Goal: Task Accomplishment & Management: Complete application form

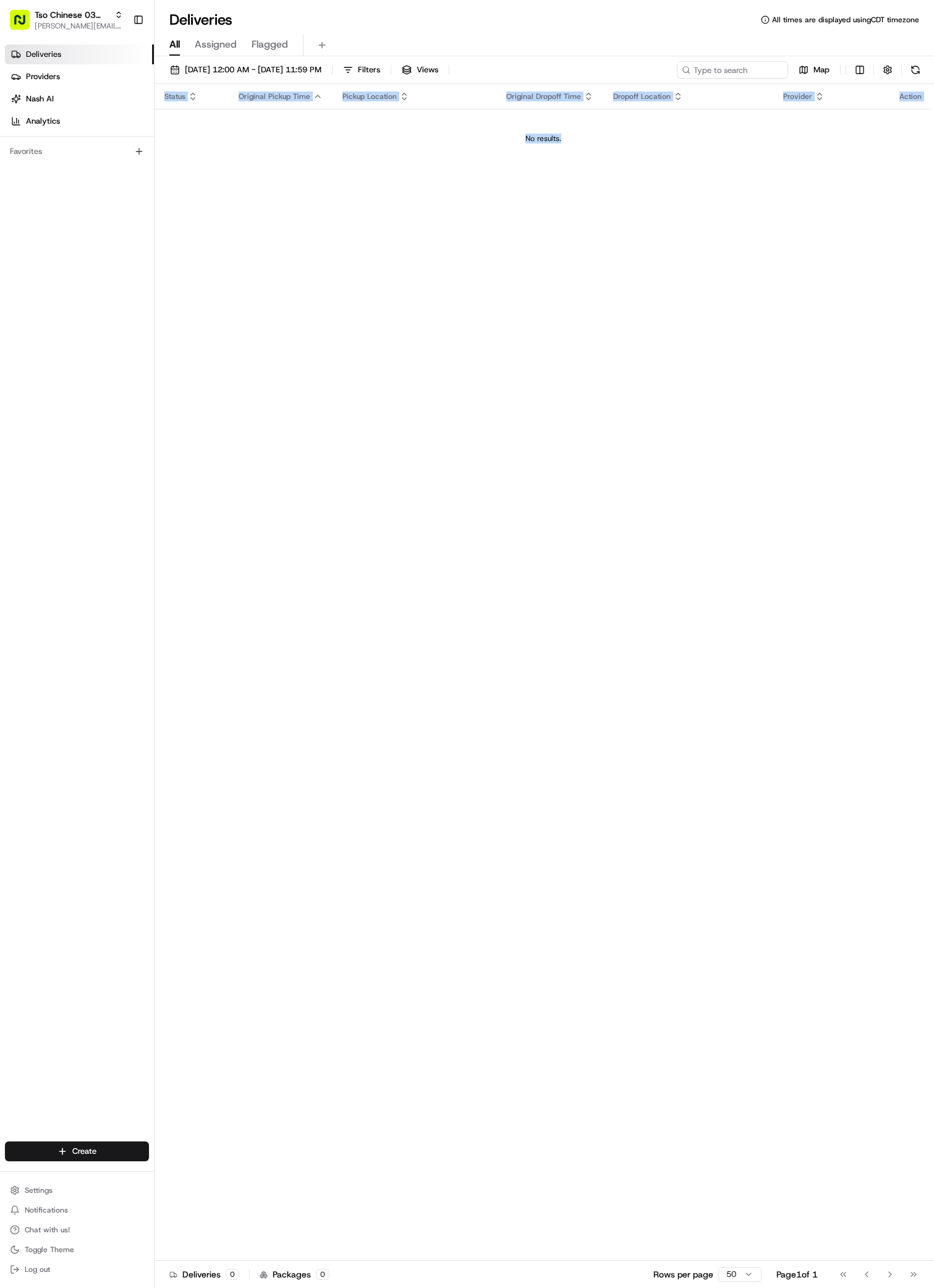
click at [586, 364] on div "Status Original Pickup Time Pickup Location Original Dropoff Time Dropoff Locat…" at bounding box center [543, 673] width 777 height 1177
drag, startPoint x: 0, startPoint y: 0, endPoint x: 583, endPoint y: 364, distance: 687.3
click at [583, 364] on div "Status Original Pickup Time Pickup Location Original Dropoff Time Dropoff Locat…" at bounding box center [543, 673] width 777 height 1177
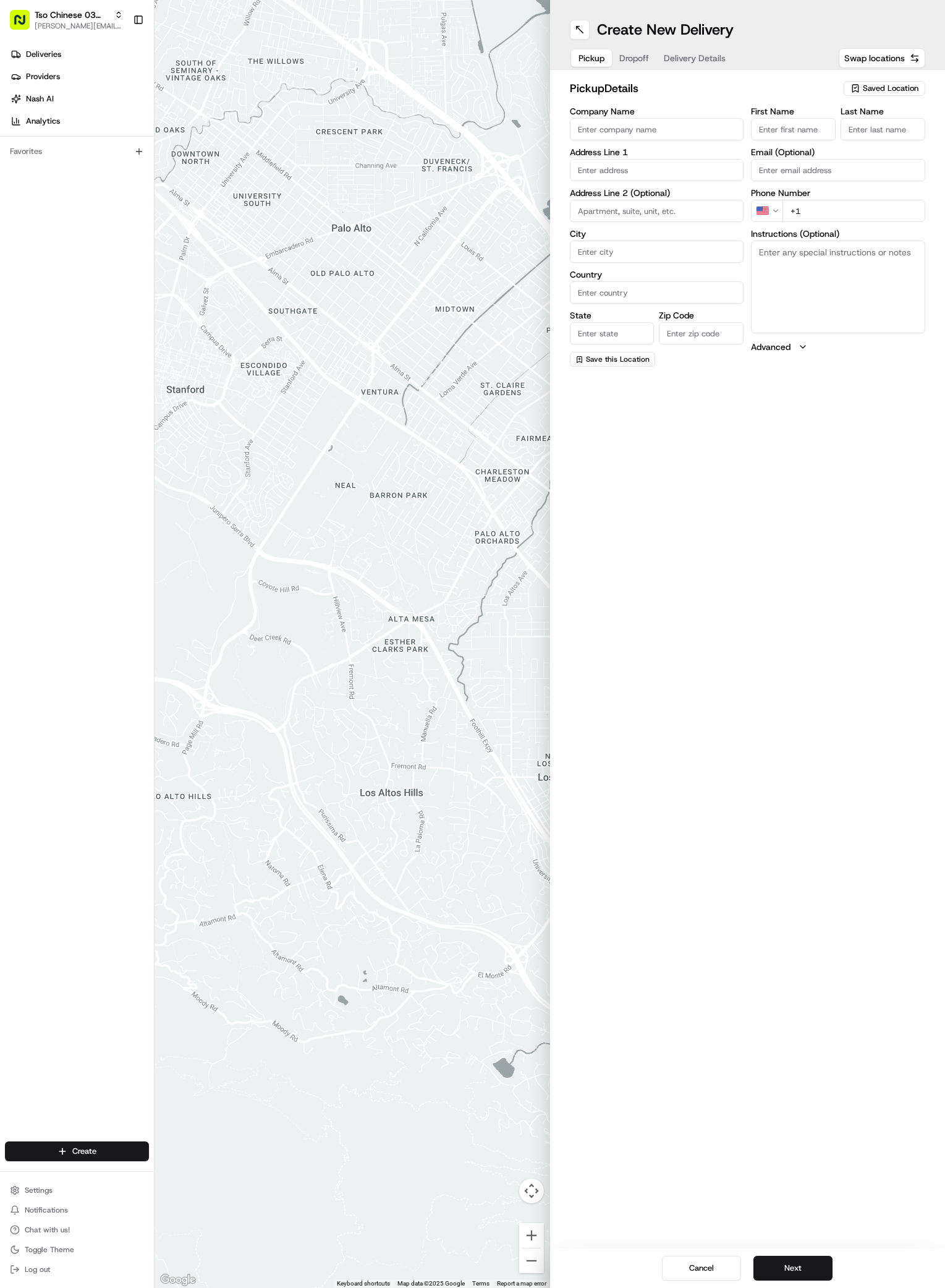
click at [899, 87] on span "Saved Location" at bounding box center [891, 88] width 56 height 11
click at [832, 146] on span "(03) Tso Chinese Takeout & Delivery TsoCo (03)" at bounding box center [864, 141] width 152 height 22
type input "(03) Tso Chinese Takeout & Delivery TsoCo"
type input "Ste F"
type input "Austin"
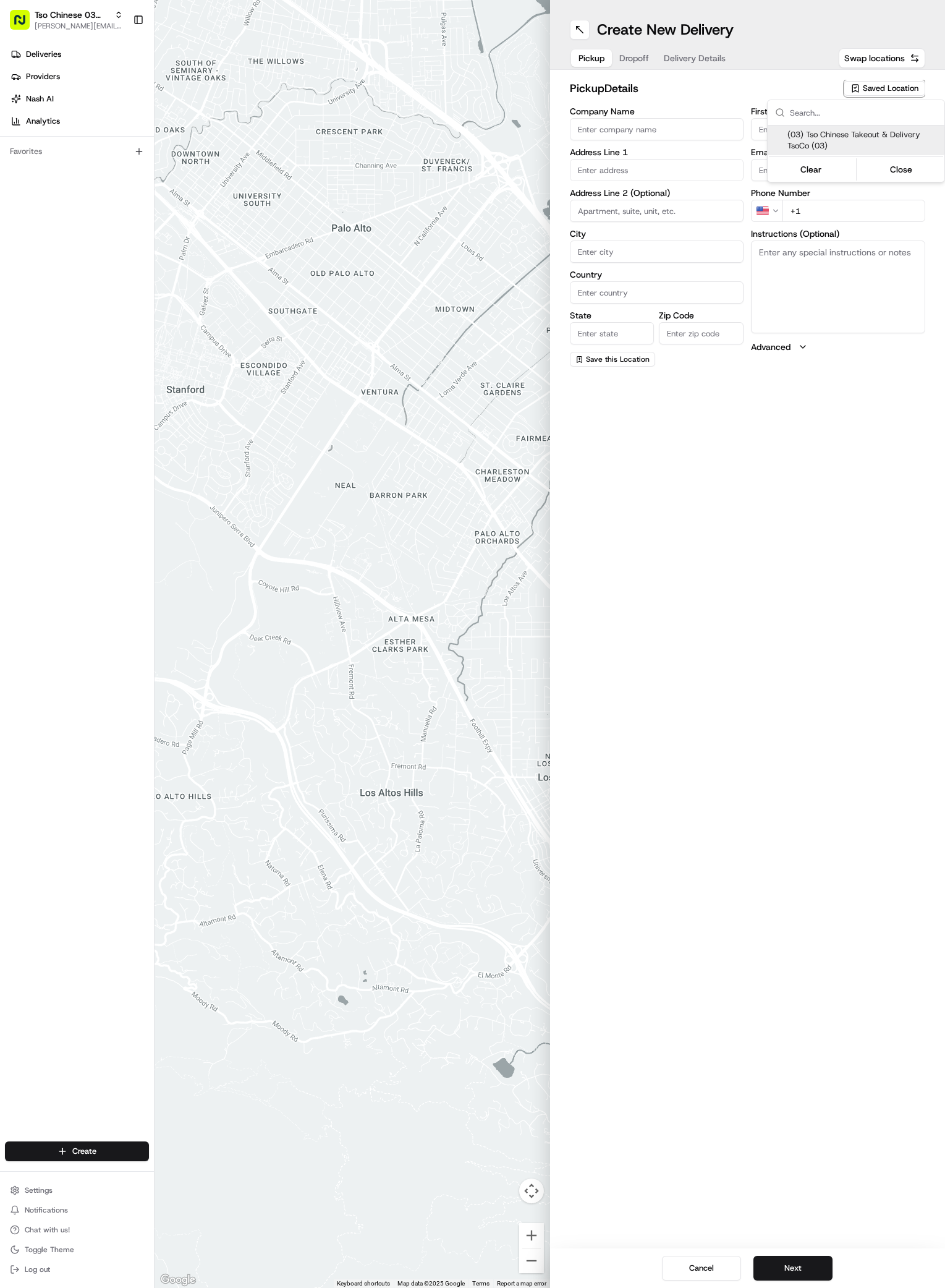
type input "US"
type input "[GEOGRAPHIC_DATA]"
type input "78704"
type input "Tso Chinese"
type input "TsoCo Manager"
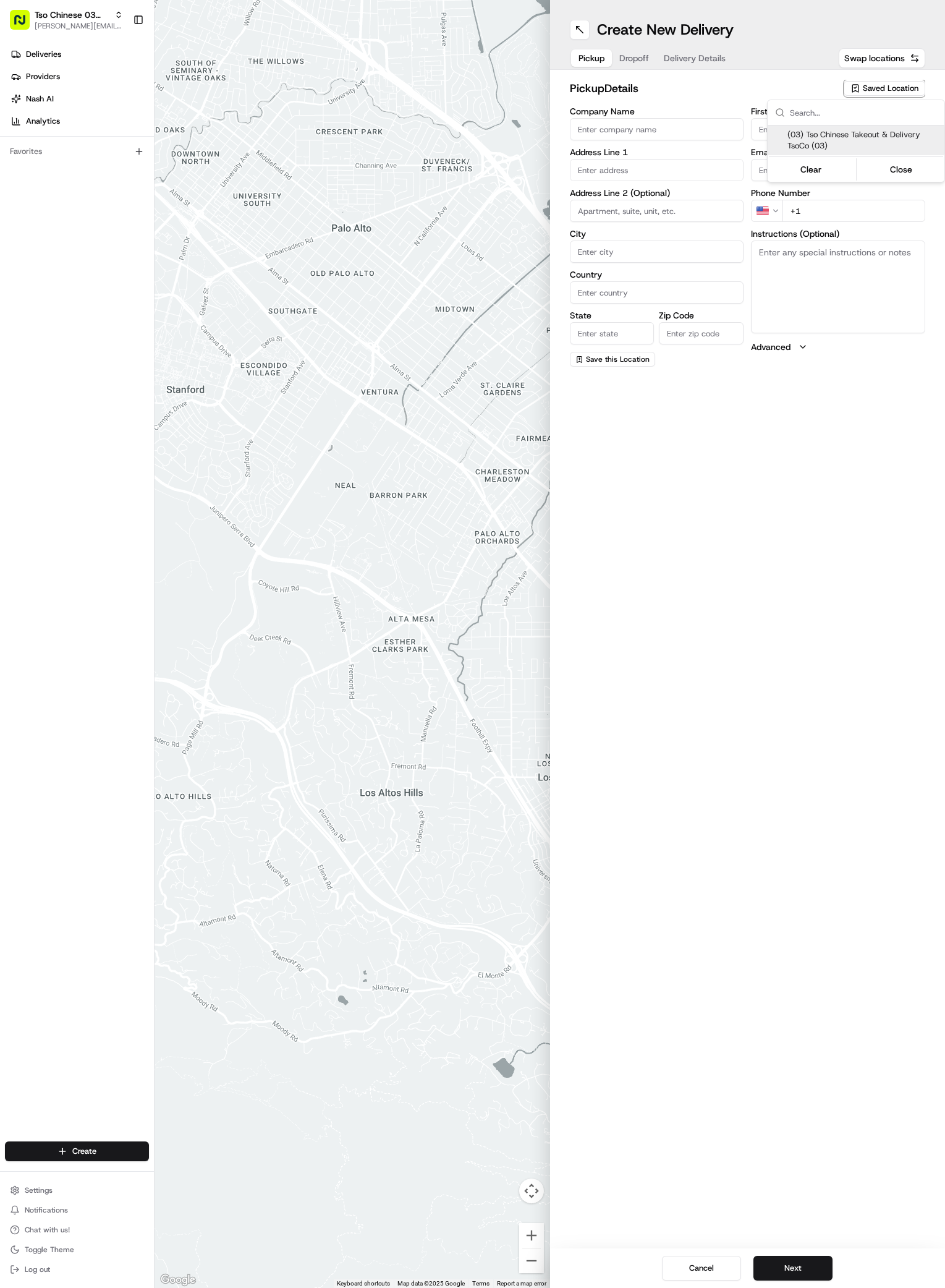
type input "[EMAIL_ADDRESS][DOMAIN_NAME]"
type input "[PHONE_NUMBER]"
type textarea "Submit a picture displaying address & food as Proof of Delivery. Envía una foto…"
type input "[STREET_ADDRESS]"
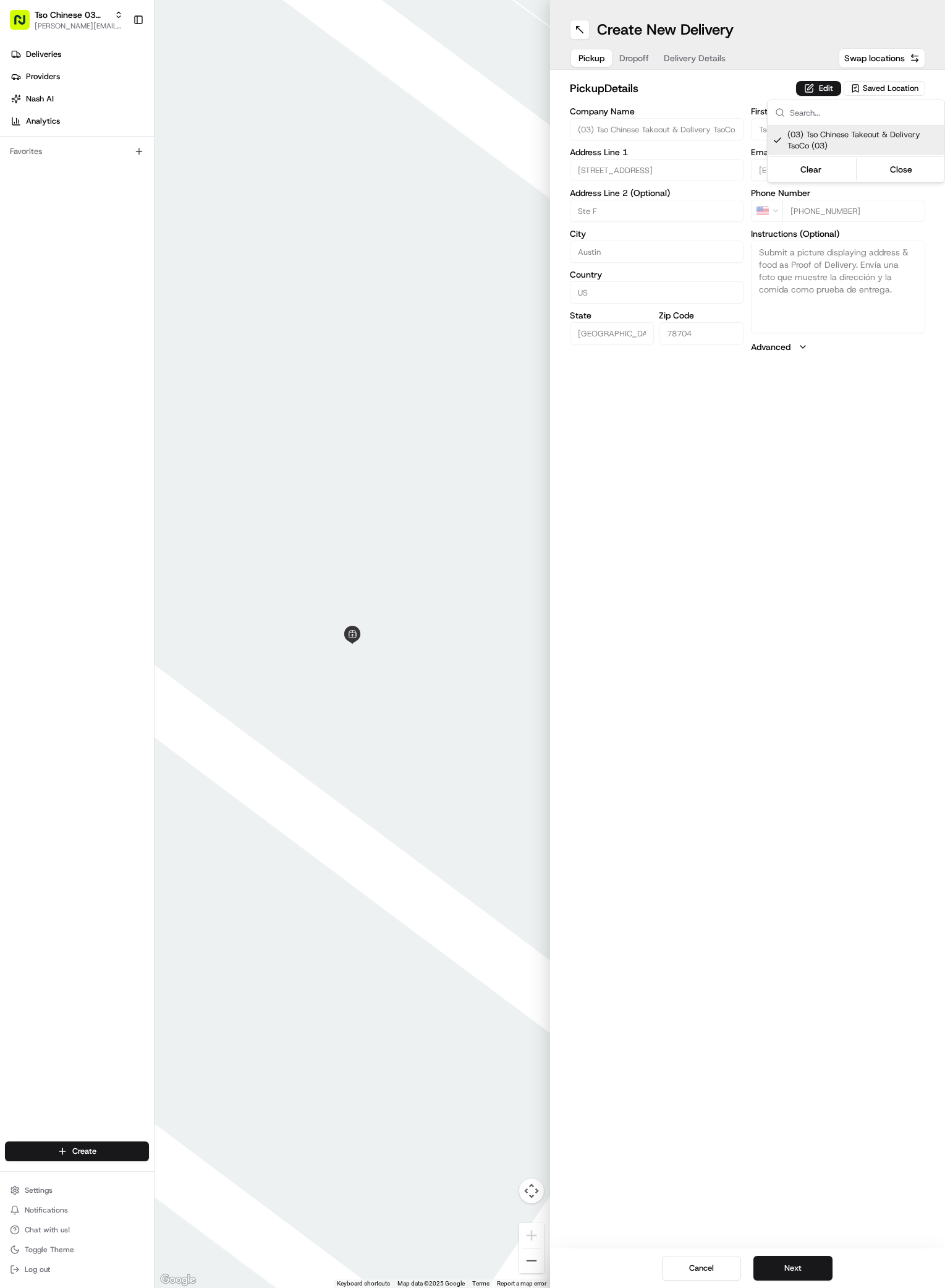
click at [793, 650] on html "Tso Chinese 03 TsoCo [PERSON_NAME][EMAIL_ADDRESS][DOMAIN_NAME] Toggle Sidebar D…" at bounding box center [472, 644] width 945 height 1288
click at [805, 1273] on button "Next" at bounding box center [793, 1269] width 79 height 25
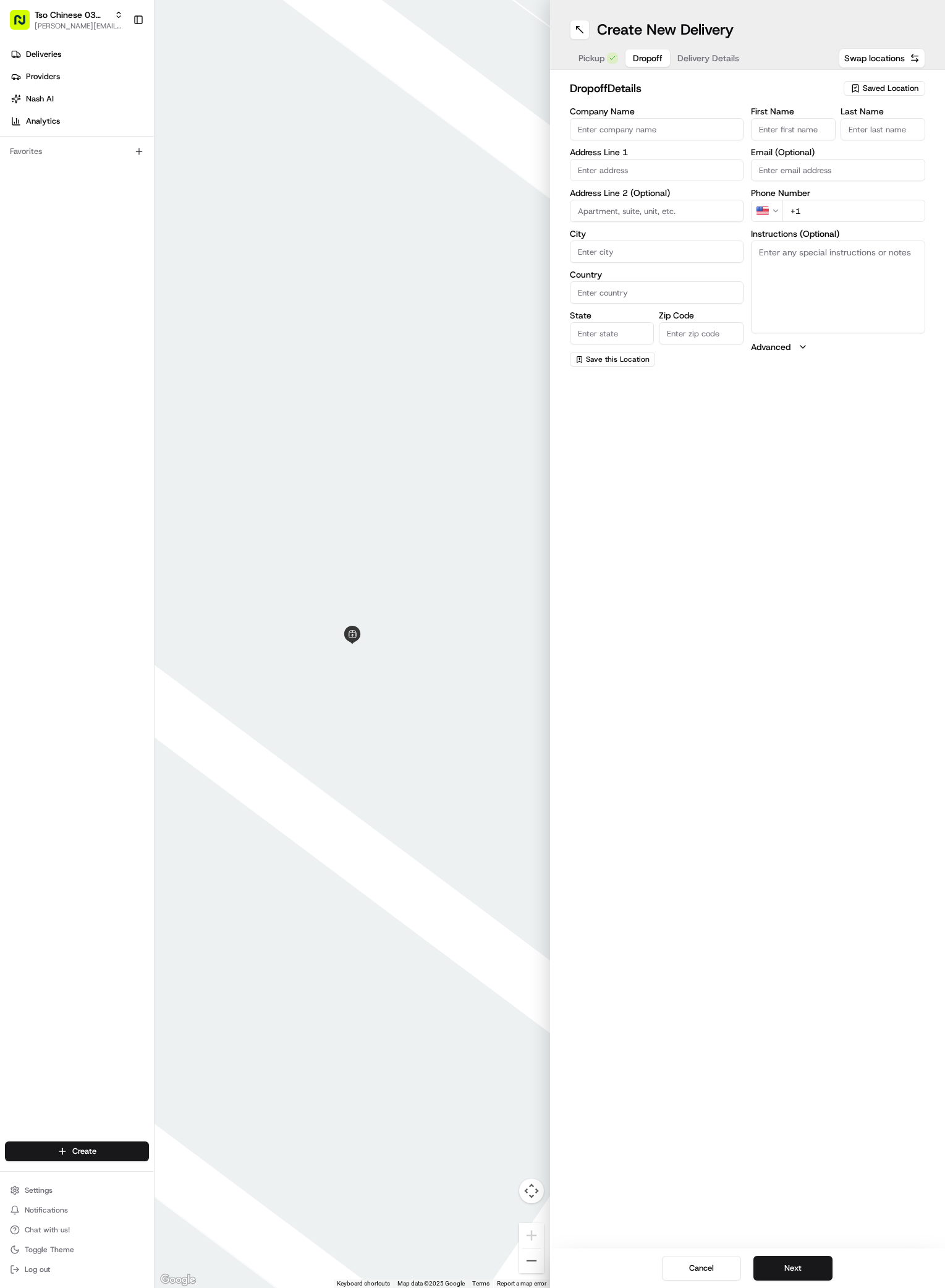
click at [796, 127] on input "First Name" at bounding box center [793, 129] width 85 height 22
paste input "Mario Zapata"
type input "Mario Zapata"
type input "."
click at [841, 224] on div "First Name Mario Zapata Last Name . Email (Optional) Phone Number US +1 Instruc…" at bounding box center [838, 237] width 174 height 260
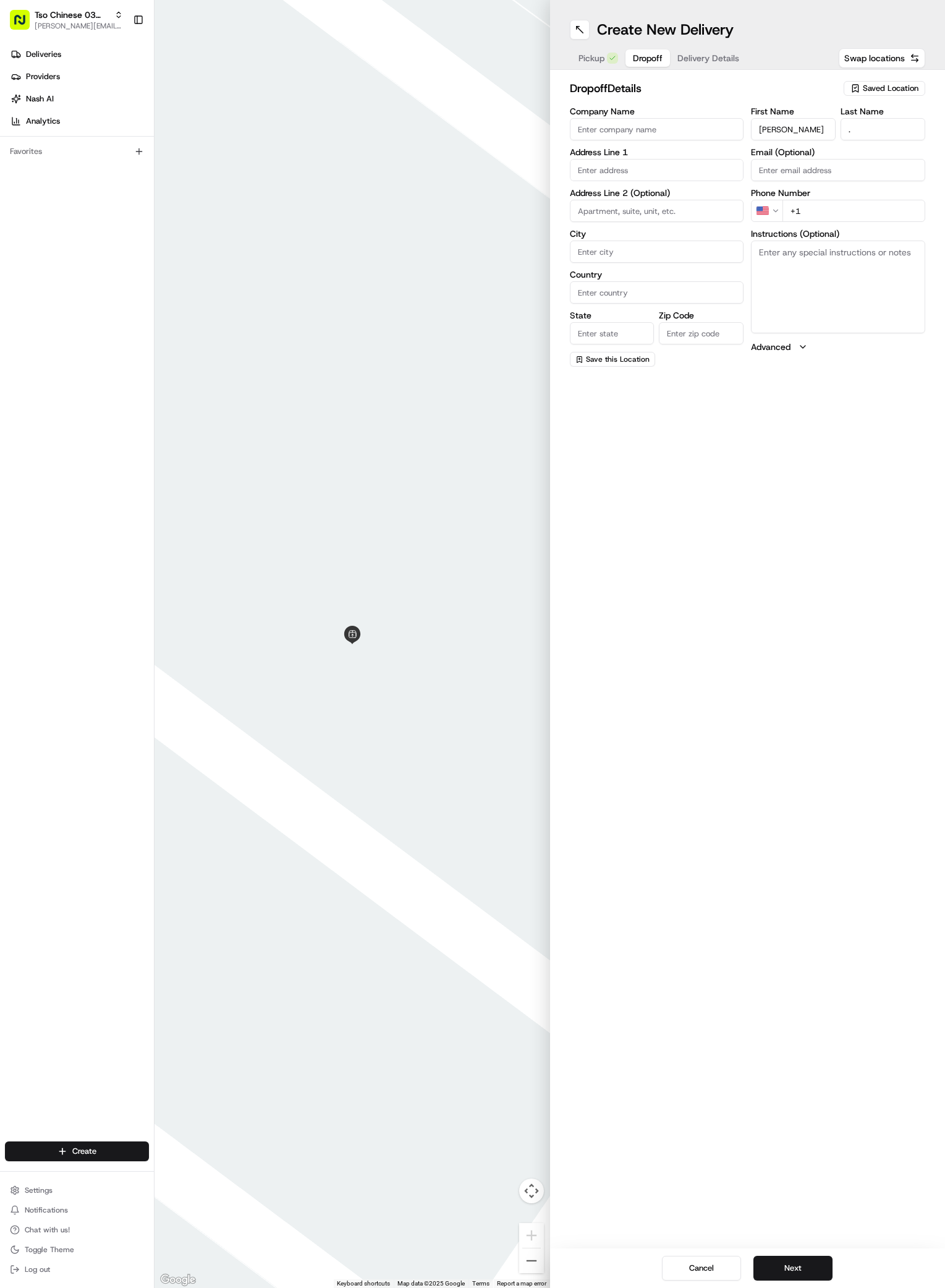
click at [845, 220] on input "+1" at bounding box center [854, 211] width 143 height 22
paste input "512 949 0398"
type input "+1 512 949 0398"
click at [628, 224] on div "2200 South Pleasant Valley Road, Austin, TX" at bounding box center [657, 214] width 168 height 19
type input "[STREET_ADDRESS]"
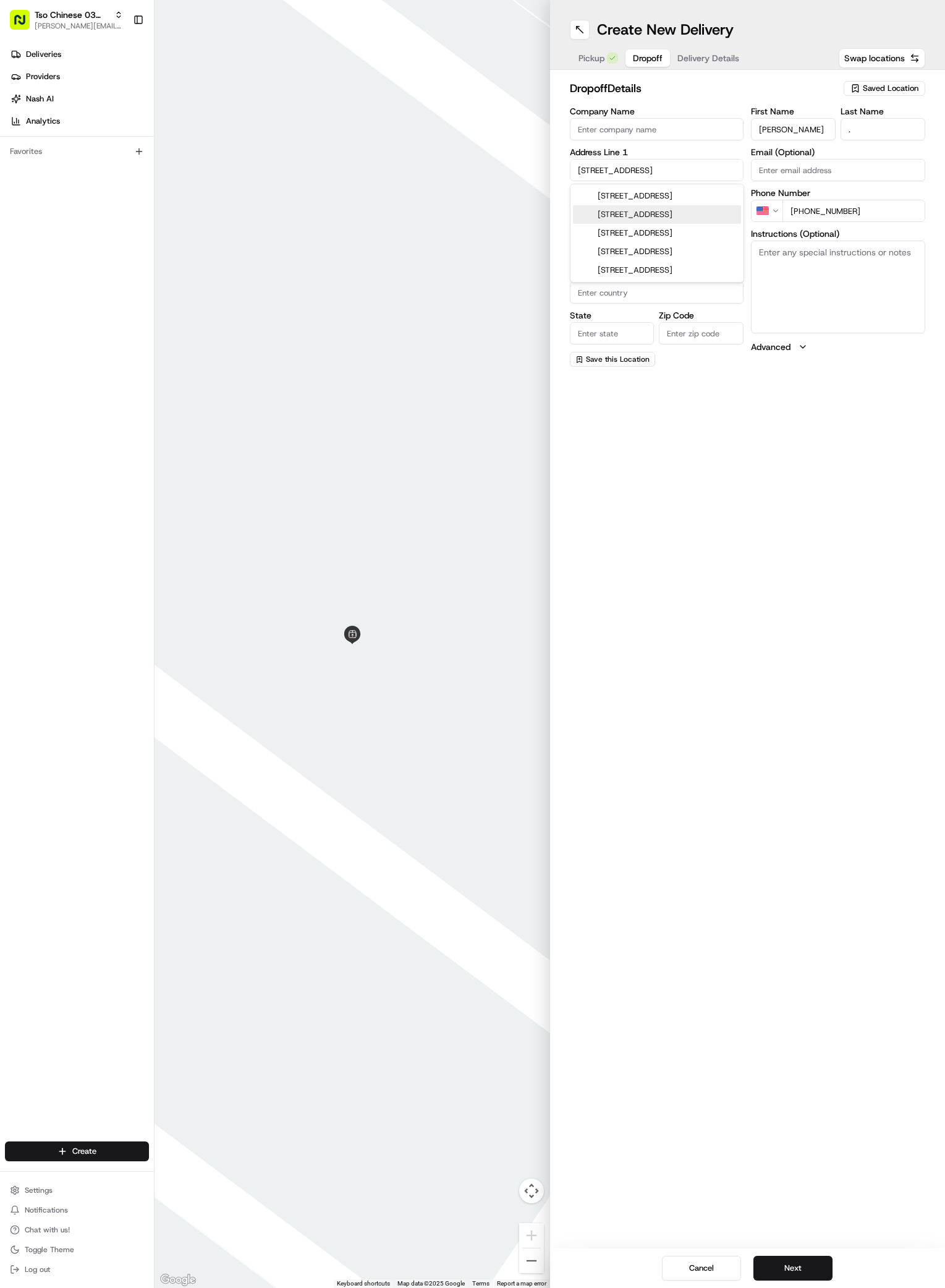
type input "Austin"
type input "[GEOGRAPHIC_DATA]"
type input "78741"
type input "[STREET_ADDRESS]"
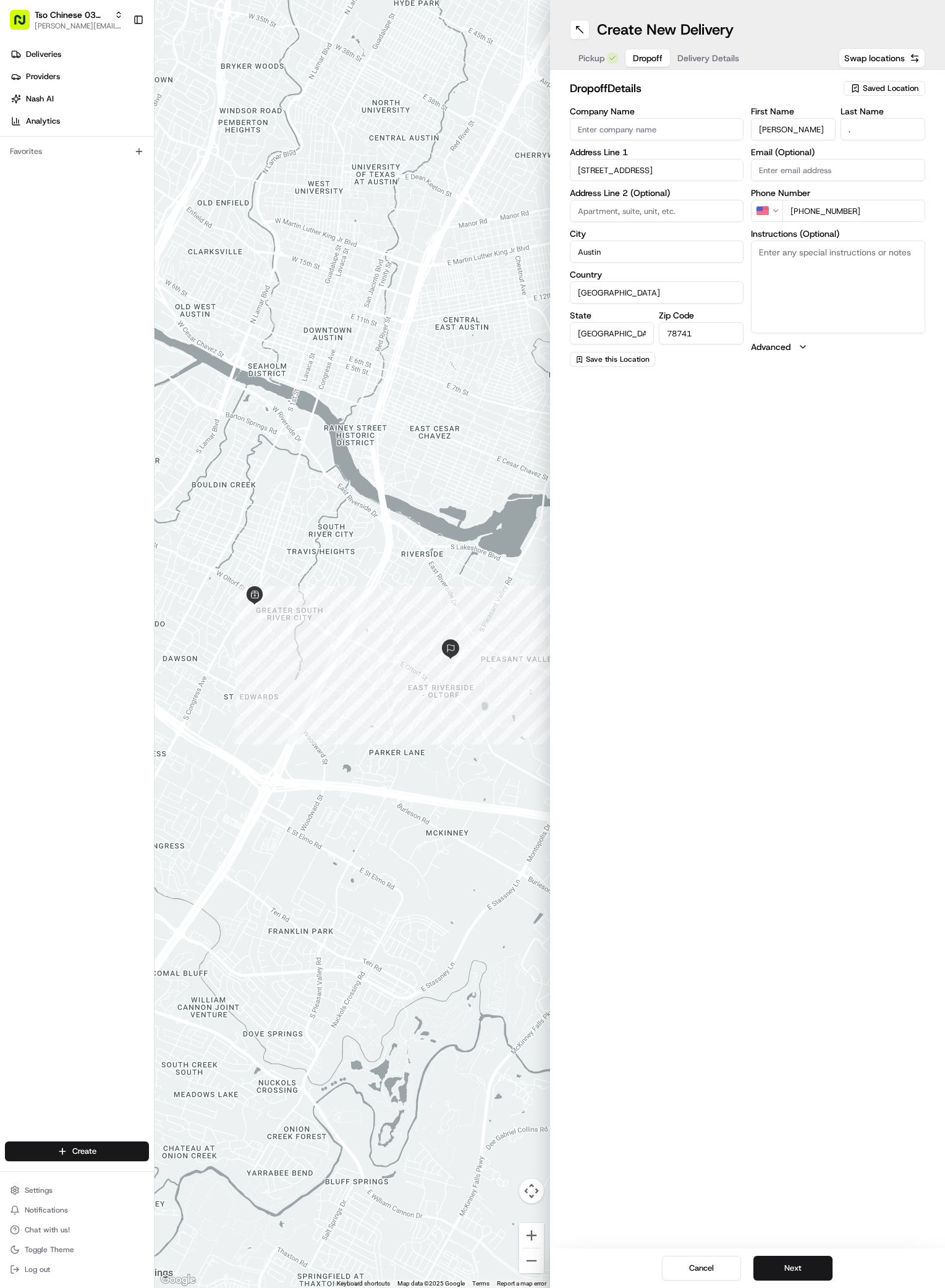
click at [818, 283] on textarea "Instructions (Optional)" at bounding box center [838, 287] width 174 height 93
paste textarea "Bldg M7 next to pool north of the Metropolis. Go upstairs. DO NOT take to the o…"
type textarea "Bldg M7 next to pool north of the Metropolis. Go upstairs. DO NOT take to the o…"
click at [690, 221] on input at bounding box center [657, 211] width 174 height 22
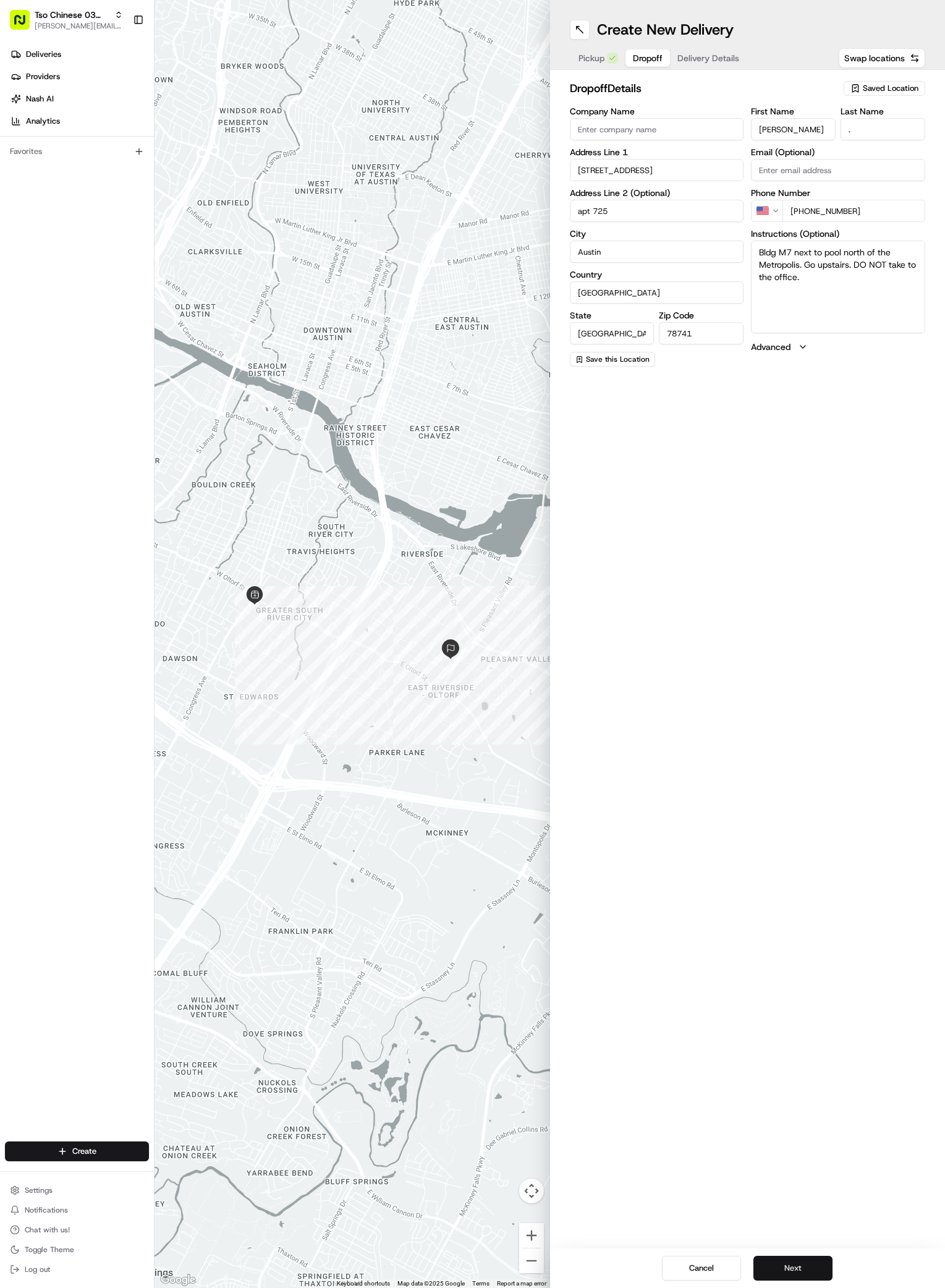
type input "apt 725"
click at [784, 1259] on button "Next" at bounding box center [793, 1269] width 79 height 25
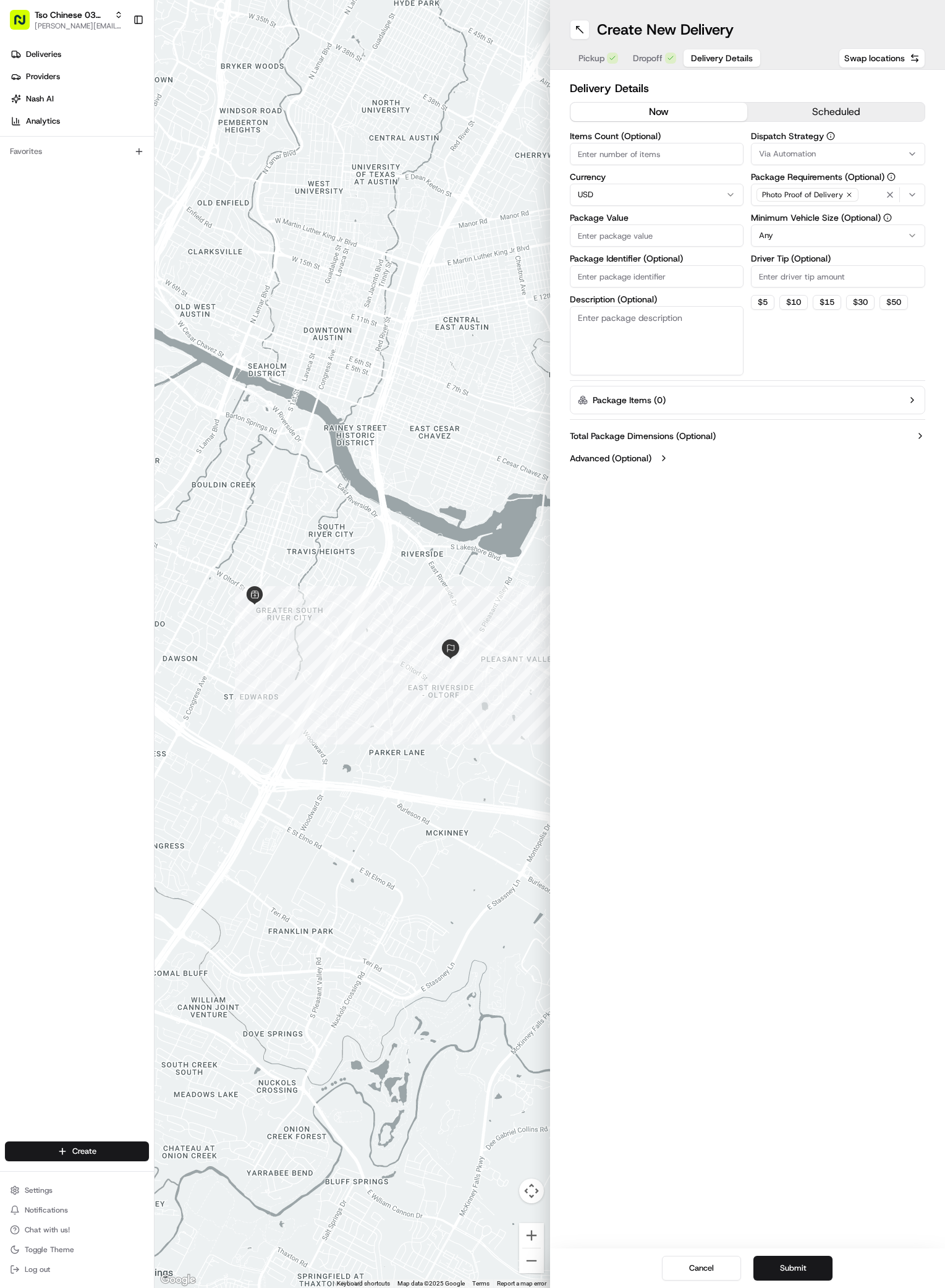
click at [832, 158] on div "Via Automation" at bounding box center [839, 154] width 168 height 11
click at [777, 224] on span "TsoCo Strategy" at bounding box center [848, 221] width 152 height 11
click at [761, 304] on html "Tso Chinese 03 TsoCo [PERSON_NAME][EMAIL_ADDRESS][DOMAIN_NAME] Toggle Sidebar D…" at bounding box center [472, 644] width 945 height 1288
click at [845, 196] on icon "button" at bounding box center [849, 194] width 8 height 8
click at [883, 197] on div "Select requirements" at bounding box center [839, 195] width 168 height 11
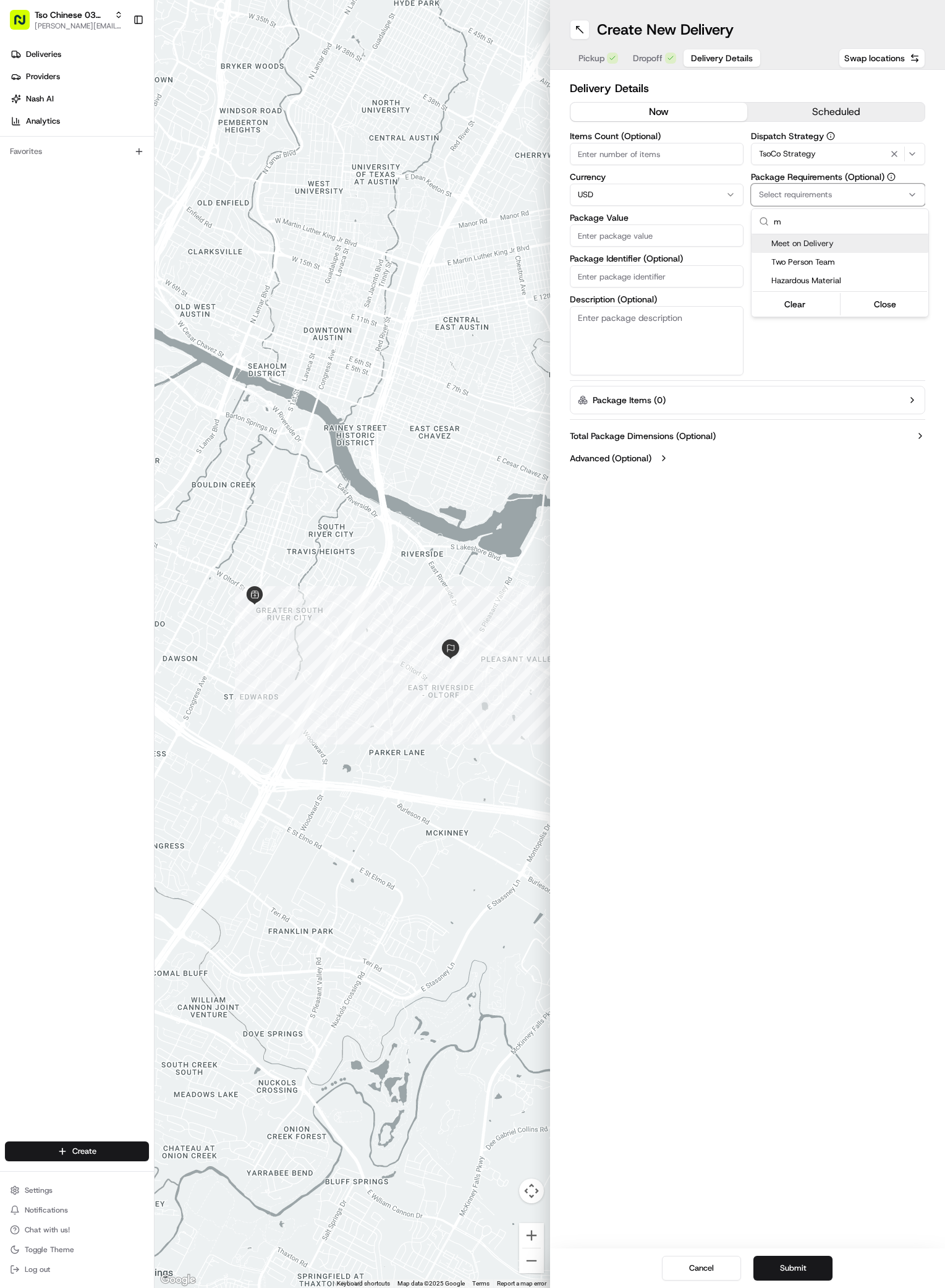
type input "m"
click at [790, 242] on span "Meet on Delivery" at bounding box center [848, 244] width 152 height 11
click at [813, 325] on html "Tso Chinese 03 TsoCo [PERSON_NAME][EMAIL_ADDRESS][DOMAIN_NAME] Toggle Sidebar D…" at bounding box center [472, 644] width 945 height 1288
click at [822, 274] on input "Driver Tip (Optional)" at bounding box center [838, 276] width 174 height 22
type input "2"
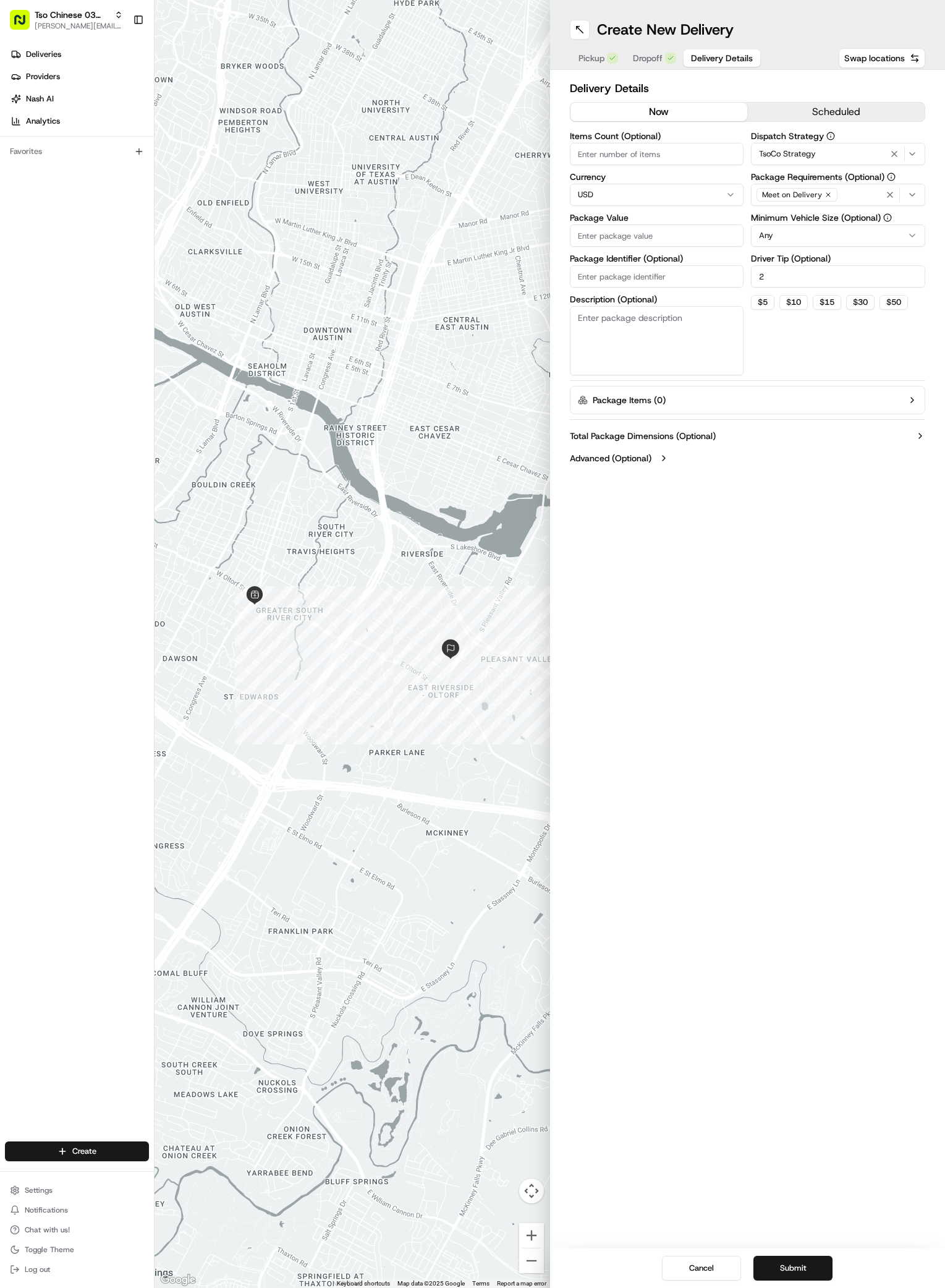
click at [712, 252] on div "Items Count (Optional) Currency USD Package Value Package Identifier (Optional)…" at bounding box center [657, 253] width 174 height 244
click at [693, 231] on input "Package Value" at bounding box center [657, 235] width 174 height 22
type input "24.57"
click at [666, 286] on input "Package Identifier (Optional)" at bounding box center [657, 276] width 174 height 22
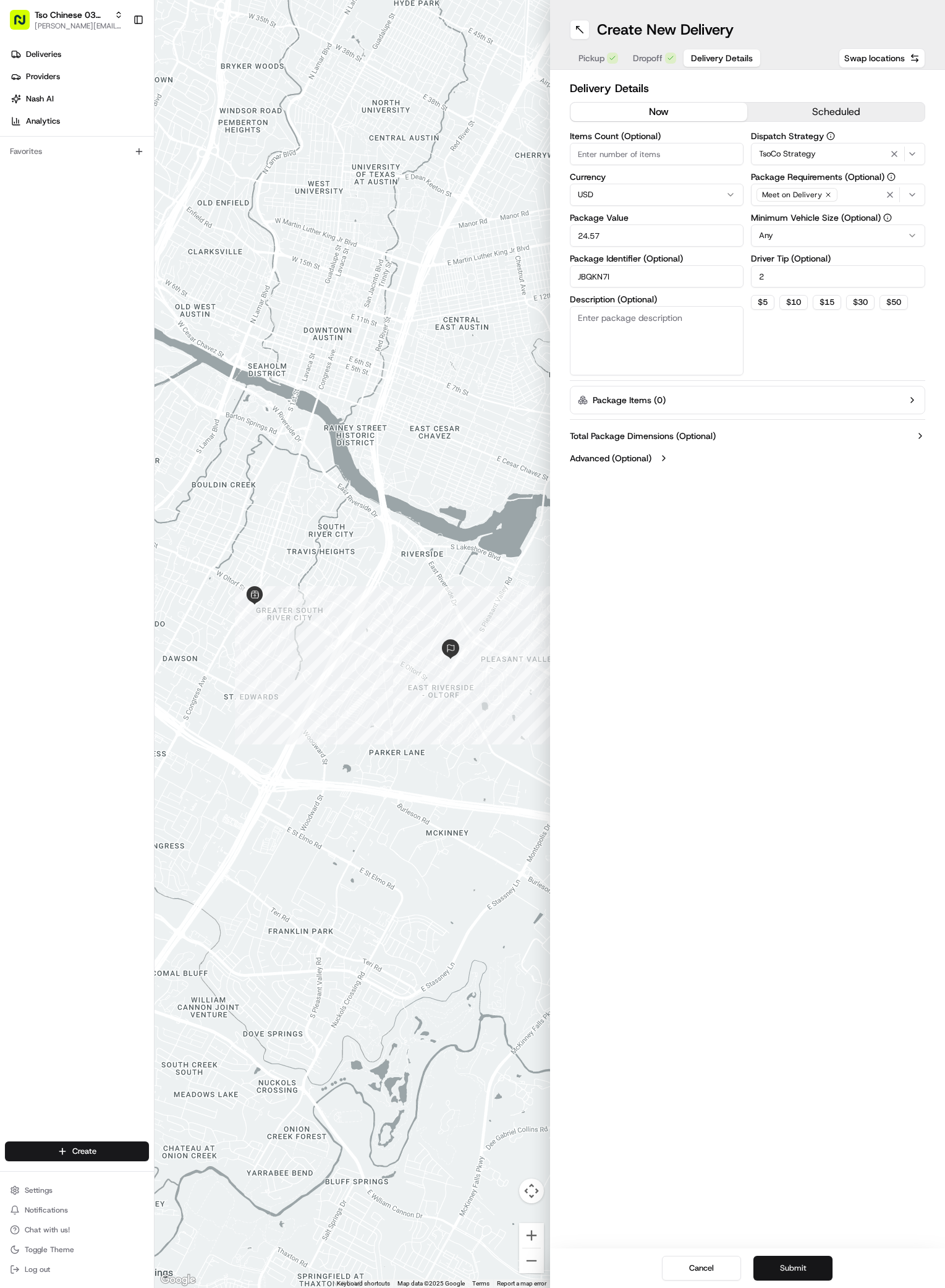
type input "JBQKN7I"
click at [810, 1264] on button "Submit" at bounding box center [793, 1269] width 79 height 25
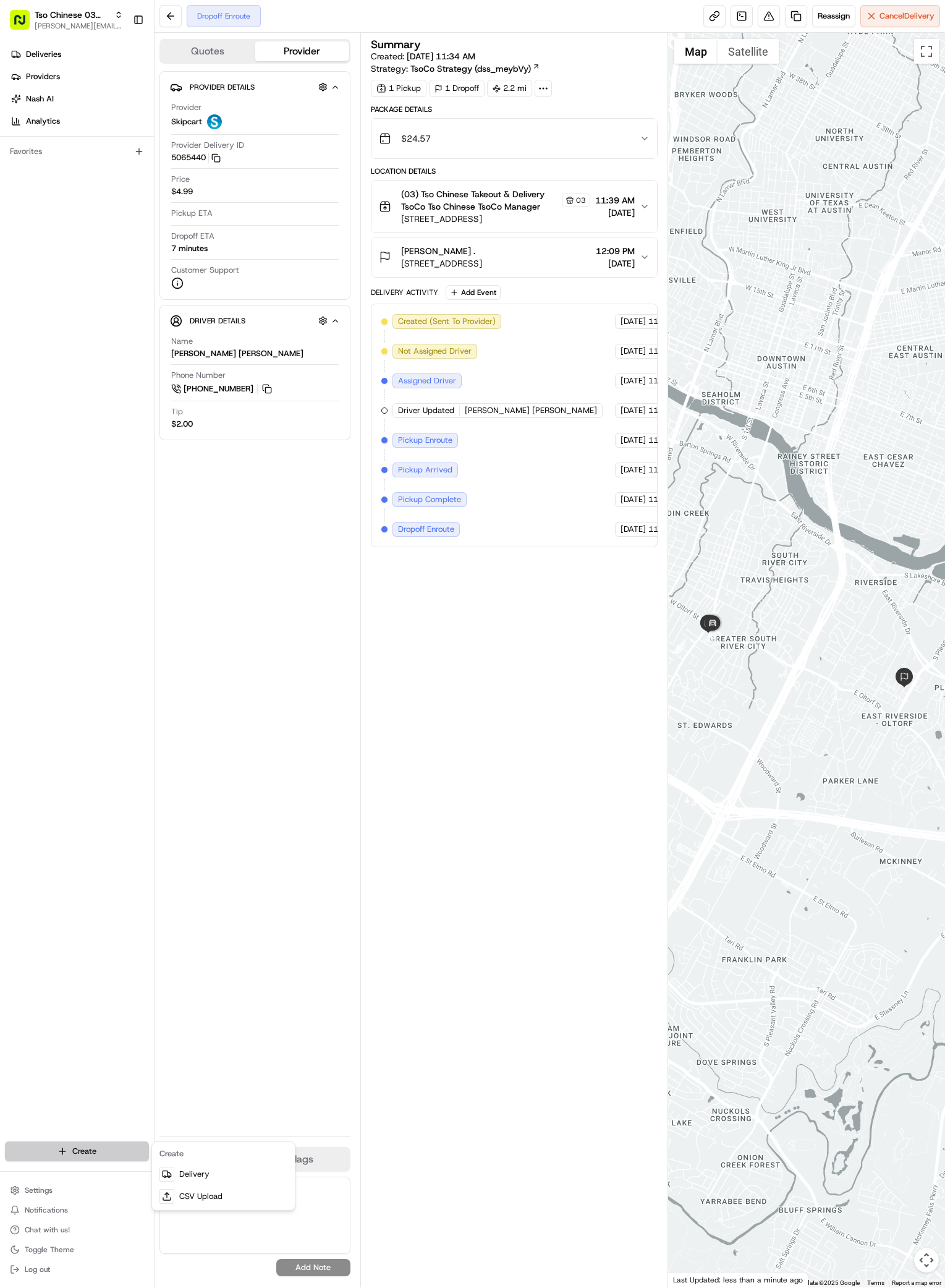
click at [94, 1156] on html "Tso Chinese 03 TsoCo antonia@tsochinese.com Toggle Sidebar Deliveries Providers…" at bounding box center [472, 644] width 945 height 1288
click at [177, 1168] on link "Delivery" at bounding box center [223, 1175] width 138 height 22
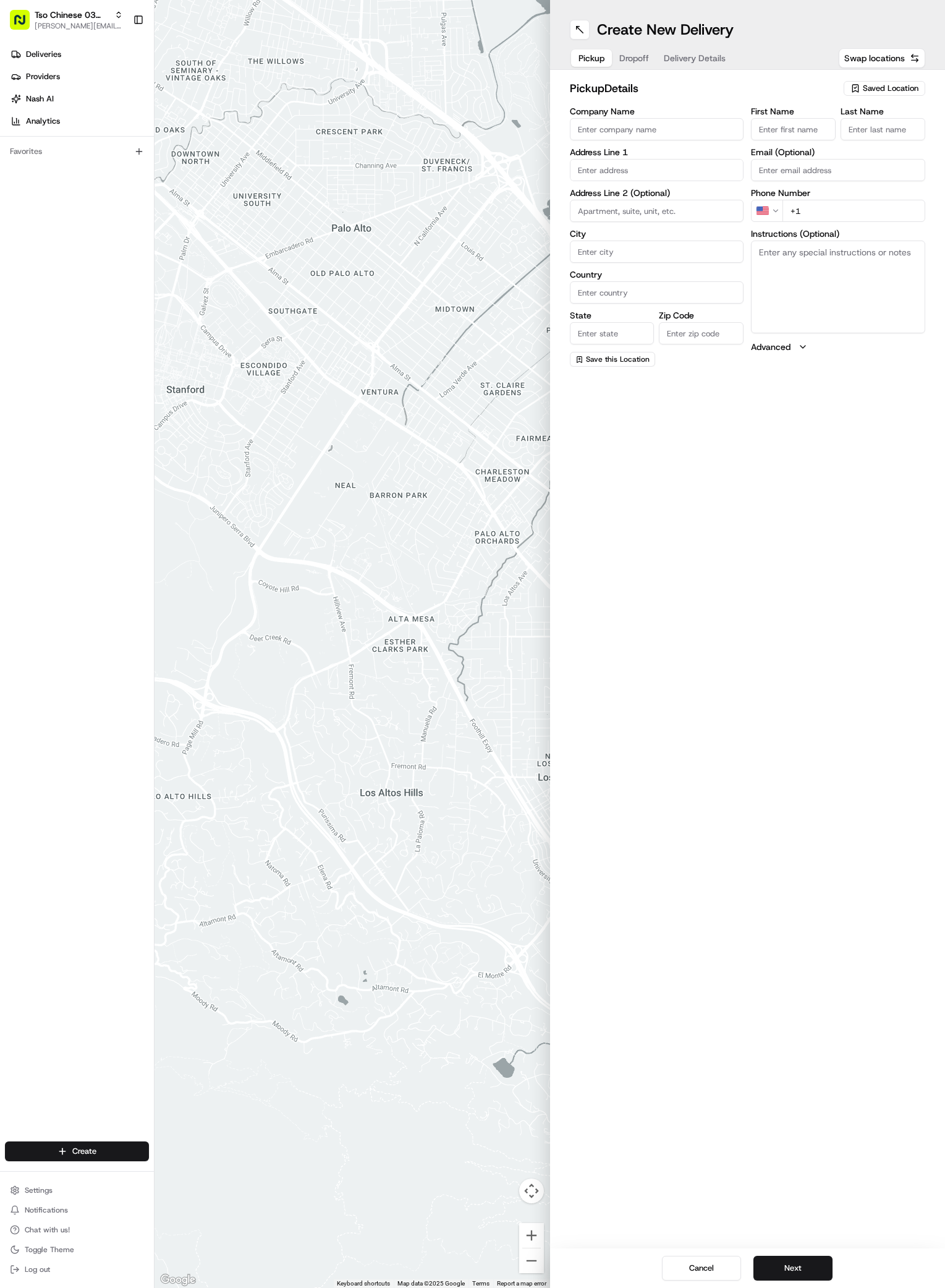
click at [897, 90] on span "Saved Location" at bounding box center [891, 88] width 56 height 11
click at [847, 148] on span "(03) Tso Chinese Takeout & Delivery TsoCo (03)" at bounding box center [864, 141] width 152 height 22
type input "(03) Tso Chinese Takeout & Delivery TsoCo"
type input "Ste F"
type input "Austin"
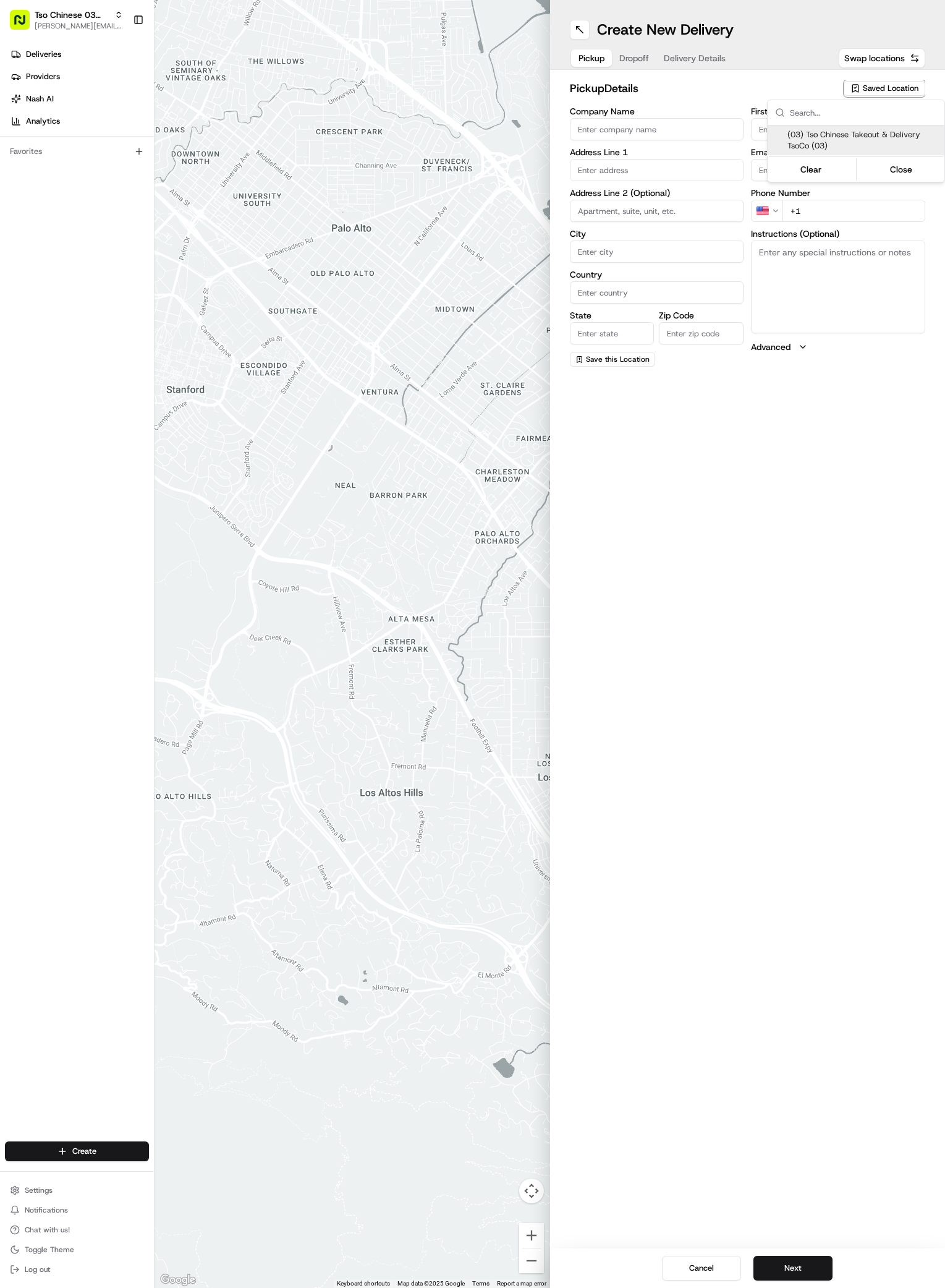
type input "US"
type input "[GEOGRAPHIC_DATA]"
type input "78704"
type input "Tso Chinese"
type input "TsoCo Manager"
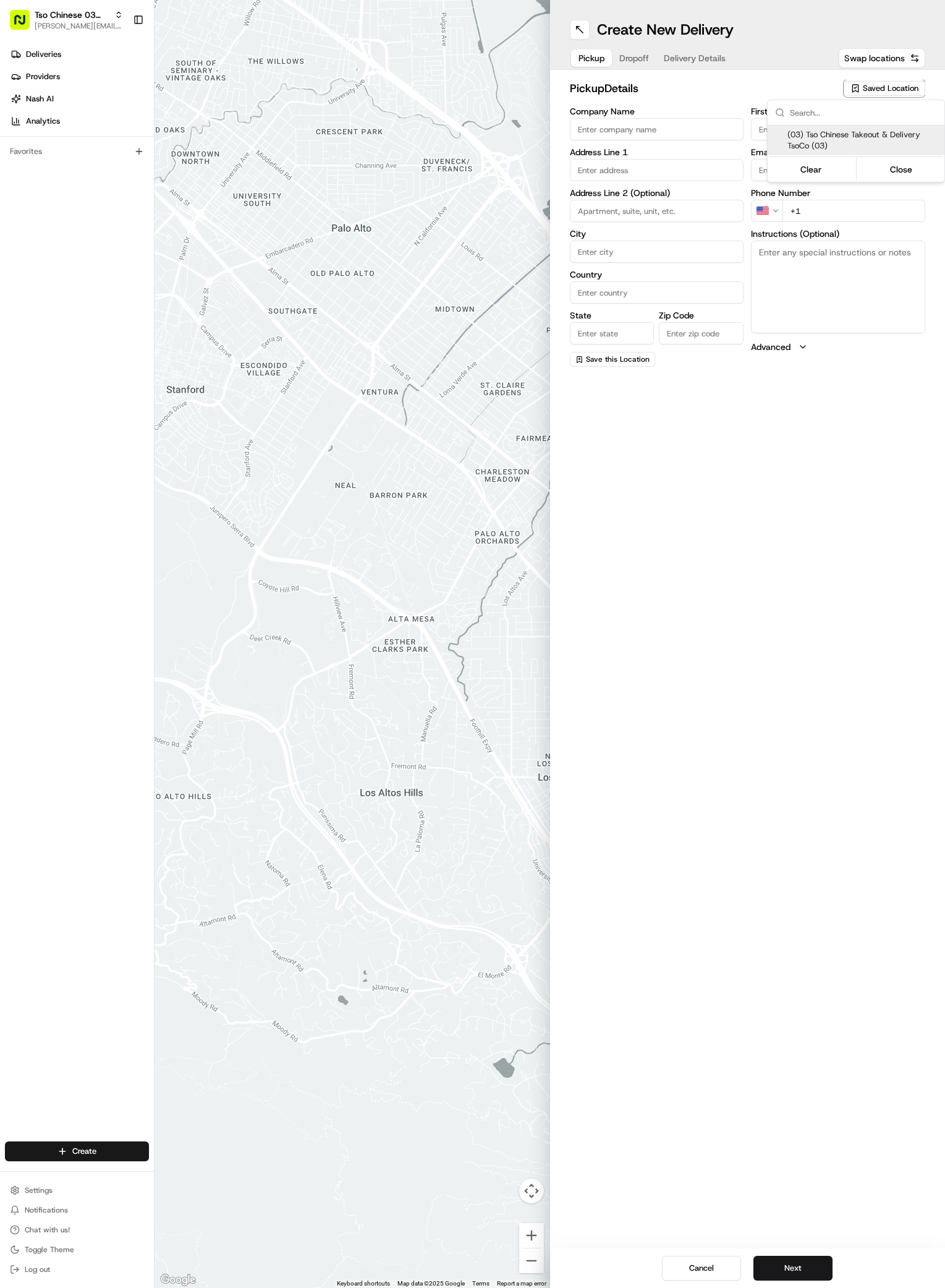
type input "[EMAIL_ADDRESS][DOMAIN_NAME]"
type input "[PHONE_NUMBER]"
type textarea "Submit a picture displaying address & food as Proof of Delivery. Envía una foto…"
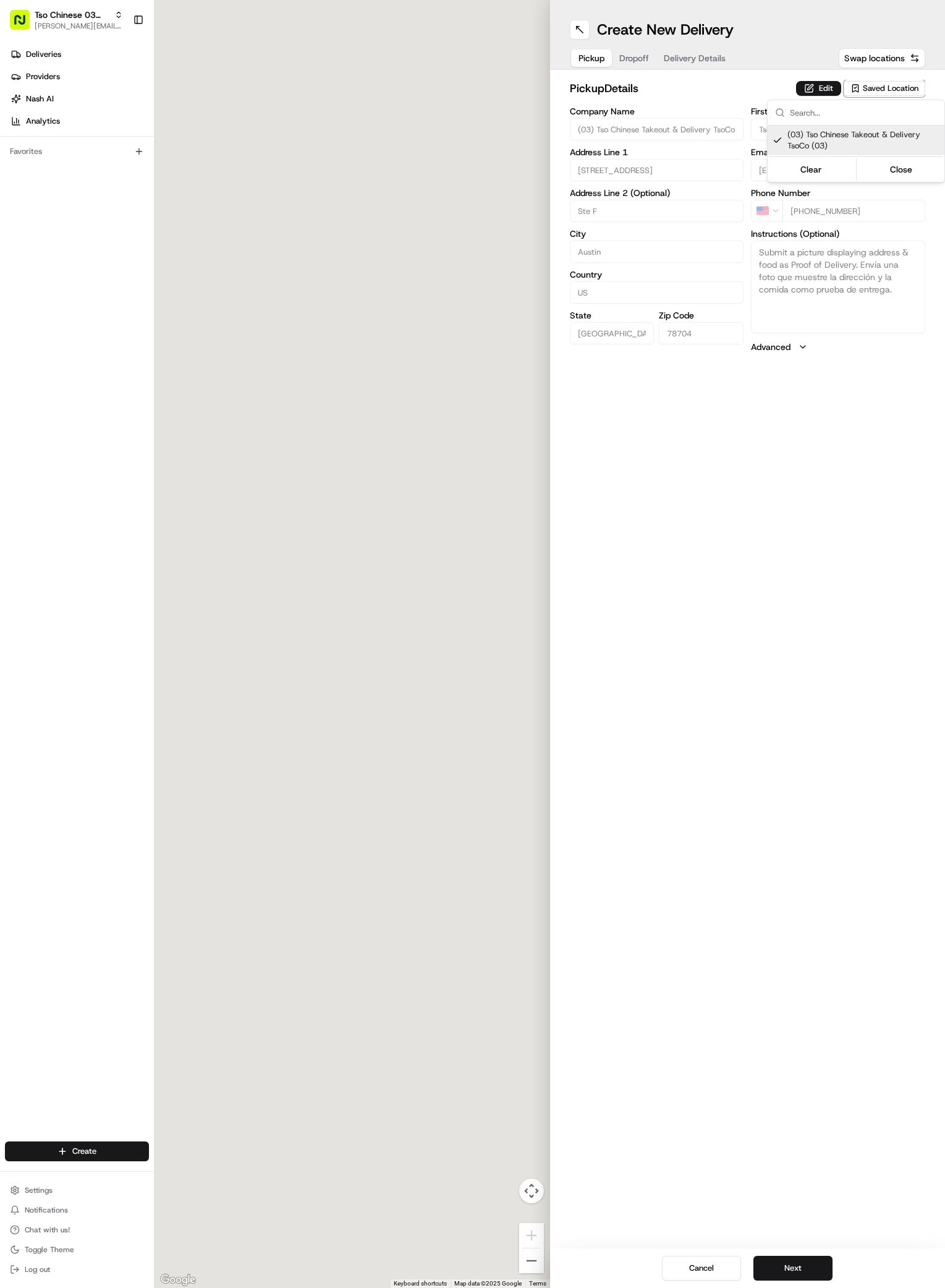
type input "[STREET_ADDRESS]"
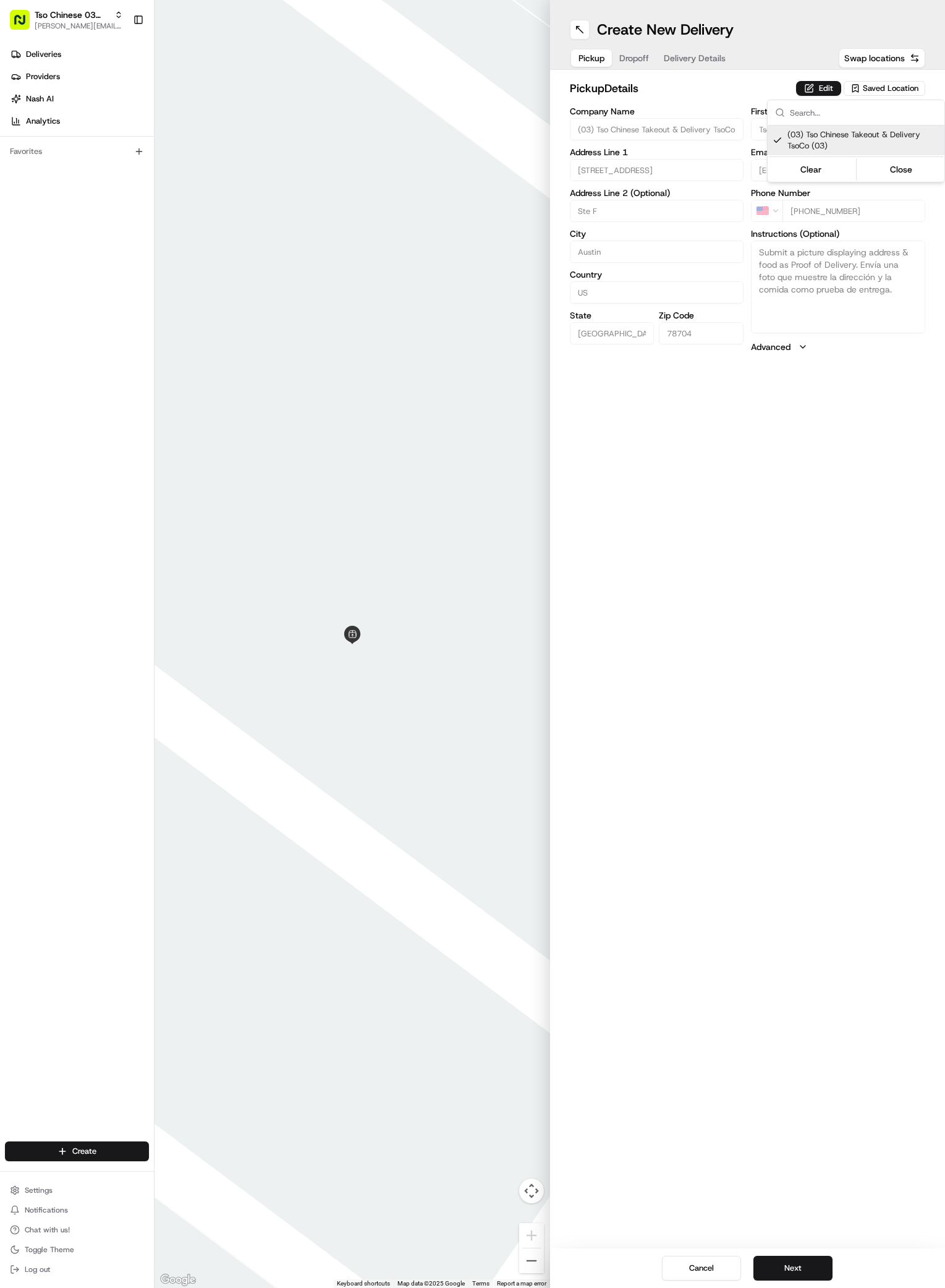
click at [706, 964] on html "Tso Chinese 03 TsoCo [PERSON_NAME][EMAIL_ADDRESS][DOMAIN_NAME] Toggle Sidebar D…" at bounding box center [472, 644] width 945 height 1288
click at [797, 1269] on button "Next" at bounding box center [793, 1269] width 79 height 25
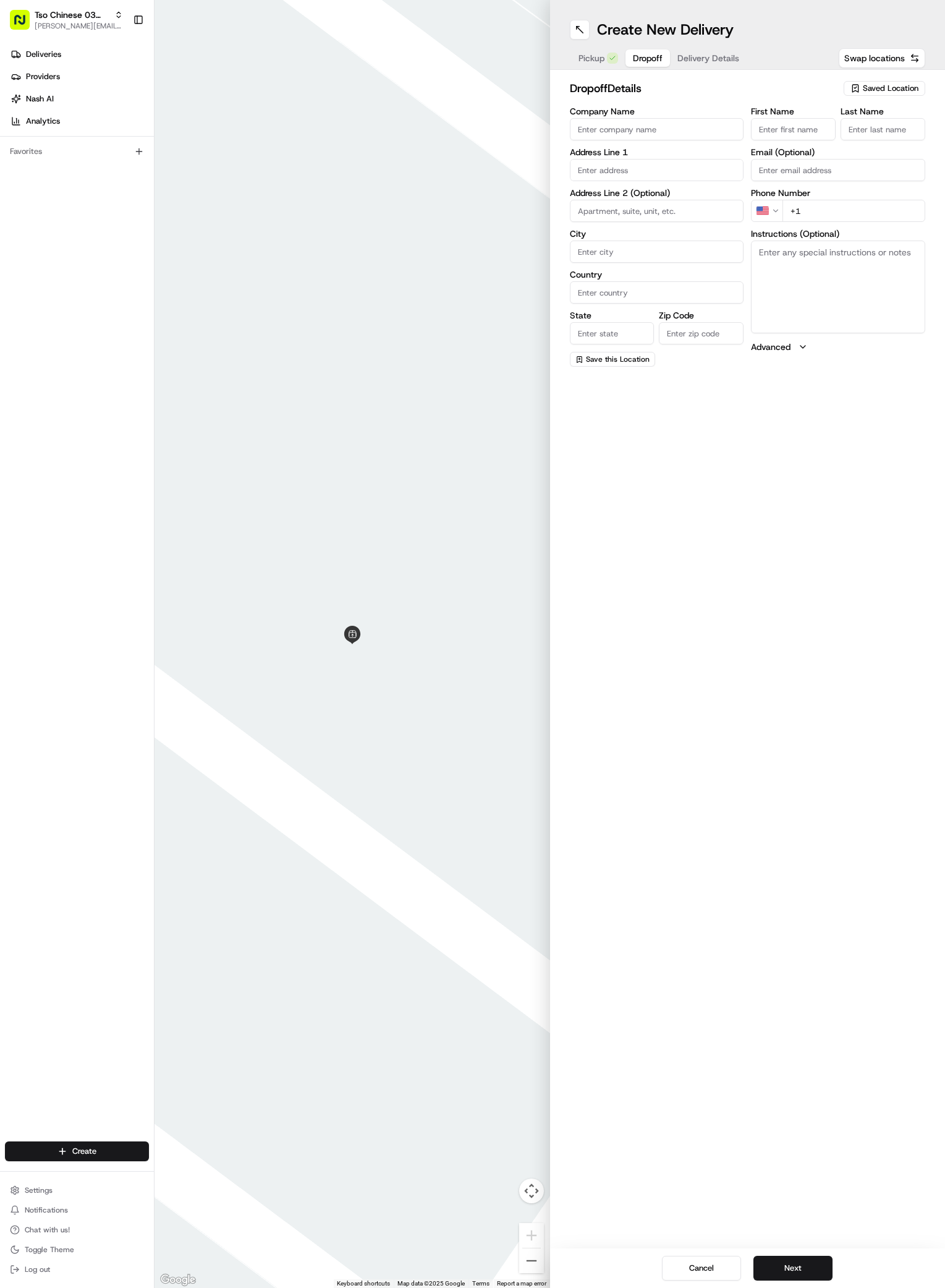
click at [809, 126] on input "First Name" at bounding box center [793, 129] width 85 height 22
paste input "Tanette Hedge"
type input "Tanette Hedge"
type input "."
paste input "512 906 8939"
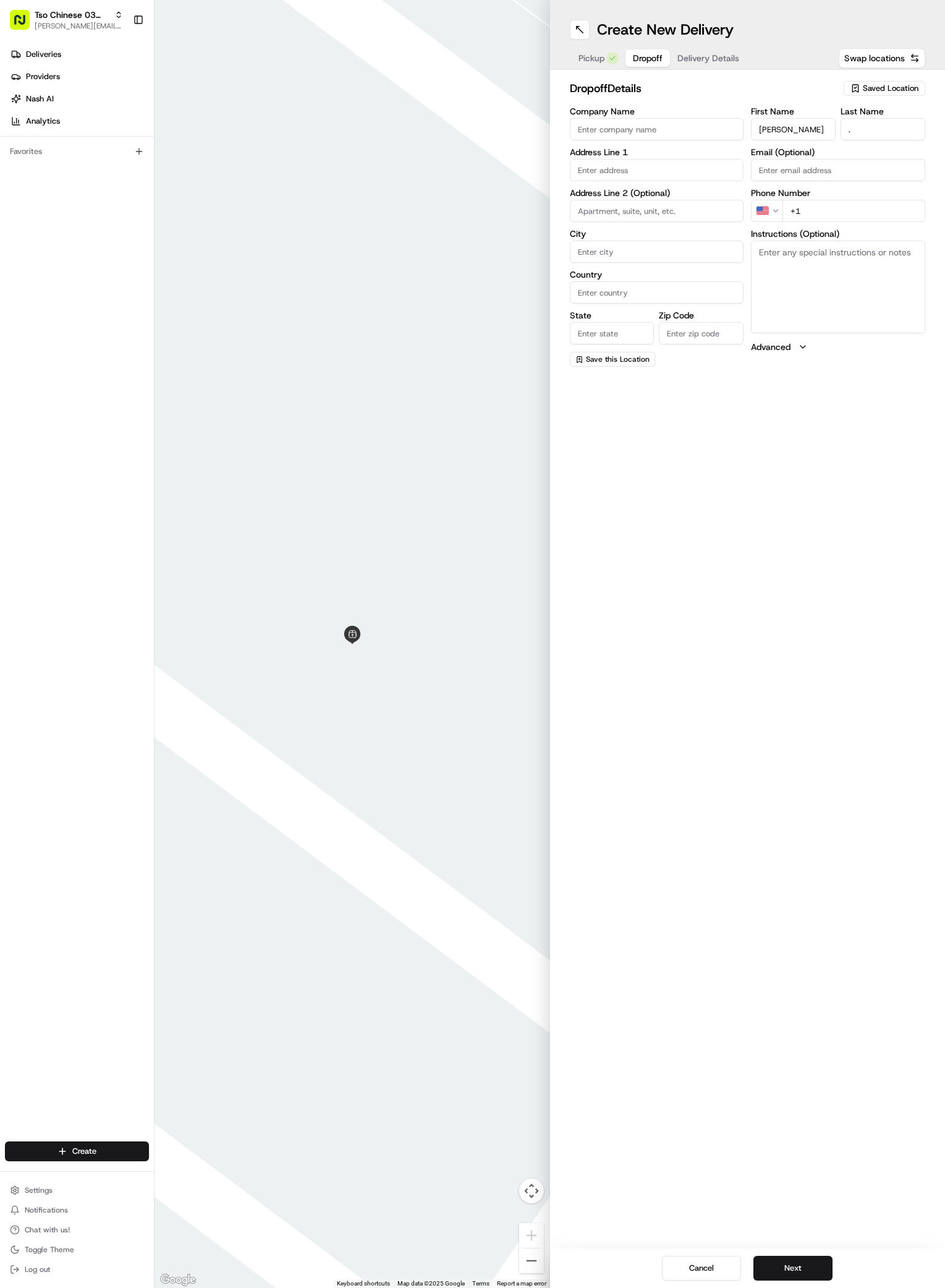
type input "+1 512 906 8939"
paste input "3700 Payload Pass"
click at [628, 200] on div "3700 Payload Pass, Austin, TX" at bounding box center [657, 207] width 168 height 41
type input "3700 Payload Pass, Austin, TX 78704, USA"
type input "Austin"
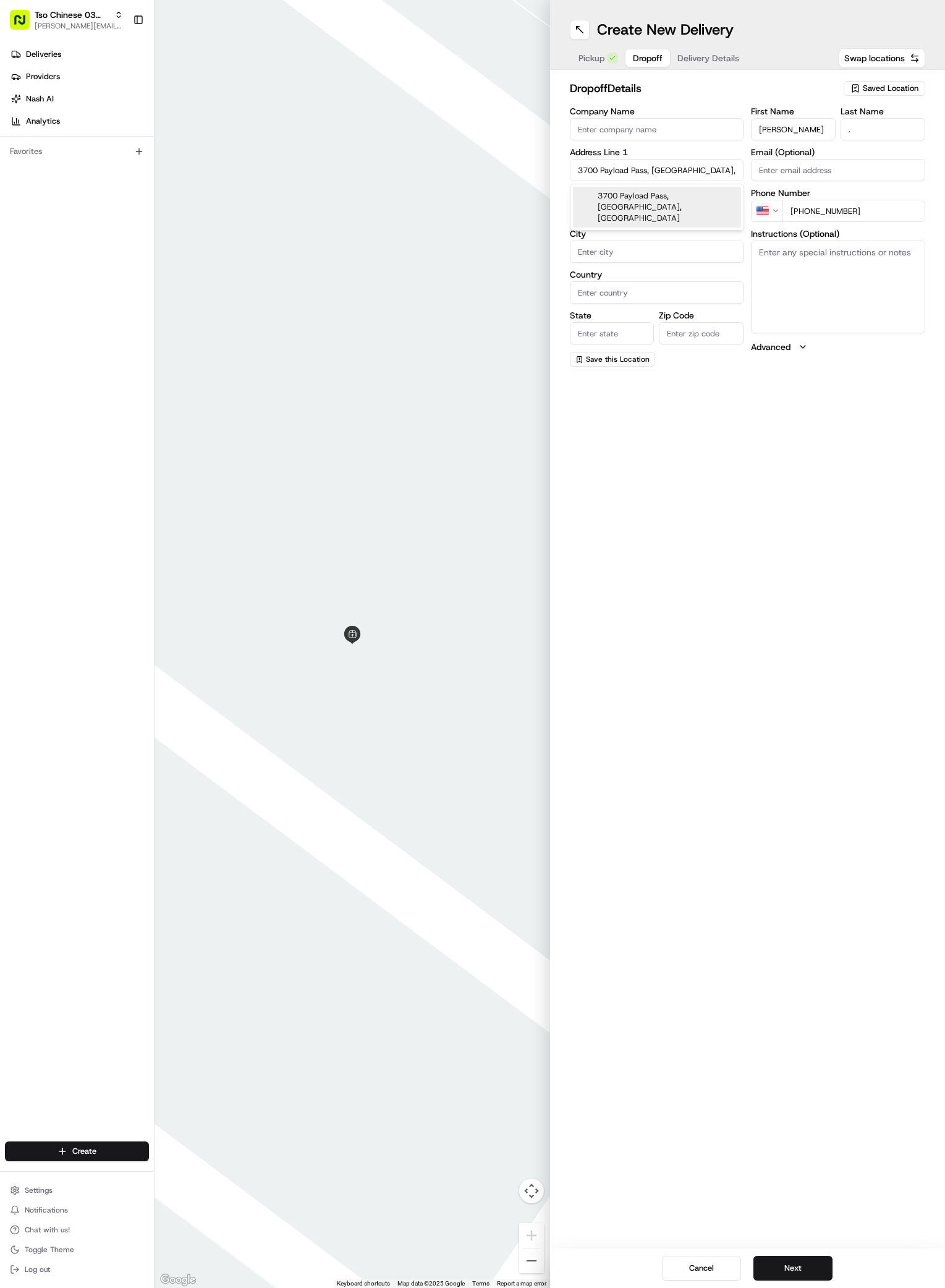
type input "[GEOGRAPHIC_DATA]"
type input "78704"
type input "3700 Payload Pass"
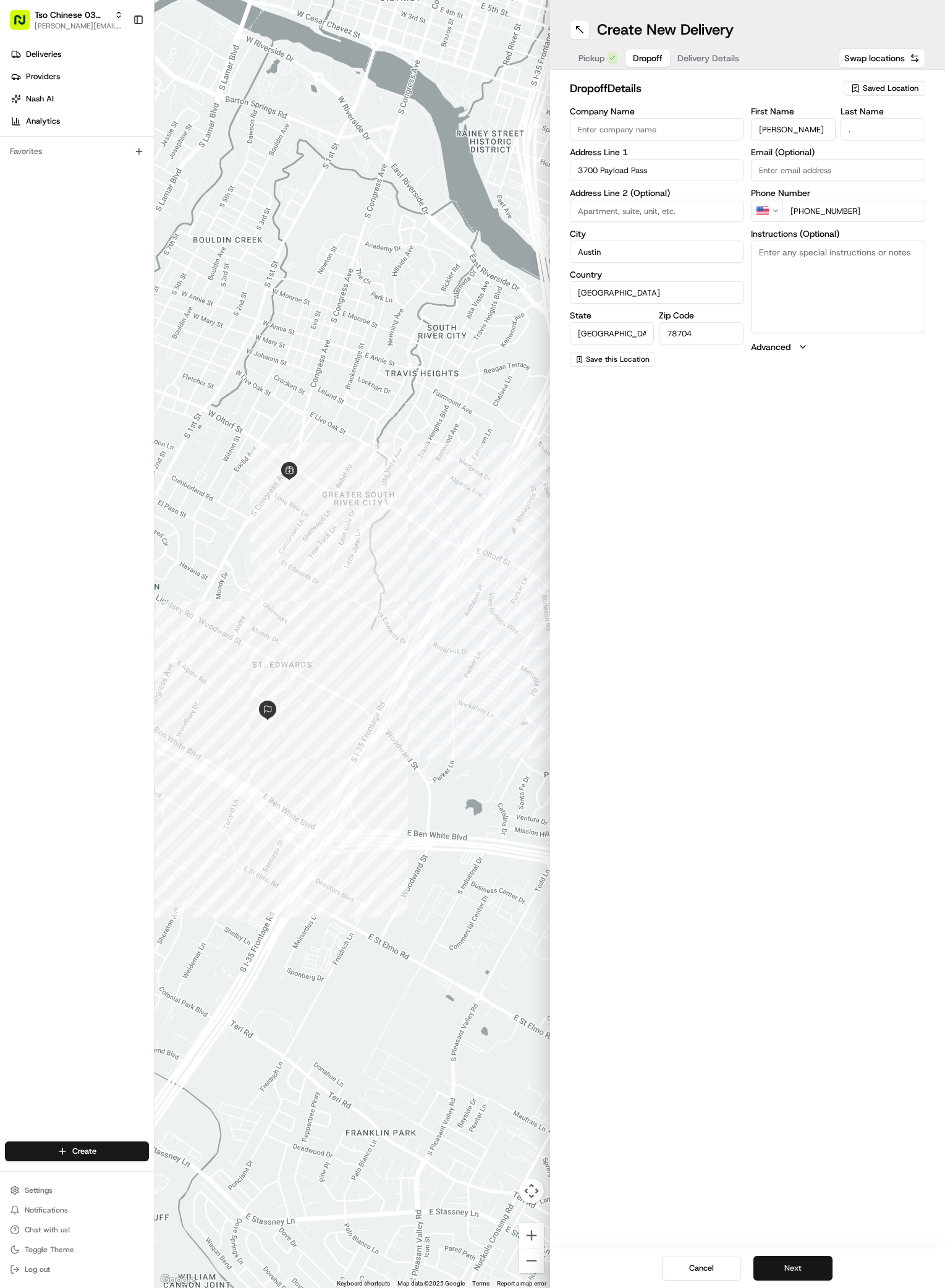
click at [825, 1266] on button "Next" at bounding box center [793, 1269] width 79 height 25
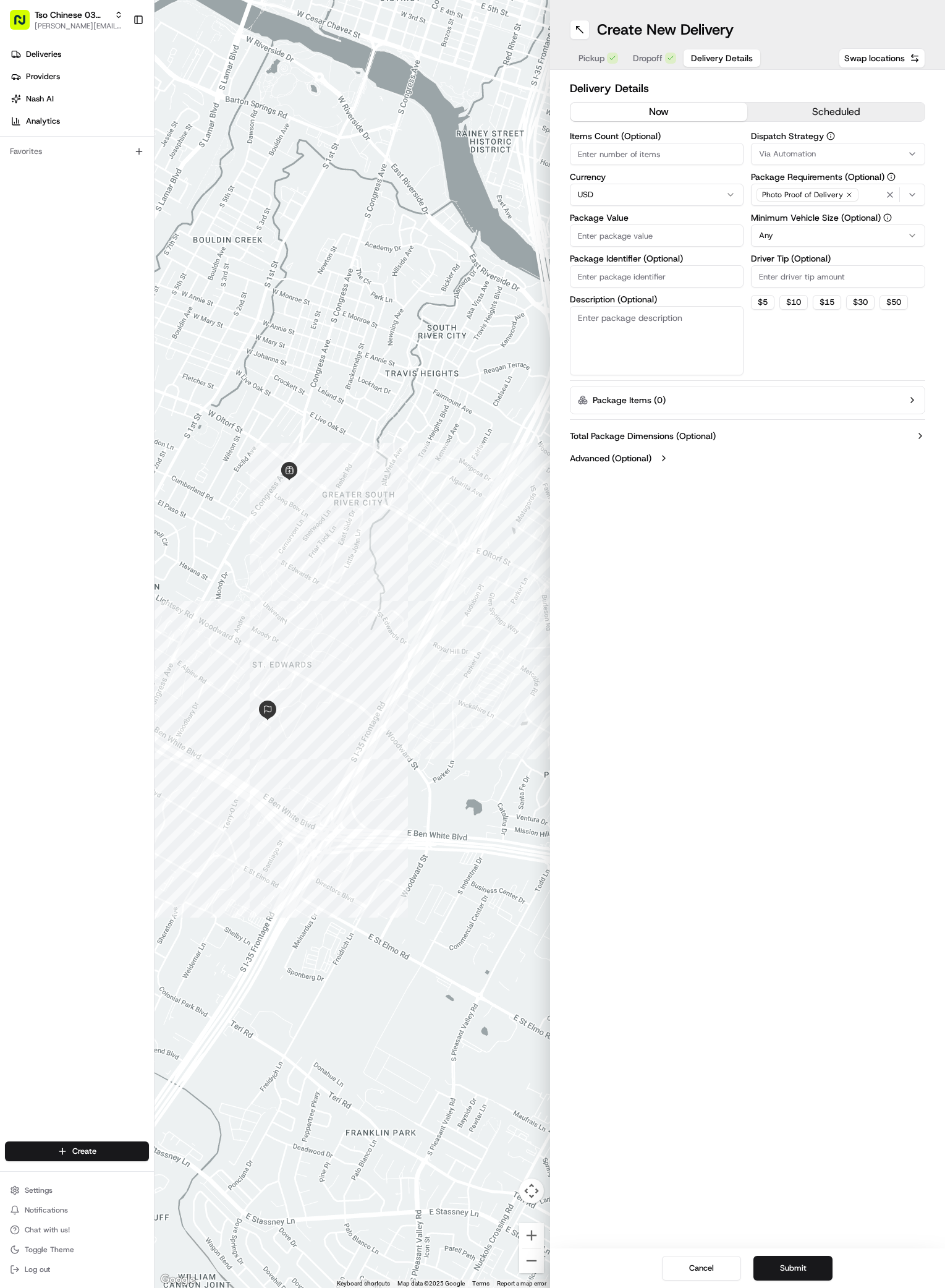
click at [819, 143] on button "Via Automation" at bounding box center [838, 154] width 174 height 22
click at [814, 230] on div "TsoCo Strategy" at bounding box center [840, 221] width 177 height 19
click at [827, 362] on html "Tso Chinese 03 TsoCo antonia@tsochinese.com Toggle Sidebar Deliveries Providers…" at bounding box center [472, 644] width 945 height 1288
click at [848, 196] on icon "button" at bounding box center [849, 194] width 8 height 8
click at [848, 196] on div "Select requirements" at bounding box center [839, 195] width 168 height 11
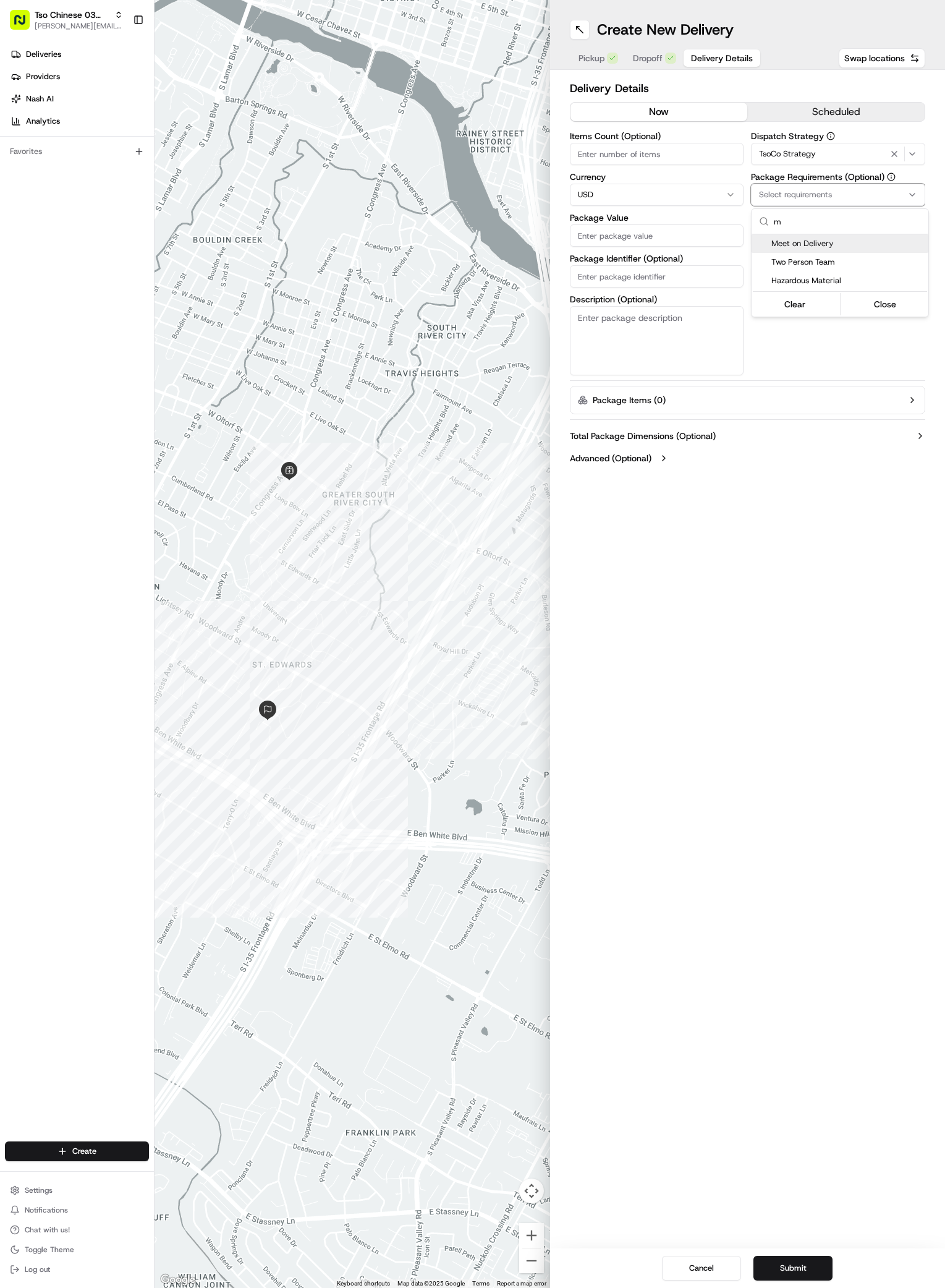
type input "m"
click at [800, 243] on span "Meet on Delivery" at bounding box center [848, 244] width 152 height 11
click at [832, 343] on html "Tso Chinese 03 TsoCo antonia@tsochinese.com Toggle Sidebar Deliveries Providers…" at bounding box center [472, 644] width 945 height 1288
click at [845, 279] on input "Driver Tip (Optional)" at bounding box center [838, 276] width 174 height 22
type input "2"
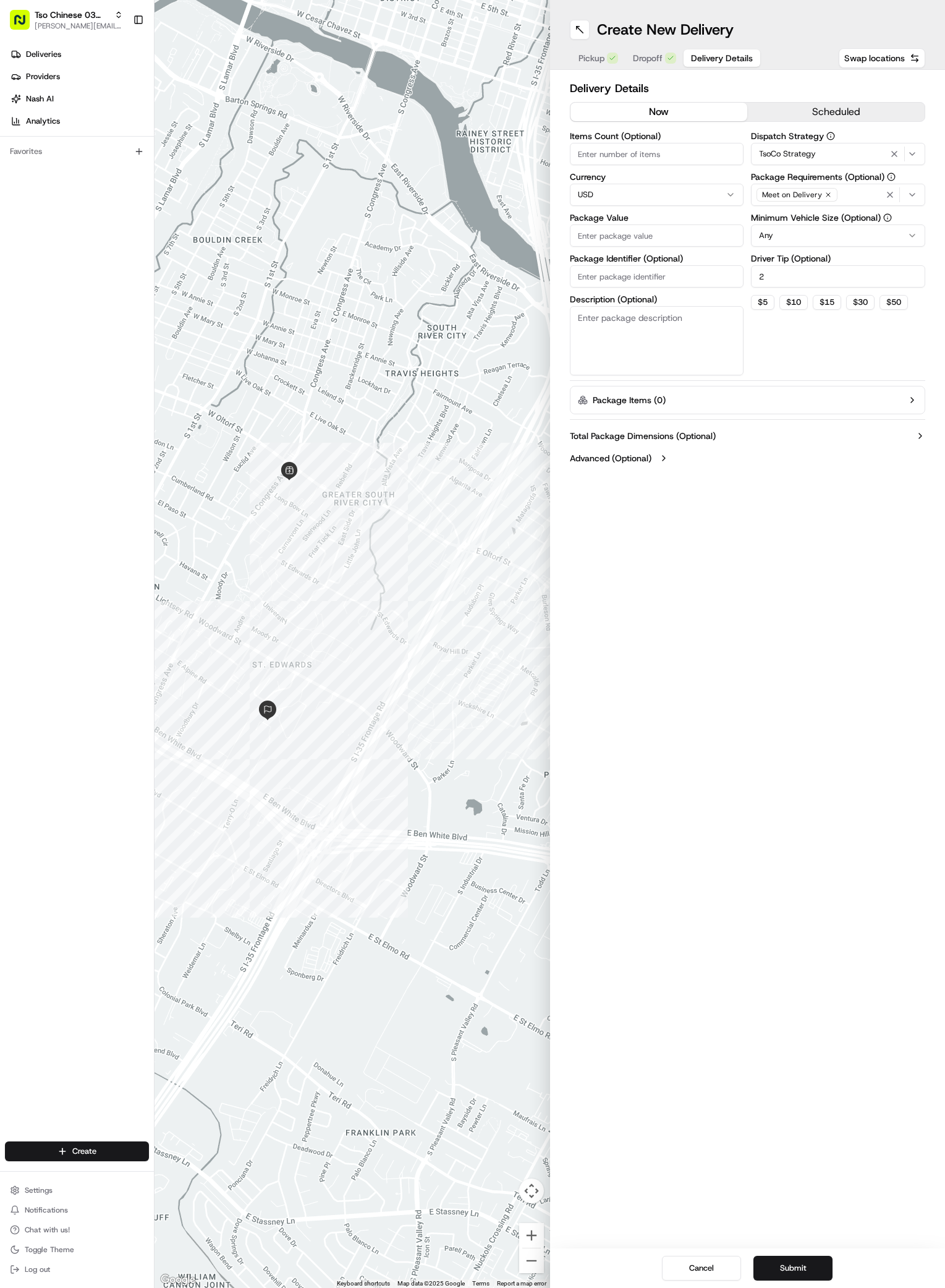
click at [684, 241] on input "Package Value" at bounding box center [657, 235] width 174 height 22
type input "31.28"
click at [662, 269] on input "Package Identifier (Optional)" at bounding box center [657, 276] width 174 height 22
paste input "#O2C0IE0"
type input "#O2C0IE0"
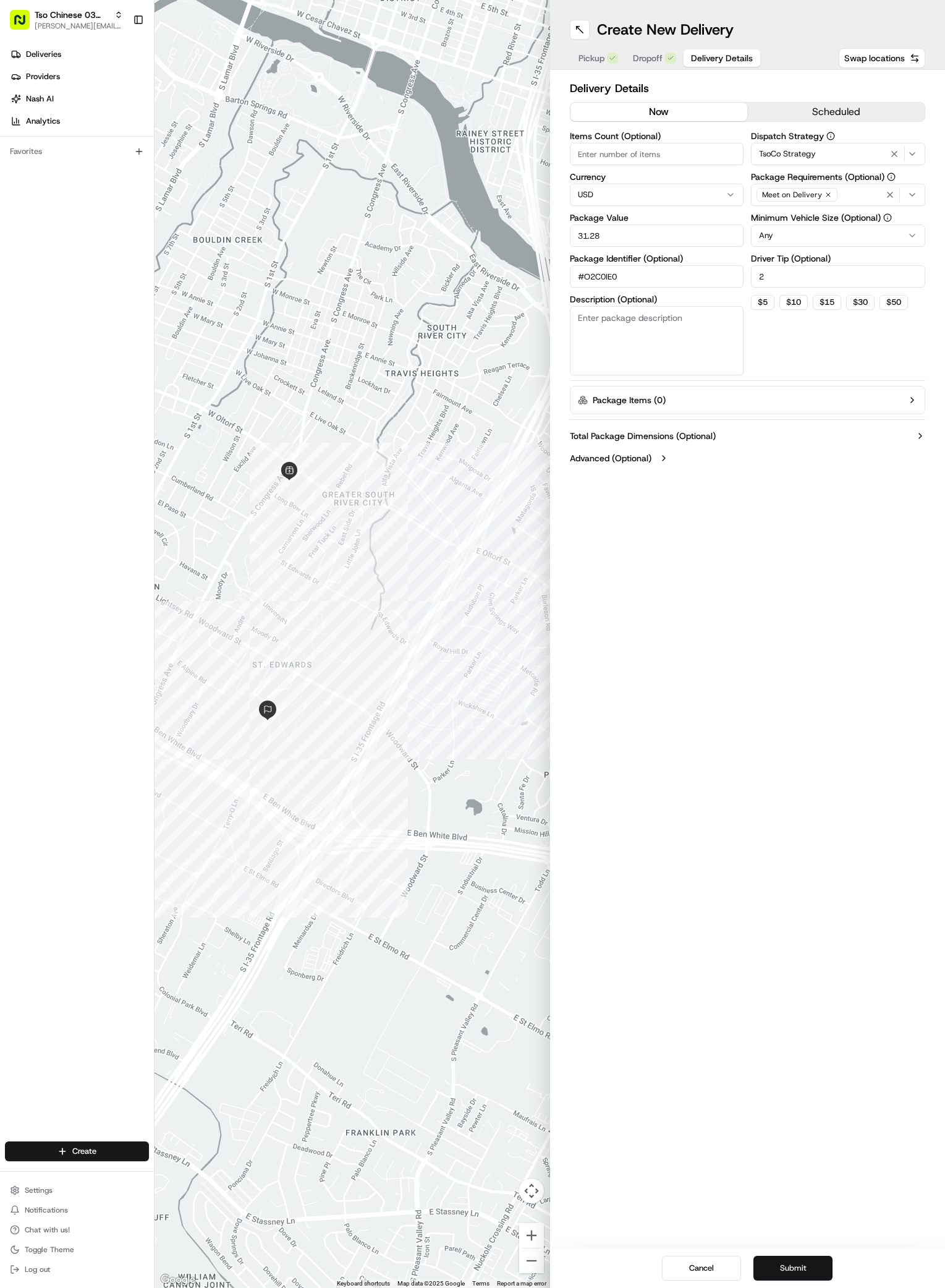
click at [794, 1269] on button "Submit" at bounding box center [793, 1269] width 79 height 25
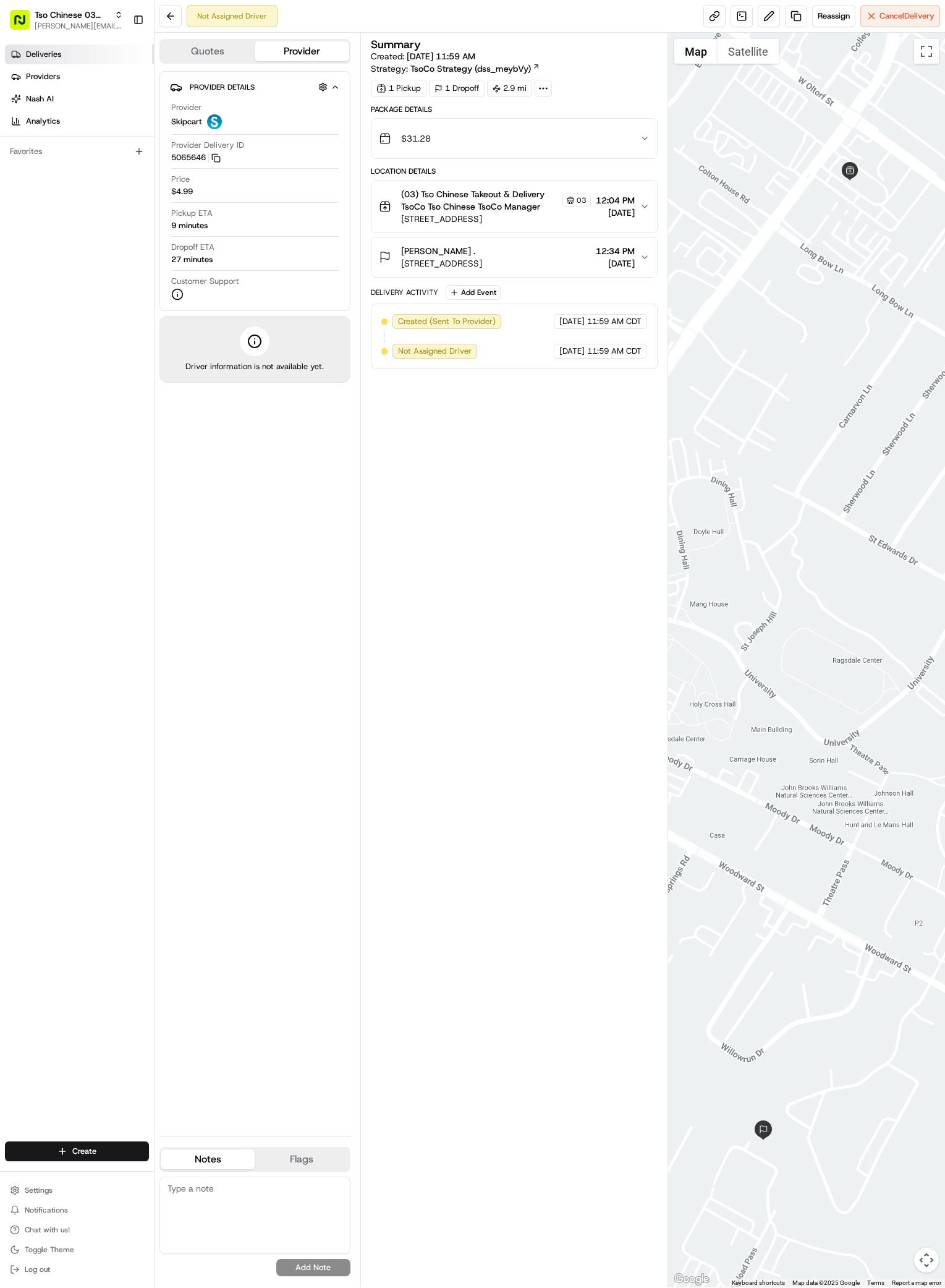
click at [42, 62] on link "Deliveries" at bounding box center [79, 54] width 149 height 19
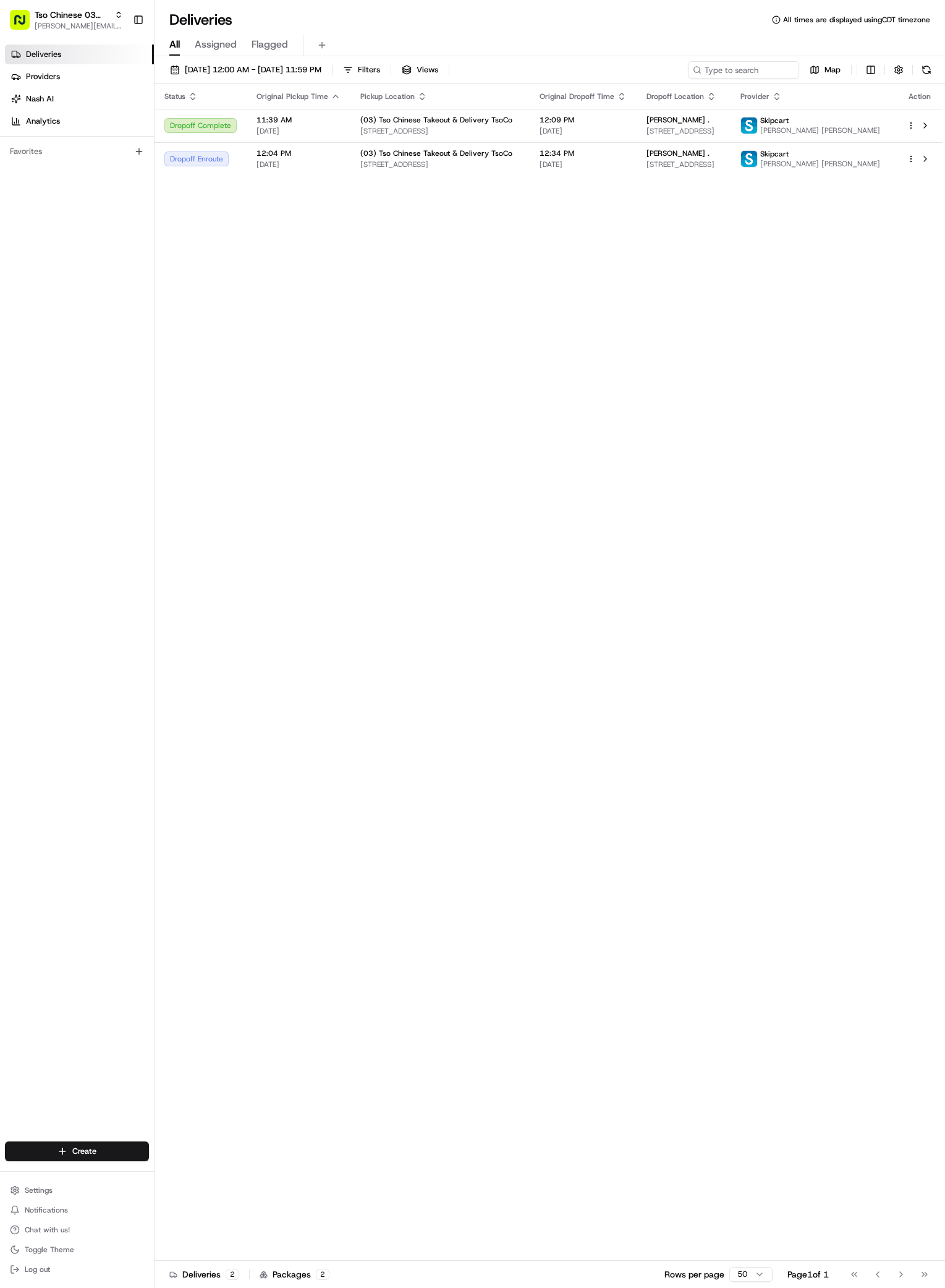
click at [70, 1141] on div "Create" at bounding box center [77, 1152] width 154 height 30
click at [114, 1149] on html "Tso Chinese 03 TsoCo antonia@tsochinese.com Toggle Sidebar Deliveries Providers…" at bounding box center [472, 644] width 945 height 1288
click at [264, 984] on html "Tso Chinese 03 TsoCo antonia@tsochinese.com Toggle Sidebar Deliveries Providers…" at bounding box center [472, 644] width 945 height 1288
click at [141, 1153] on html "Tso Chinese 03 TsoCo antonia@tsochinese.com Toggle Sidebar Deliveries Providers…" at bounding box center [472, 644] width 945 height 1288
click at [170, 1163] on div "Create" at bounding box center [223, 1154] width 138 height 19
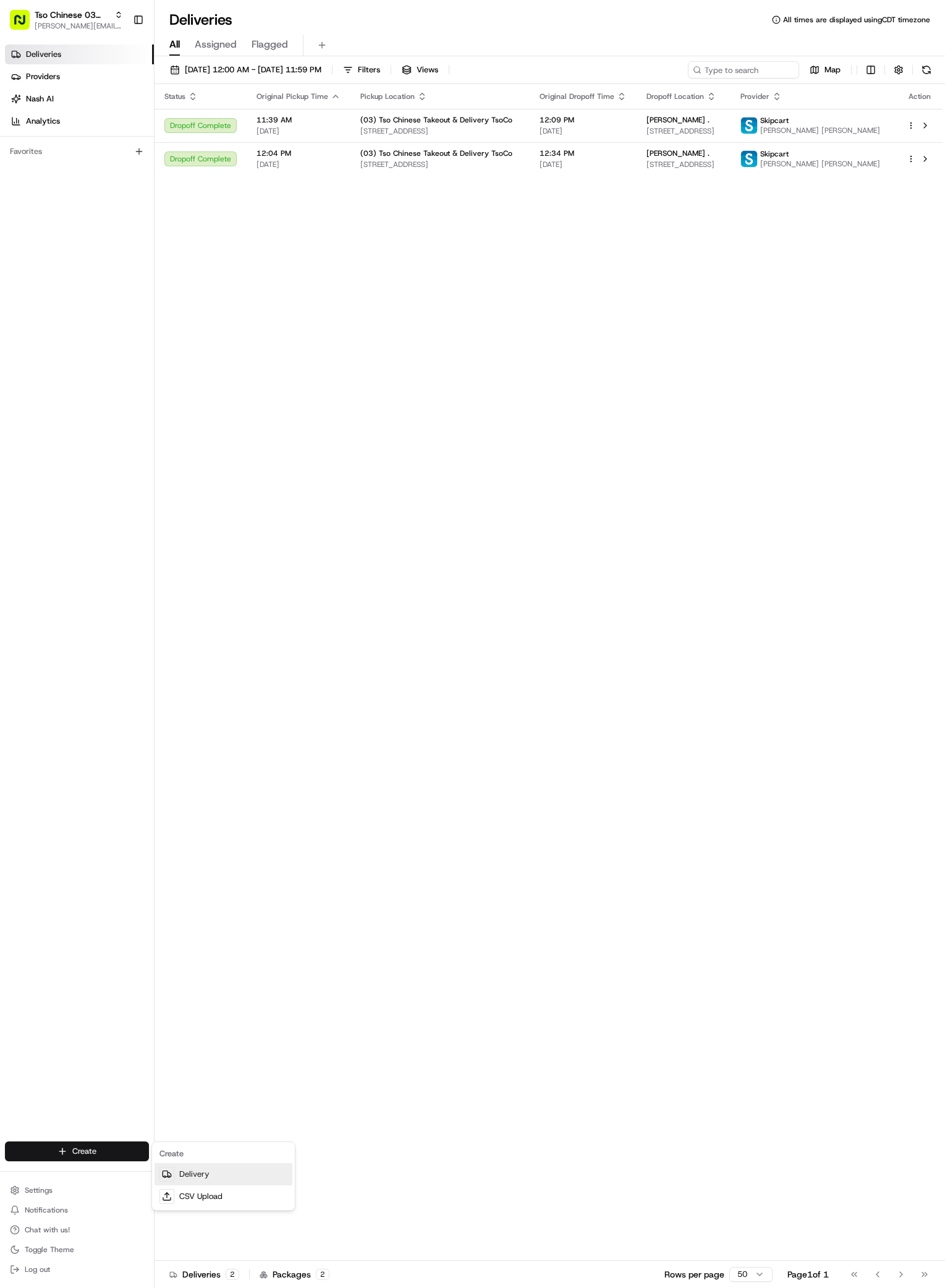
click at [170, 1167] on div at bounding box center [166, 1174] width 15 height 15
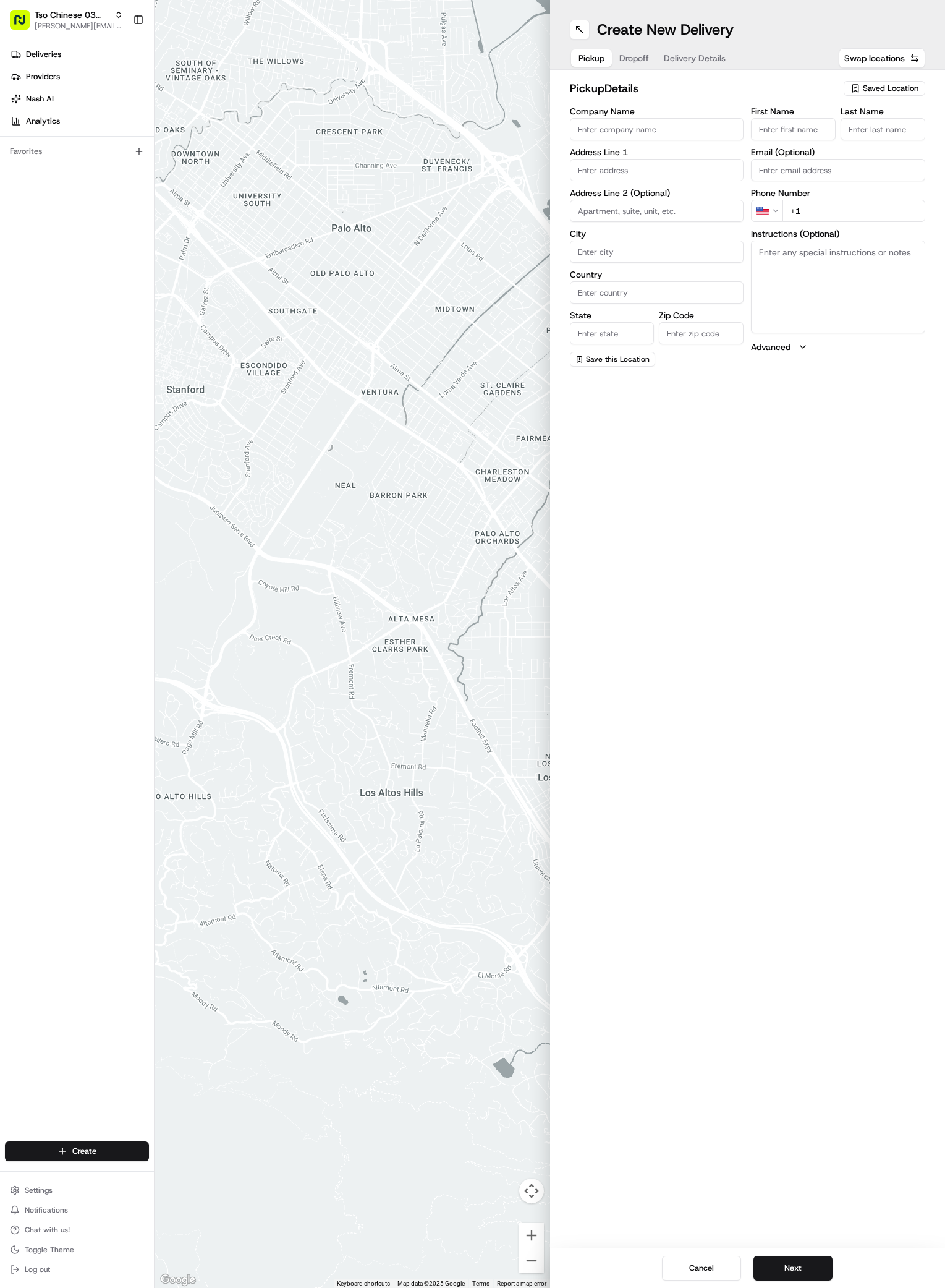
click at [871, 91] on span "Saved Location" at bounding box center [891, 88] width 56 height 11
click at [846, 134] on span "(03) Tso Chinese Takeout & Delivery TsoCo (03)" at bounding box center [864, 141] width 152 height 22
type input "(03) Tso Chinese Takeout & Delivery TsoCo"
type input "Ste F"
type input "Austin"
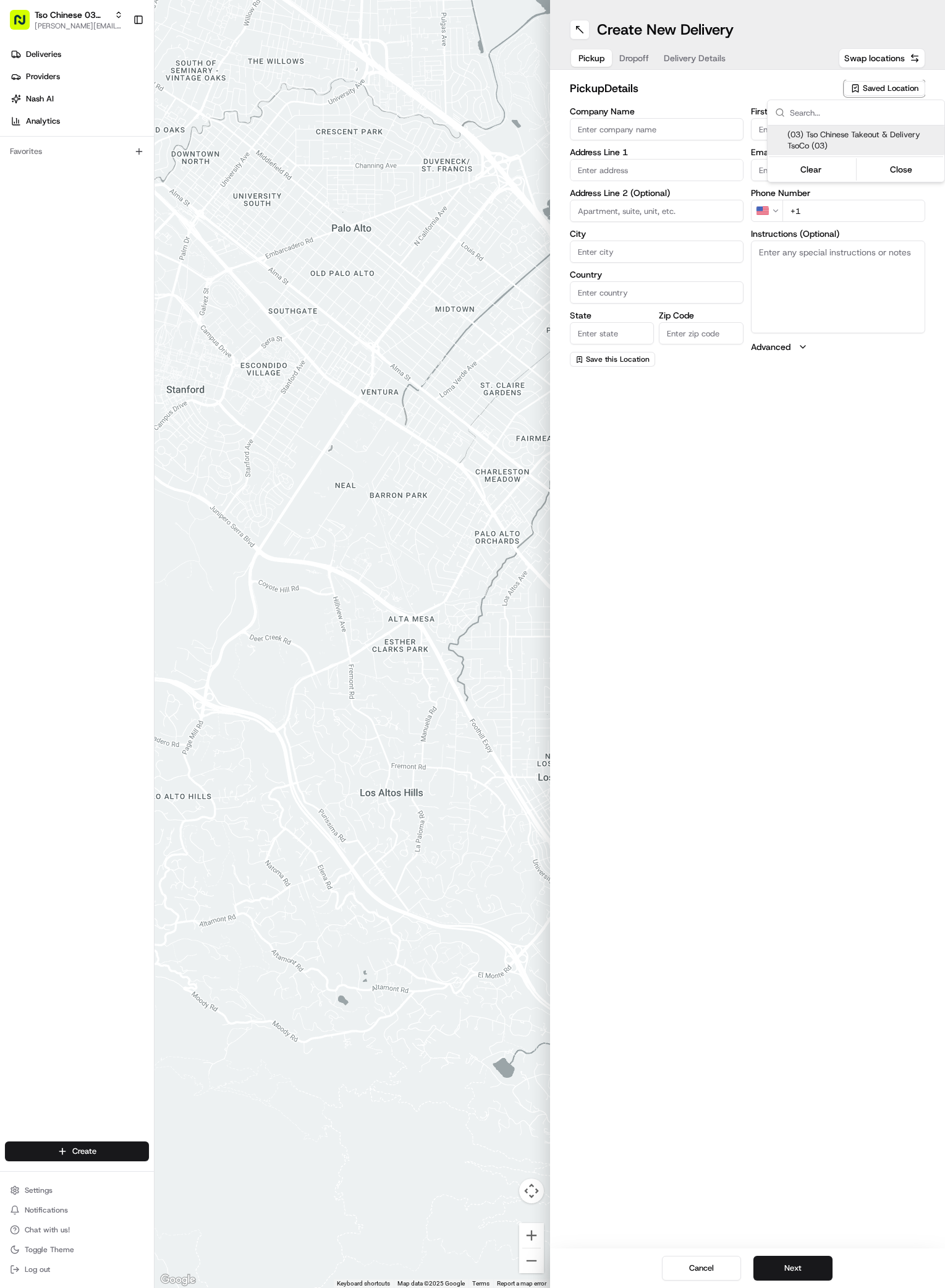
type input "US"
type input "[GEOGRAPHIC_DATA]"
type input "78704"
type input "Tso Chinese"
type input "TsoCo Manager"
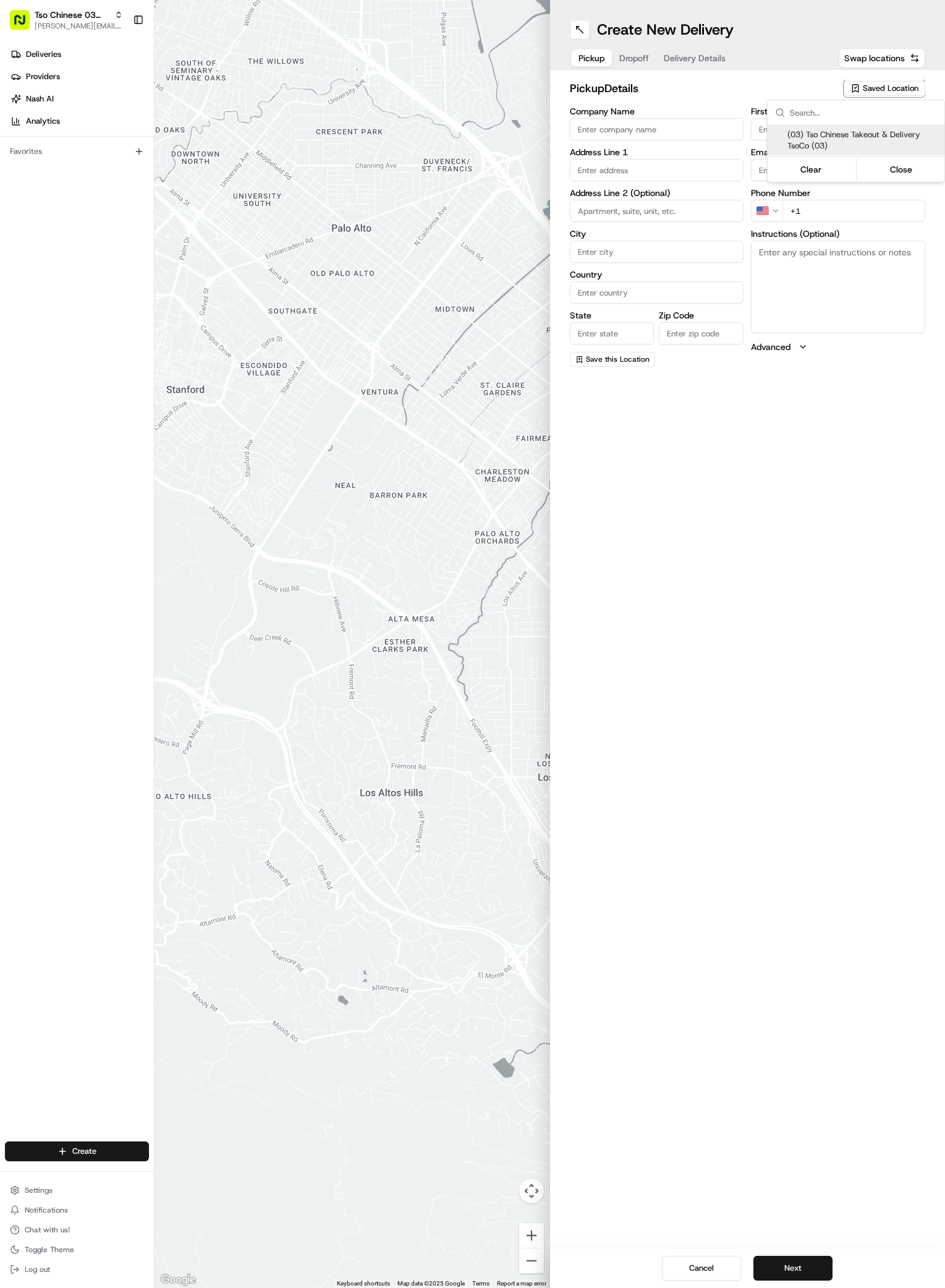
type input "[EMAIL_ADDRESS][DOMAIN_NAME]"
type input "[PHONE_NUMBER]"
type textarea "Submit a picture displaying address & food as Proof of Delivery. Envía una foto…"
type input "[STREET_ADDRESS]"
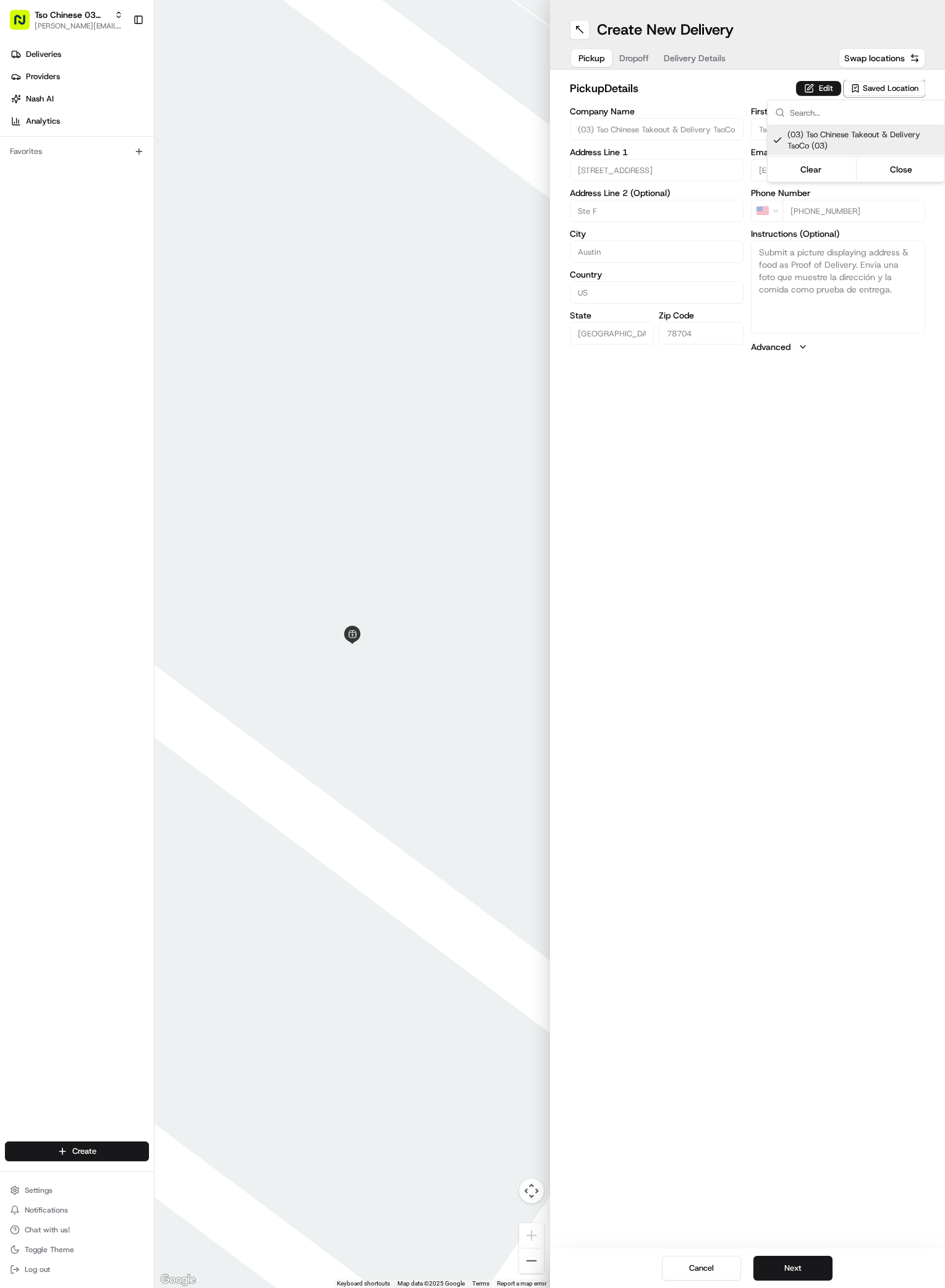
click at [804, 1270] on html "Tso Chinese 03 TsoCo [PERSON_NAME][EMAIL_ADDRESS][DOMAIN_NAME] Toggle Sidebar D…" at bounding box center [472, 644] width 945 height 1288
click at [804, 1270] on button "Next" at bounding box center [793, 1269] width 79 height 25
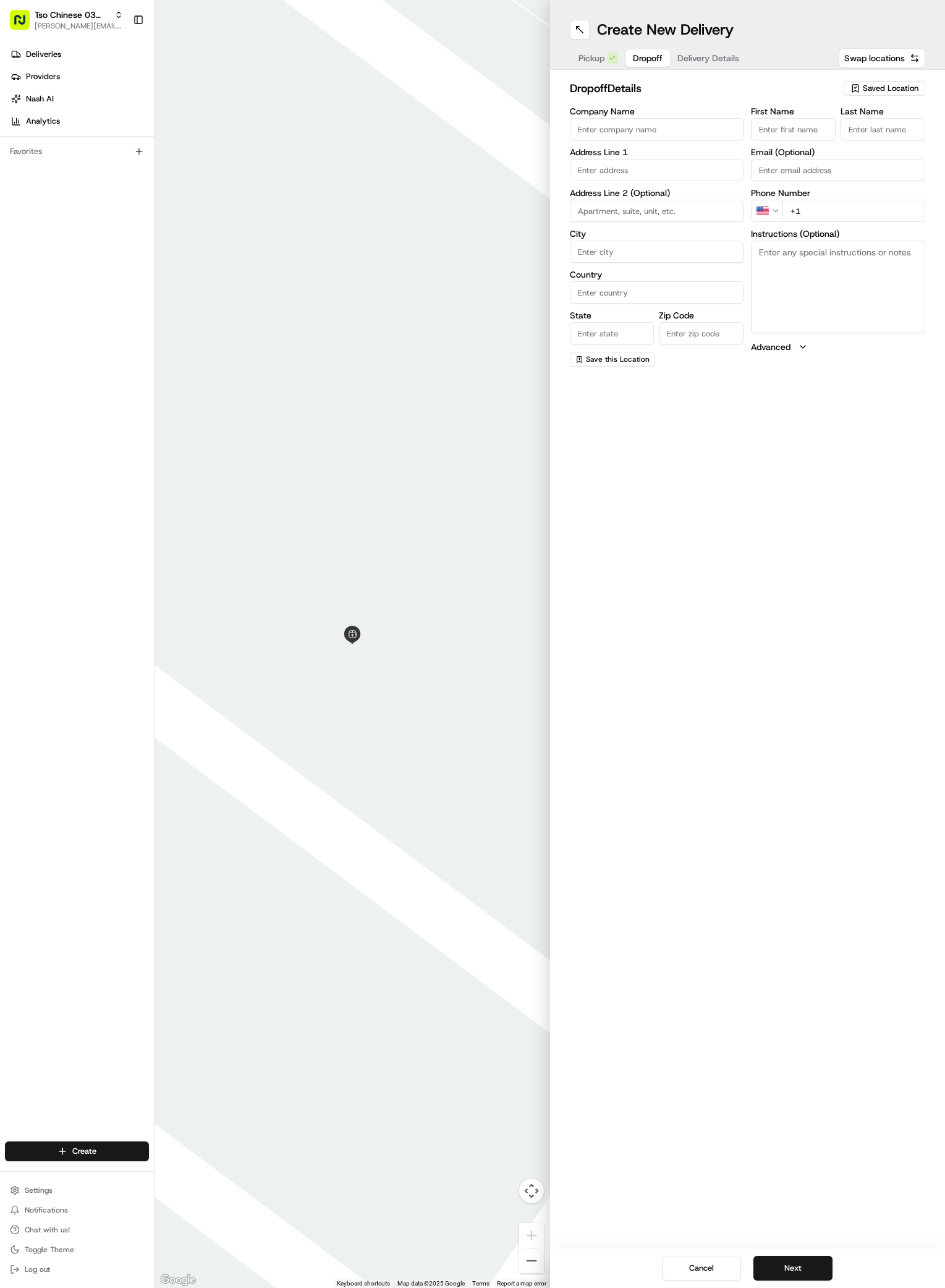
paste input "Roger Smith"
type input "Roger Smith"
type input "."
paste input "407 718 2825"
type input "+1 407 718 2825"
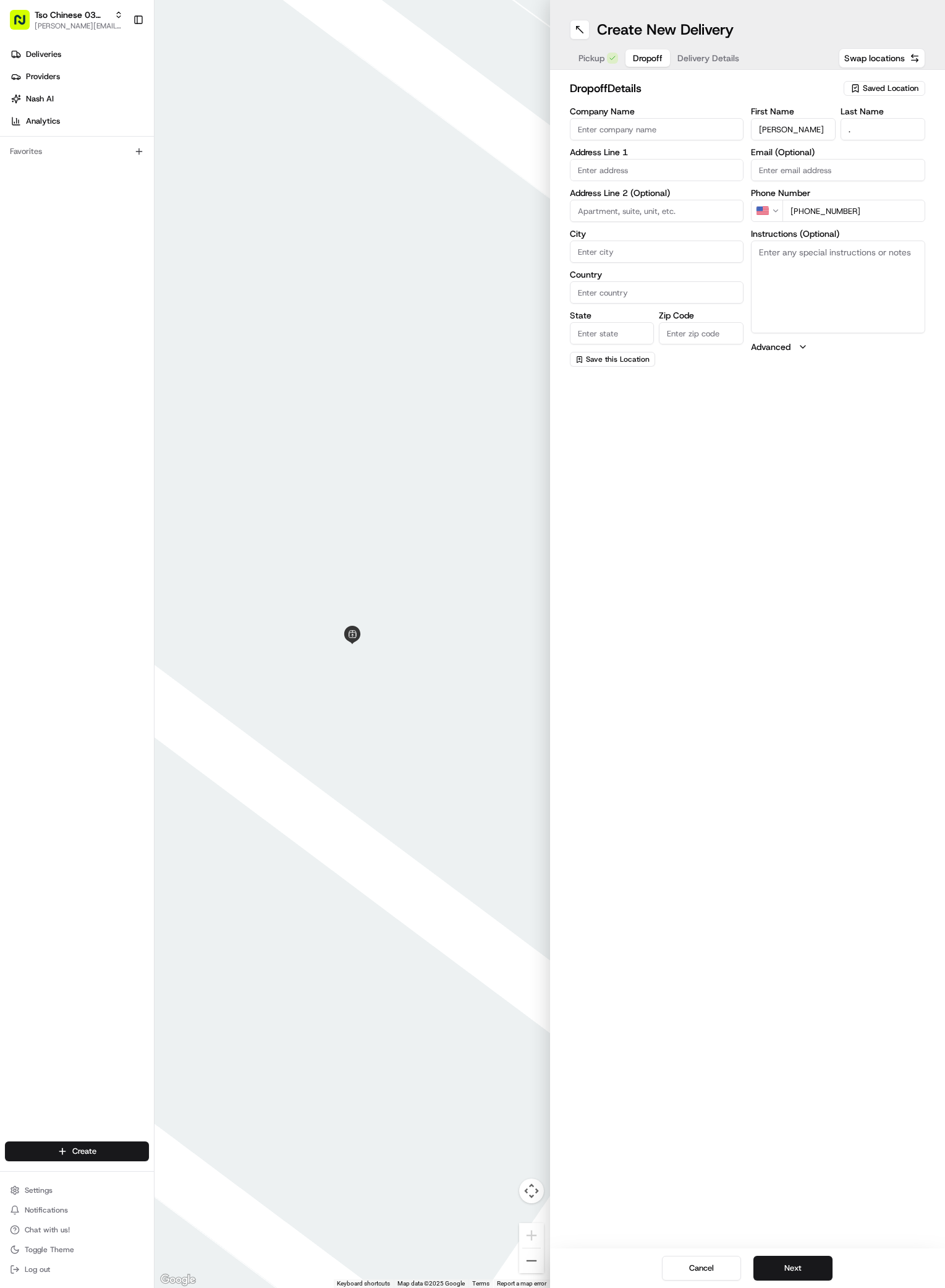
paste input "6006 E Ben White Blvd"
click at [633, 196] on div "6006 E Ben White Blvd, Austin, TX" at bounding box center [657, 201] width 168 height 30
type input "6006 E Ben White Blvd, Austin, TX 78741, USA"
type input "Austin"
type input "[GEOGRAPHIC_DATA]"
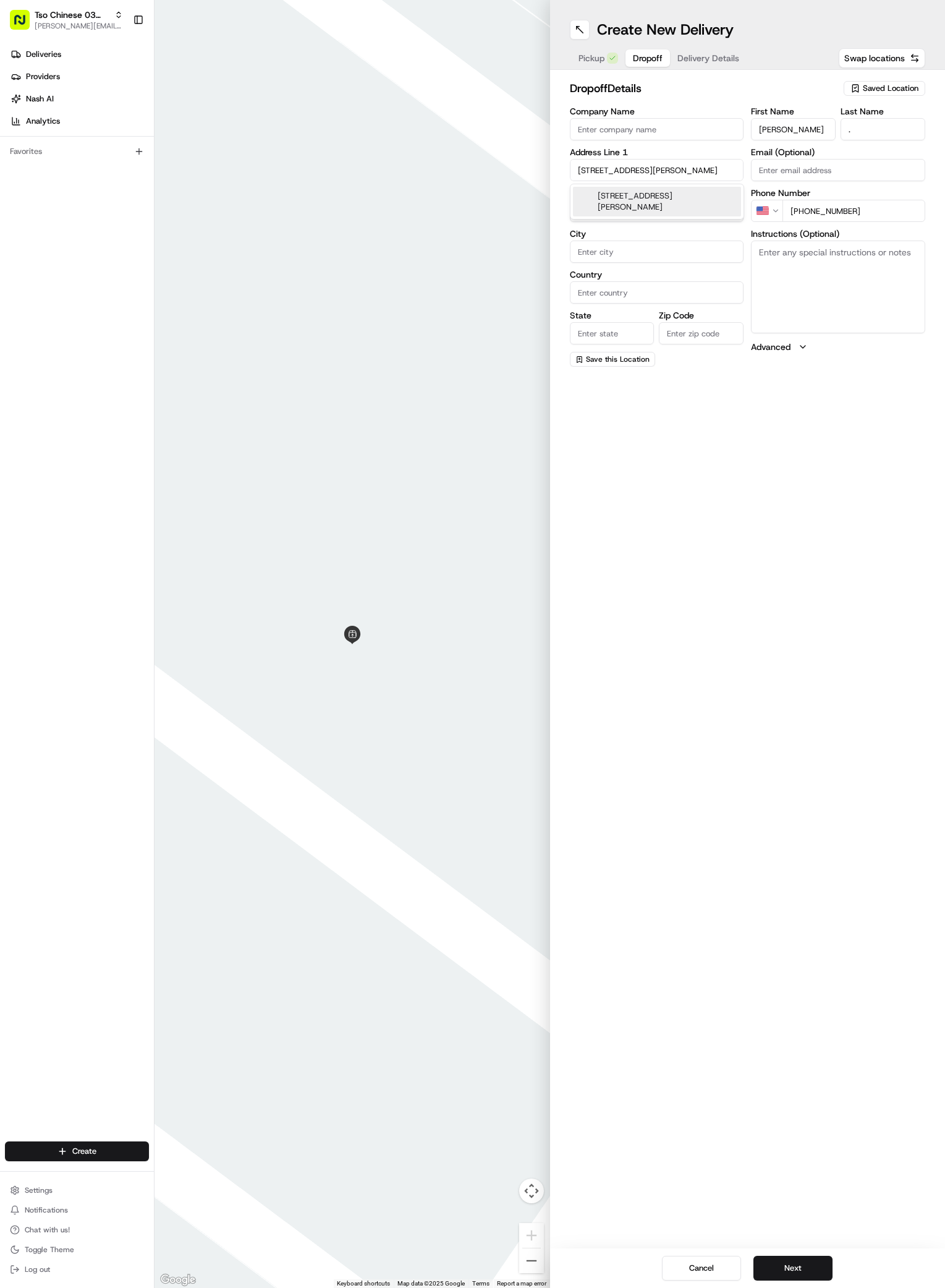
type input "[GEOGRAPHIC_DATA]"
type input "78741"
type input "6006 East Ben White Boulevard"
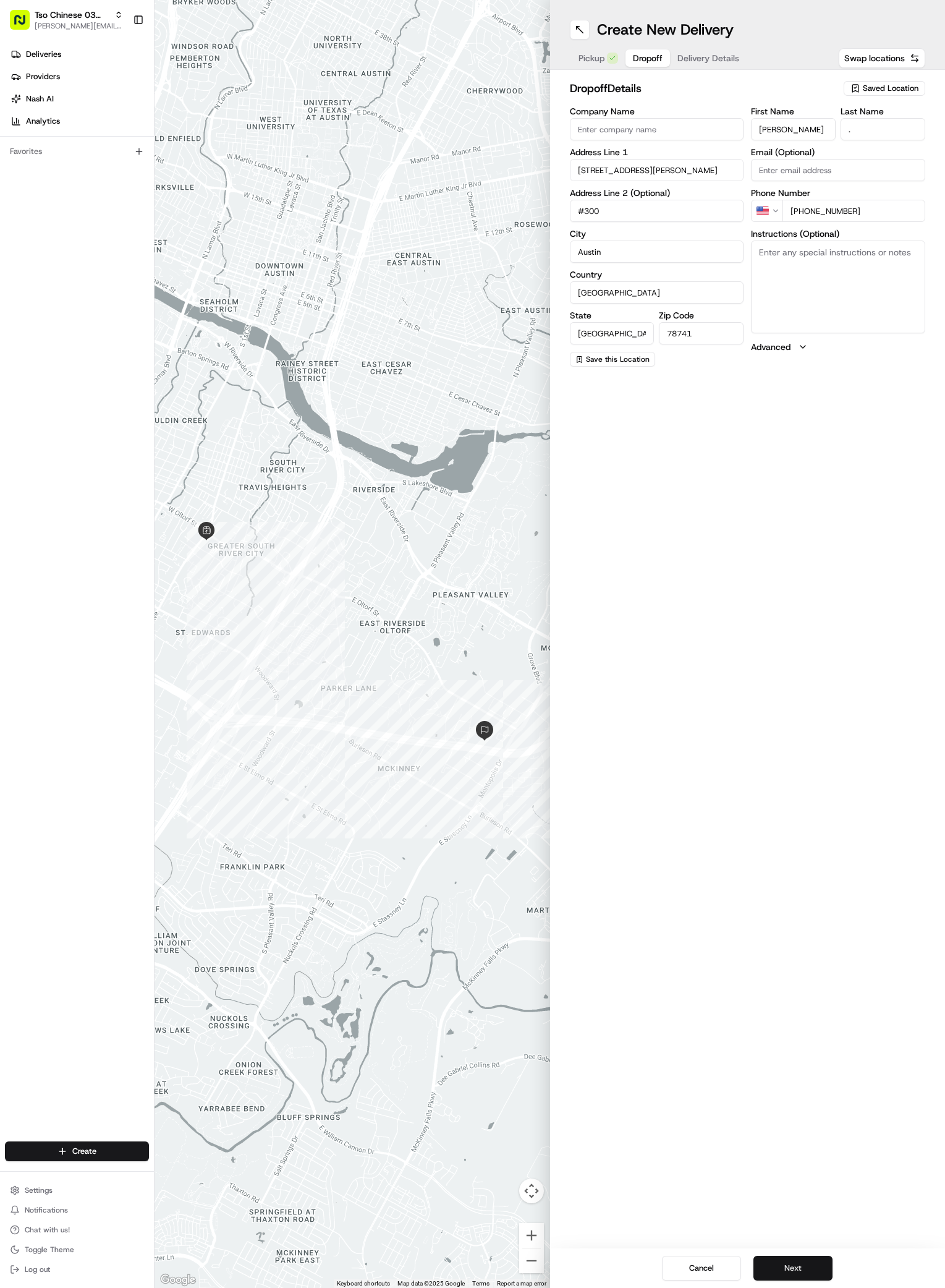
type input "#300"
click at [793, 1269] on button "Next" at bounding box center [793, 1269] width 79 height 25
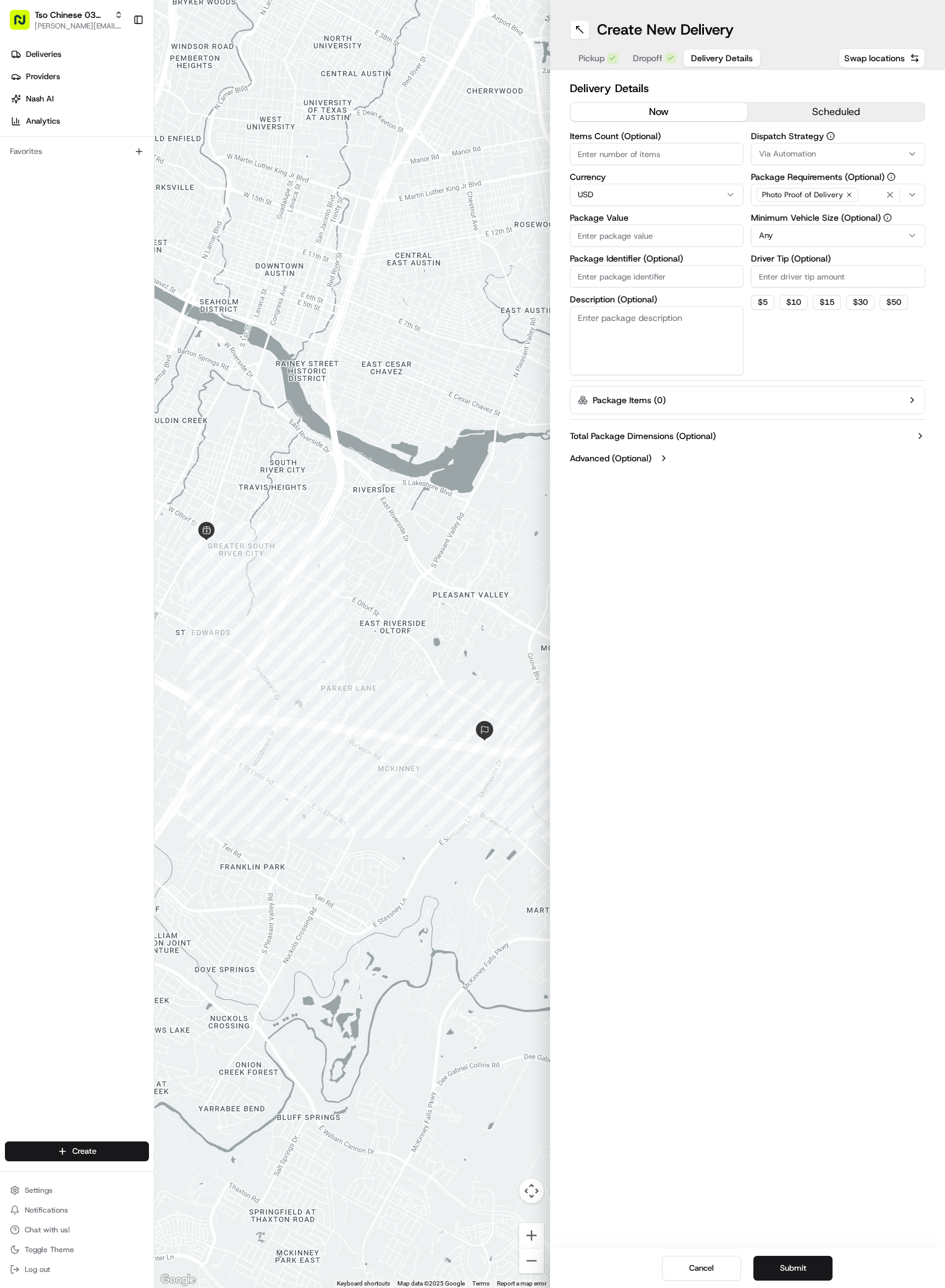
click at [822, 146] on button "Via Automation" at bounding box center [838, 154] width 174 height 22
click at [794, 216] on span "TsoCo Strategy" at bounding box center [848, 221] width 152 height 11
click at [844, 355] on html "Tso Chinese 03 TsoCo [PERSON_NAME][EMAIL_ADDRESS][DOMAIN_NAME] Toggle Sidebar D…" at bounding box center [472, 644] width 945 height 1288
click at [848, 196] on icon "button" at bounding box center [849, 194] width 8 height 8
click at [848, 196] on div "Select requirements" at bounding box center [839, 195] width 168 height 11
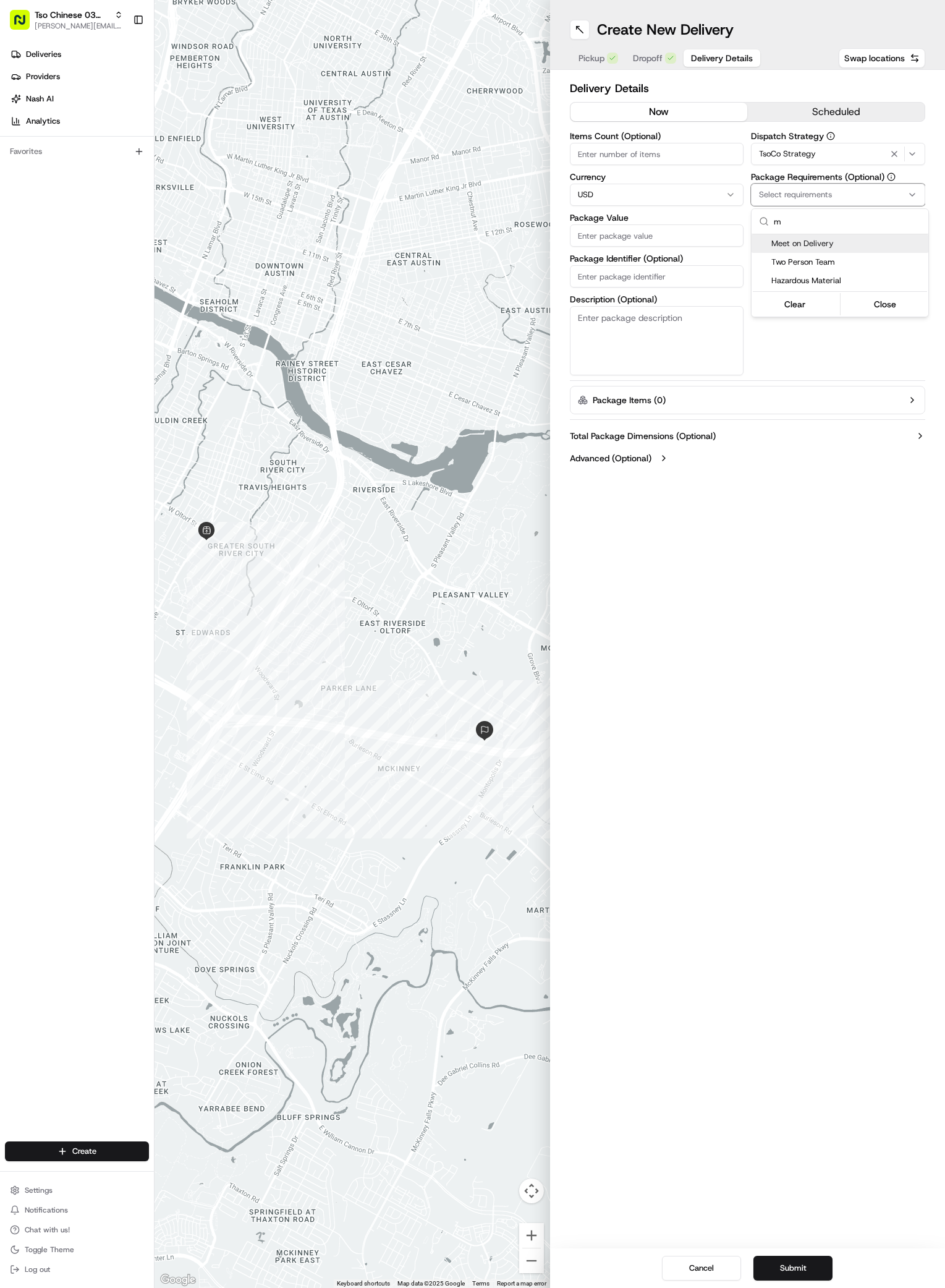
type input "m"
click at [788, 251] on div "Meet on Delivery" at bounding box center [840, 244] width 177 height 19
click at [815, 354] on html "Tso Chinese 03 TsoCo [PERSON_NAME][EMAIL_ADDRESS][DOMAIN_NAME] Toggle Sidebar D…" at bounding box center [472, 644] width 945 height 1288
click at [818, 273] on input "Driver Tip (Optional)" at bounding box center [838, 276] width 174 height 22
type input "2"
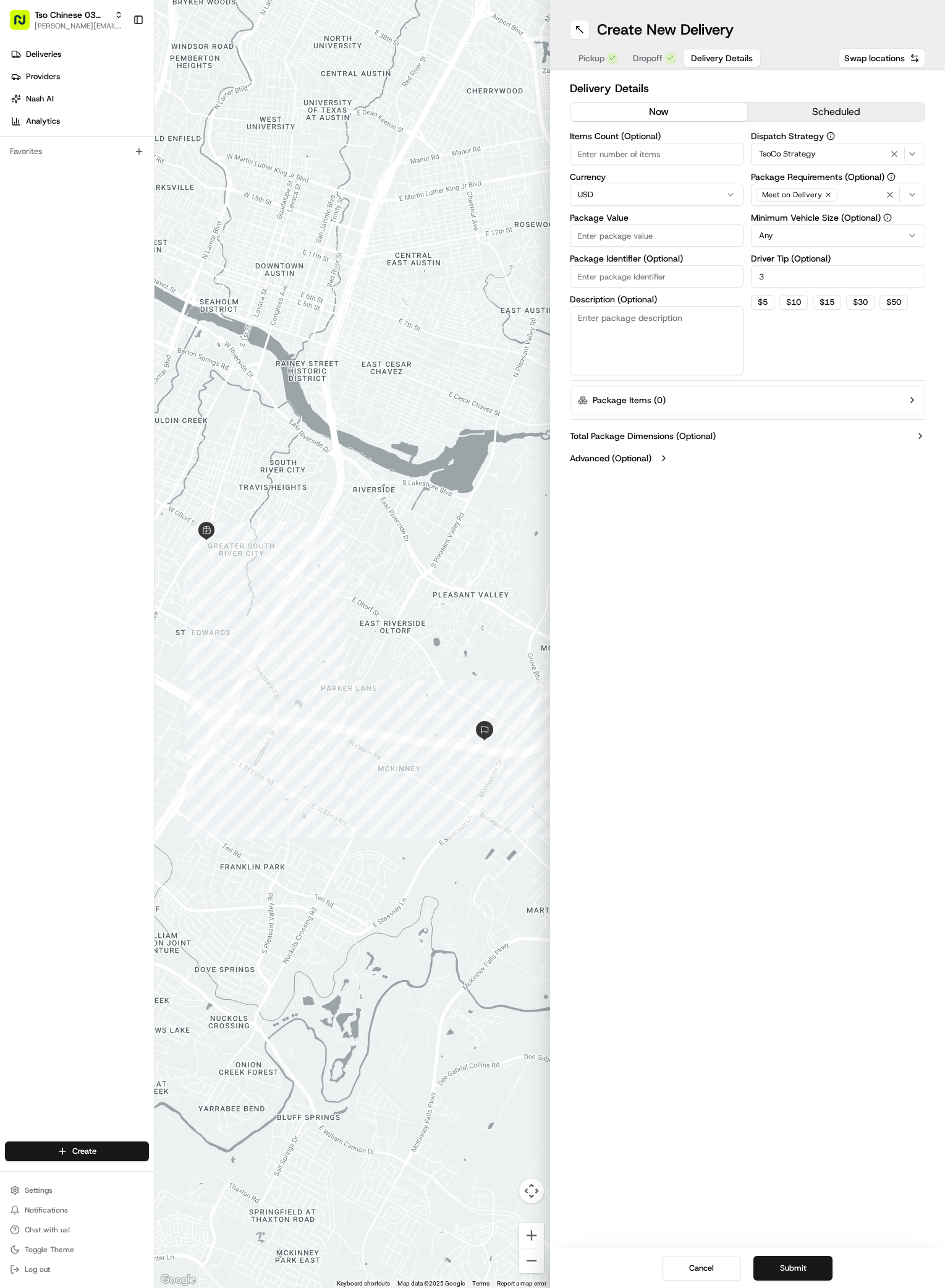
type input "3"
click at [613, 235] on input "Package Value" at bounding box center [657, 235] width 174 height 22
type input "29.12"
click at [645, 279] on input "Package Identifier (Optional)" at bounding box center [657, 276] width 174 height 22
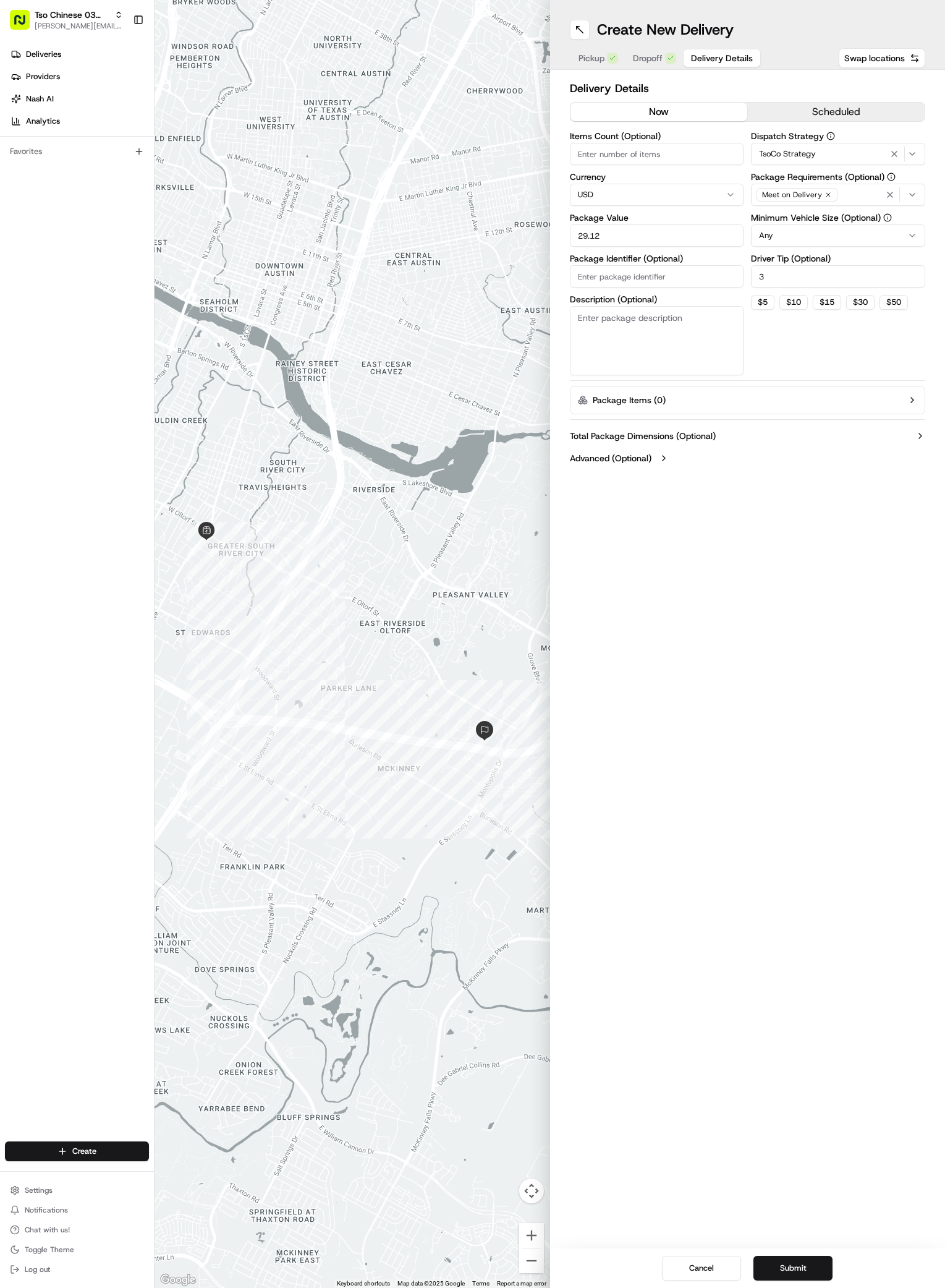
paste input "#LSMXMTD"
type input "#LSMXMTD"
click at [795, 1255] on div "Cancel Submit" at bounding box center [748, 1268] width 395 height 40
click at [795, 1264] on button "Submit" at bounding box center [793, 1269] width 79 height 25
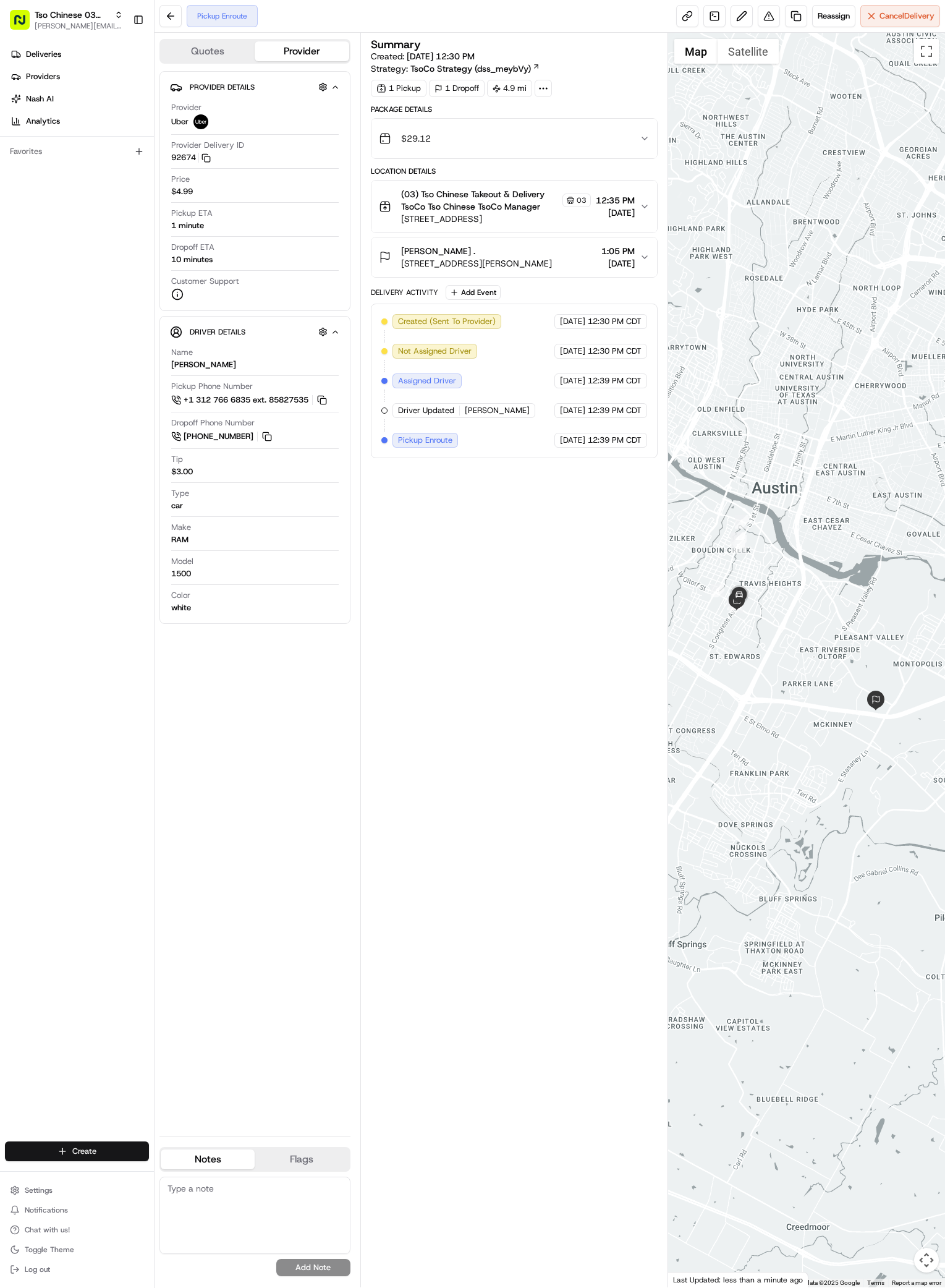
click at [129, 1147] on html "Tso Chinese 03 TsoCo antonia@tsochinese.com Toggle Sidebar Deliveries Providers…" at bounding box center [472, 644] width 945 height 1288
click at [193, 1172] on link "Delivery" at bounding box center [223, 1175] width 138 height 22
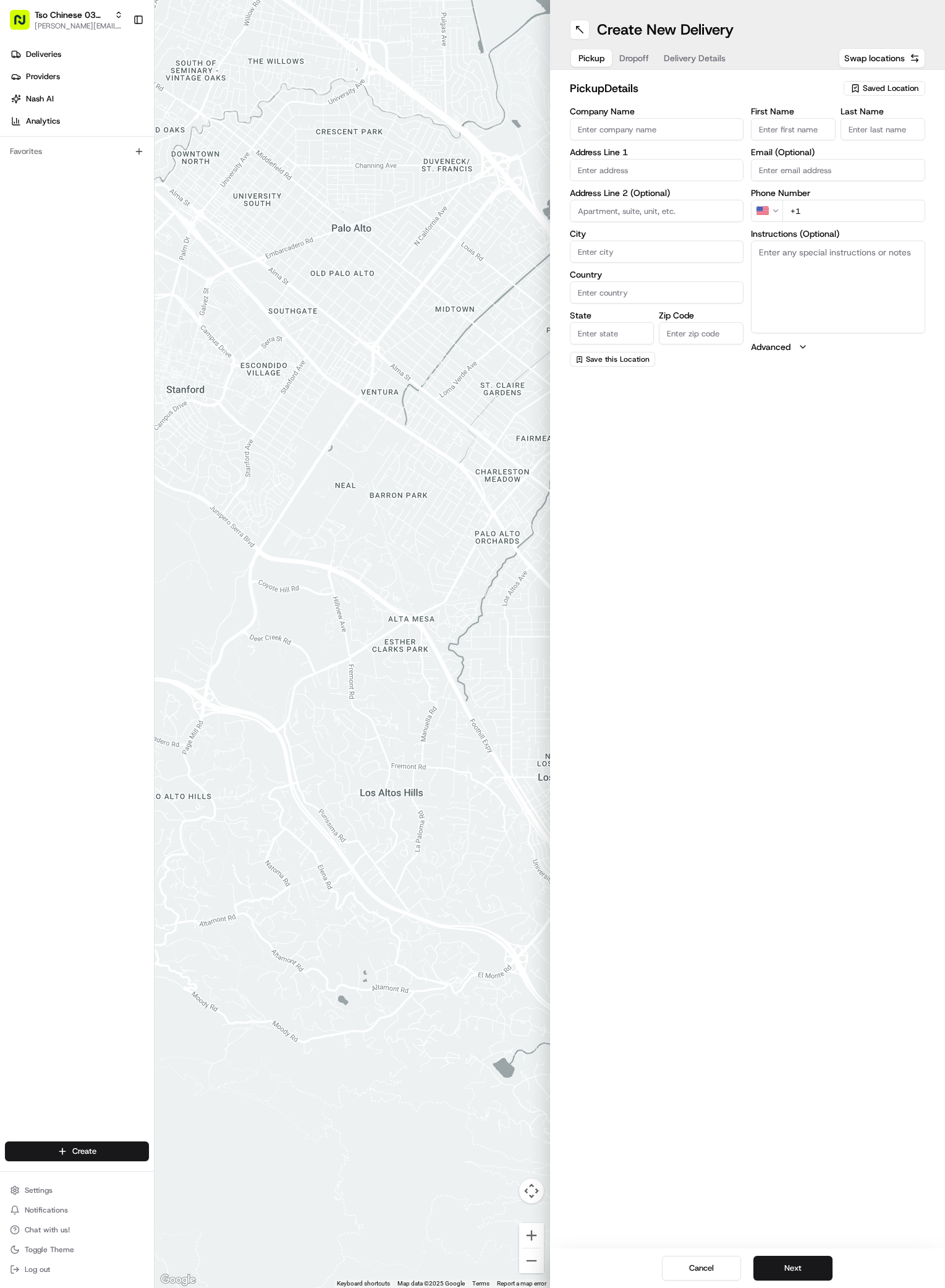
click at [909, 88] on span "Saved Location" at bounding box center [891, 88] width 56 height 11
click at [847, 141] on span "(03) Tso Chinese Takeout & Delivery TsoCo (03)" at bounding box center [864, 141] width 152 height 22
type input "(03) Tso Chinese Takeout & Delivery TsoCo"
type input "Ste F"
type input "Austin"
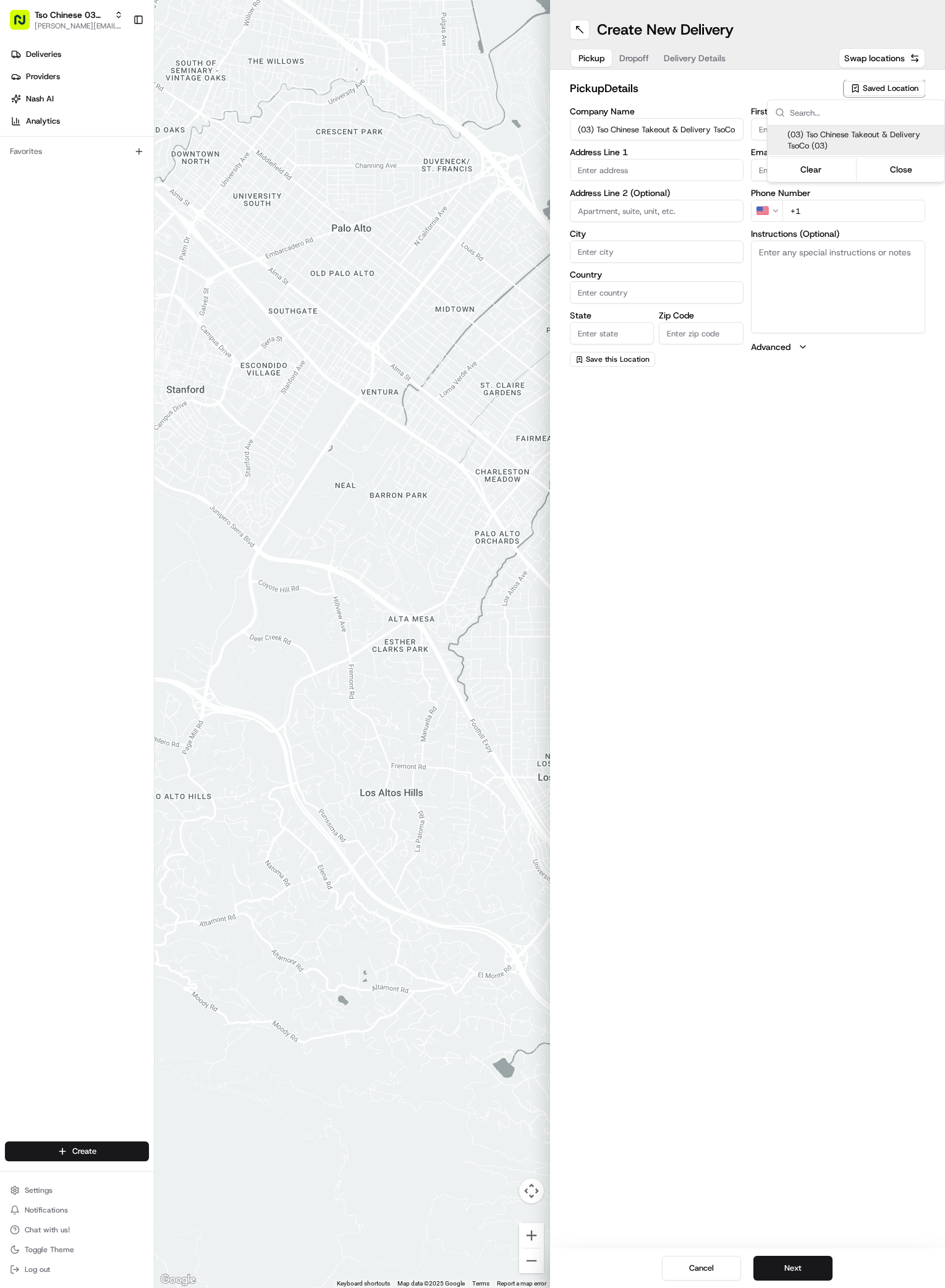
type input "US"
type input "[GEOGRAPHIC_DATA]"
type input "78704"
type input "Tso Chinese"
type input "TsoCo Manager"
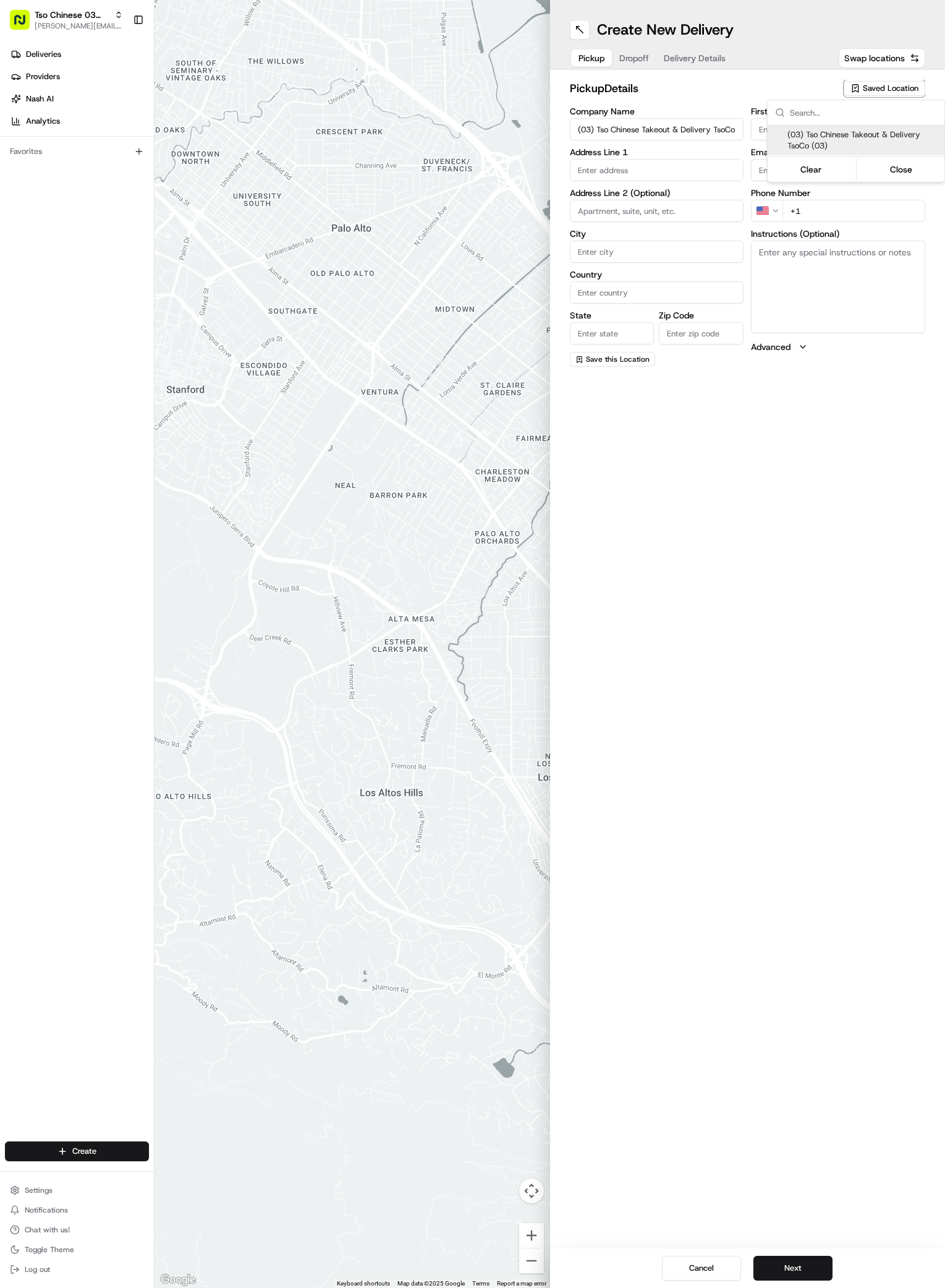
type input "[EMAIL_ADDRESS][DOMAIN_NAME]"
type input "[PHONE_NUMBER]"
type textarea "Submit a picture displaying address & food as Proof of Delivery. Envía una foto…"
type input "[STREET_ADDRESS]"
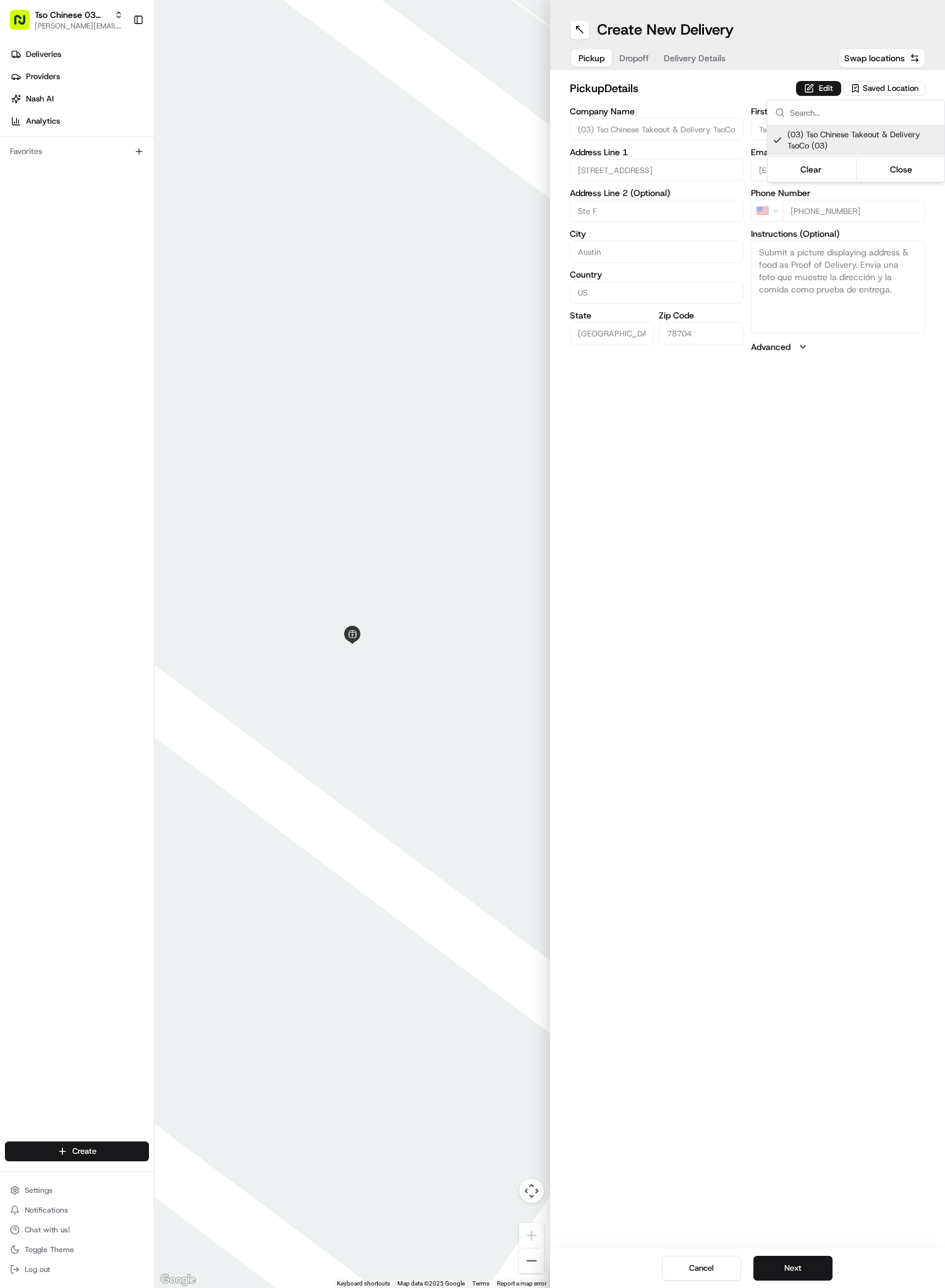
click at [912, 982] on html "Tso Chinese 03 TsoCo [PERSON_NAME][EMAIL_ADDRESS][DOMAIN_NAME] Toggle Sidebar D…" at bounding box center [472, 644] width 945 height 1288
click at [793, 1269] on button "Next" at bounding box center [793, 1269] width 79 height 25
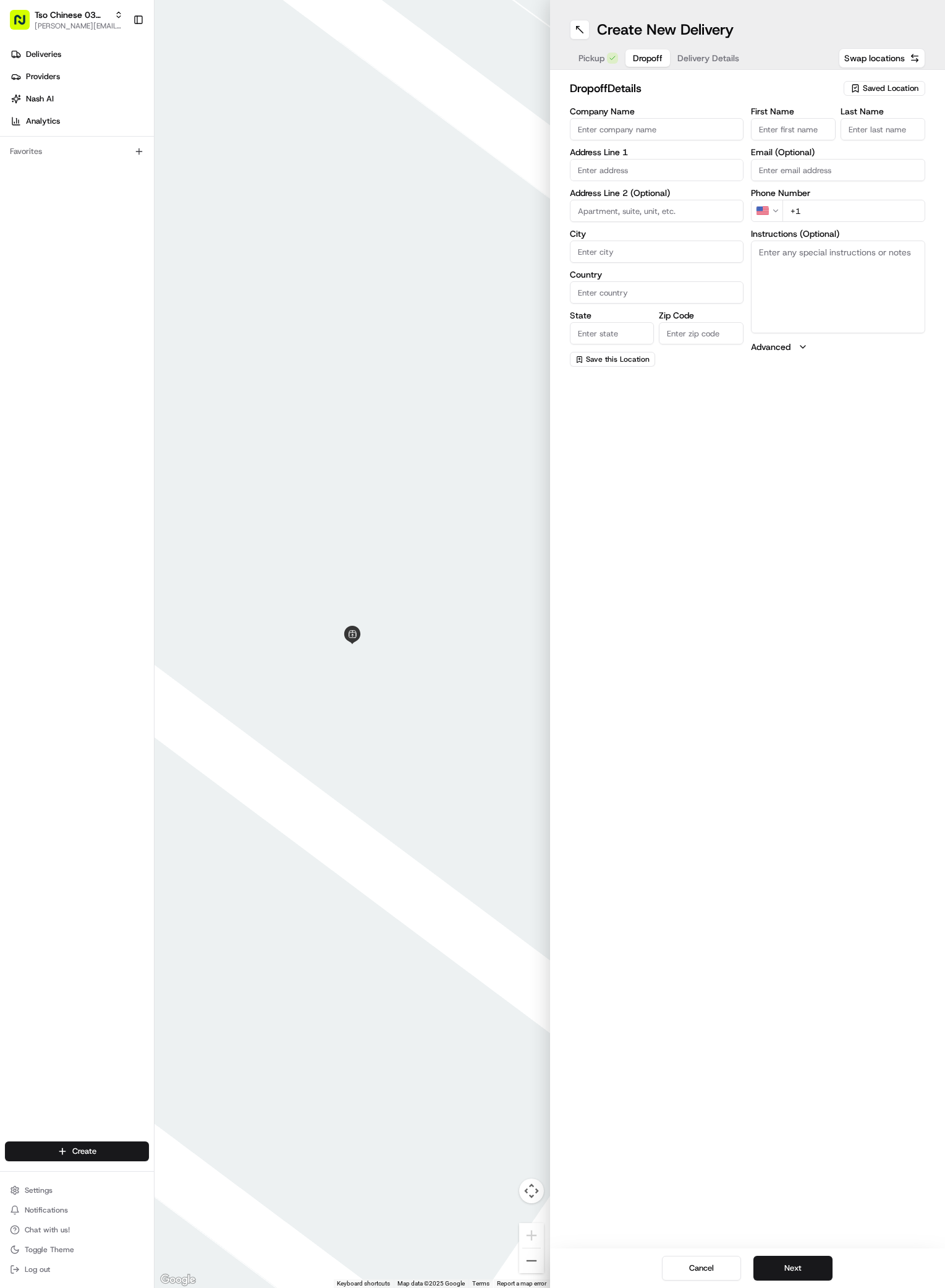
paste input "zainab Amir"
type input "zainab Amir"
type input ","
click at [868, 231] on label "Instructions (Optional)" at bounding box center [838, 234] width 174 height 8
click at [868, 241] on textarea "Instructions (Optional)" at bounding box center [838, 287] width 174 height 93
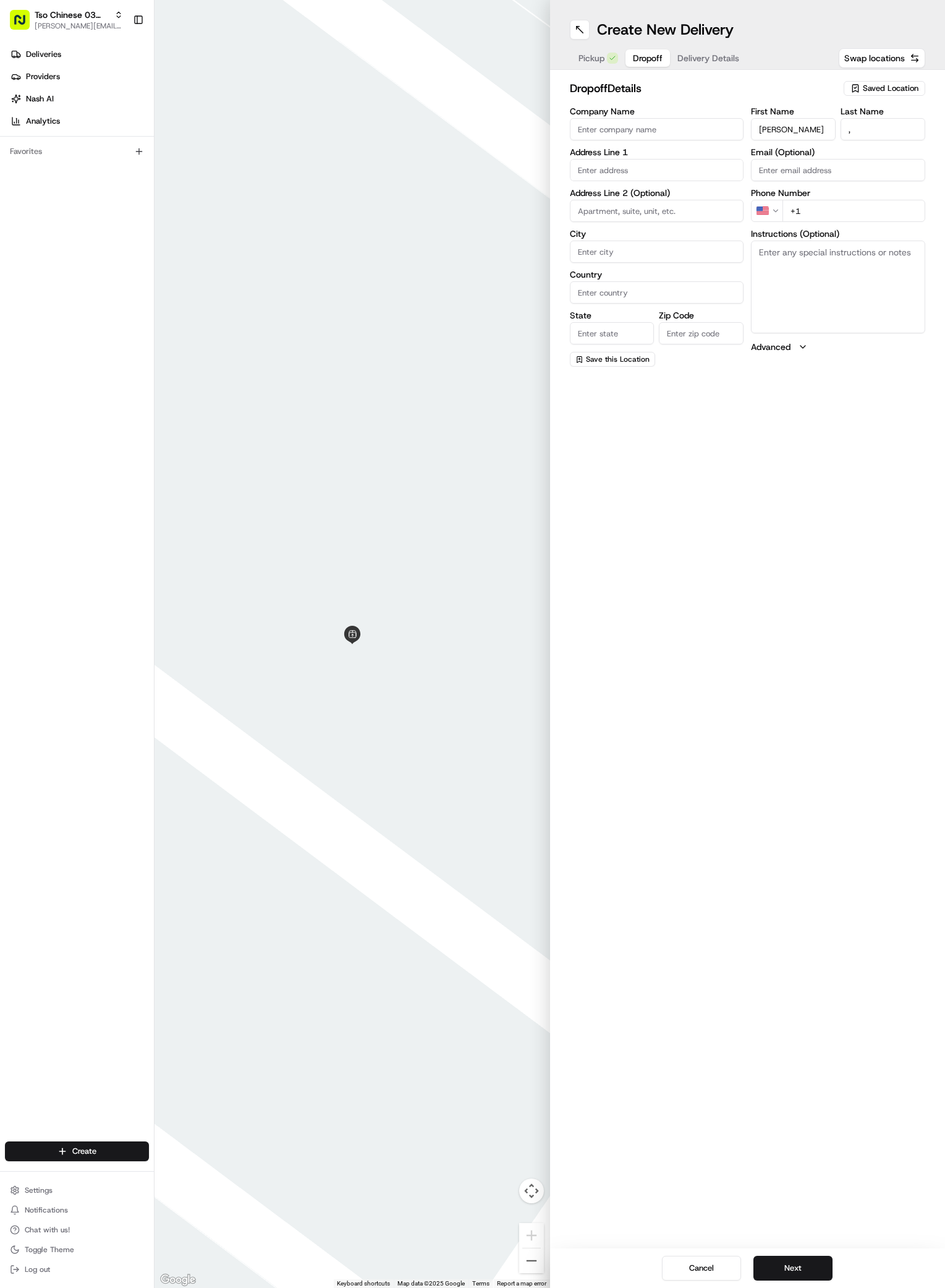
paste textarea "(512) 698-8852"
type textarea "(512) 698-8852"
drag, startPoint x: 852, startPoint y: 256, endPoint x: 749, endPoint y: 255, distance: 103.0
click at [749, 255] on div "Company Name Address Line 1 Address Line 2 (Optional) City Country State Zip Co…" at bounding box center [748, 237] width 356 height 260
click at [834, 212] on input "+1" at bounding box center [854, 211] width 143 height 22
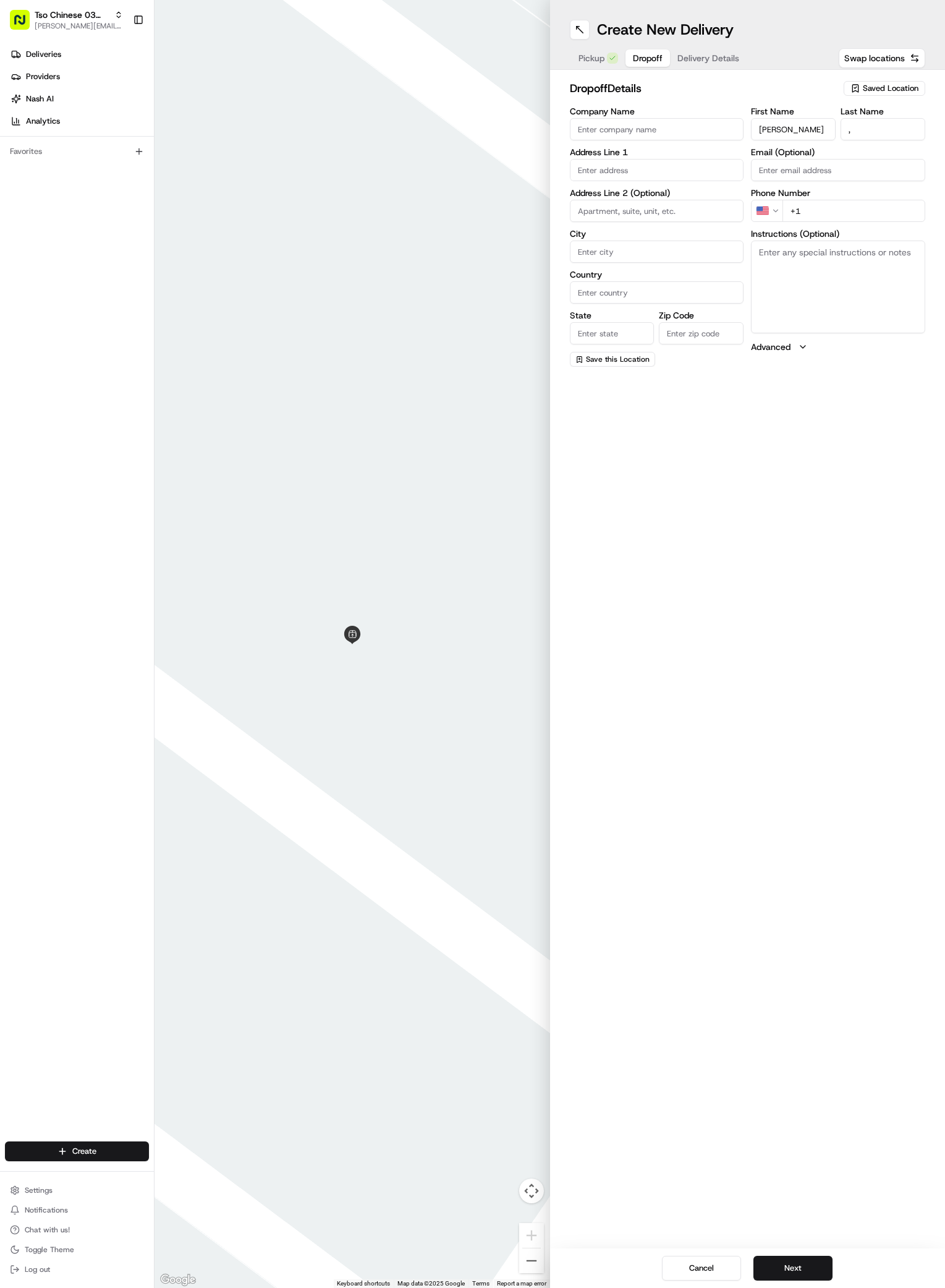
paste input "512 698 8852"
type input "+1 512 698 8852"
paste input "3001 S Congress Ave, Austin, TX 78704-6425, United States"
drag, startPoint x: 625, startPoint y: 196, endPoint x: 669, endPoint y: 237, distance: 60.1
click at [669, 237] on div "Ragsdale Center, South Congress Avenue, Austin, TX 3001 S Congress Ave, Austin,…" at bounding box center [657, 221] width 168 height 70
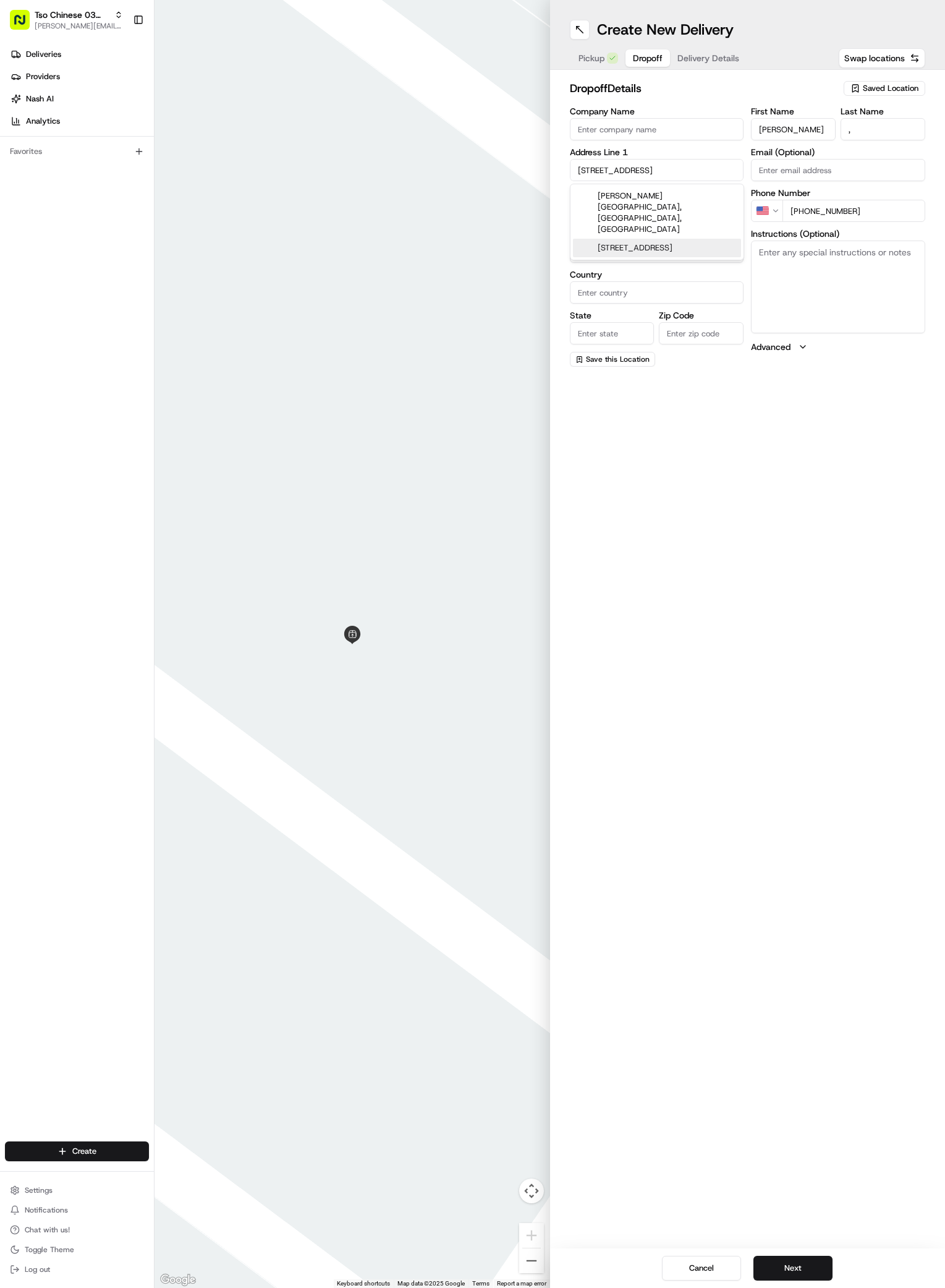
click at [669, 239] on div "3001 S Congress Ave, Austin, TX 78704, United States" at bounding box center [657, 248] width 168 height 19
type input "Ragsdale Center, 3001 S Congress Ave, Austin, TX 78704, USA"
type input "Austin"
type input "[GEOGRAPHIC_DATA]"
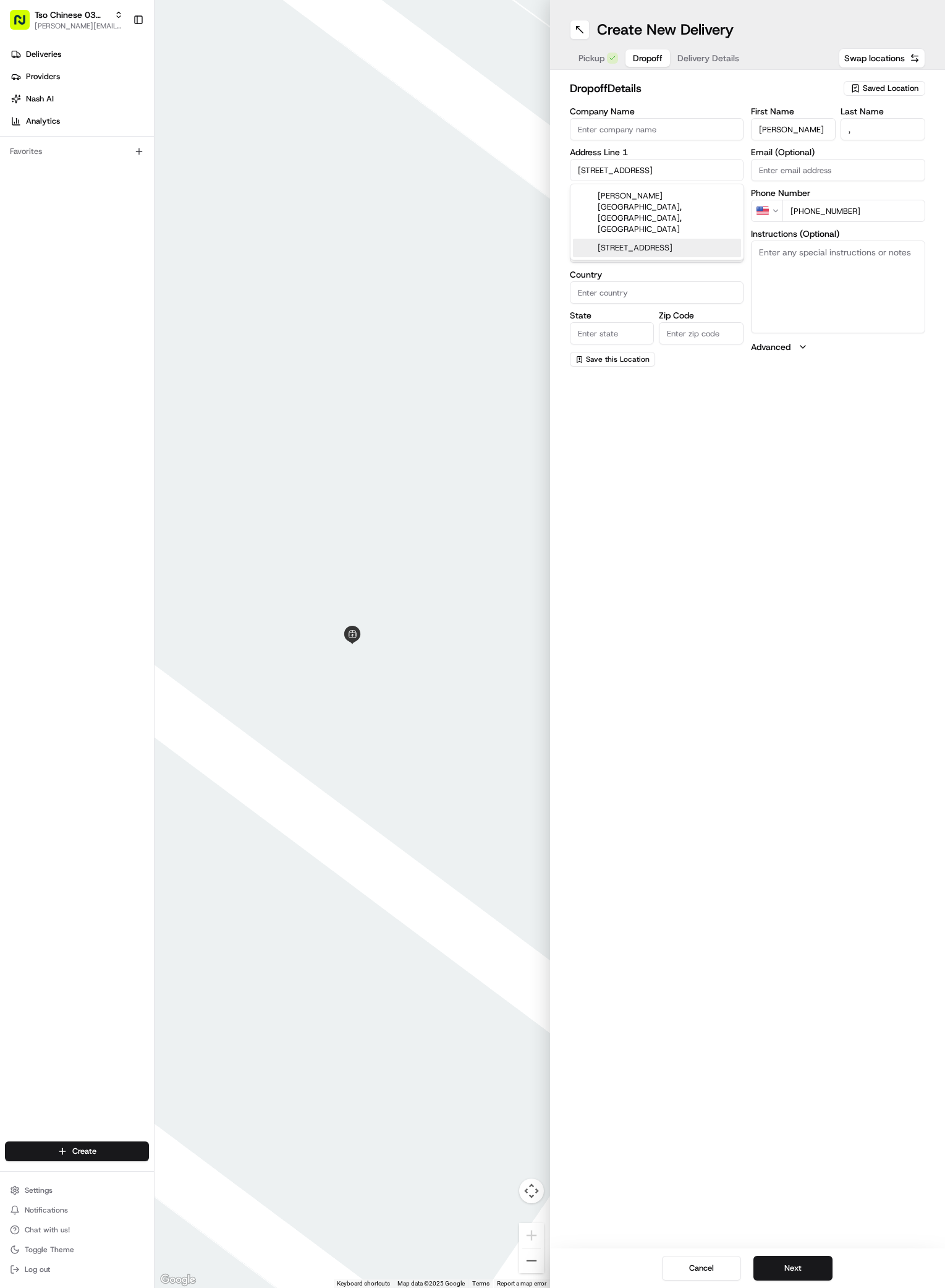
type input "78704"
type input "3001 South Congress Avenue"
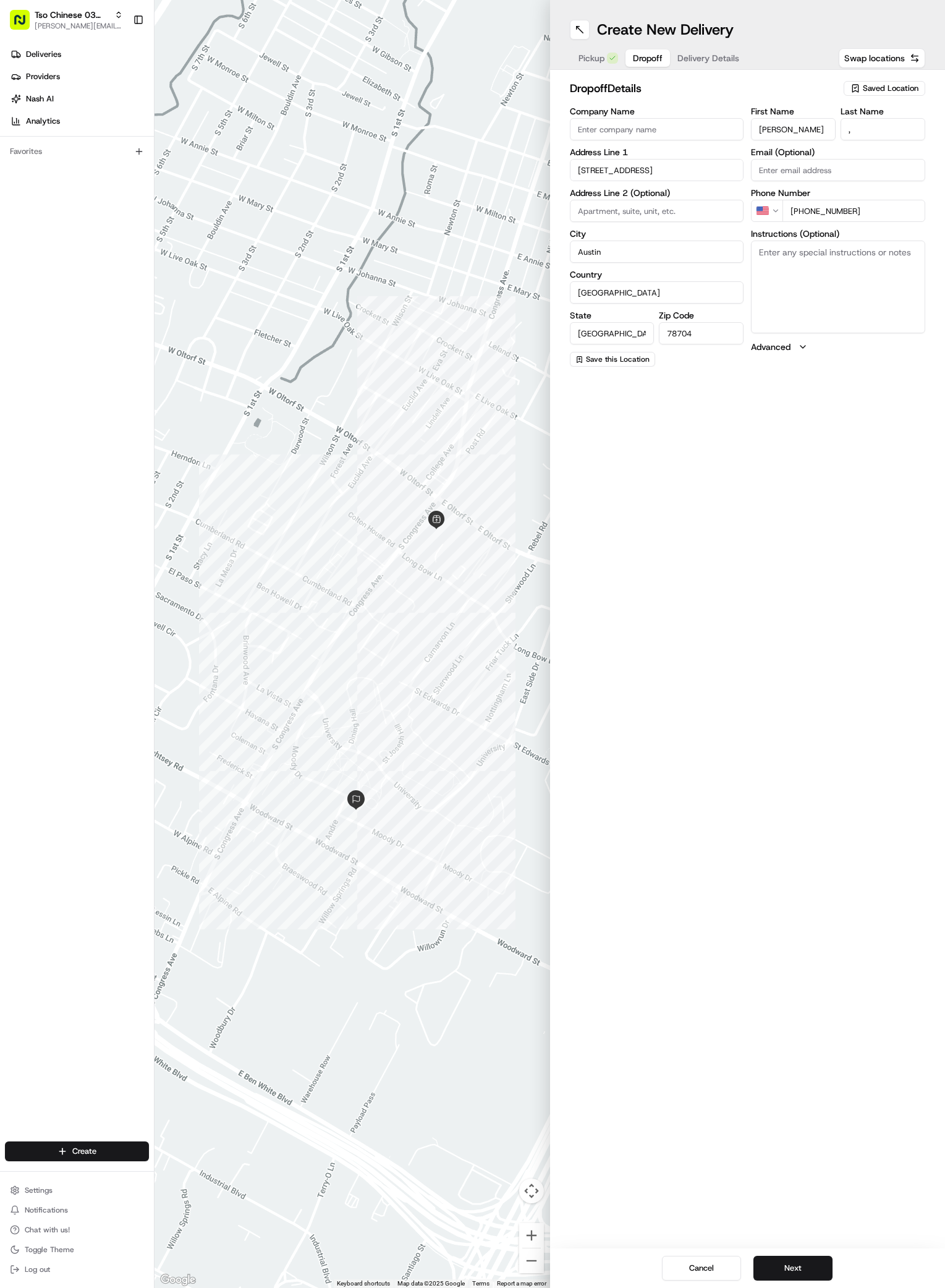
click at [813, 284] on textarea "Instructions (Optional)" at bounding box center [838, 287] width 174 height 93
paste textarea "St Andre Apartments"
click at [893, 449] on div "Create New Delivery Pickup Dropoff Delivery Details Swap locations dropoff Deta…" at bounding box center [748, 644] width 395 height 1288
click at [889, 312] on textarea "St Andre Apartments" at bounding box center [838, 287] width 174 height 93
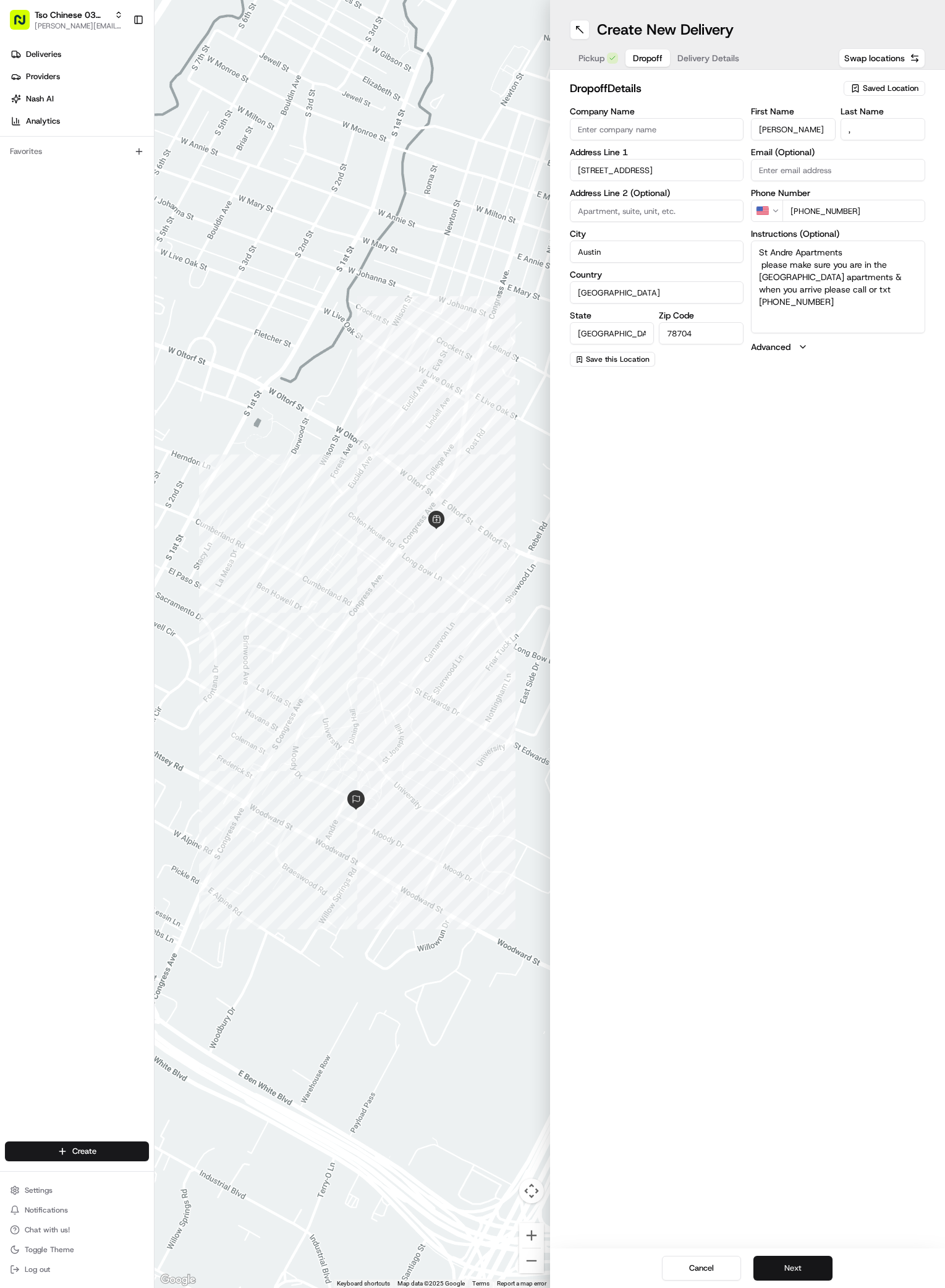
type textarea "St Andre Apartments please make sure you are in the St Andre apartments & when …"
click at [819, 1271] on button "Next" at bounding box center [793, 1269] width 79 height 25
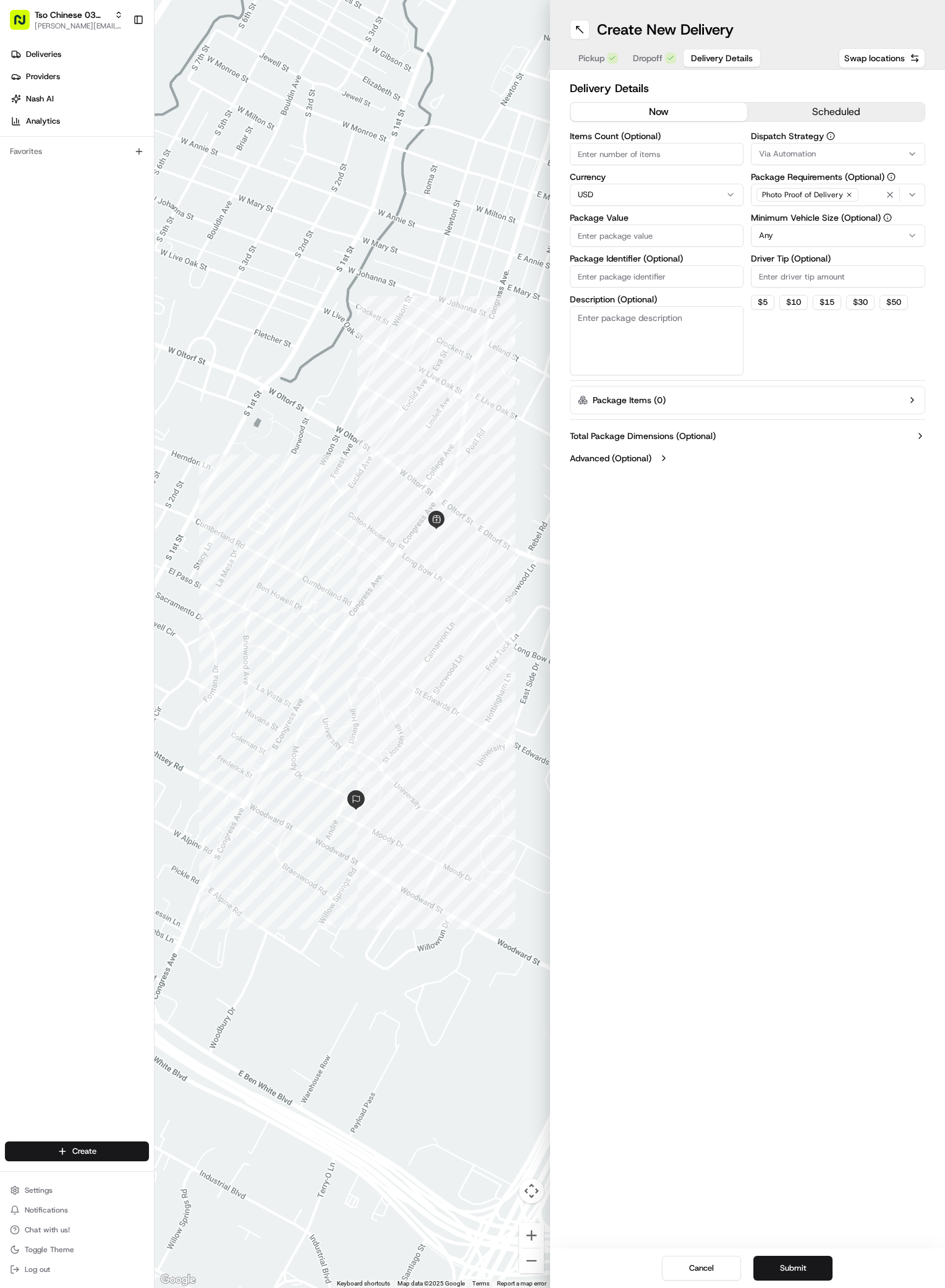
click at [913, 154] on icon "button" at bounding box center [912, 154] width 10 height 10
click at [795, 230] on div "Internal Fleet (TsoCo)" at bounding box center [840, 239] width 177 height 19
click at [792, 237] on span "Internal Fleet (TsoCo)" at bounding box center [848, 240] width 152 height 11
click at [792, 228] on div "TsoCo Strategy" at bounding box center [840, 221] width 177 height 19
click at [818, 374] on html "Tso Chinese 03 TsoCo antonia@tsochinese.com Toggle Sidebar Deliveries Providers…" at bounding box center [472, 644] width 945 height 1288
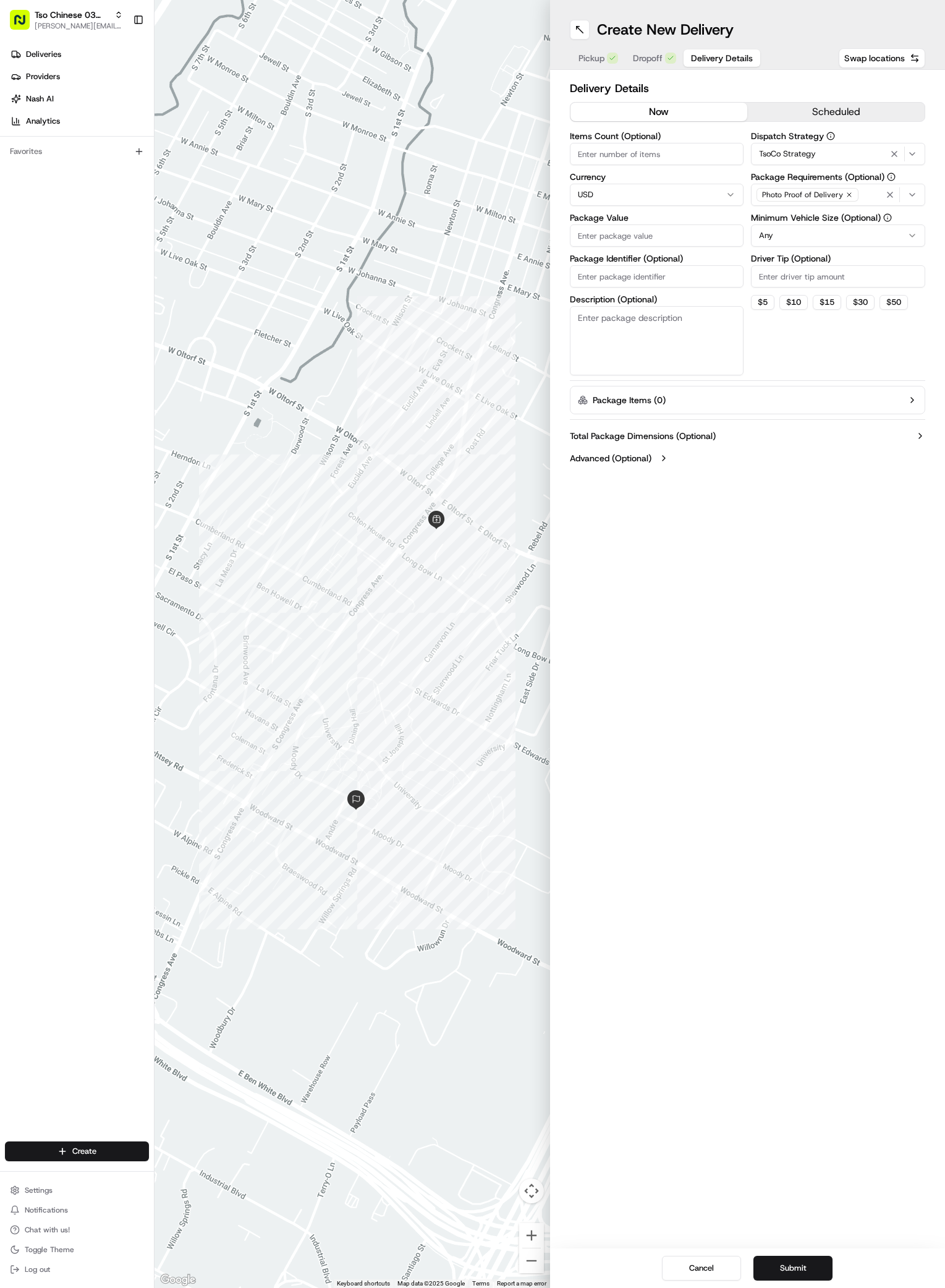
click at [845, 195] on icon "button" at bounding box center [849, 194] width 8 height 8
click at [843, 195] on div "Select requirements" at bounding box center [839, 195] width 168 height 11
type input "m"
click at [770, 246] on div "Meet on Delivery" at bounding box center [840, 244] width 177 height 19
click at [811, 351] on html "Tso Chinese 03 TsoCo antonia@tsochinese.com Toggle Sidebar Deliveries Providers…" at bounding box center [472, 644] width 945 height 1288
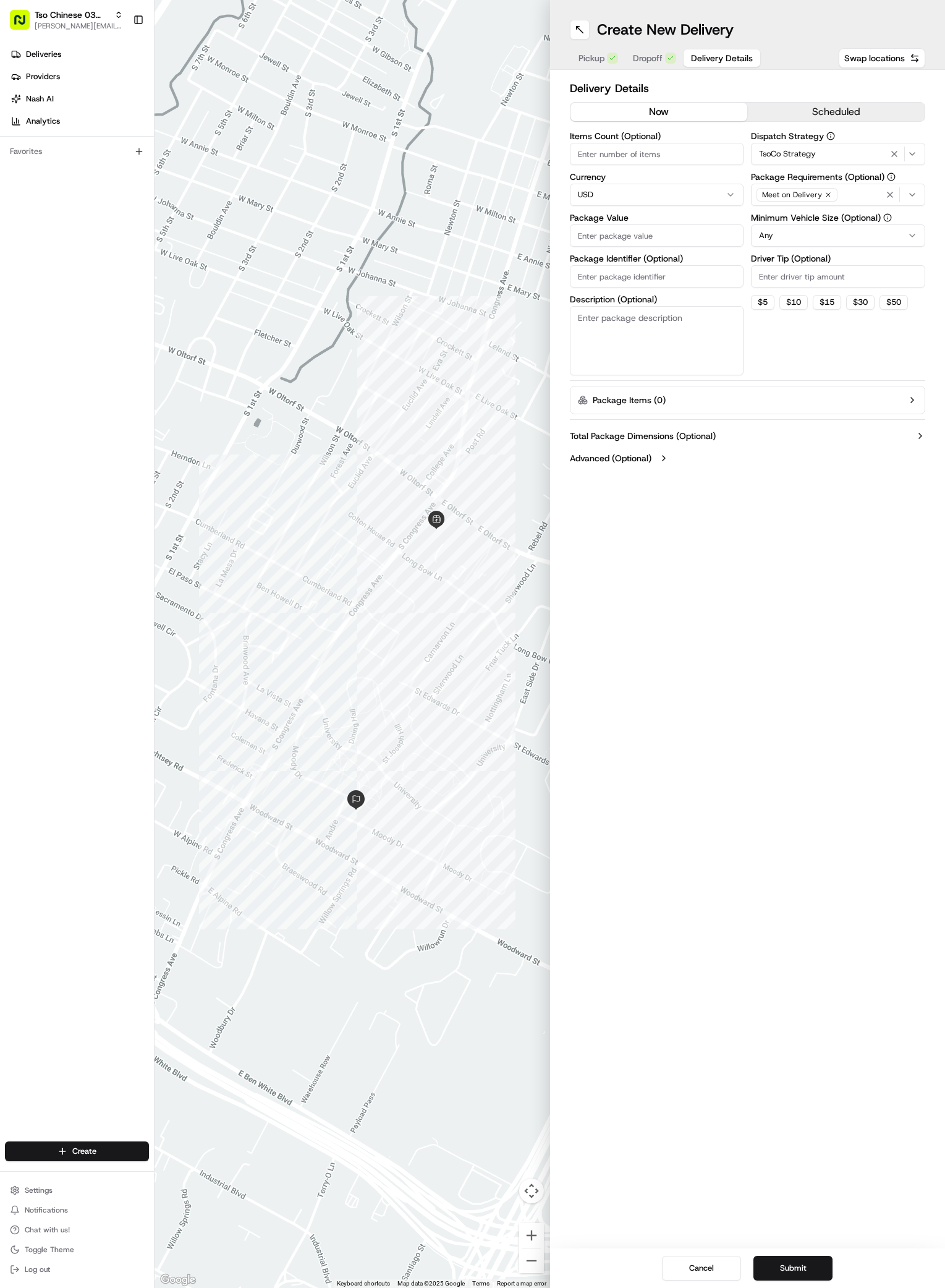
click at [833, 274] on input "Driver Tip (Optional)" at bounding box center [838, 276] width 174 height 22
type input "2"
click at [672, 246] on input "Package Value" at bounding box center [657, 235] width 174 height 22
type input "33.45"
click at [652, 274] on input "Package Identifier (Optional)" at bounding box center [657, 276] width 174 height 22
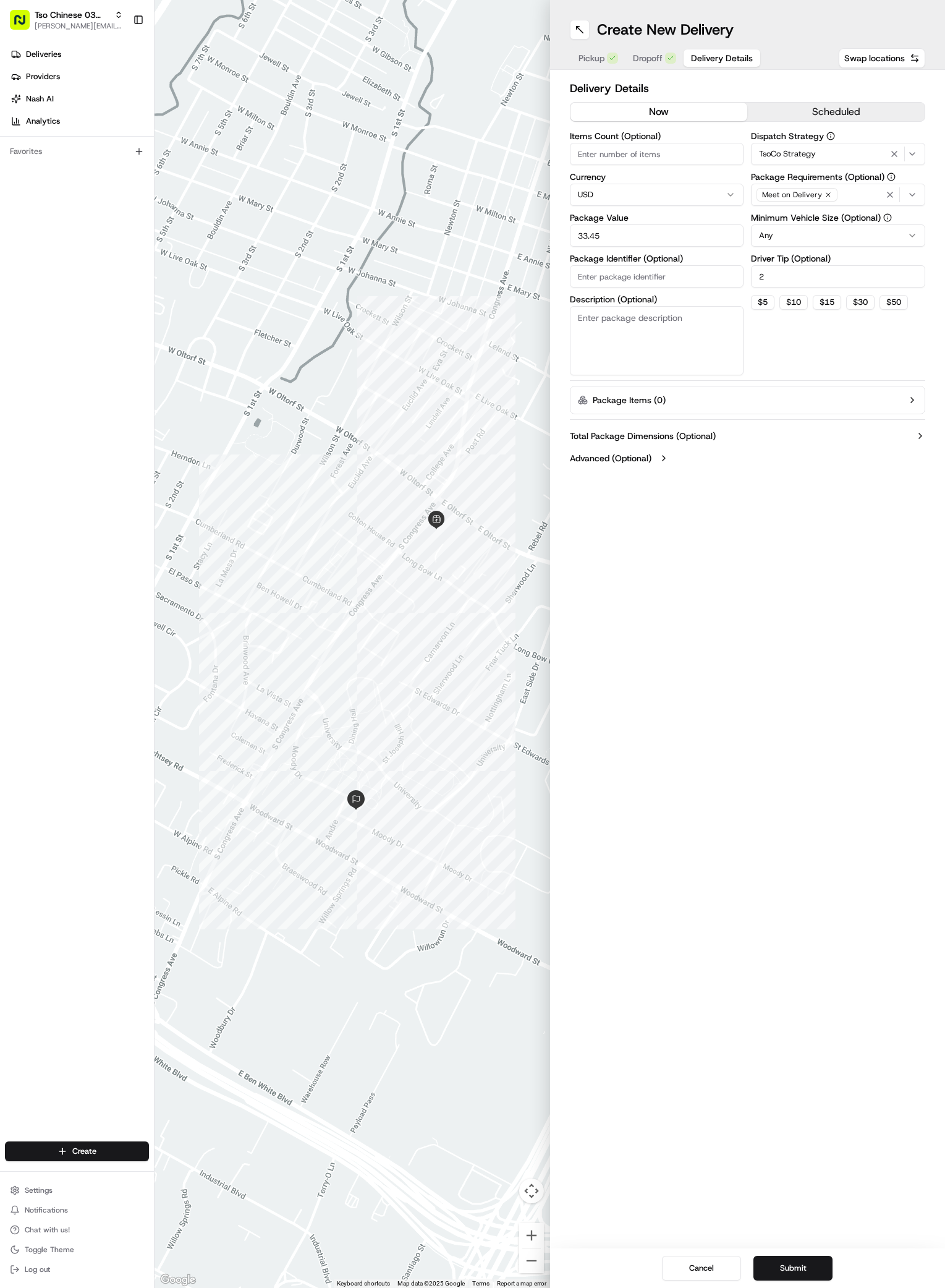
click at [652, 274] on input "Package Identifier (Optional)" at bounding box center [657, 276] width 174 height 22
type input "L44YVEF"
click at [800, 1270] on button "Submit" at bounding box center [793, 1269] width 79 height 25
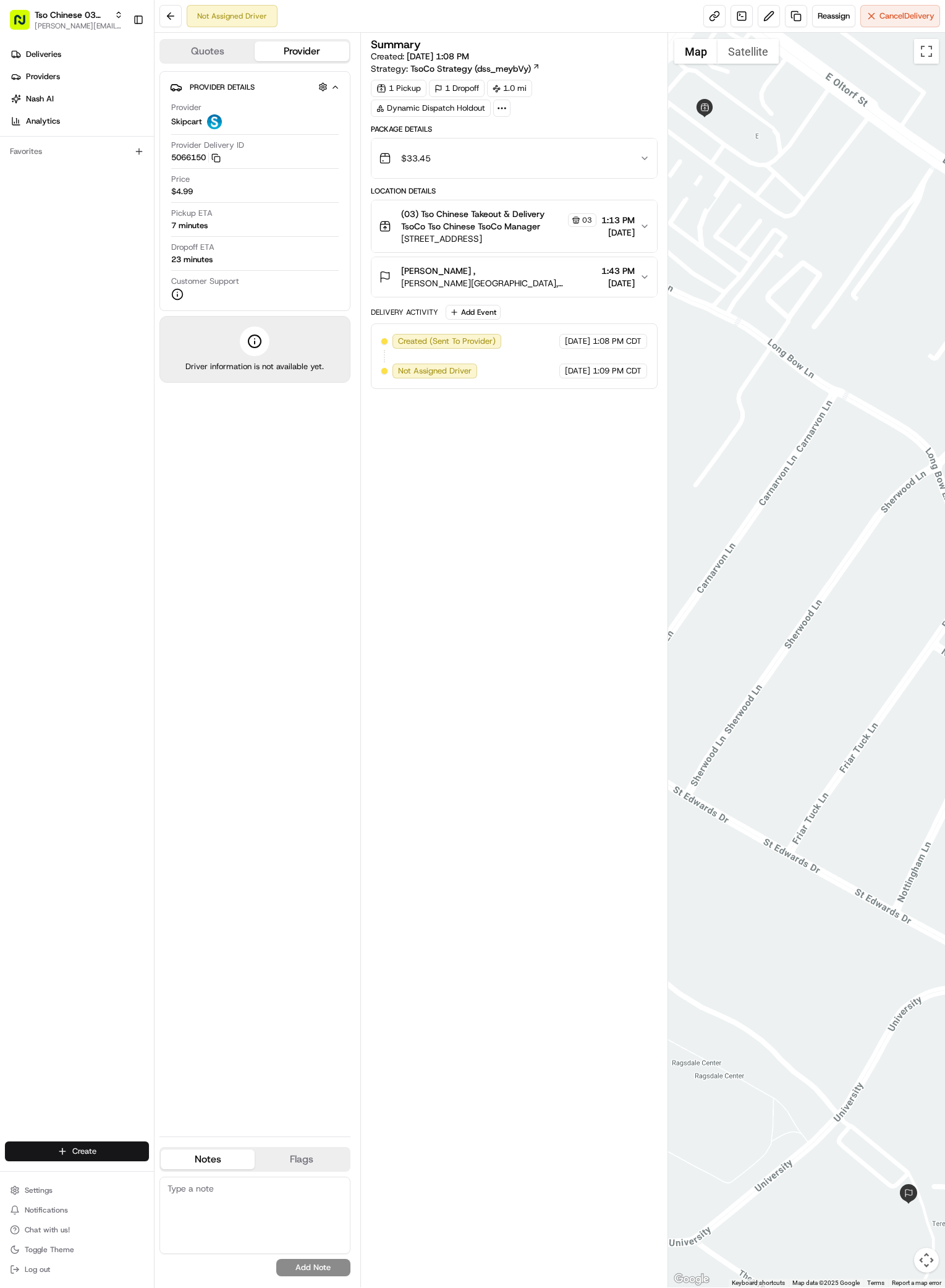
click at [79, 1147] on html "Tso Chinese 03 TsoCo antonia@tsochinese.com Toggle Sidebar Deliveries Providers…" at bounding box center [472, 644] width 945 height 1288
click at [183, 1167] on link "Delivery" at bounding box center [223, 1175] width 138 height 22
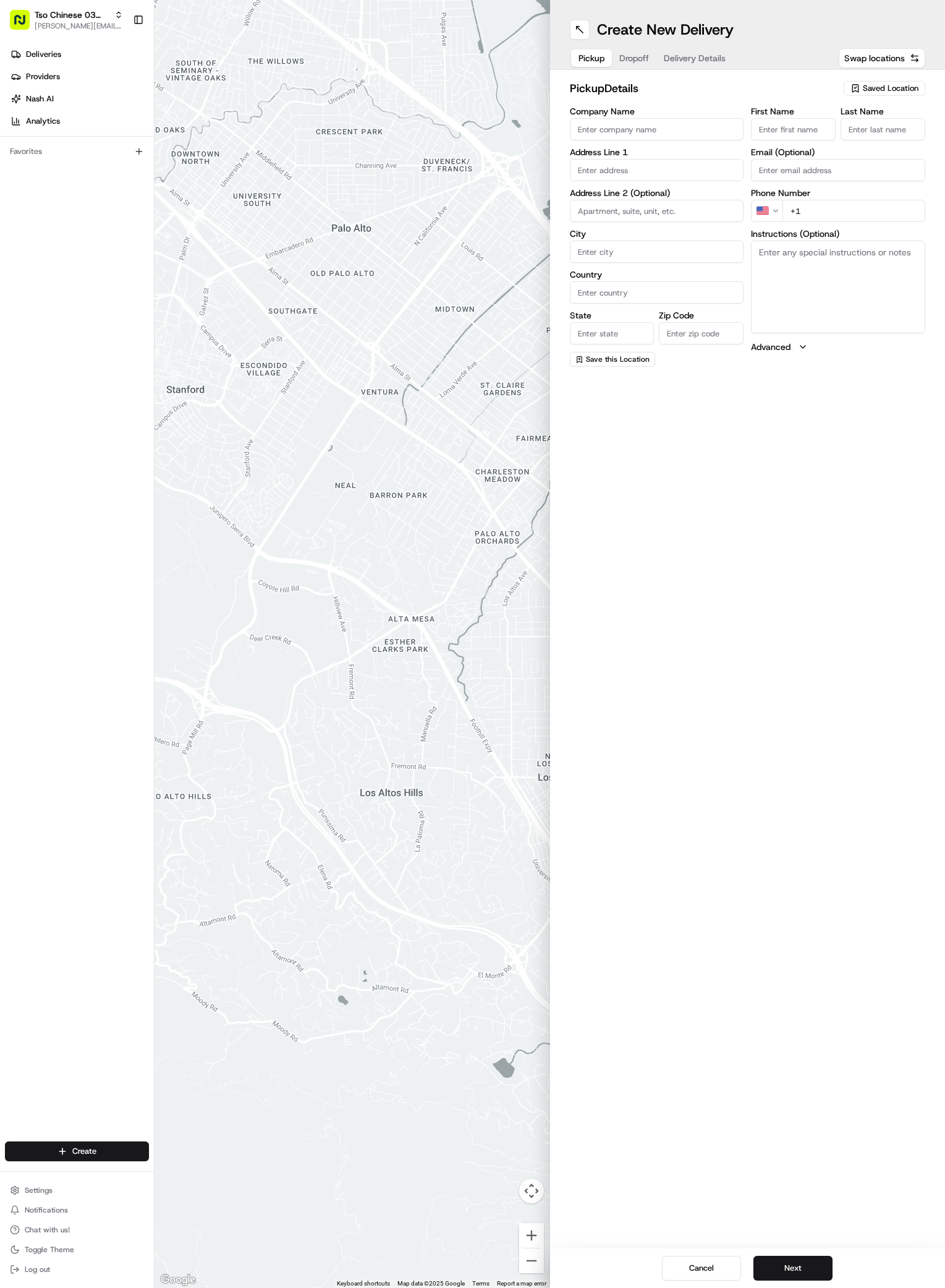
click at [905, 95] on div "Saved Location" at bounding box center [884, 88] width 81 height 15
click at [852, 147] on span "(03) Tso Chinese Takeout & Delivery TsoCo (03)" at bounding box center [864, 141] width 152 height 22
type input "(03) Tso Chinese Takeout & Delivery TsoCo"
type input "Ste F"
type input "Austin"
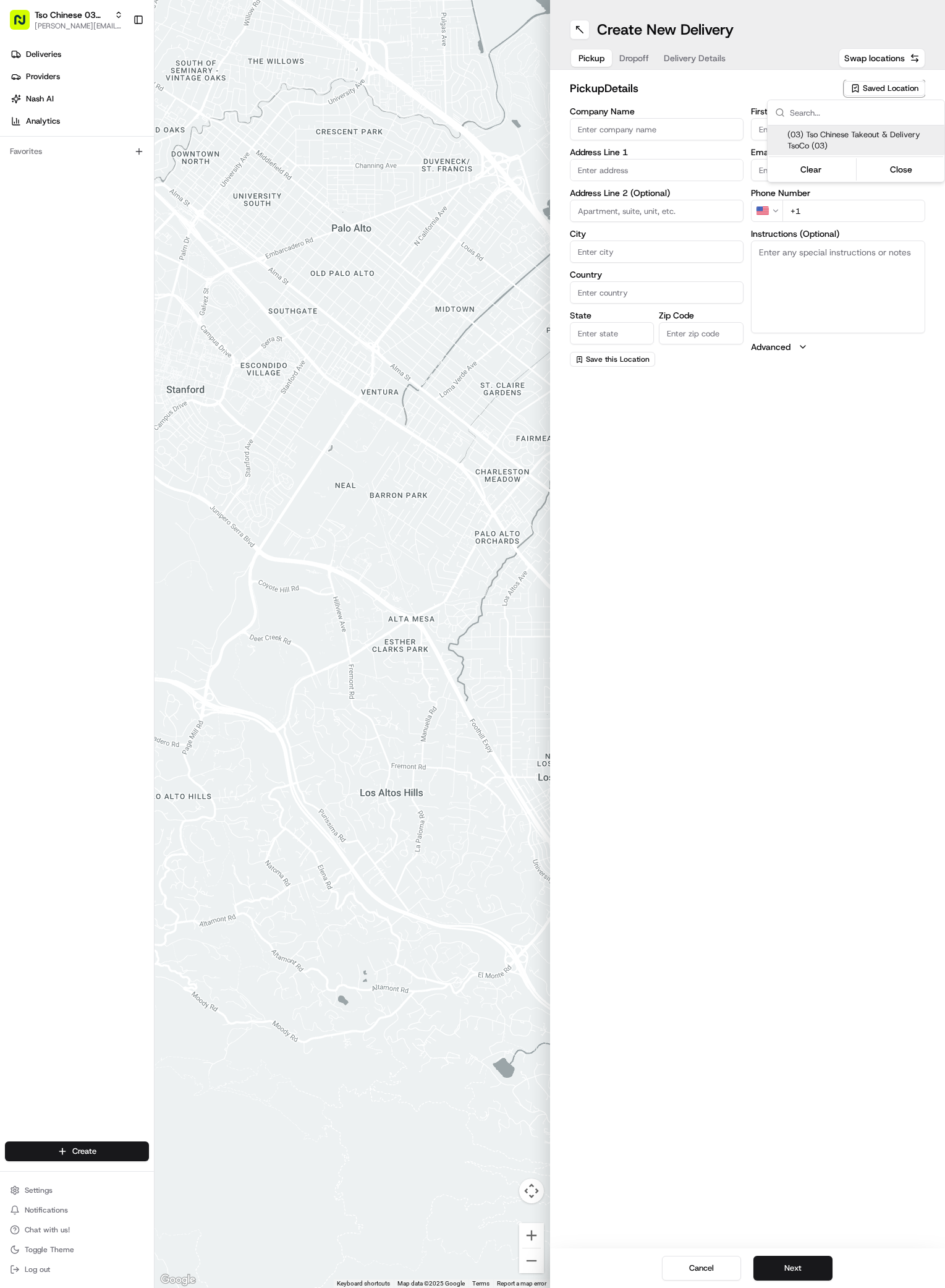
type input "US"
type input "[GEOGRAPHIC_DATA]"
type input "78704"
type input "Tso Chinese"
type input "TsoCo Manager"
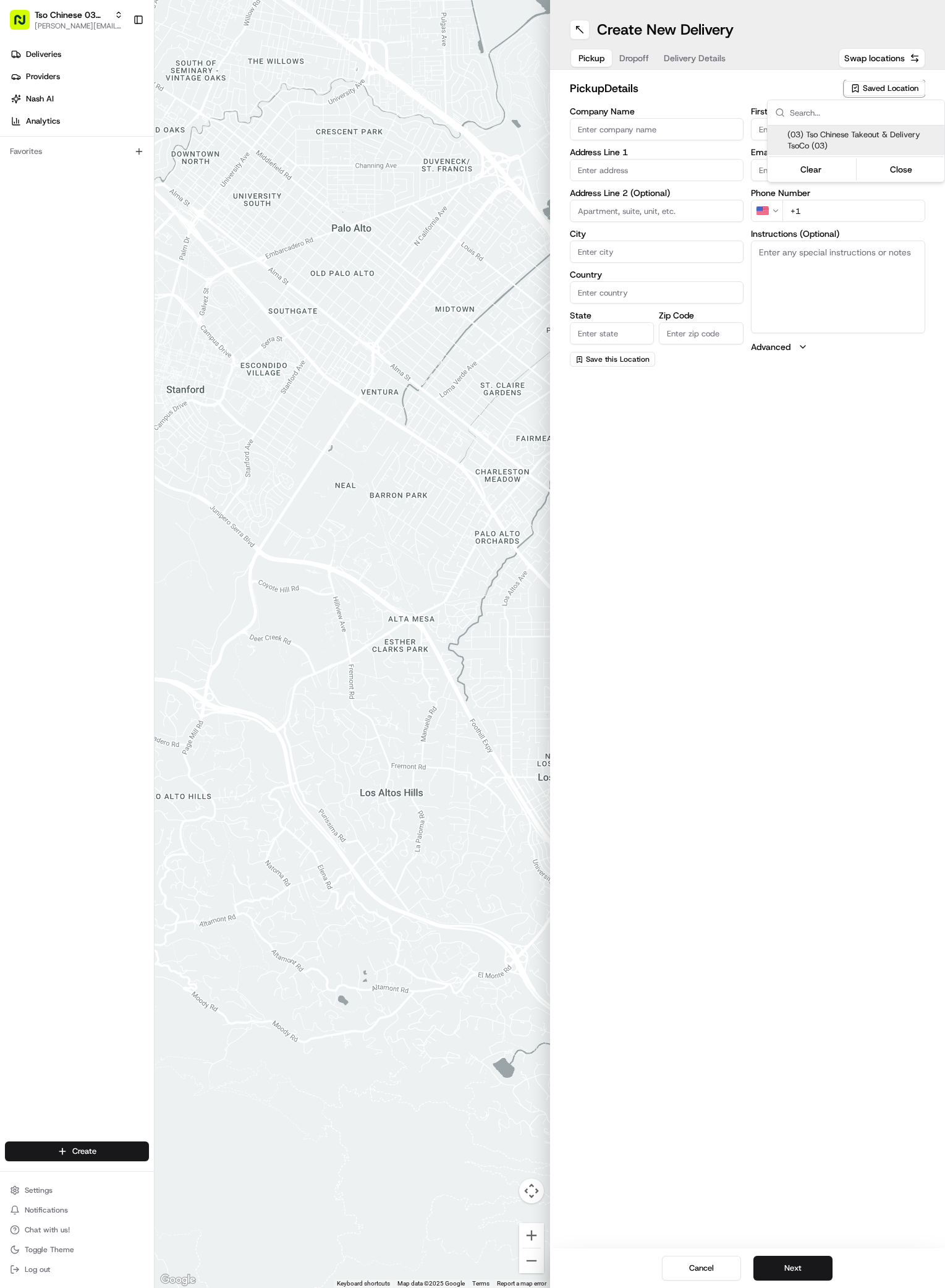
type input "[EMAIL_ADDRESS][DOMAIN_NAME]"
type input "[PHONE_NUMBER]"
type textarea "Submit a picture displaying address & food as Proof of Delivery. Envía una foto…"
type input "[STREET_ADDRESS]"
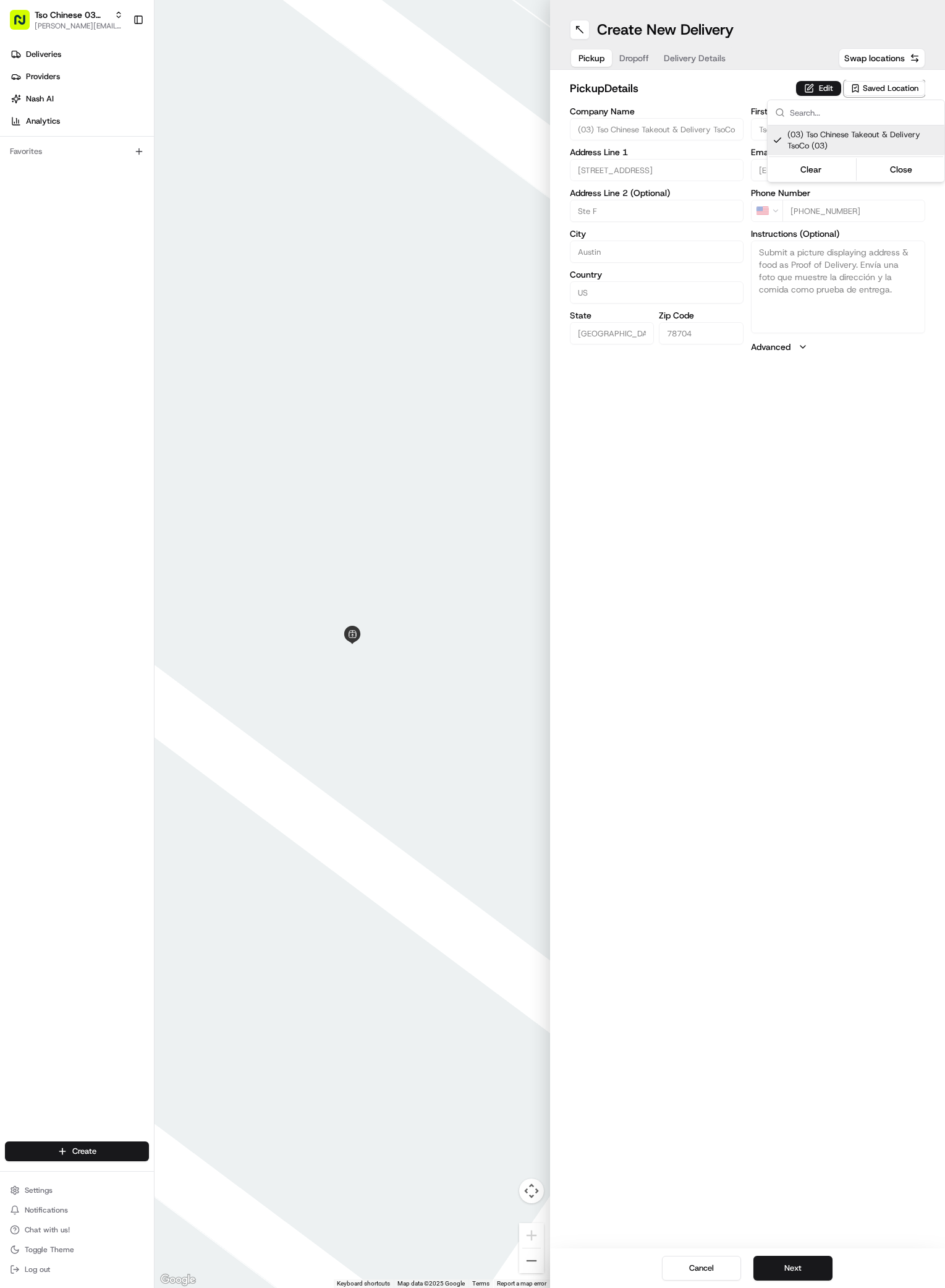
click at [849, 771] on html "Tso Chinese 03 TsoCo [PERSON_NAME][EMAIL_ADDRESS][DOMAIN_NAME] Toggle Sidebar D…" at bounding box center [472, 644] width 945 height 1288
click at [800, 1262] on button "Next" at bounding box center [793, 1269] width 79 height 25
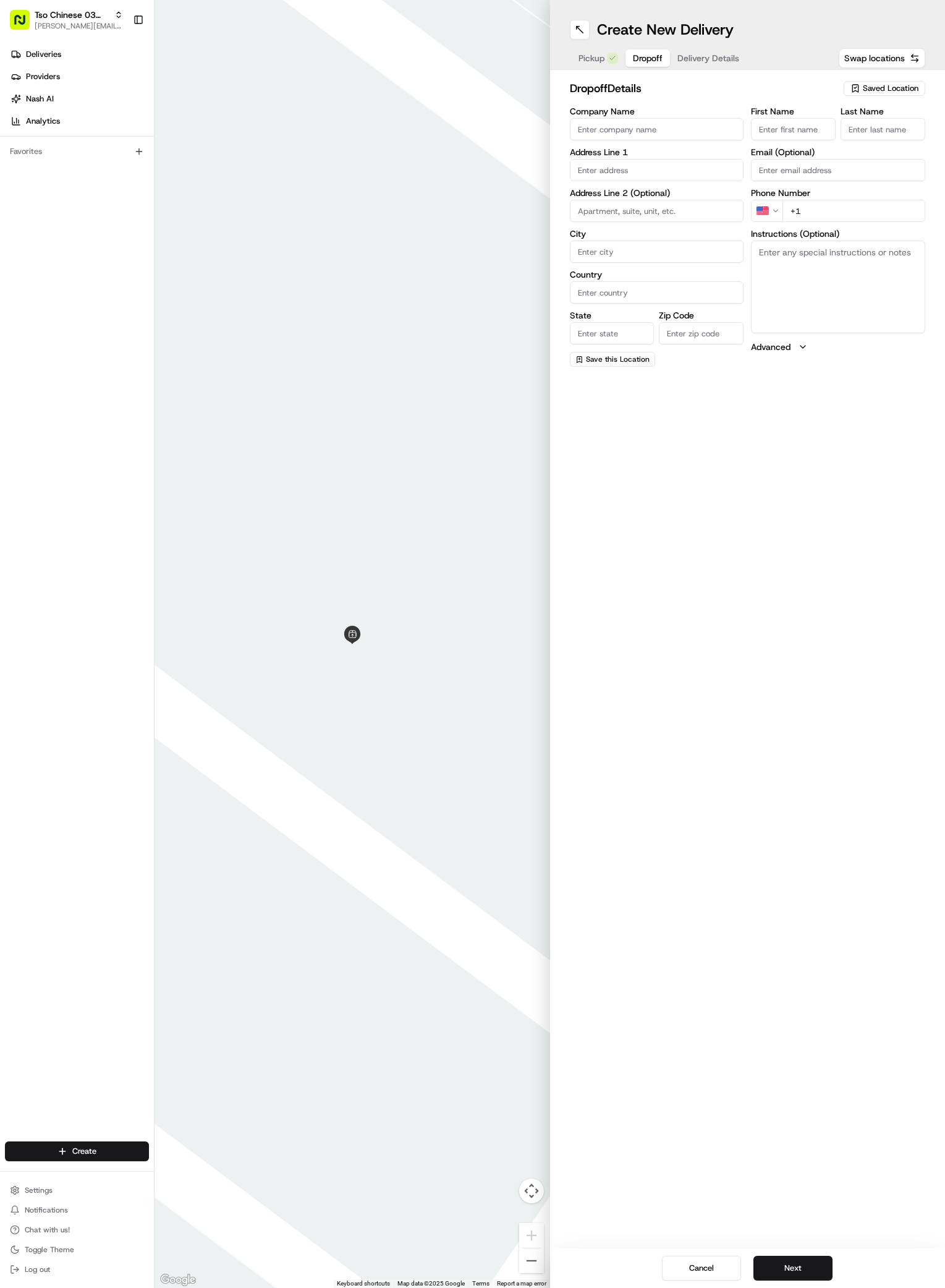
paste input "Rebecca Hart"
type input "Rebecca Hart"
type input "/"
click at [886, 130] on input "/" at bounding box center [883, 129] width 85 height 22
type input "."
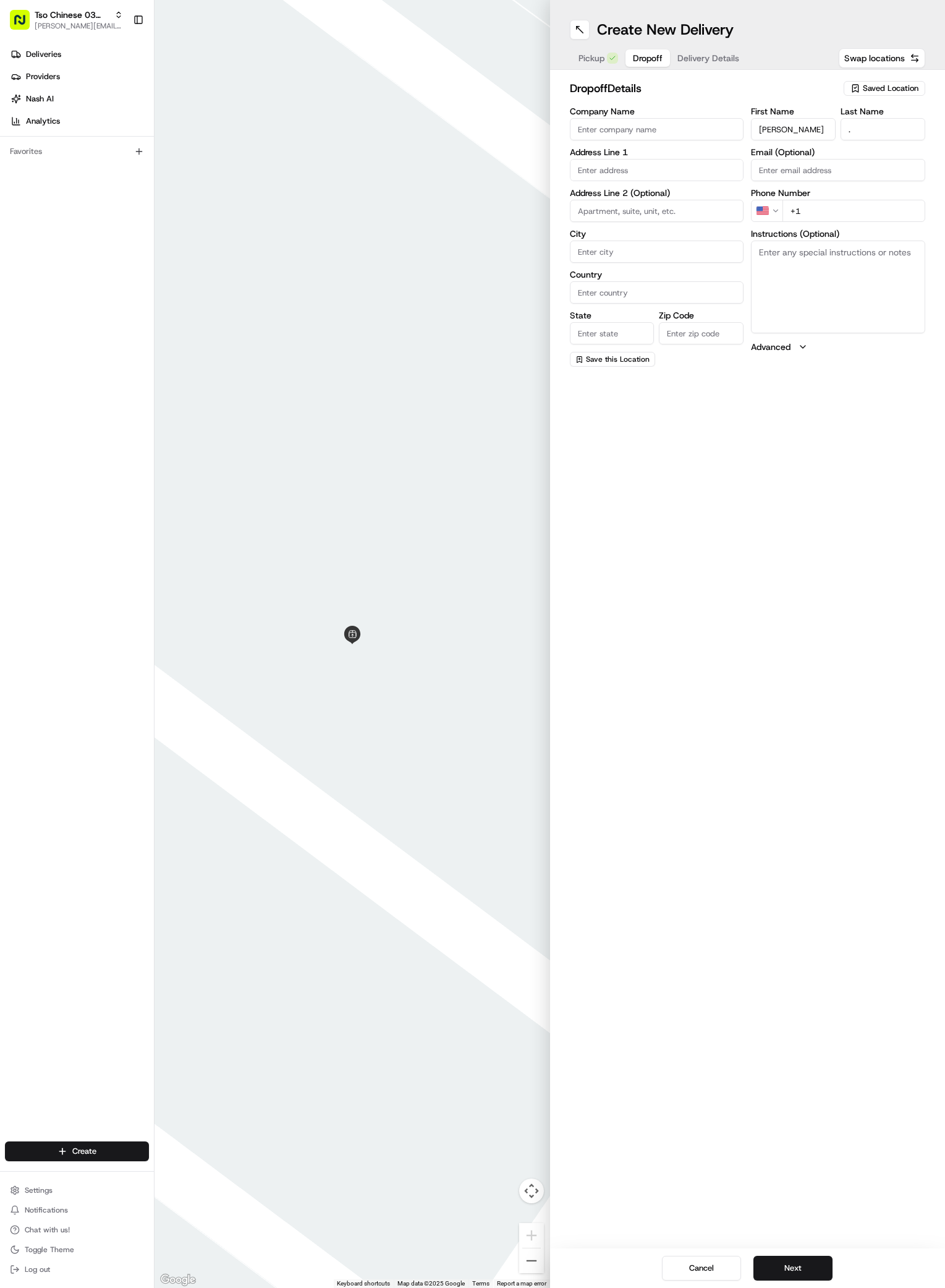
paste input "512 619 8679"
type input "+1 512 619 8679"
paste input "5010 S Congress Ave"
click at [609, 199] on div "5010 South Congress Avenue, Austin, TX" at bounding box center [657, 196] width 168 height 19
type input "5010 S Congress Ave, Austin, TX 78745, USA"
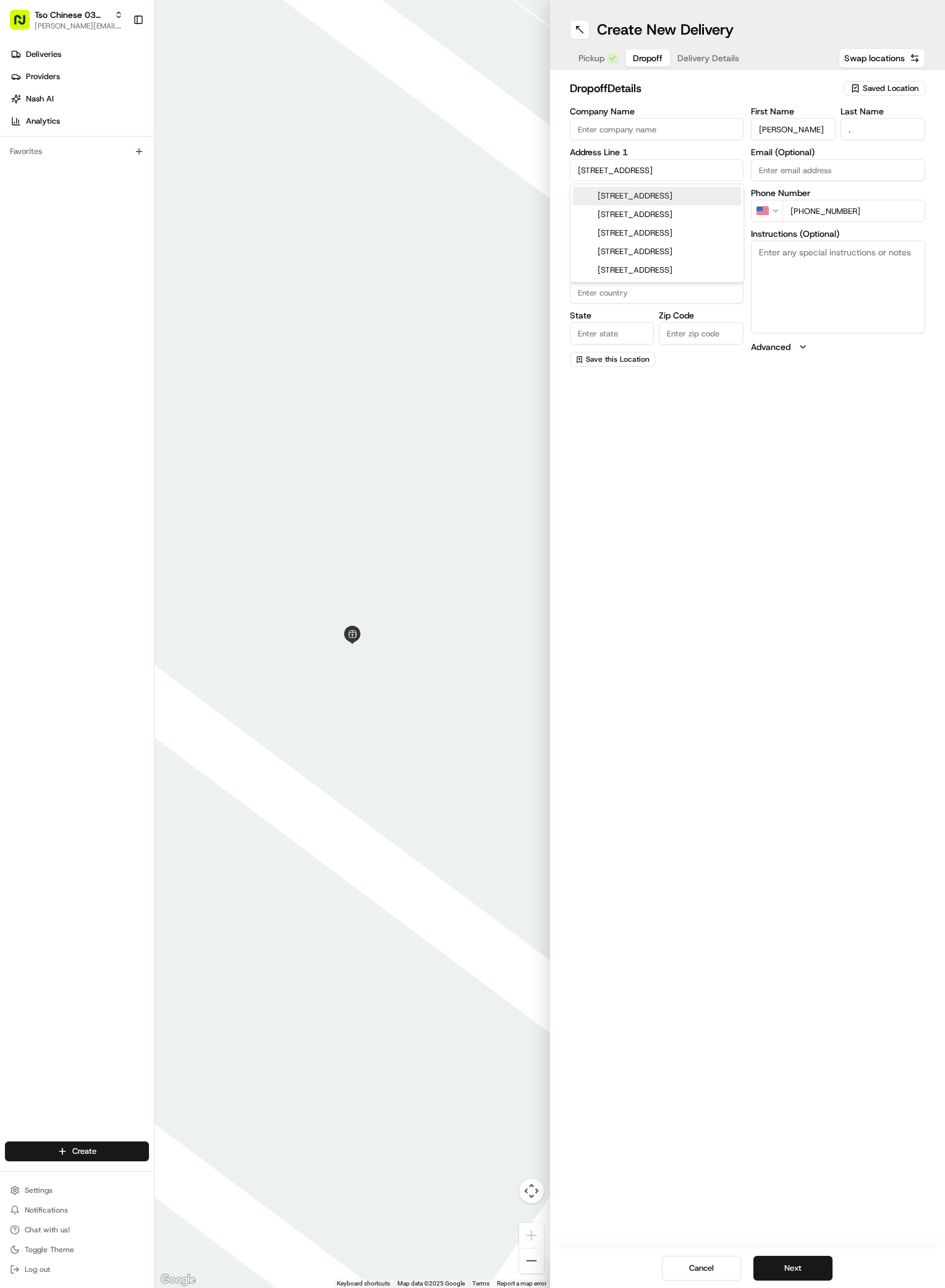
type input "Austin"
type input "[GEOGRAPHIC_DATA]"
type input "78745"
type input "5010 South Congress Avenue"
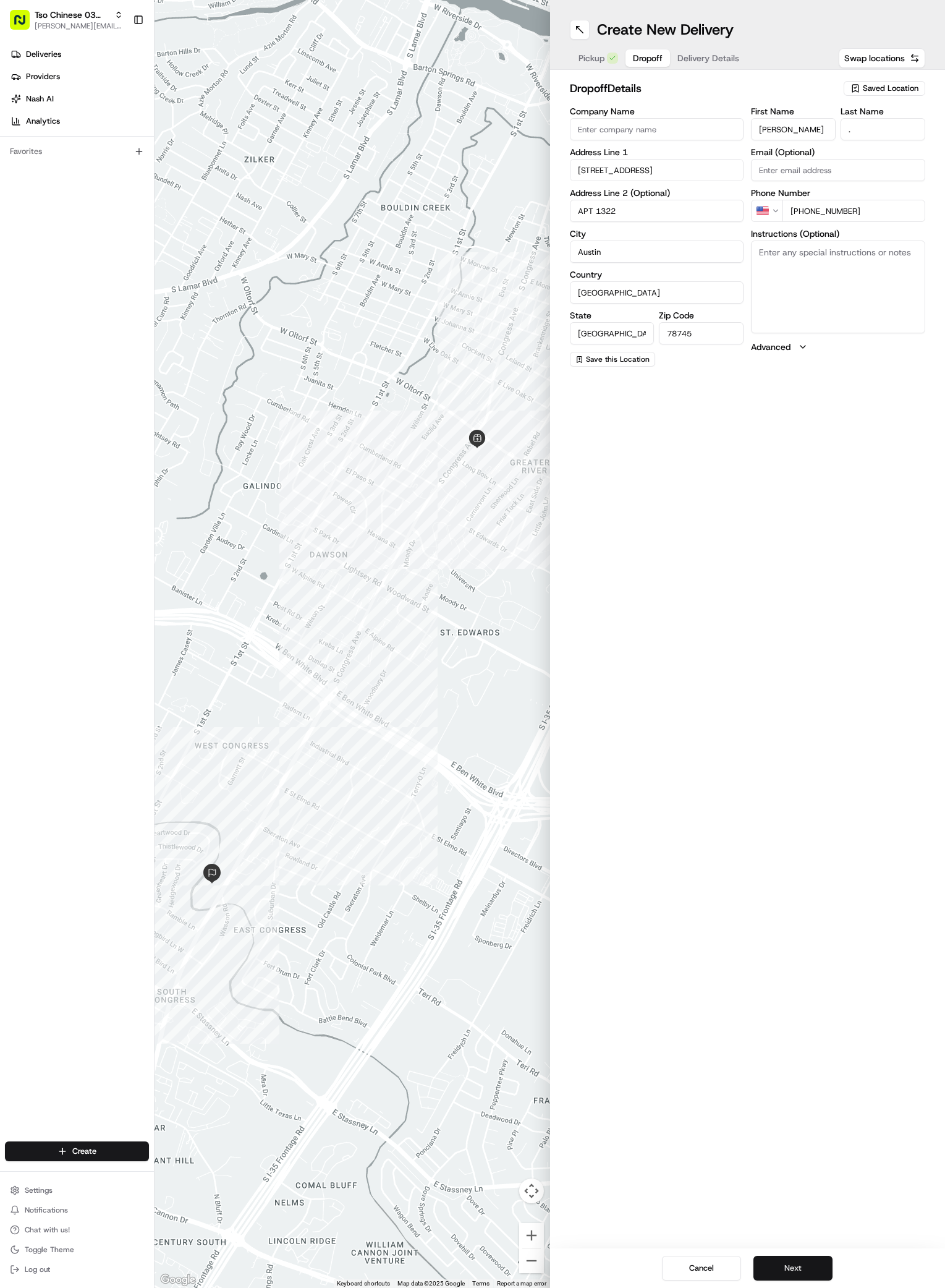
type input "APT 1322"
click at [800, 1272] on button "Next" at bounding box center [793, 1269] width 79 height 25
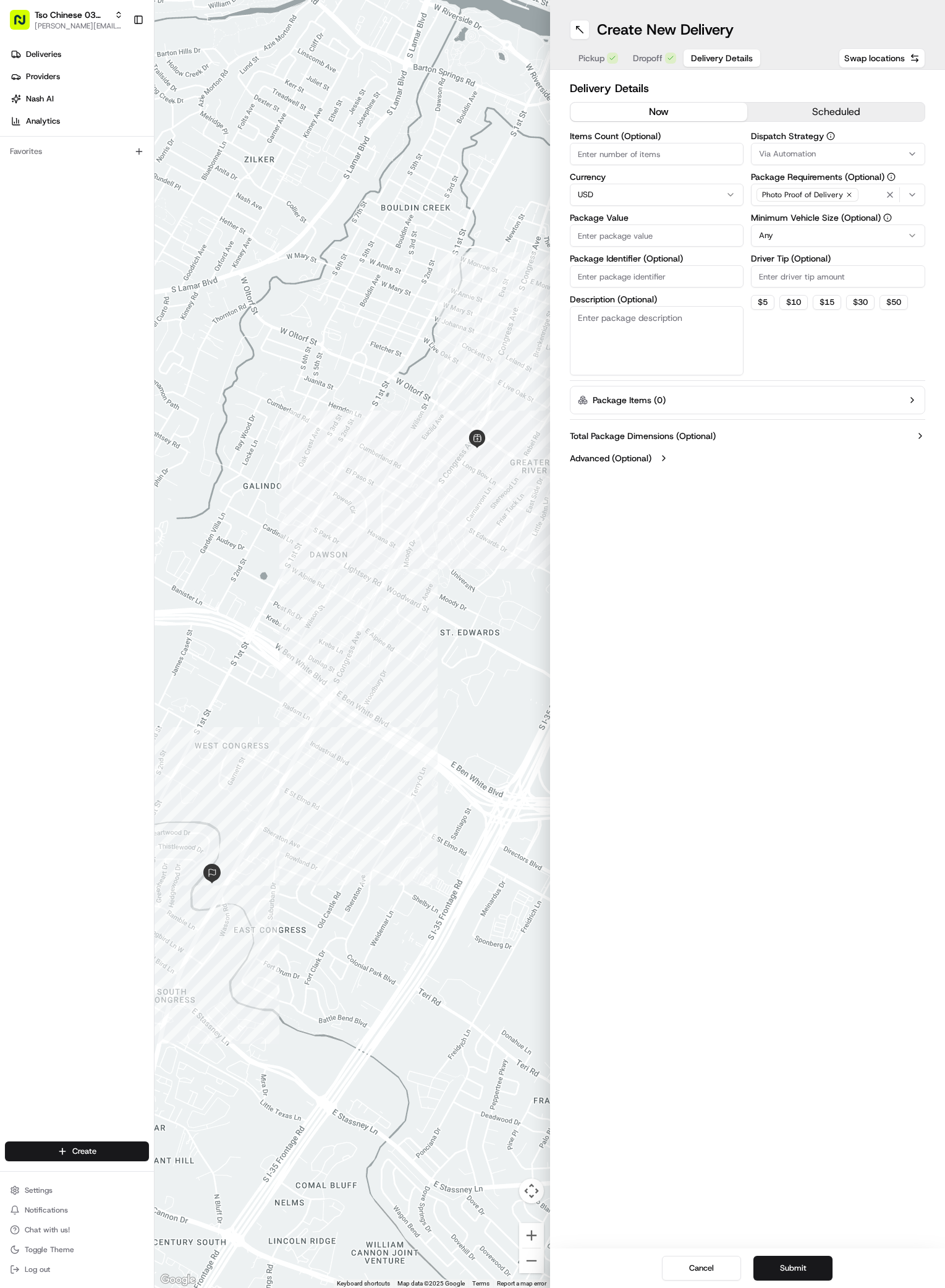
click at [900, 152] on div "Via Automation" at bounding box center [839, 154] width 168 height 11
click at [771, 214] on div "TsoCo Strategy" at bounding box center [840, 221] width 177 height 19
click at [790, 365] on html "Tso Chinese 03 TsoCo antonia@tsochinese.com Toggle Sidebar Deliveries Providers…" at bounding box center [472, 644] width 945 height 1288
click at [846, 193] on icon "button" at bounding box center [849, 194] width 8 height 8
click at [846, 193] on div "Select requirements" at bounding box center [839, 195] width 168 height 11
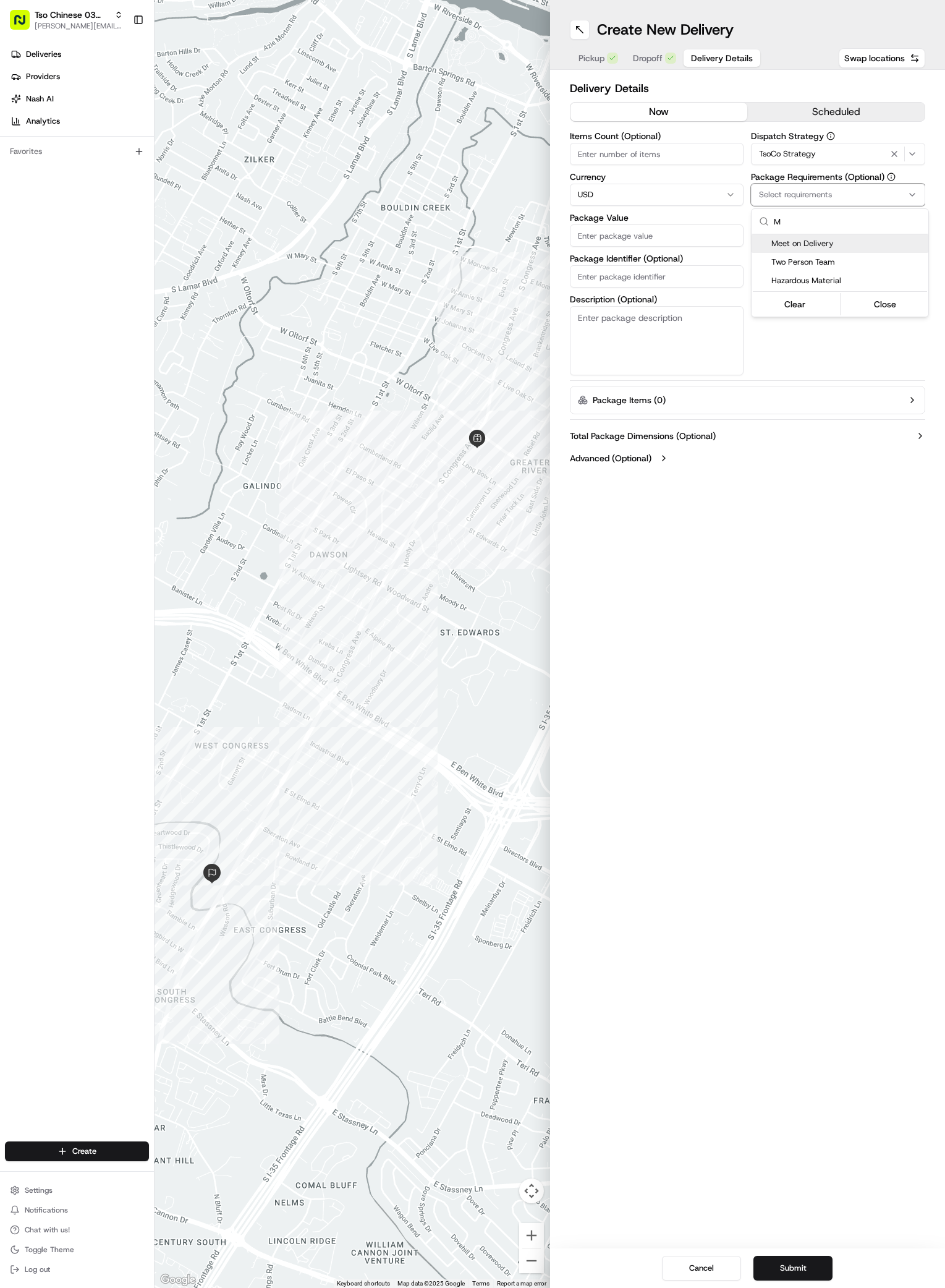
type input "M"
click at [805, 243] on span "Meet on Delivery" at bounding box center [848, 244] width 152 height 11
click at [805, 368] on html "Tso Chinese 03 TsoCo antonia@tsochinese.com Toggle Sidebar Deliveries Providers…" at bounding box center [472, 644] width 945 height 1288
click at [809, 281] on input "Driver Tip (Optional)" at bounding box center [838, 276] width 174 height 22
type input "2"
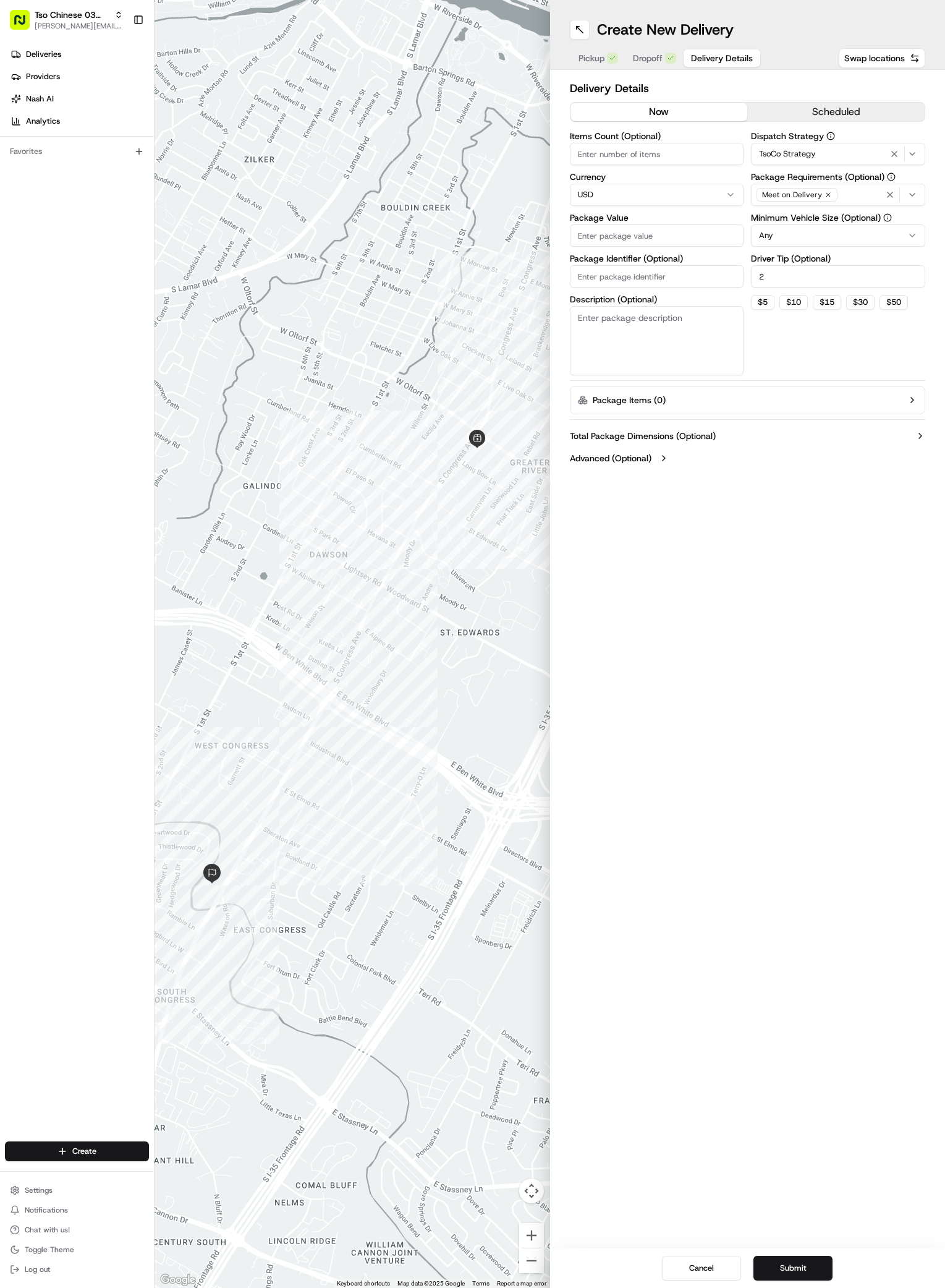
click at [610, 227] on input "Package Value" at bounding box center [657, 235] width 174 height 22
click at [610, 240] on input "Package Value" at bounding box center [657, 235] width 174 height 22
type input "123.51"
paste input "#T7CQUGH"
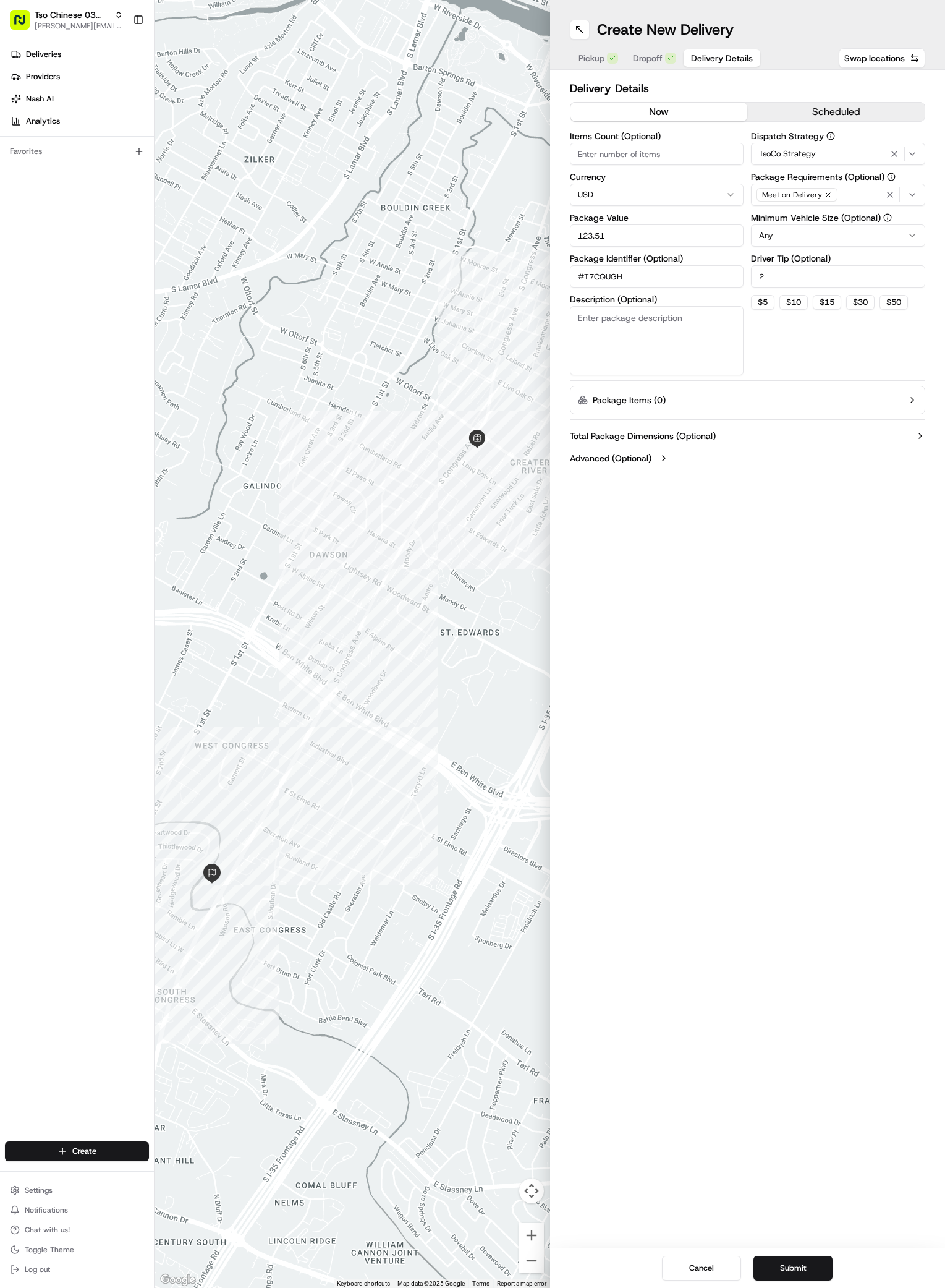
click at [620, 283] on input "#T7CQUGH" at bounding box center [657, 276] width 174 height 22
type input "#T7CQUGH"
click at [791, 1273] on button "Submit" at bounding box center [793, 1269] width 79 height 25
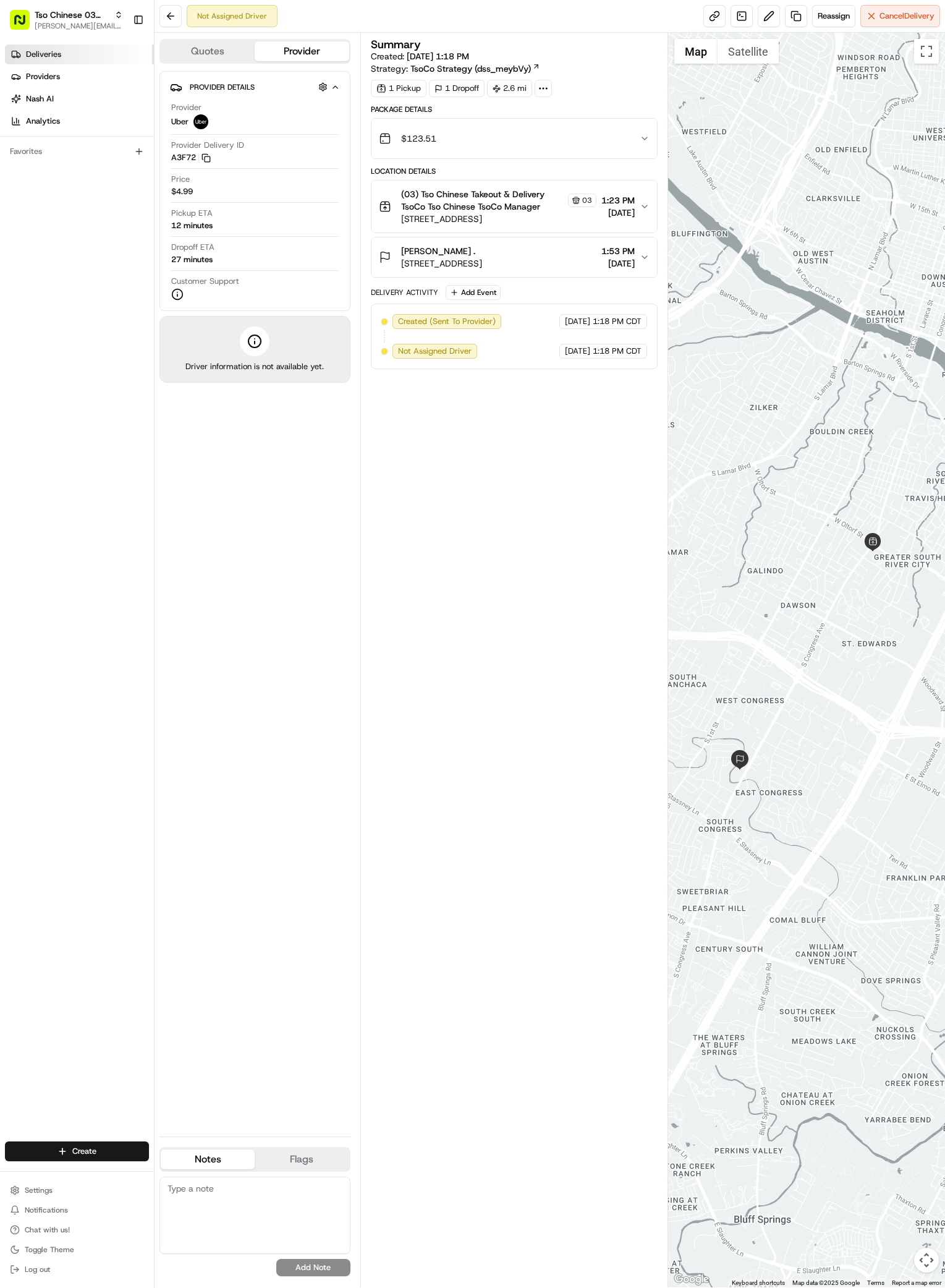
click at [68, 51] on link "Deliveries" at bounding box center [79, 54] width 149 height 19
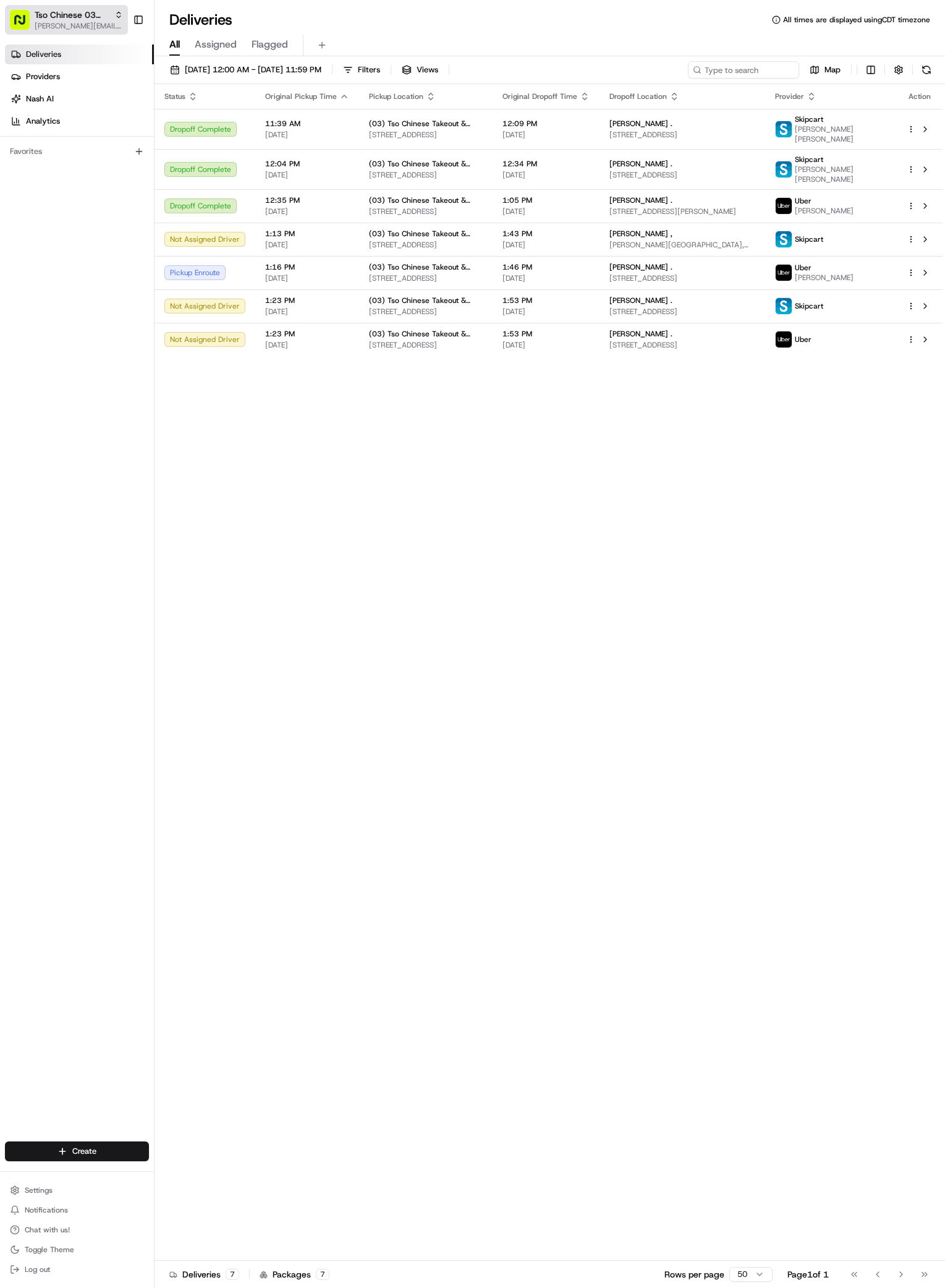
click at [113, 27] on span "[PERSON_NAME][EMAIL_ADDRESS][DOMAIN_NAME]" at bounding box center [79, 26] width 88 height 10
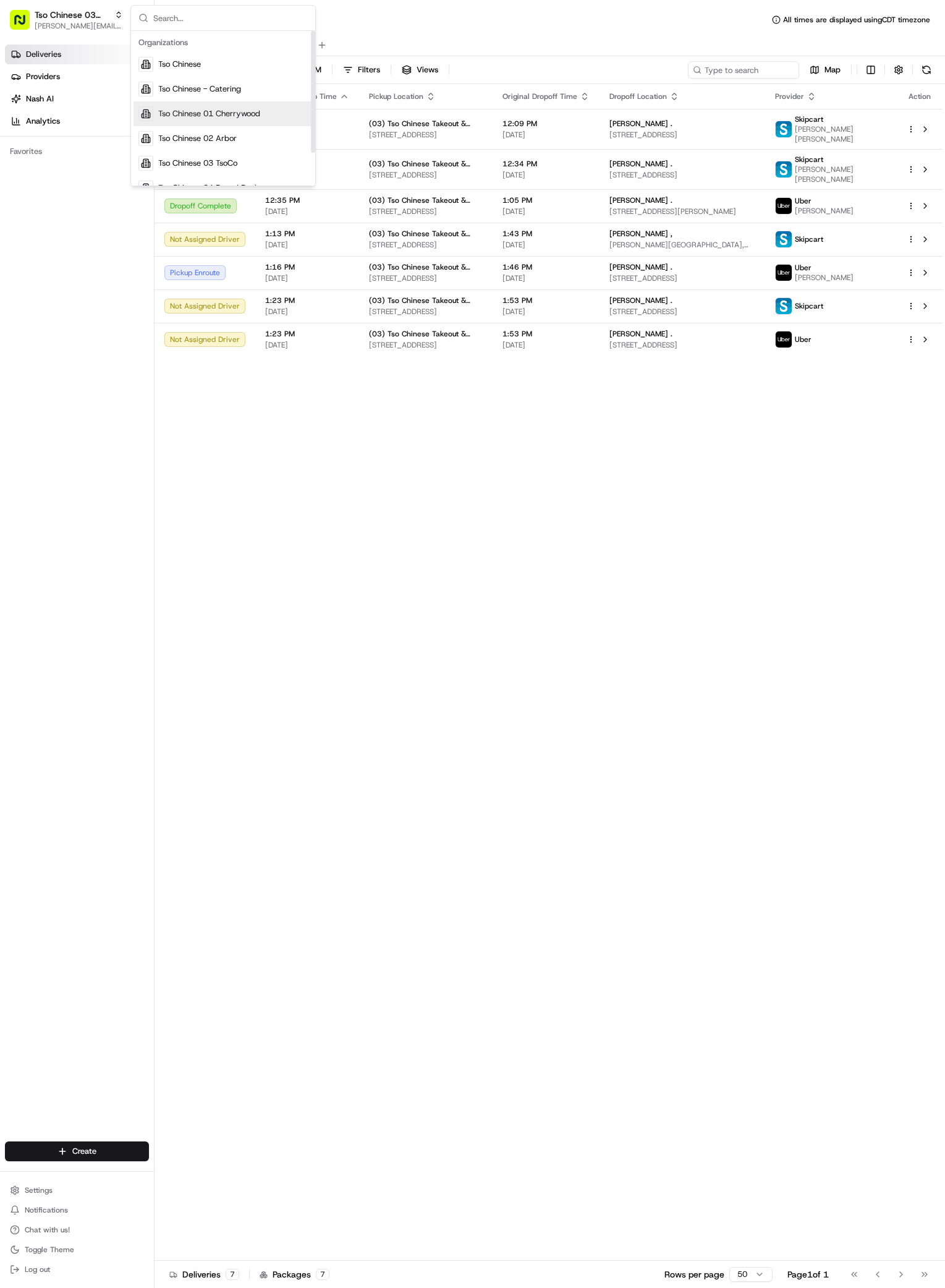
click at [230, 118] on span "Tso Chinese 01 Cherrywood" at bounding box center [209, 113] width 102 height 11
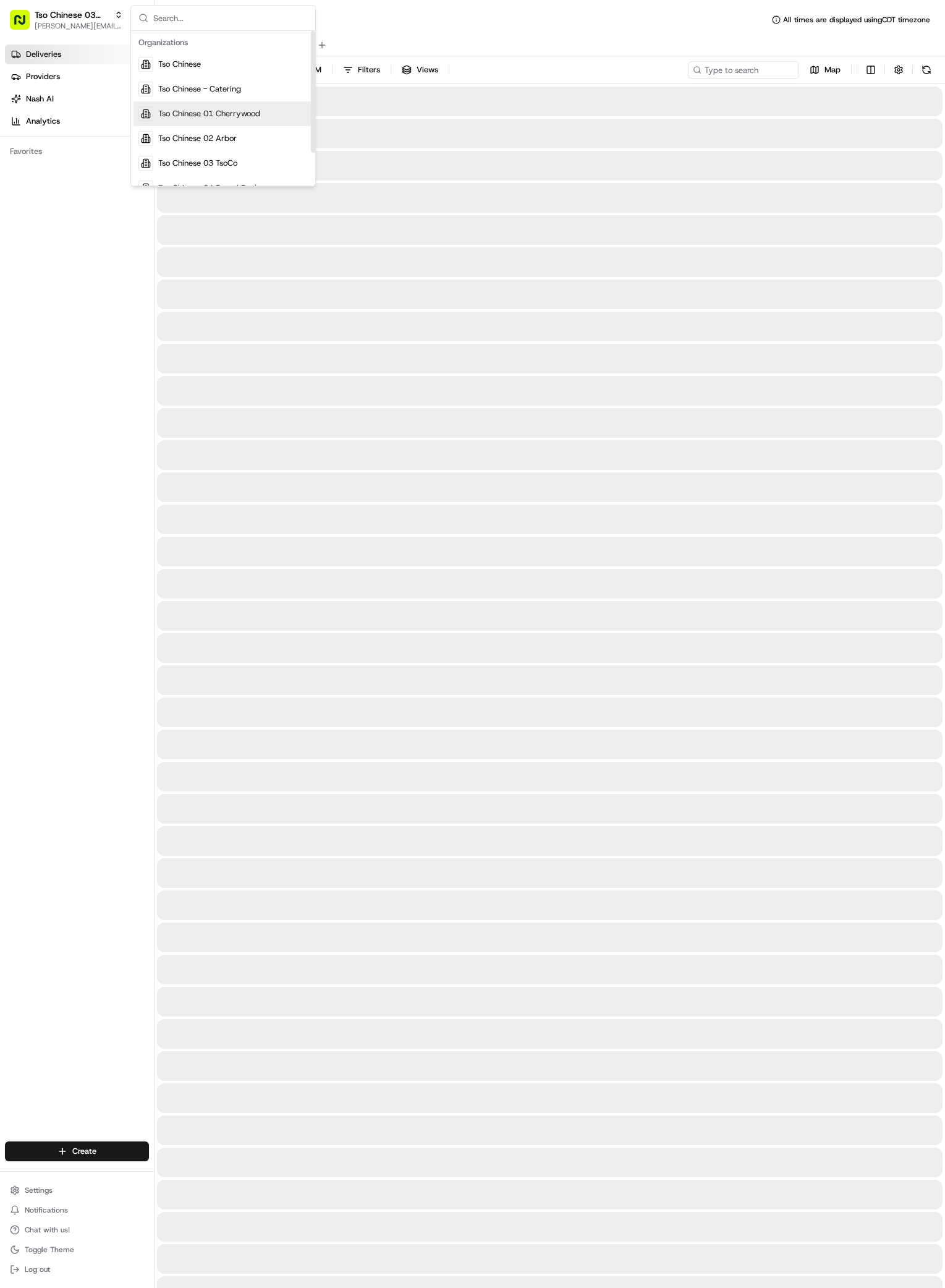
click at [230, 118] on div at bounding box center [550, 889] width 791 height 1605
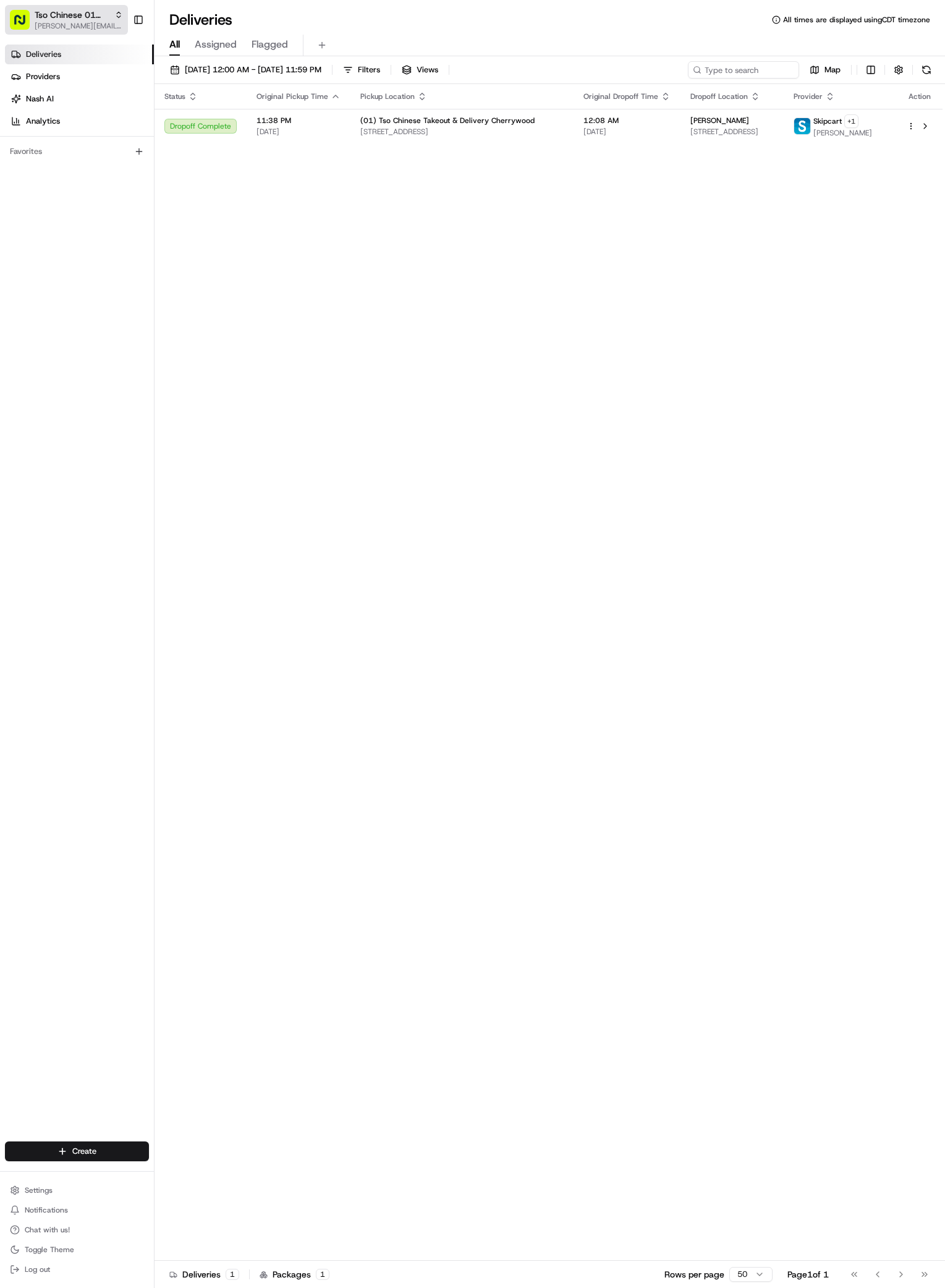
click at [122, 31] on button "Tso Chinese 01 Cherrywood antonia@tsochinese.com" at bounding box center [66, 19] width 123 height 30
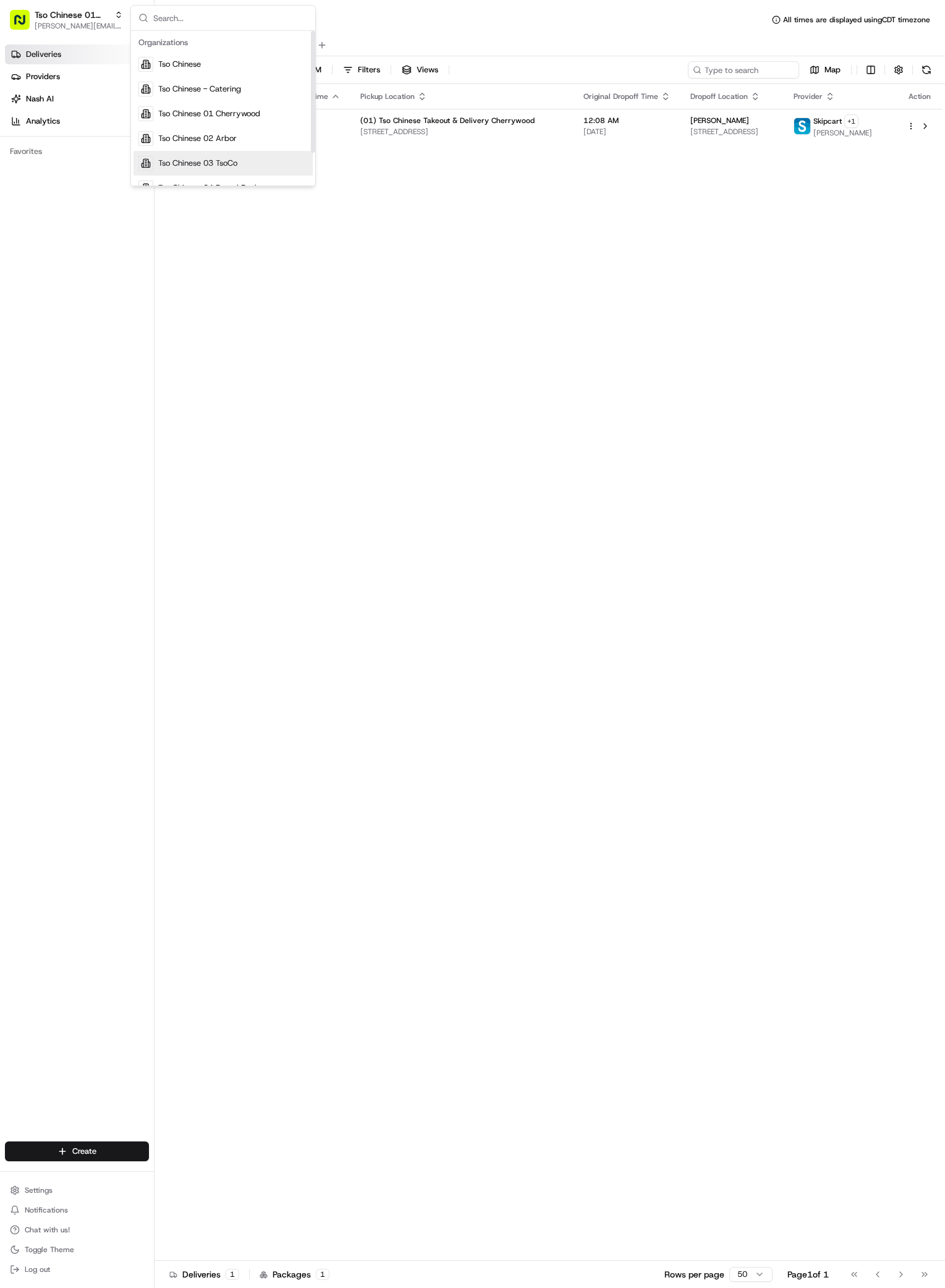
click at [228, 157] on div "Tso Chinese 03 TsoCo" at bounding box center [223, 164] width 180 height 25
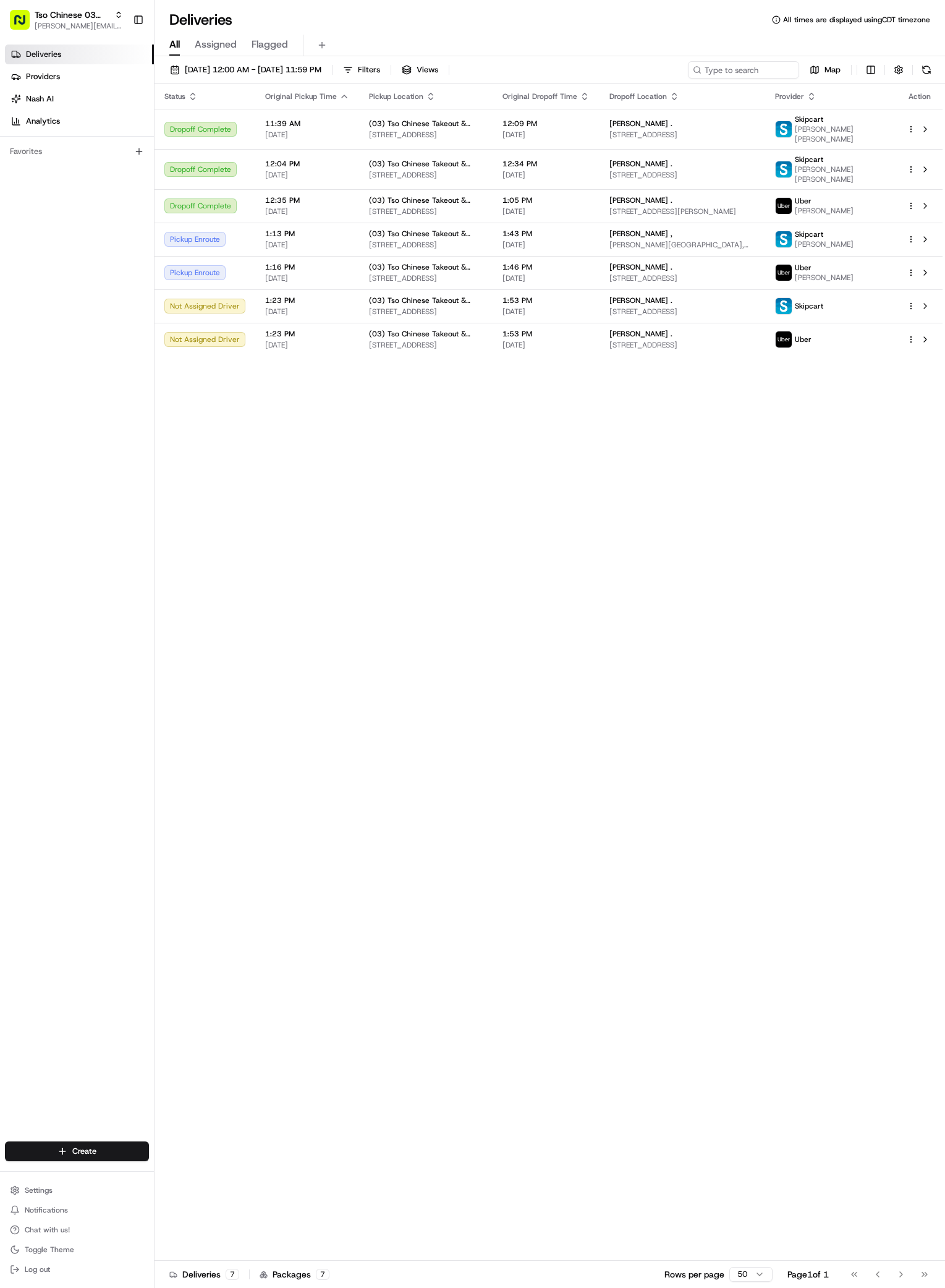
click at [506, 786] on div "Status Original Pickup Time Pickup Location Original Dropoff Time Dropoff Locat…" at bounding box center [548, 673] width 788 height 1177
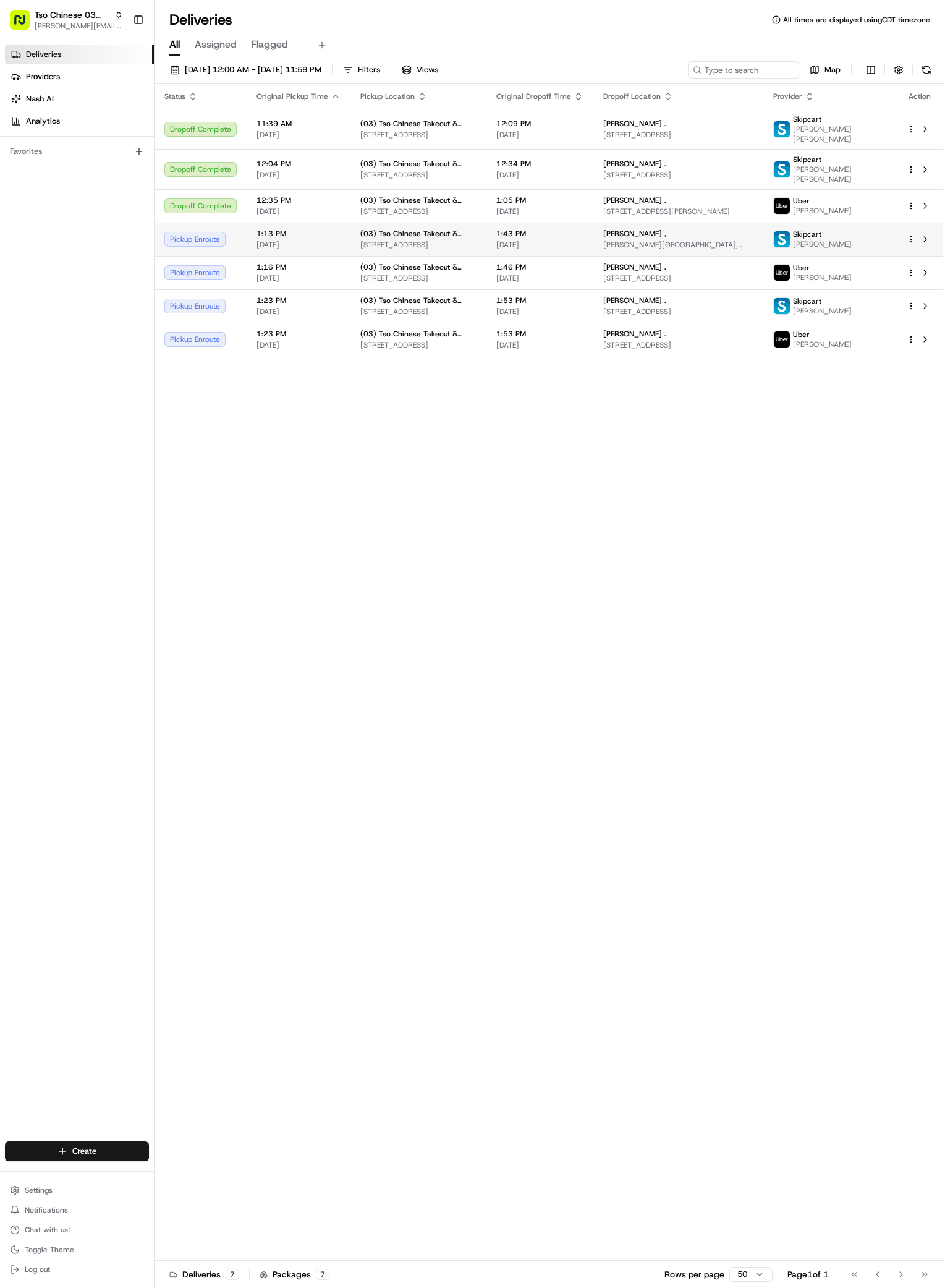
click at [701, 249] on span "Ragsdale Center, 3001 S Congress Ave, Austin, TX 78704, USA" at bounding box center [678, 245] width 150 height 10
click at [552, 457] on div "Status Original Pickup Time Pickup Location Original Dropoff Time Dropoff Locat…" at bounding box center [548, 673] width 788 height 1177
click at [747, 249] on span "Ragsdale Center, 3001 S Congress Ave, Austin, TX 78704, USA" at bounding box center [678, 245] width 150 height 10
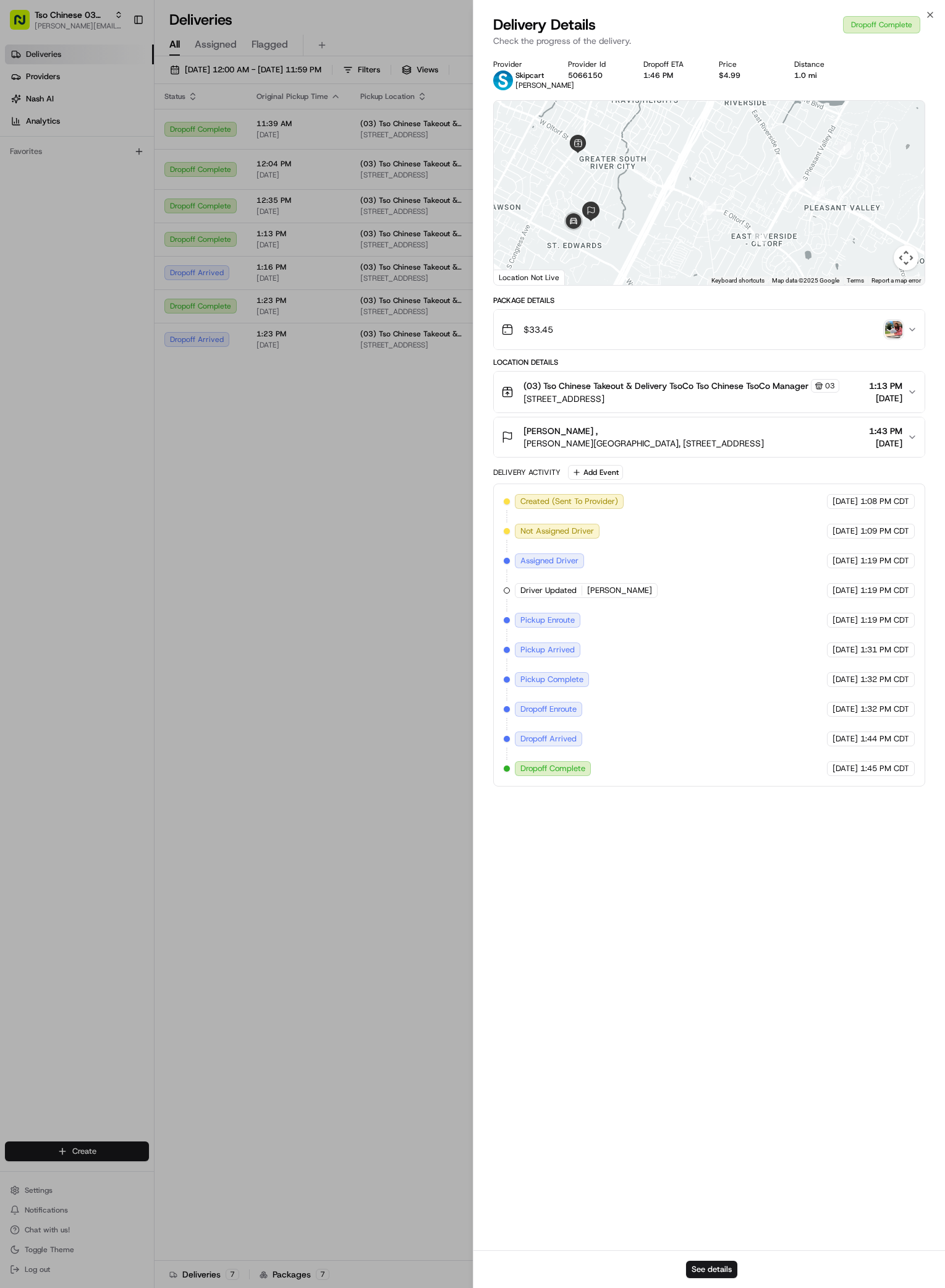
click at [892, 338] on img "button" at bounding box center [894, 329] width 17 height 17
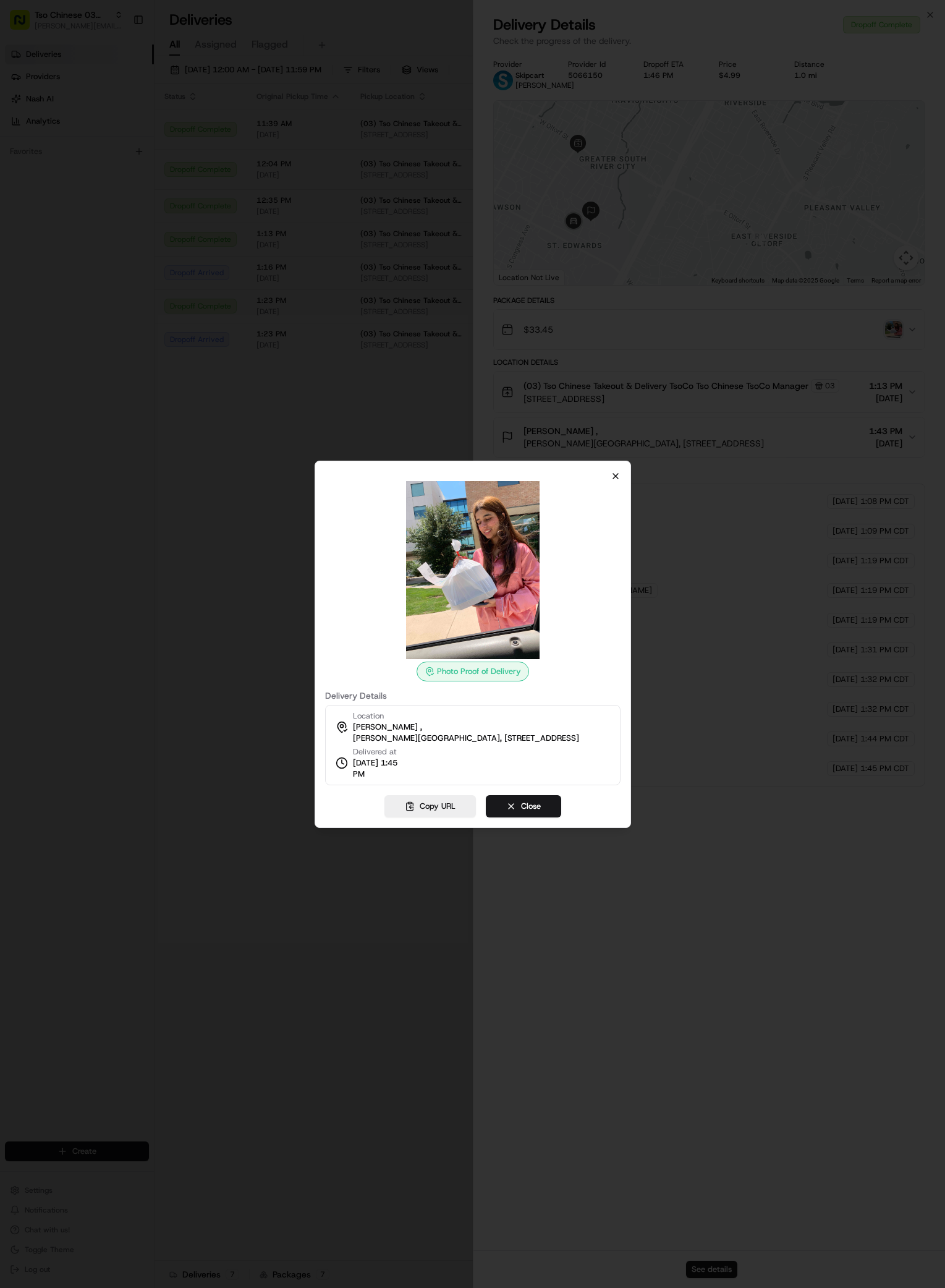
click at [614, 477] on icon "button" at bounding box center [615, 476] width 5 height 5
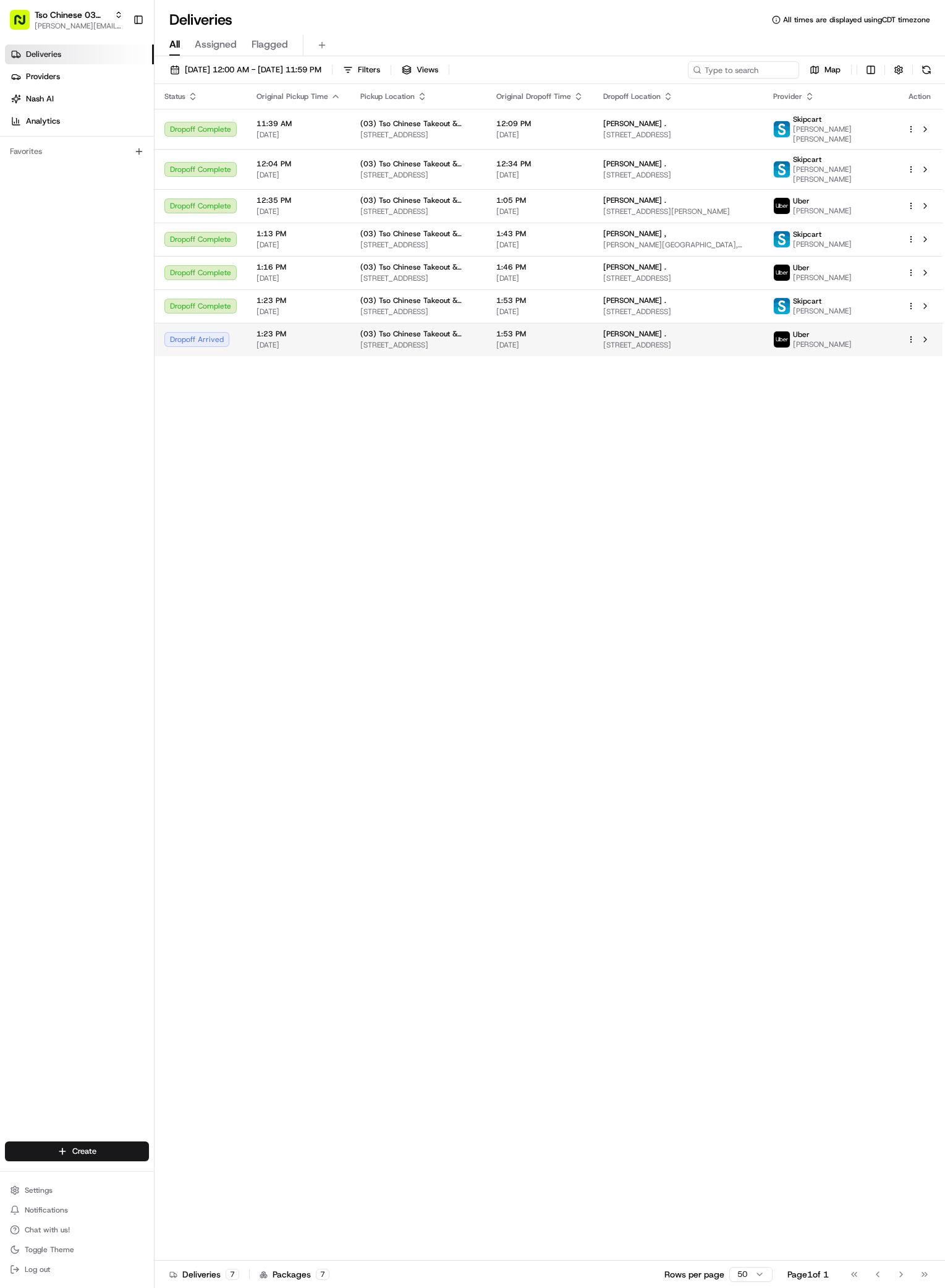
click at [715, 350] on span "5010 S Congress Ave #1322, Austin, TX 78745, USA" at bounding box center [678, 345] width 150 height 10
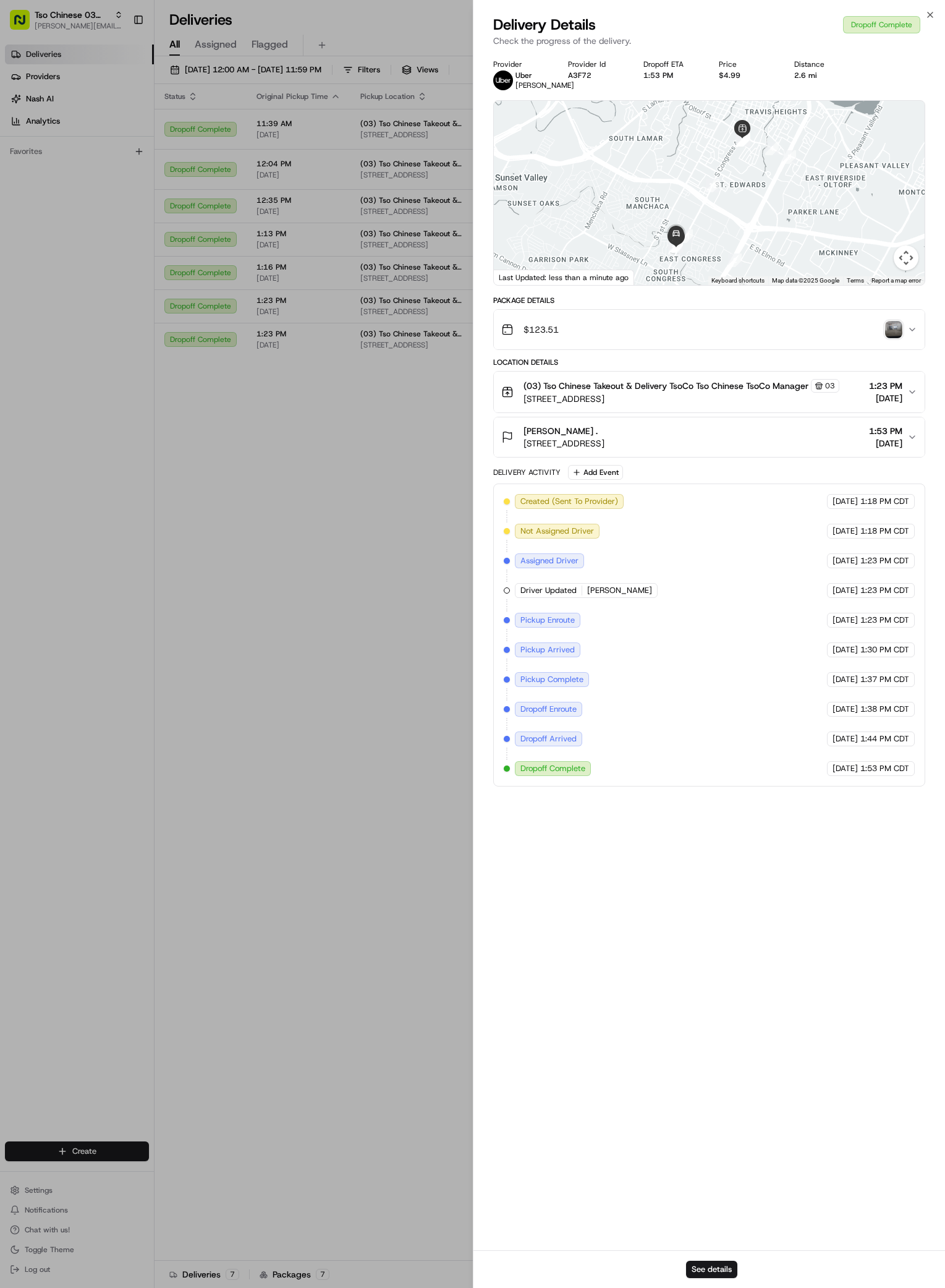
click at [891, 338] on img "button" at bounding box center [894, 329] width 17 height 17
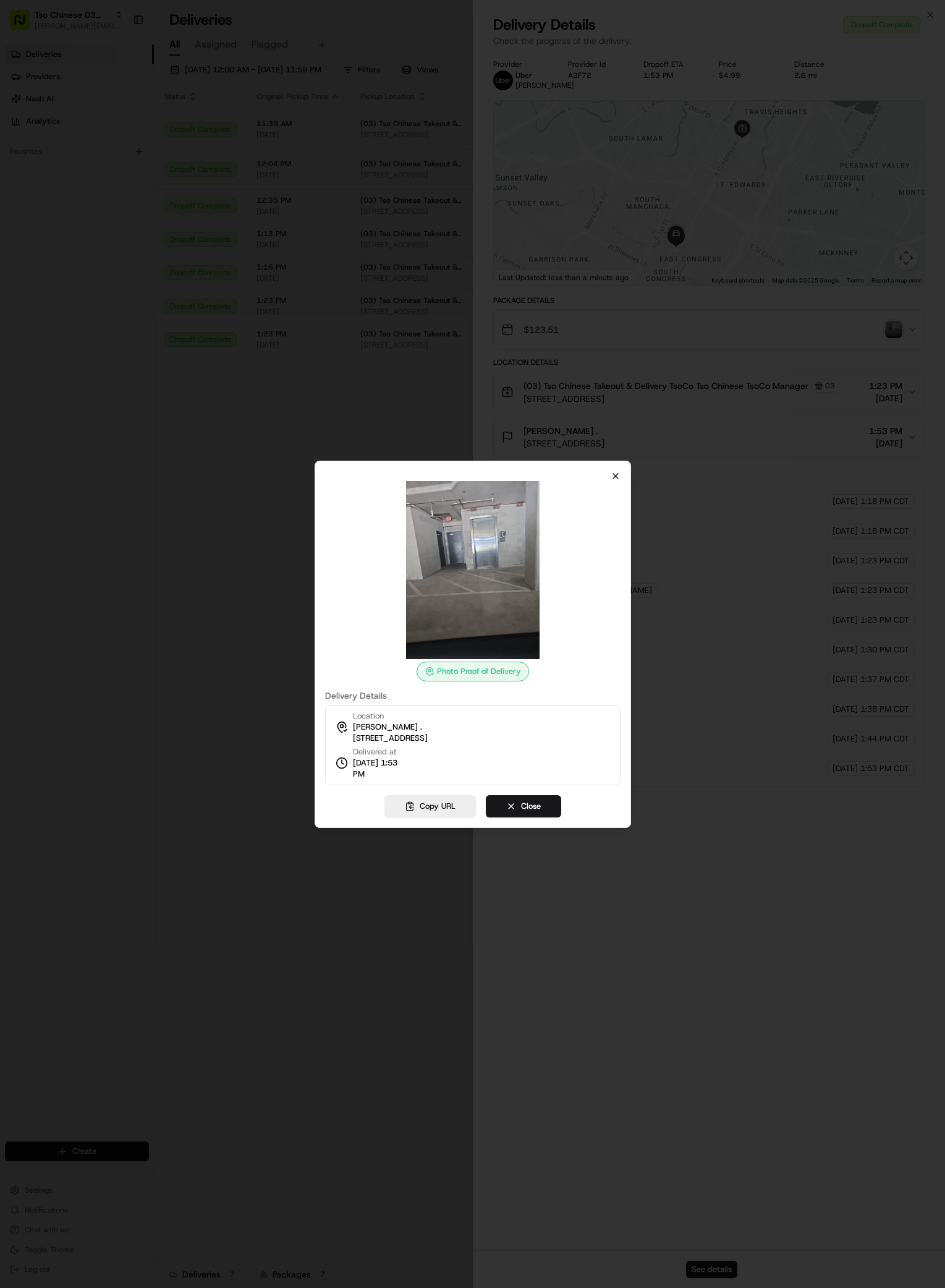
click at [618, 476] on icon "button" at bounding box center [616, 476] width 10 height 10
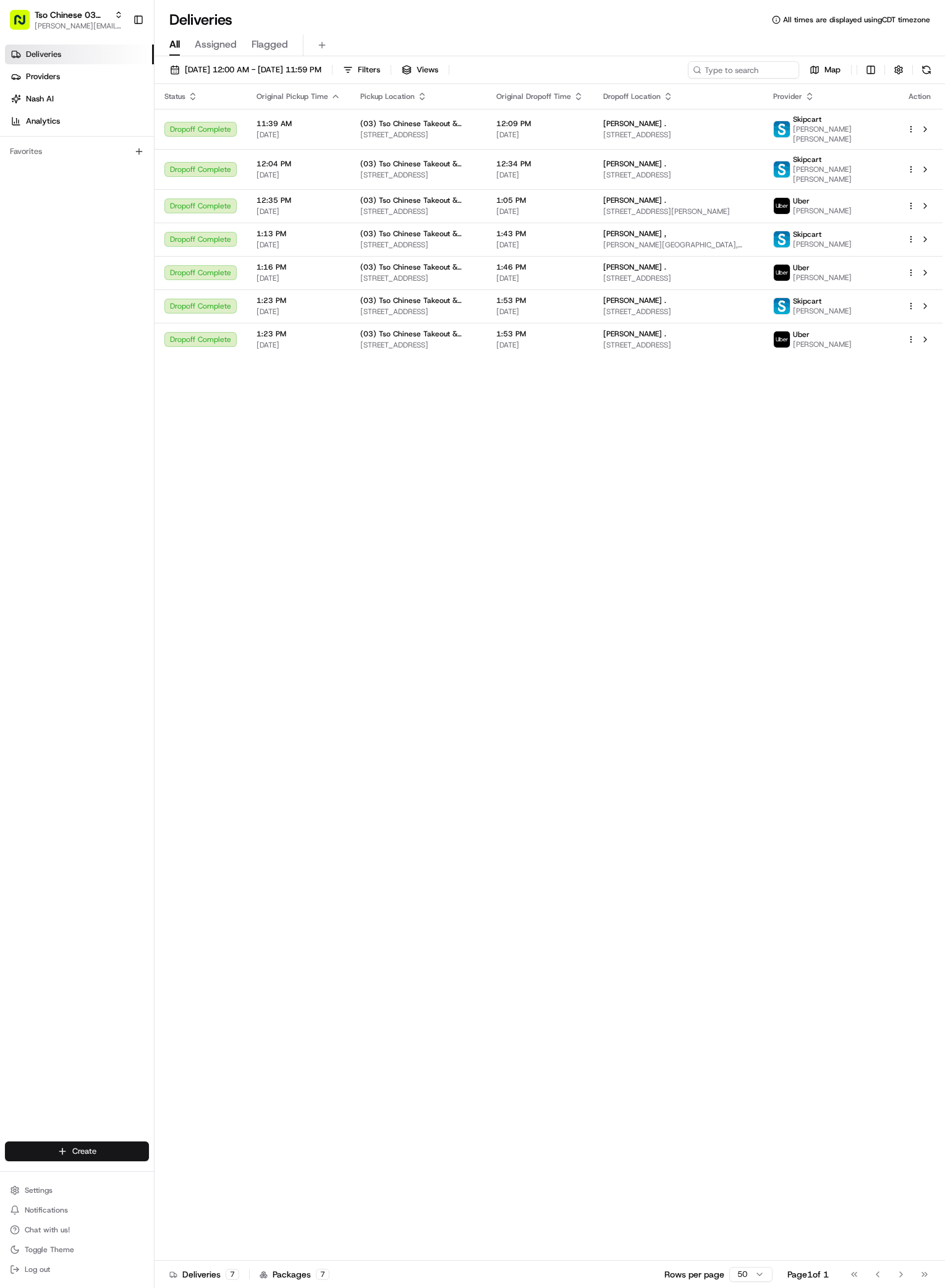
click at [101, 1147] on html "Tso Chinese 03 TsoCo antonia@tsochinese.com Toggle Sidebar Deliveries Providers…" at bounding box center [472, 644] width 945 height 1288
click at [174, 1171] on link "Delivery" at bounding box center [223, 1175] width 138 height 22
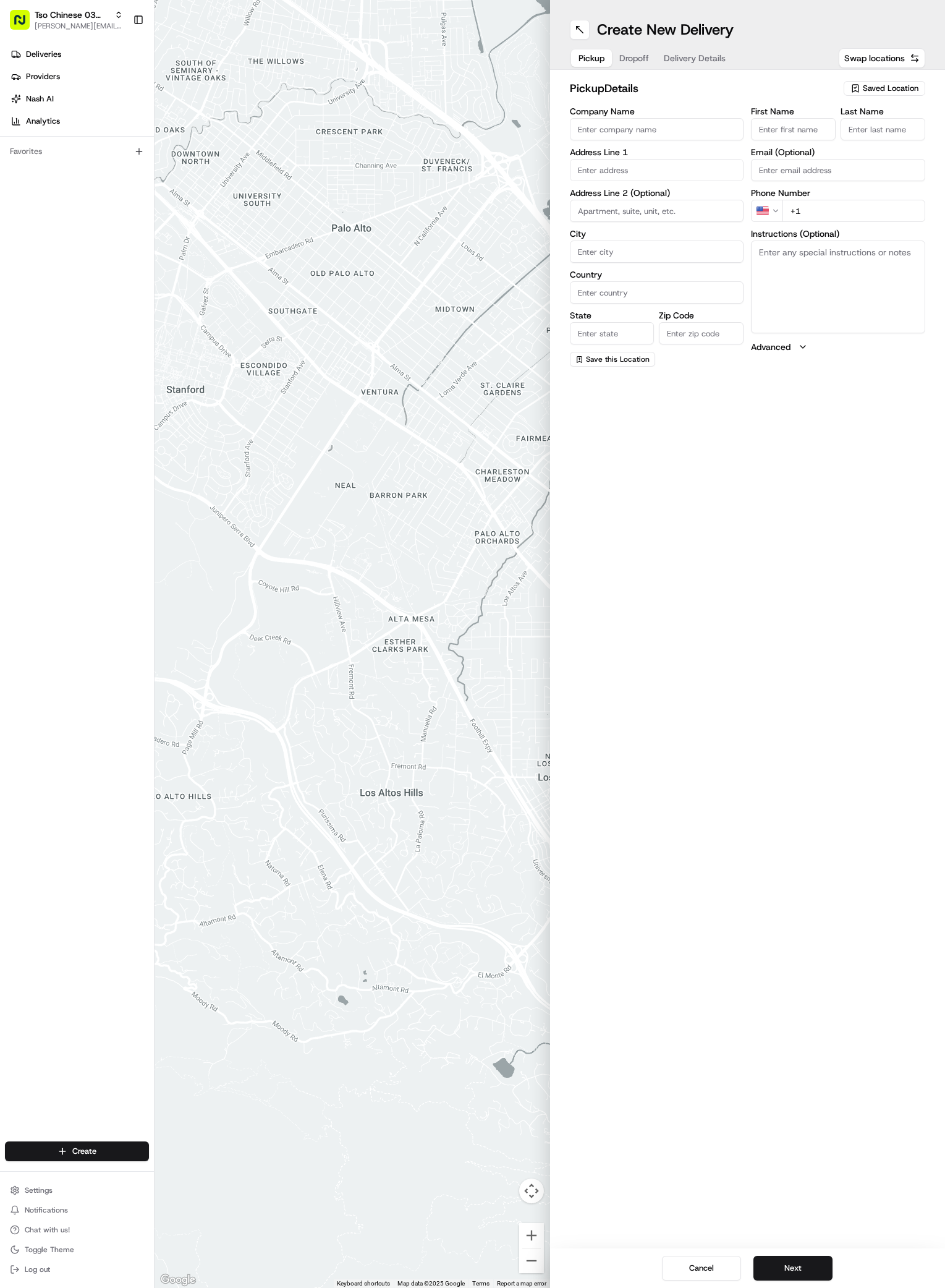
click at [910, 91] on span "Saved Location" at bounding box center [891, 88] width 56 height 11
click at [863, 136] on span "(03) Tso Chinese Takeout & Delivery TsoCo (03)" at bounding box center [864, 141] width 152 height 22
type input "(03) Tso Chinese Takeout & Delivery TsoCo"
type input "Ste F"
type input "Austin"
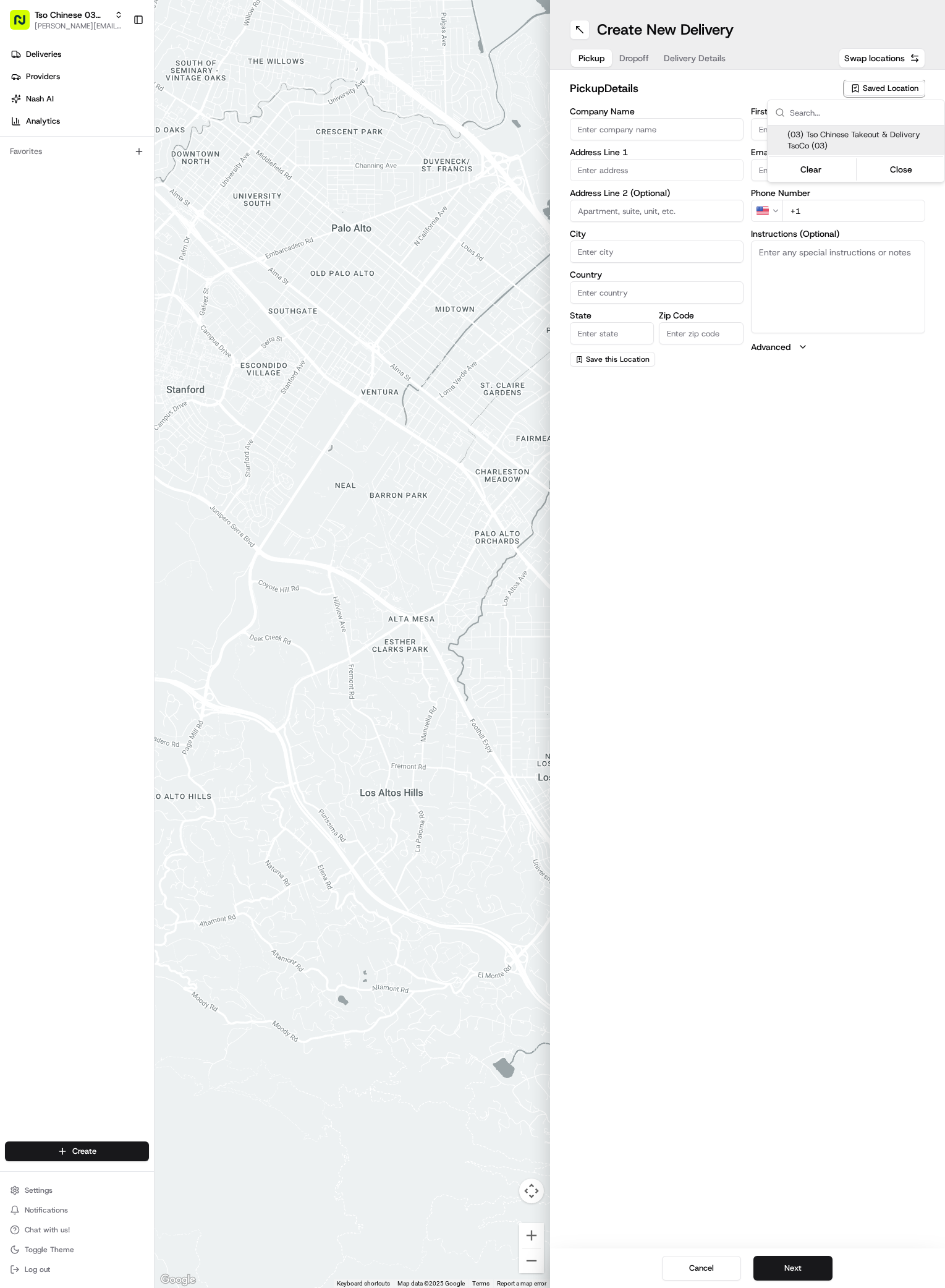
type input "US"
type input "[GEOGRAPHIC_DATA]"
type input "78704"
type input "Tso Chinese"
type input "TsoCo Manager"
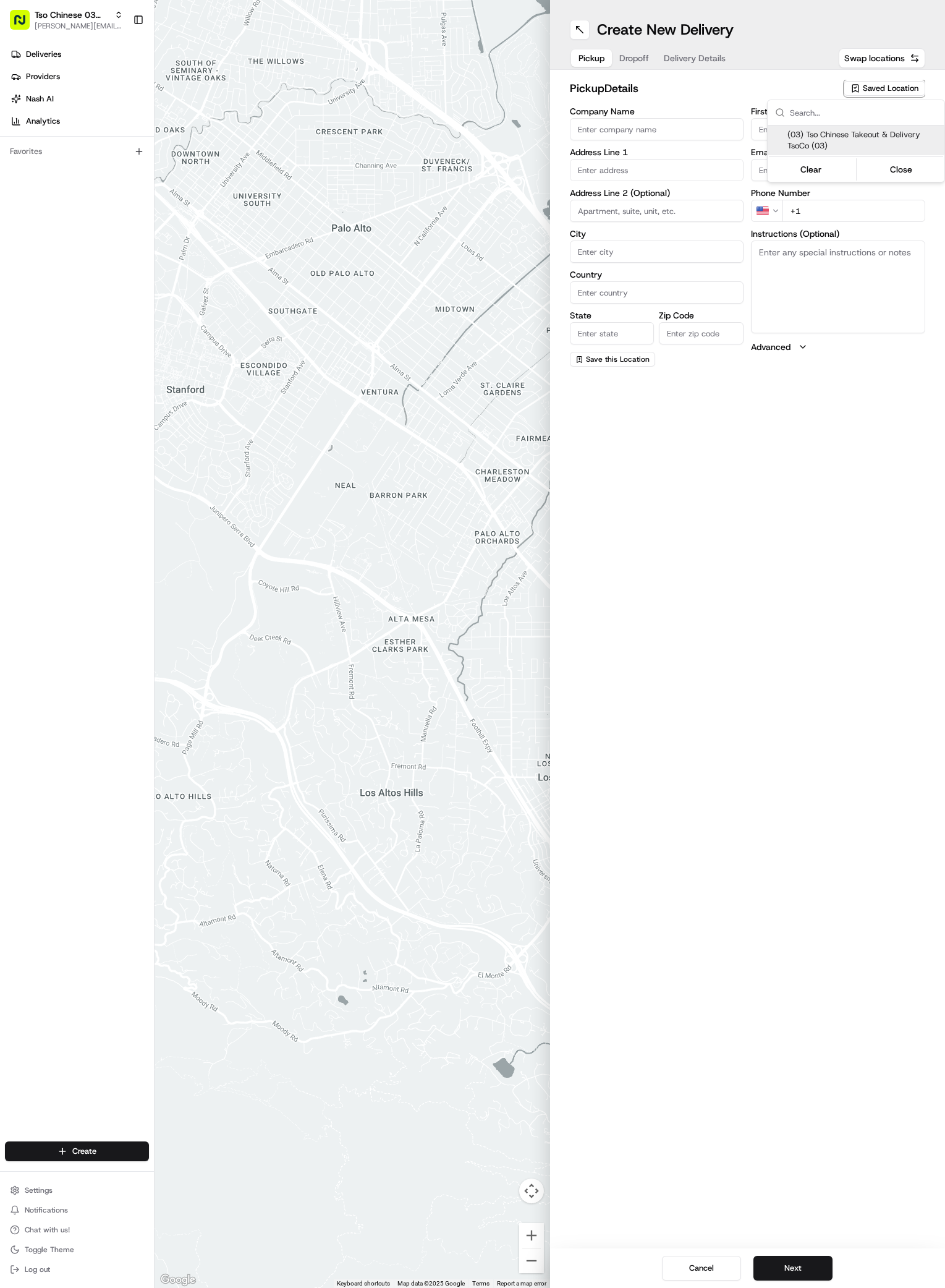
type input "[EMAIL_ADDRESS][DOMAIN_NAME]"
type input "[PHONE_NUMBER]"
type textarea "Submit a picture displaying address & food as Proof of Delivery. Envía una foto…"
type input "[STREET_ADDRESS]"
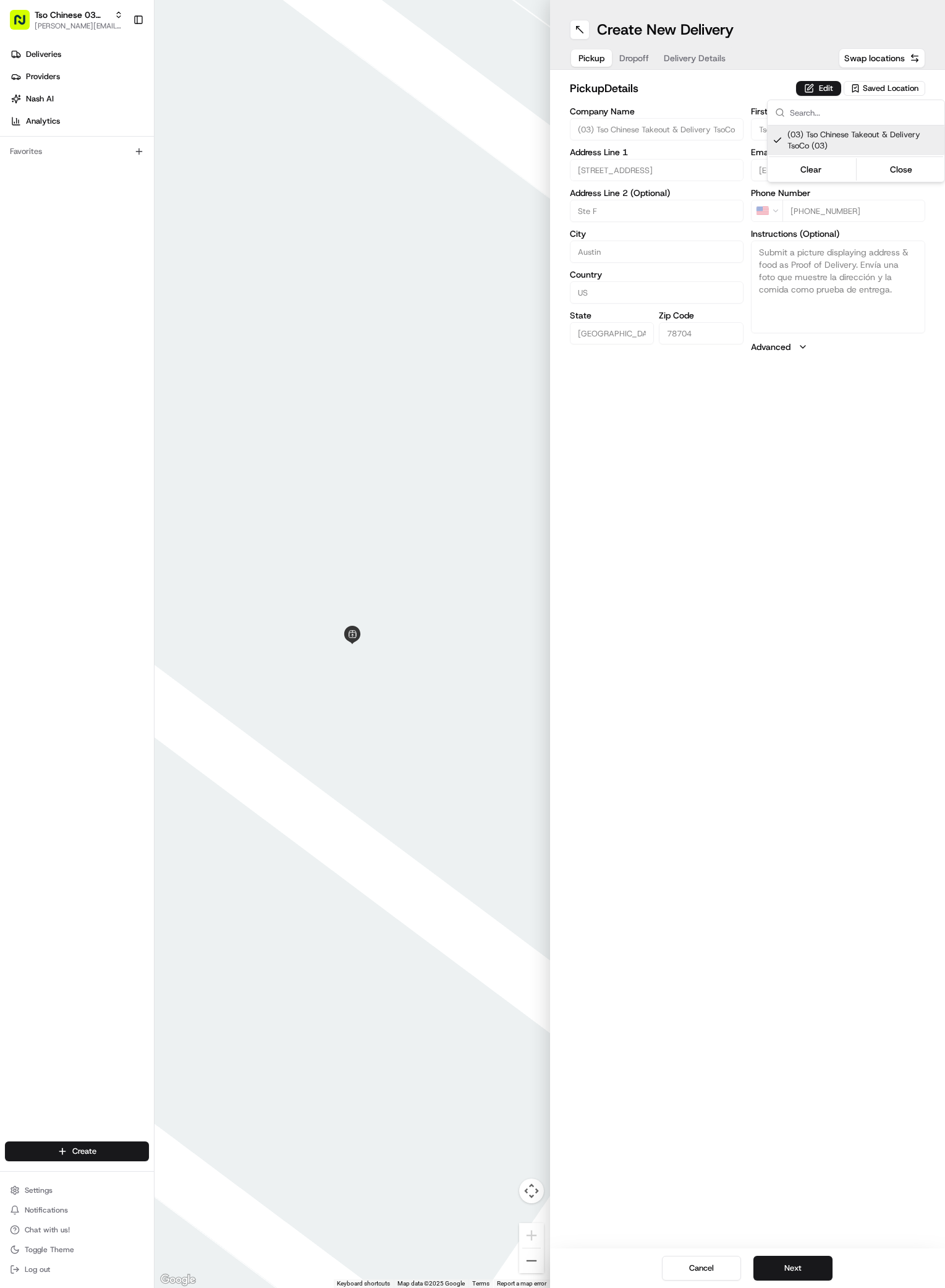
click at [818, 815] on html "Tso Chinese 03 TsoCo [PERSON_NAME][EMAIL_ADDRESS][DOMAIN_NAME] Toggle Sidebar D…" at bounding box center [472, 644] width 945 height 1288
click at [792, 1270] on button "Next" at bounding box center [793, 1269] width 79 height 25
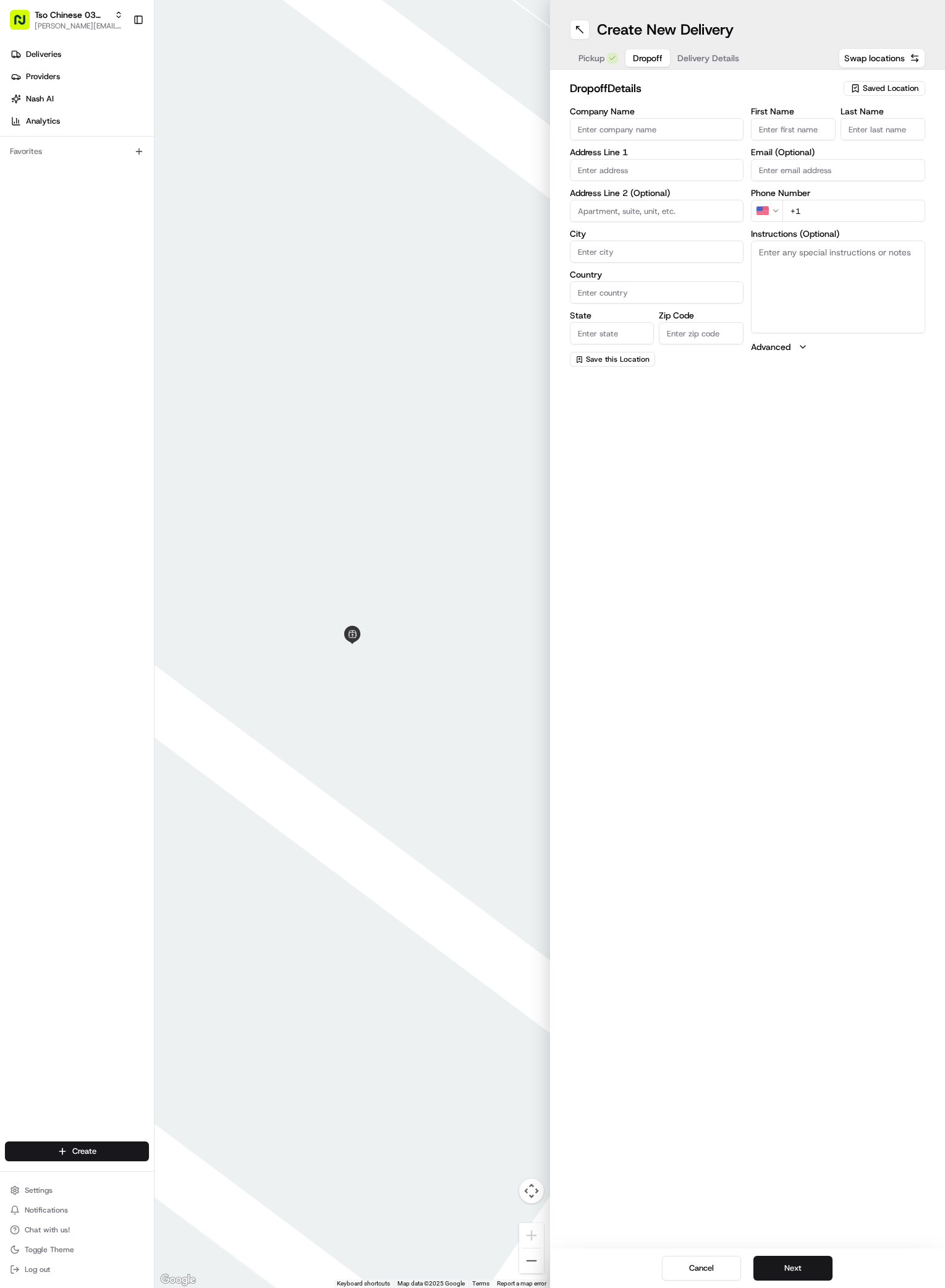
click at [797, 125] on input "First Name" at bounding box center [793, 129] width 85 height 22
paste input "Jennifer Burgess"
type input "Jennifer Burgess"
type input "."
paste input "512 910 0377"
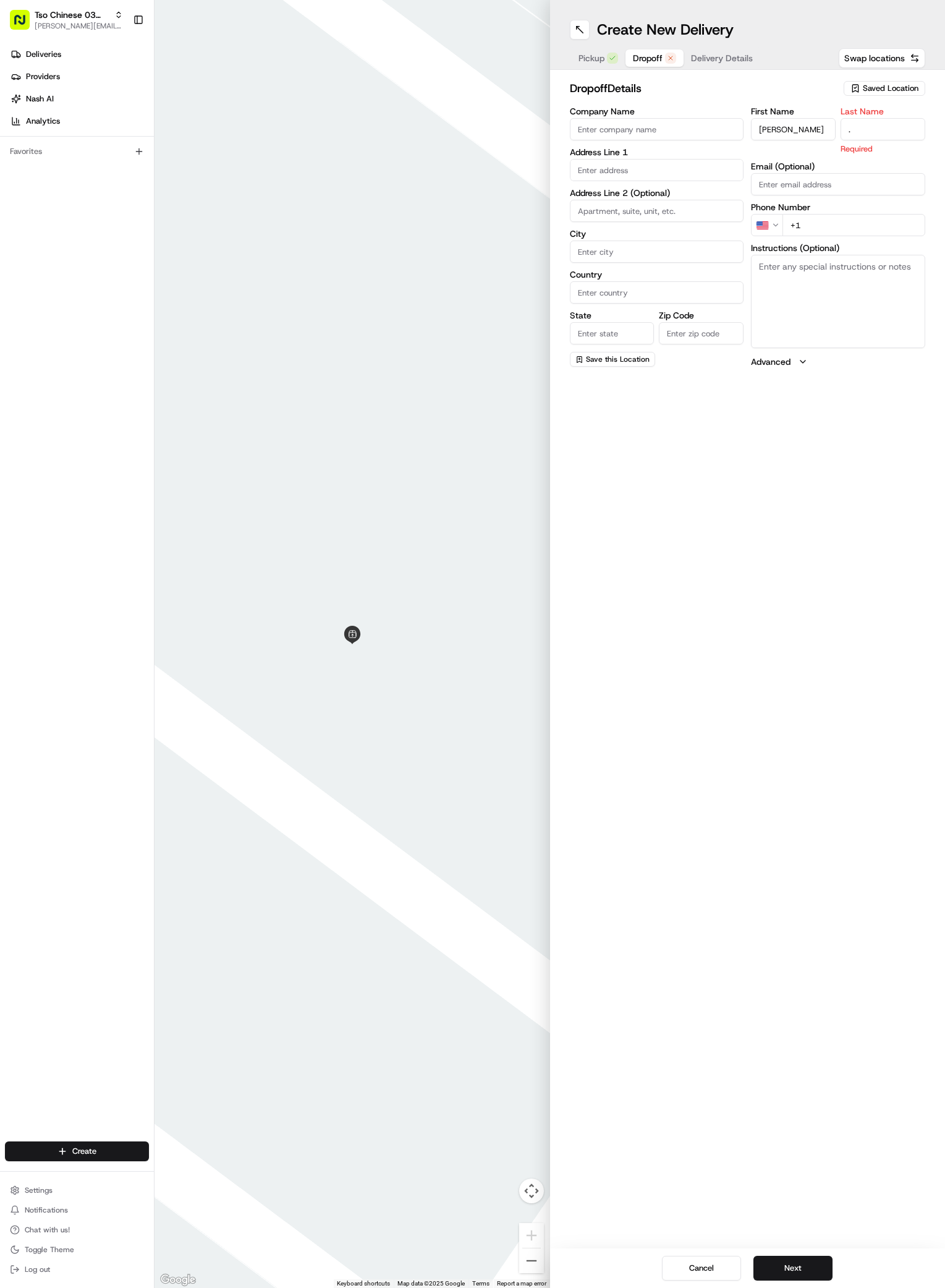
type input "+1 512 910 0377"
paste input "2405 Montopolis Dr"
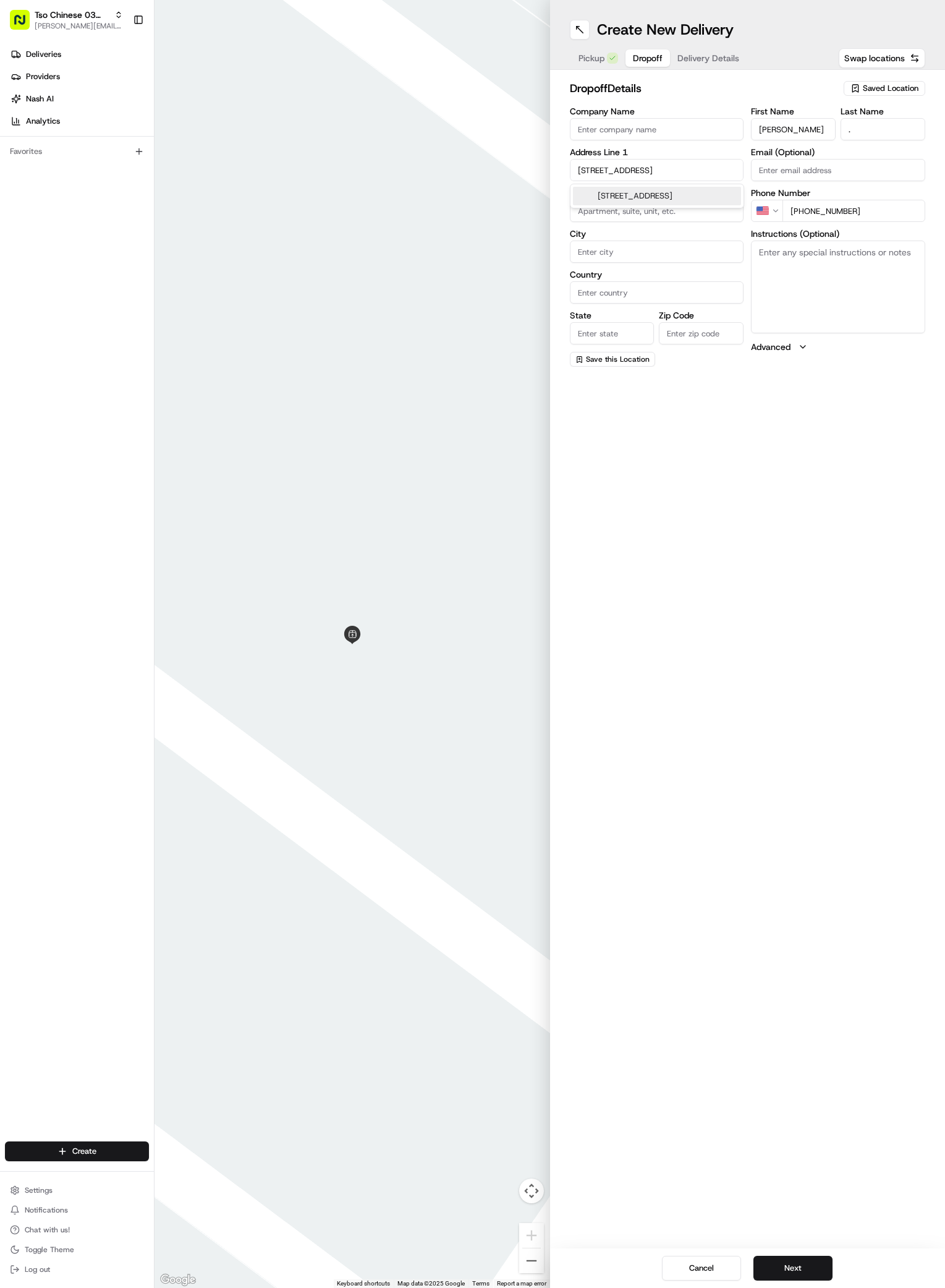
click at [605, 194] on div "2405 Montopolis Drive, Austin, TX" at bounding box center [657, 196] width 168 height 19
type input "2405 Montopolis Dr, Austin, TX 78741, USA"
type input "Austin"
type input "[GEOGRAPHIC_DATA]"
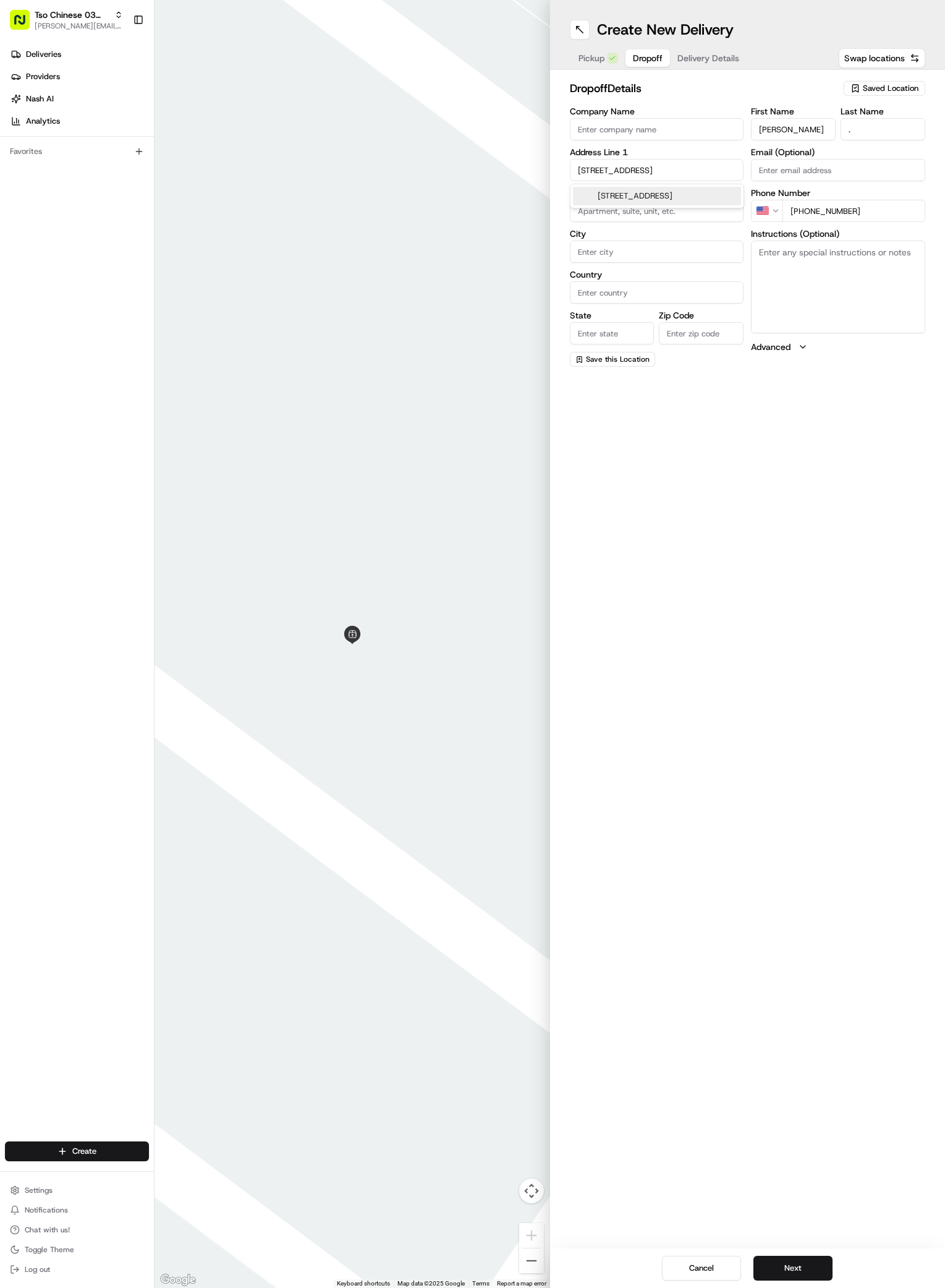
type input "78741"
type input "2405 Montopolis Drive"
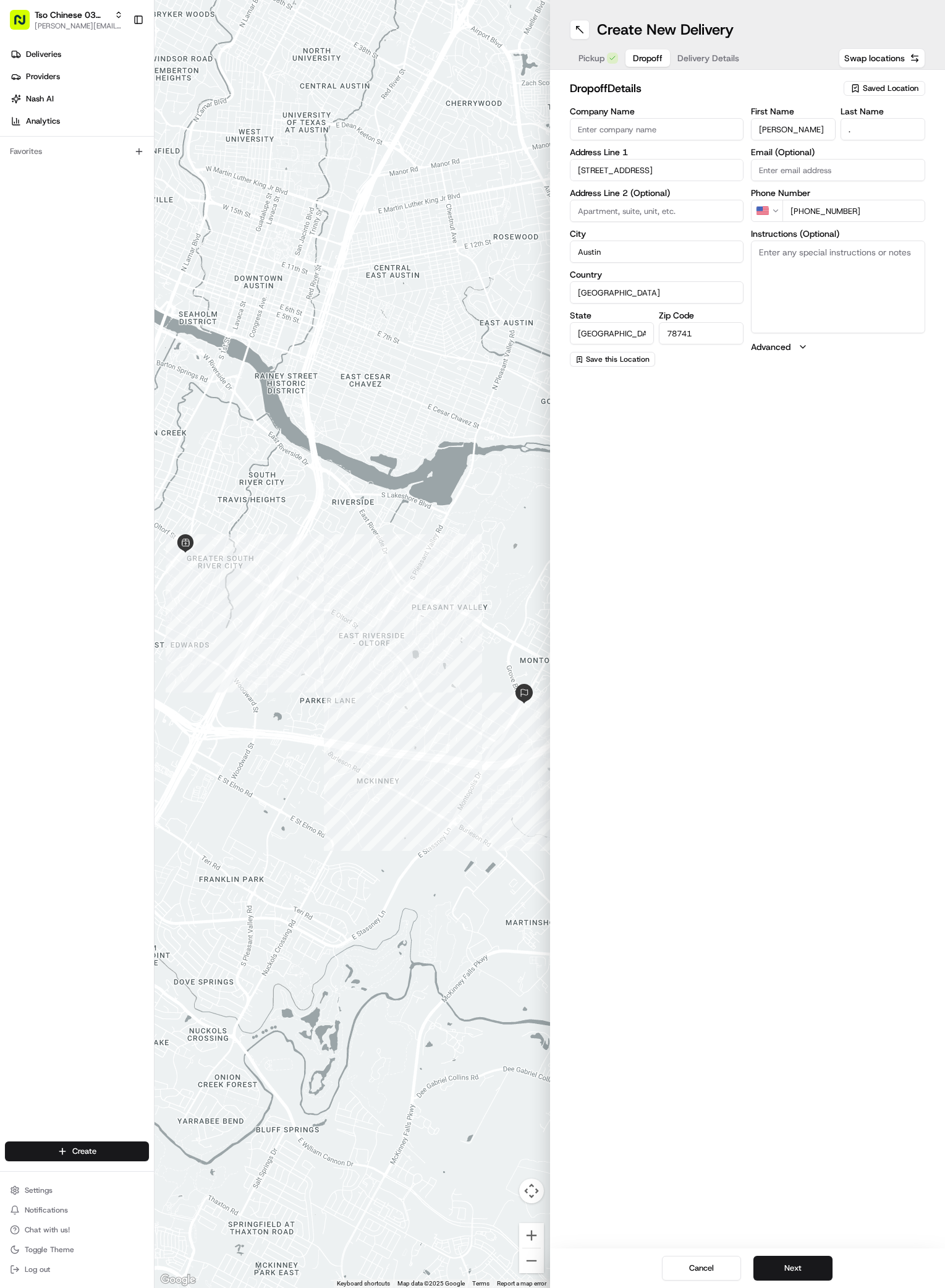
click at [849, 277] on textarea "Instructions (Optional)" at bounding box center [838, 287] width 174 height 93
paste textarea "2124- Back gate code 2297. Building 2 code, 512."
type textarea "2124- Back gate code 2297. Building 2 code, 512."
click at [793, 1271] on button "Next" at bounding box center [793, 1269] width 79 height 25
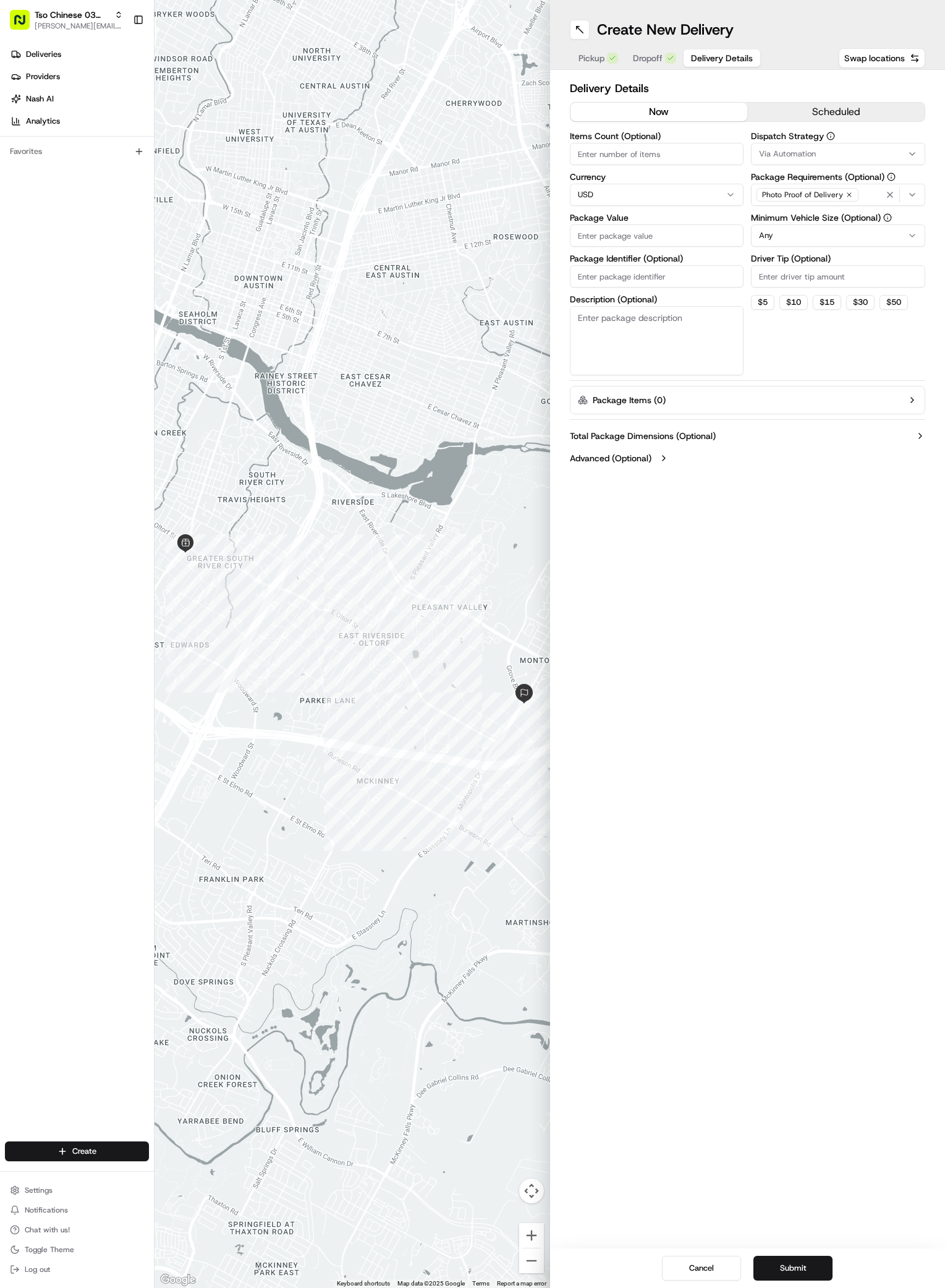
click at [867, 147] on button "Via Automation" at bounding box center [838, 154] width 174 height 22
click at [797, 225] on span "TsoCo Strategy" at bounding box center [848, 221] width 152 height 11
click at [796, 376] on html "Tso Chinese 03 TsoCo [PERSON_NAME][EMAIL_ADDRESS][DOMAIN_NAME] Toggle Sidebar D…" at bounding box center [472, 644] width 945 height 1288
click at [845, 197] on icon "button" at bounding box center [849, 194] width 8 height 8
click at [845, 197] on div "Select requirements" at bounding box center [839, 195] width 168 height 11
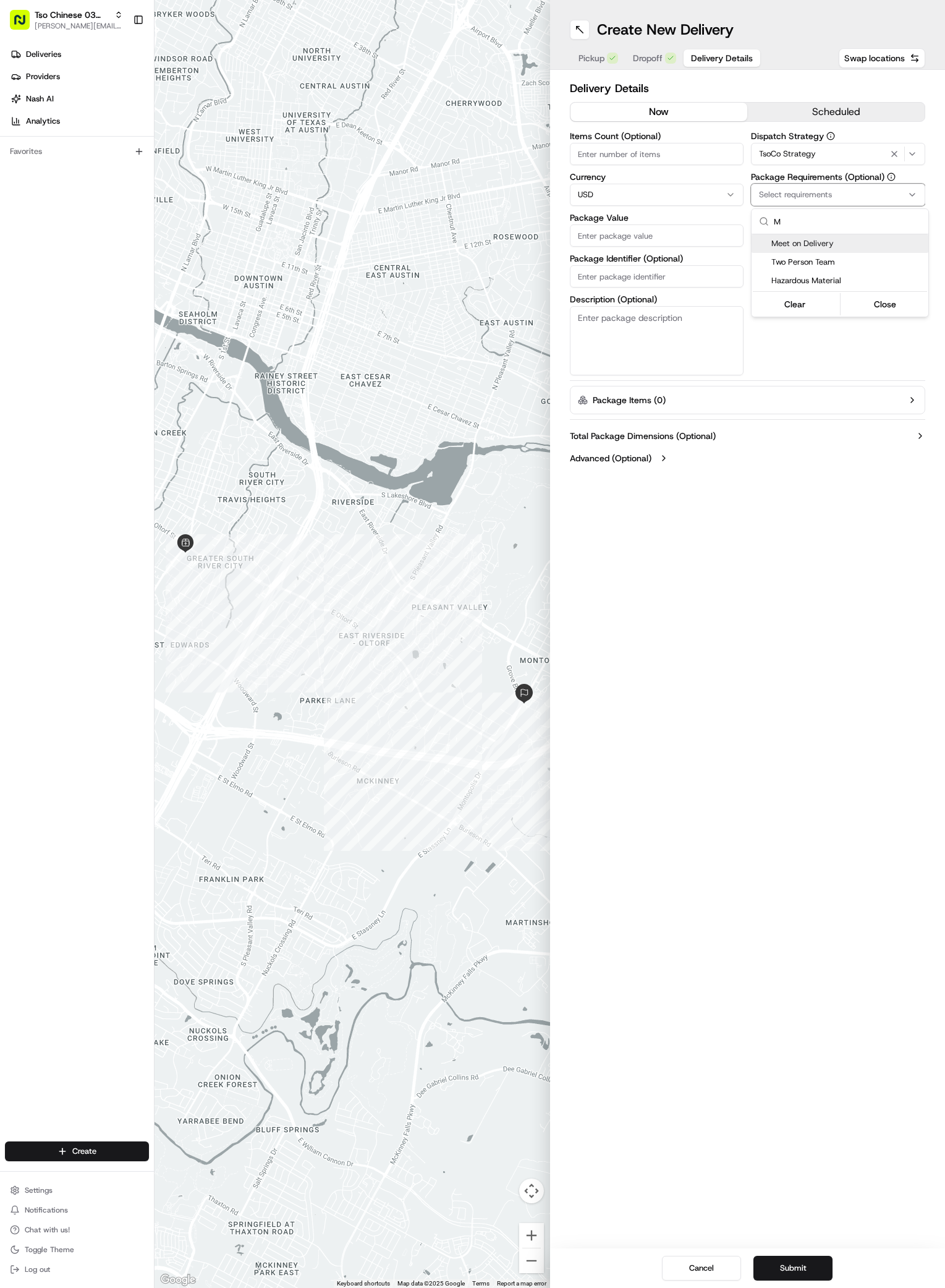
type input "M"
click at [798, 243] on span "Meet on Delivery" at bounding box center [848, 244] width 152 height 11
click at [795, 251] on div "Meet on Delivery" at bounding box center [840, 244] width 177 height 19
click at [812, 371] on html "Tso Chinese 03 TsoCo [PERSON_NAME][EMAIL_ADDRESS][DOMAIN_NAME] Toggle Sidebar D…" at bounding box center [472, 644] width 945 height 1288
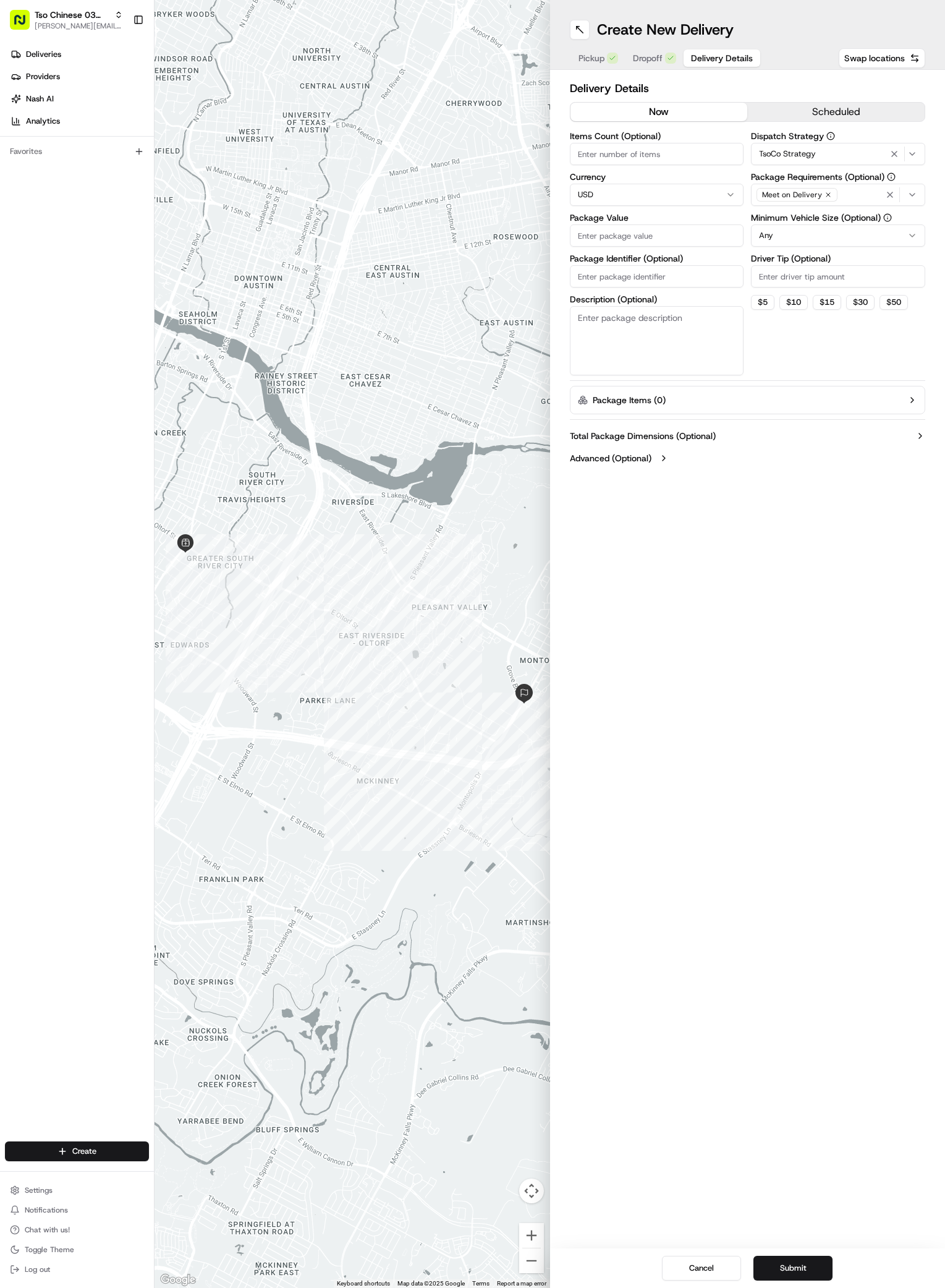
click at [808, 274] on input "Driver Tip (Optional)" at bounding box center [838, 276] width 174 height 22
type input "2"
click at [624, 230] on input "Package Value" at bounding box center [657, 235] width 174 height 22
type input "36.85"
click at [637, 281] on input "Package Identifier (Optional)" at bounding box center [657, 276] width 174 height 22
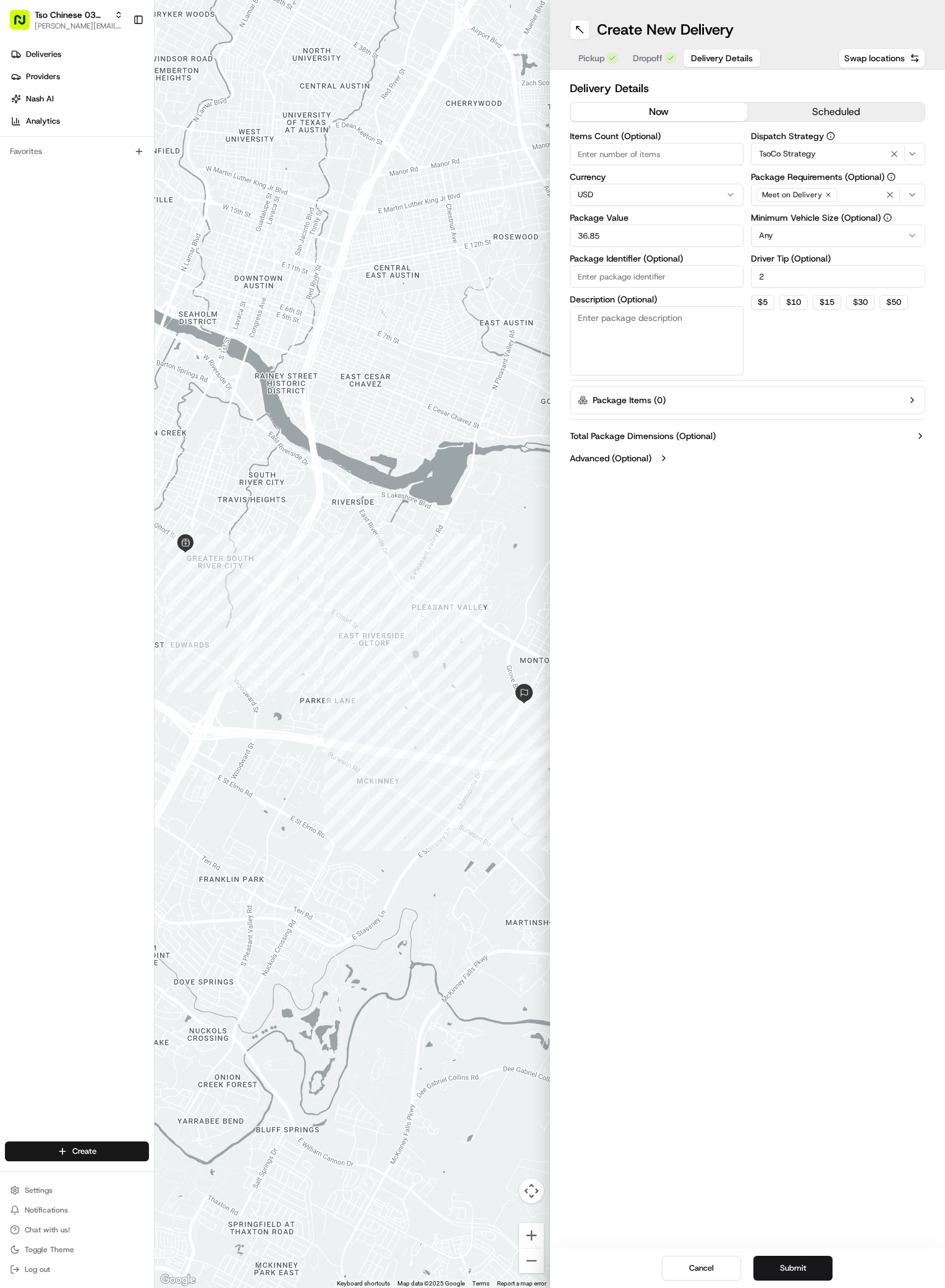
paste input "#JVZOZMZ"
type input "#JVZOZMZ"
click at [803, 1262] on button "Submit" at bounding box center [793, 1269] width 79 height 25
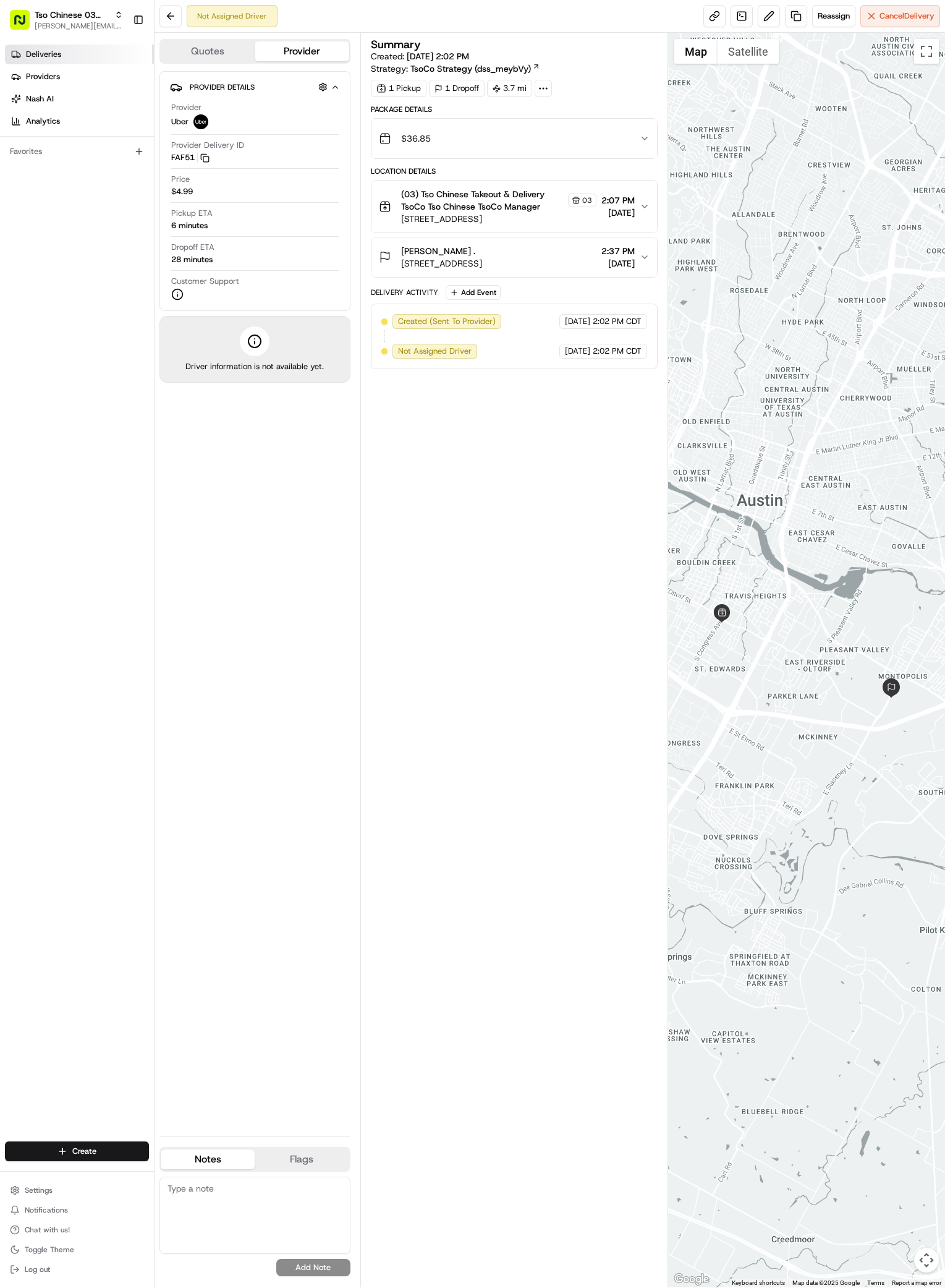
click at [45, 62] on link "Deliveries" at bounding box center [79, 54] width 149 height 19
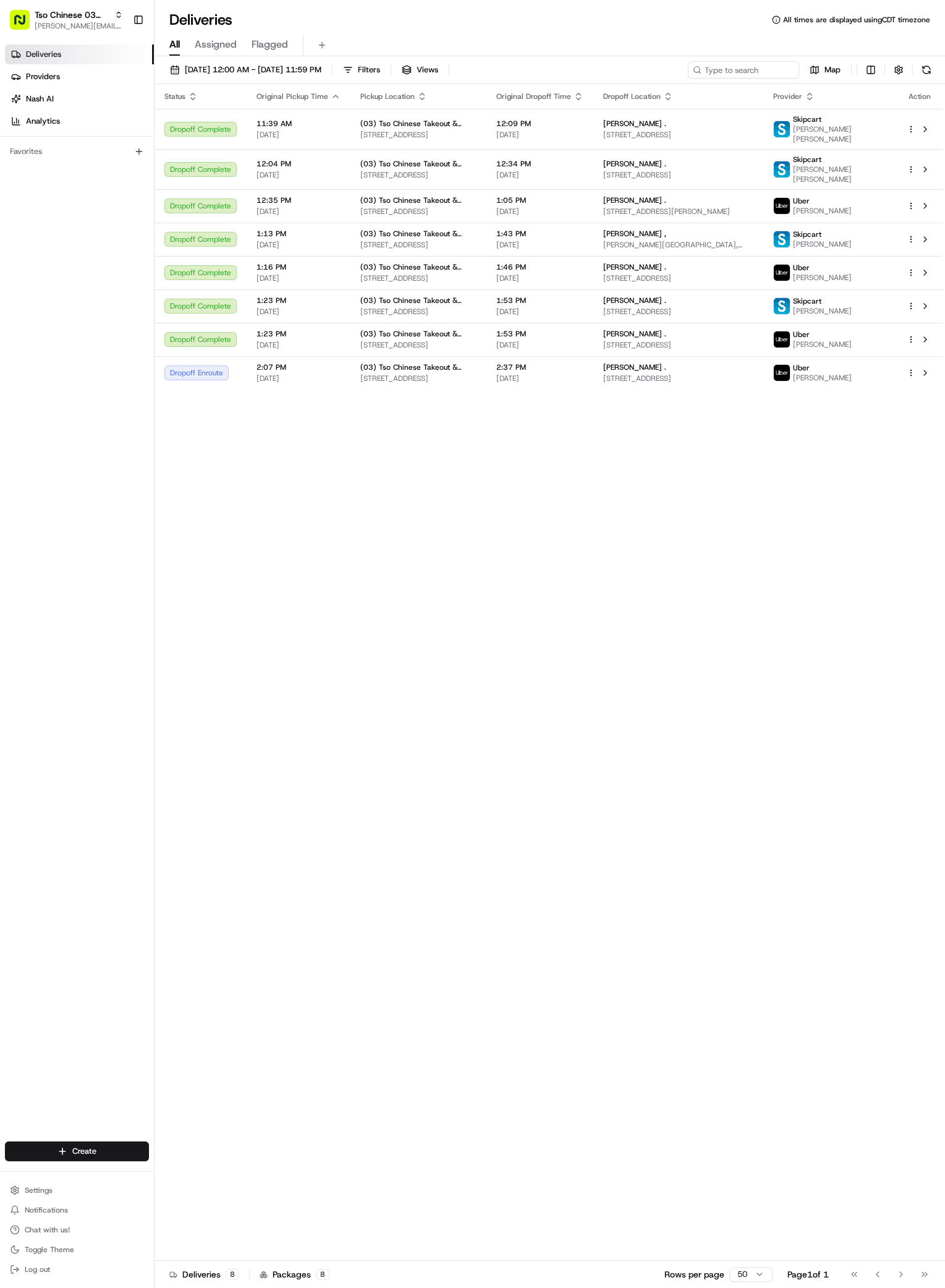
click at [786, 652] on div "Status Original Pickup Time Pickup Location Original Dropoff Time Dropoff Locat…" at bounding box center [548, 673] width 788 height 1177
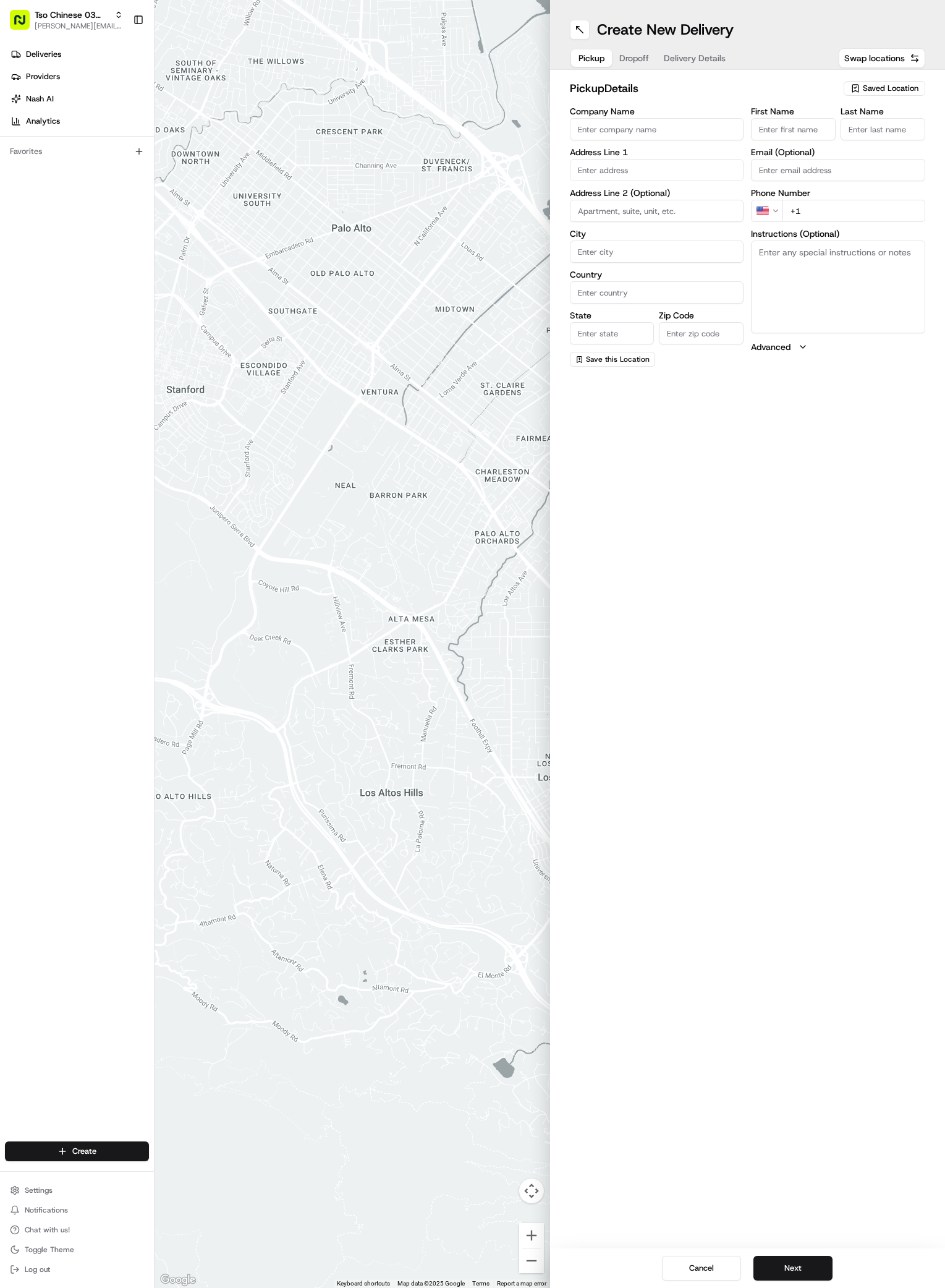
paste input "[PERSON_NAME]"
type input "[PERSON_NAME]"
type input "."
paste input "[PHONE_NUMBER]"
type input "[PHONE_NUMBER]"
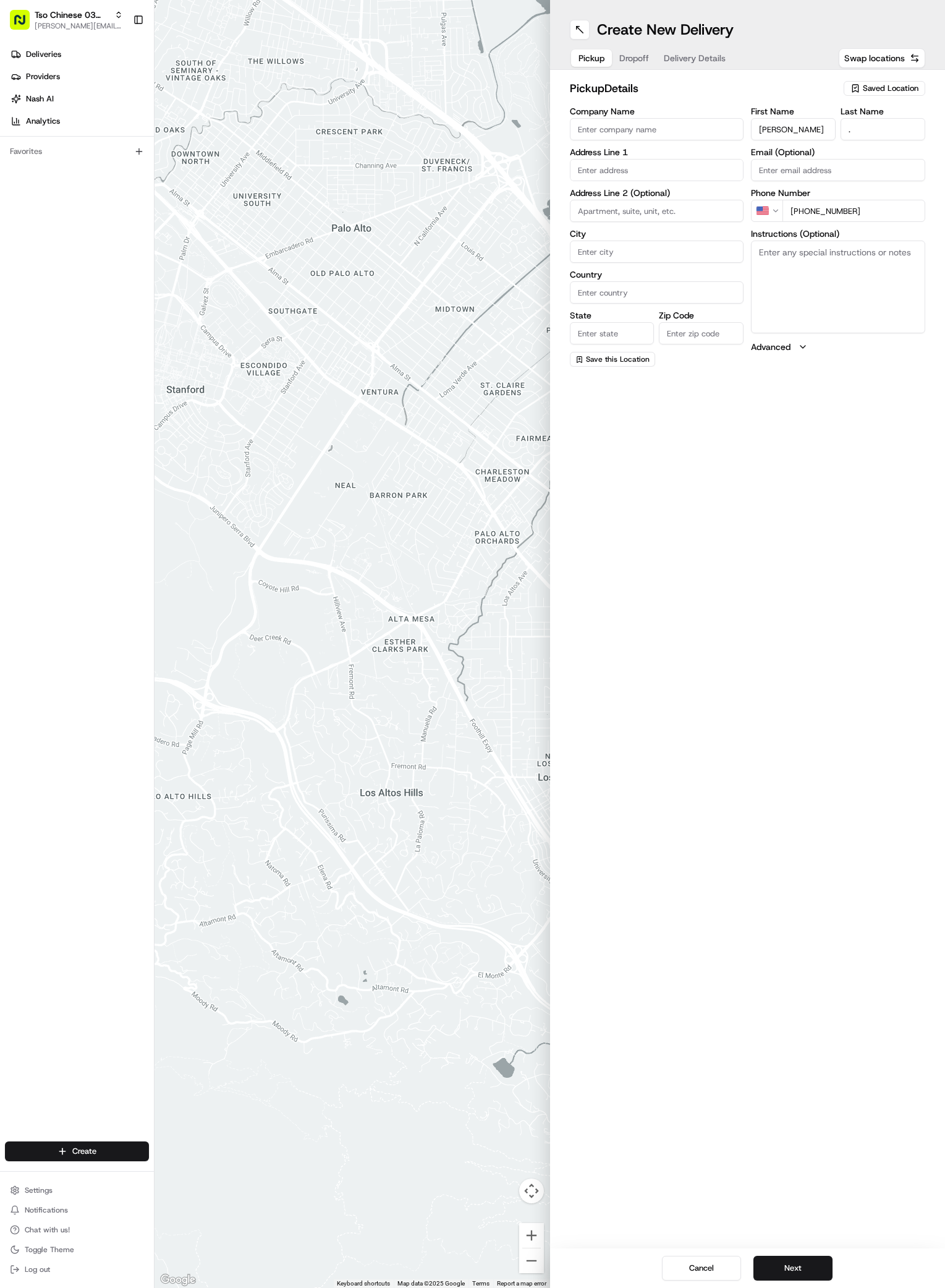
paste input "[STREET_ADDRESS]"
click at [610, 196] on div "[STREET_ADDRESS]" at bounding box center [657, 196] width 168 height 19
type input "[STREET_ADDRESS]"
type input "Austin"
type input "[GEOGRAPHIC_DATA]"
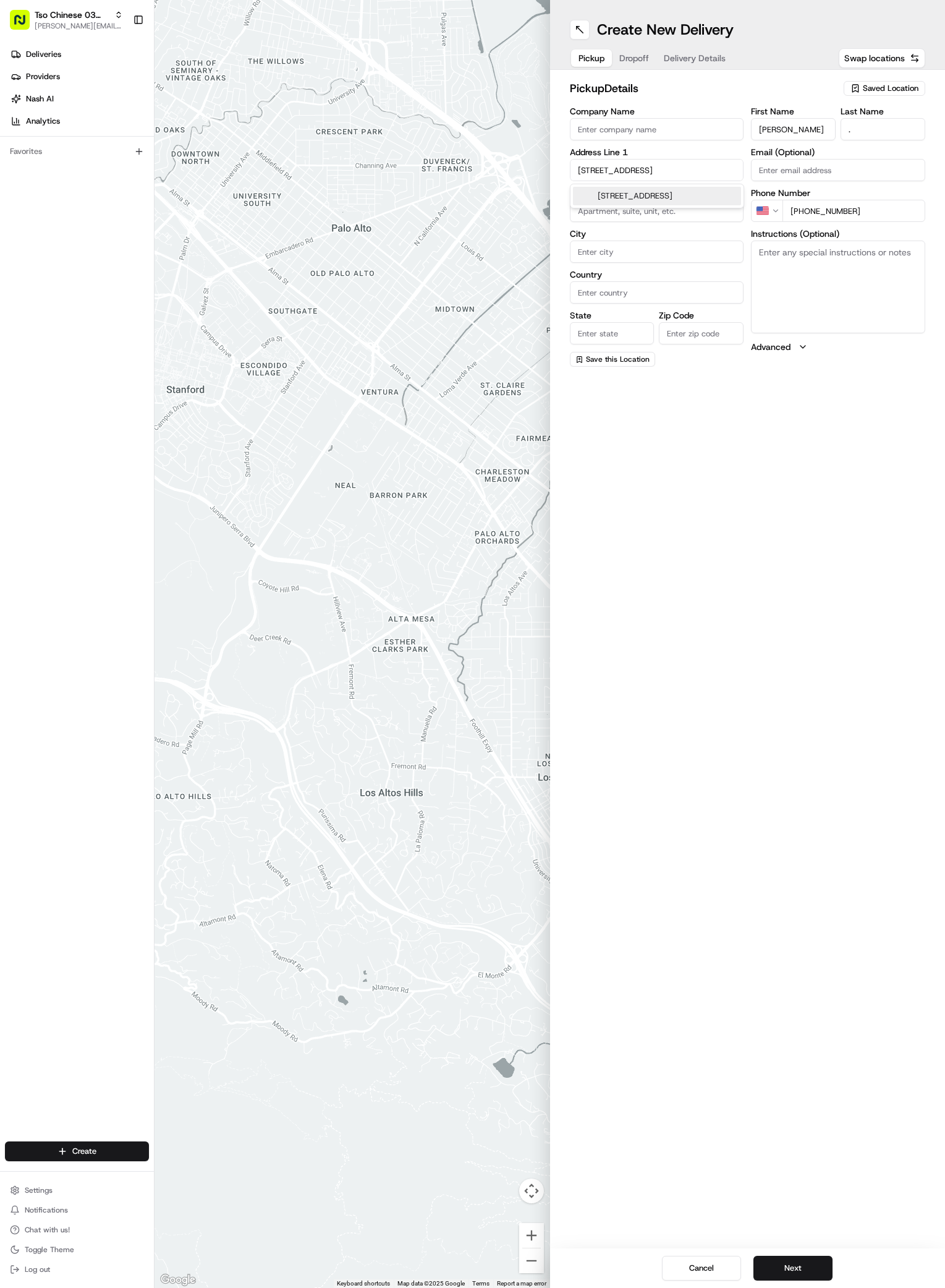
type input "[GEOGRAPHIC_DATA]"
type input "78741"
type input "[STREET_ADDRESS]"
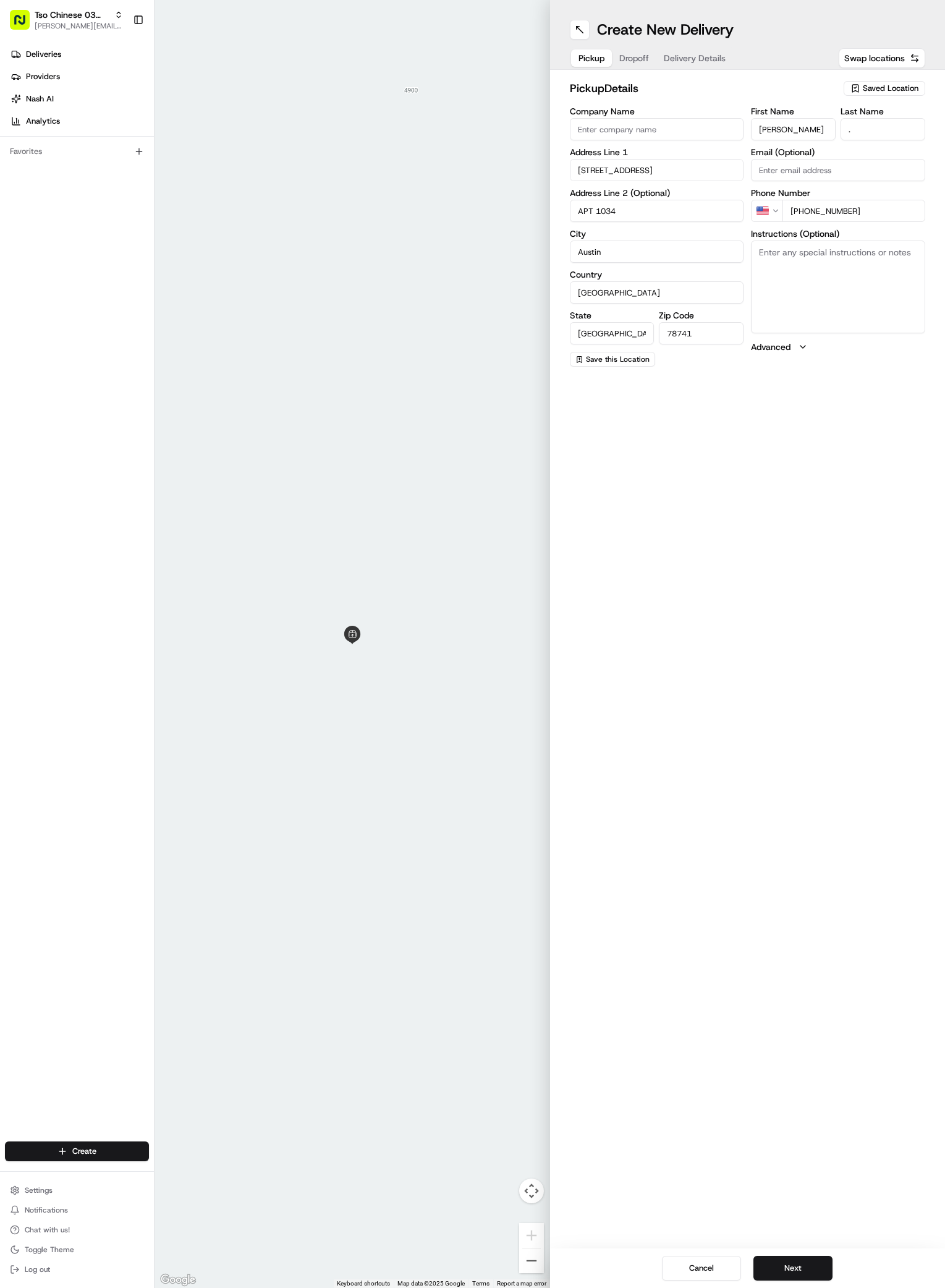
type input "APT 1034"
click at [827, 295] on textarea "Instructions (Optional)" at bounding box center [838, 287] width 174 height 93
paste textarea "I don't need soy sauce or a cookie. Thank you! :) Bldg 10, Apt 1034. Turn left …"
type textarea "I don't need soy sauce or a cookie. Thank you! :) Bldg 10, Apt 1034. Turn left …"
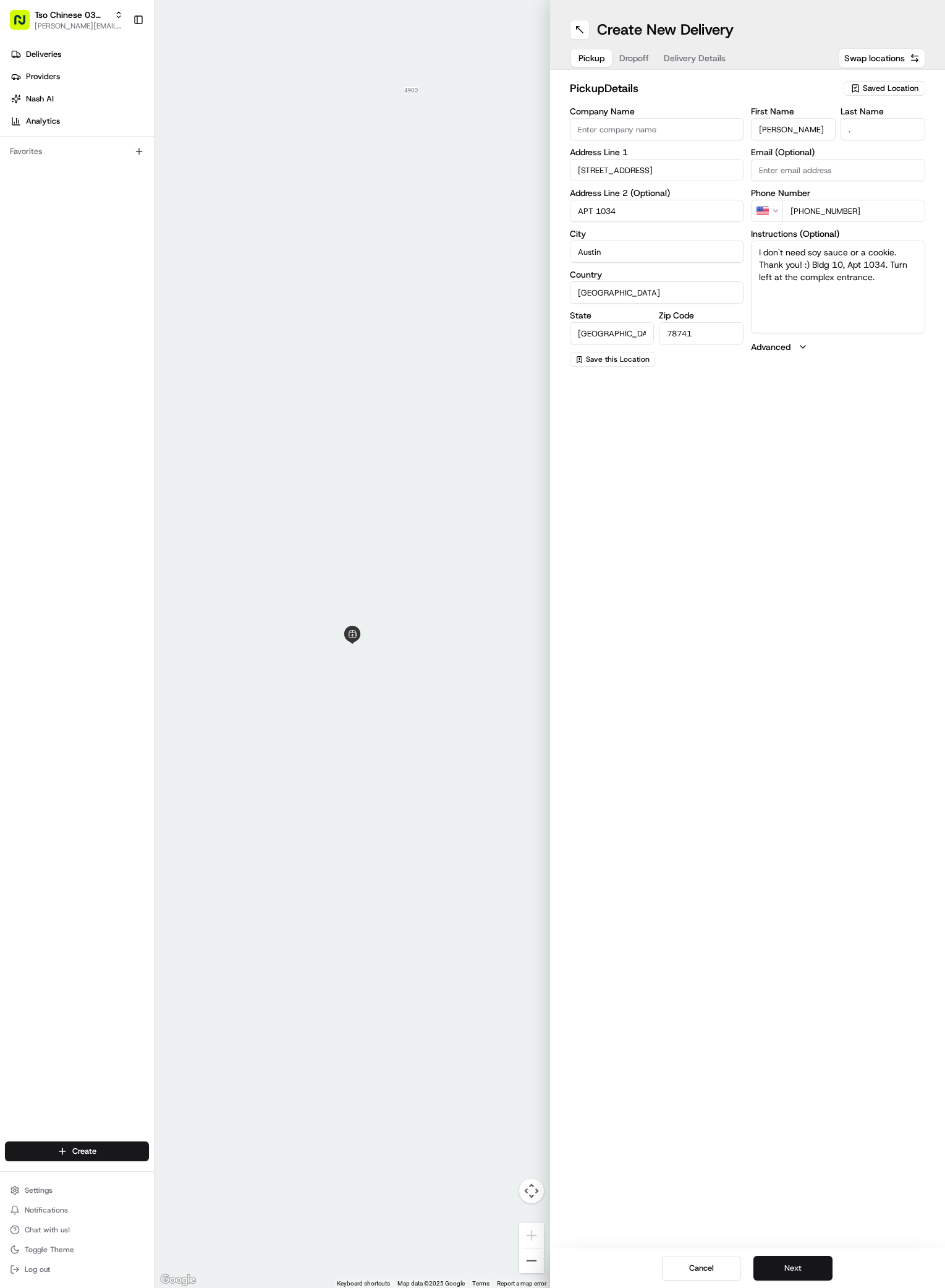
click at [791, 1262] on button "Next" at bounding box center [793, 1269] width 79 height 25
click at [601, 58] on span "Pickup" at bounding box center [591, 58] width 26 height 13
click at [880, 85] on span "Saved Location" at bounding box center [891, 88] width 56 height 11
click at [848, 131] on span "(03) Tso Chinese Takeout & Delivery TsoCo (03)" at bounding box center [864, 141] width 152 height 22
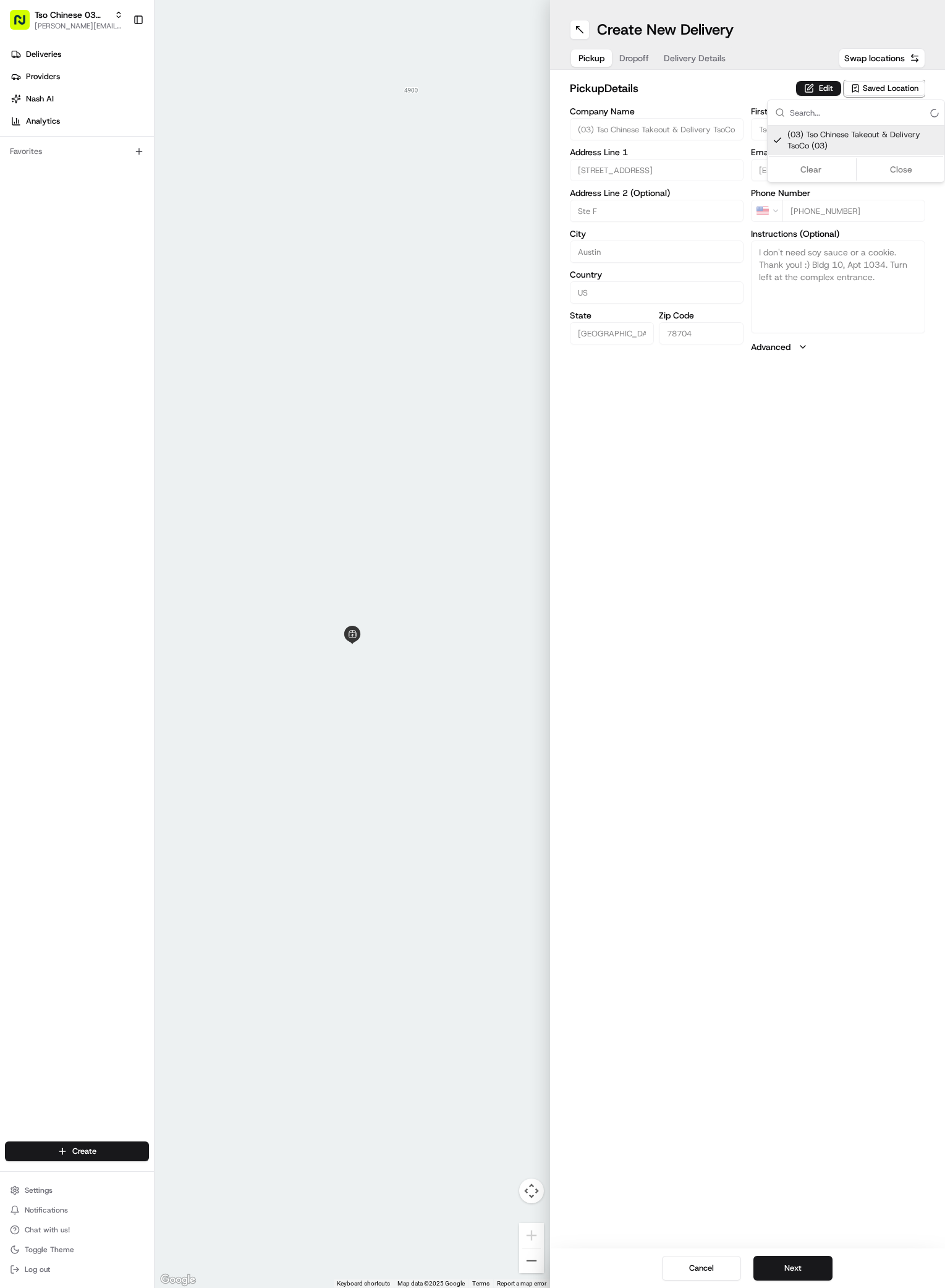
type input "(03) Tso Chinese Takeout & Delivery TsoCo"
type input "Ste F"
type input "US"
type input "78704"
type input "Tso Chinese"
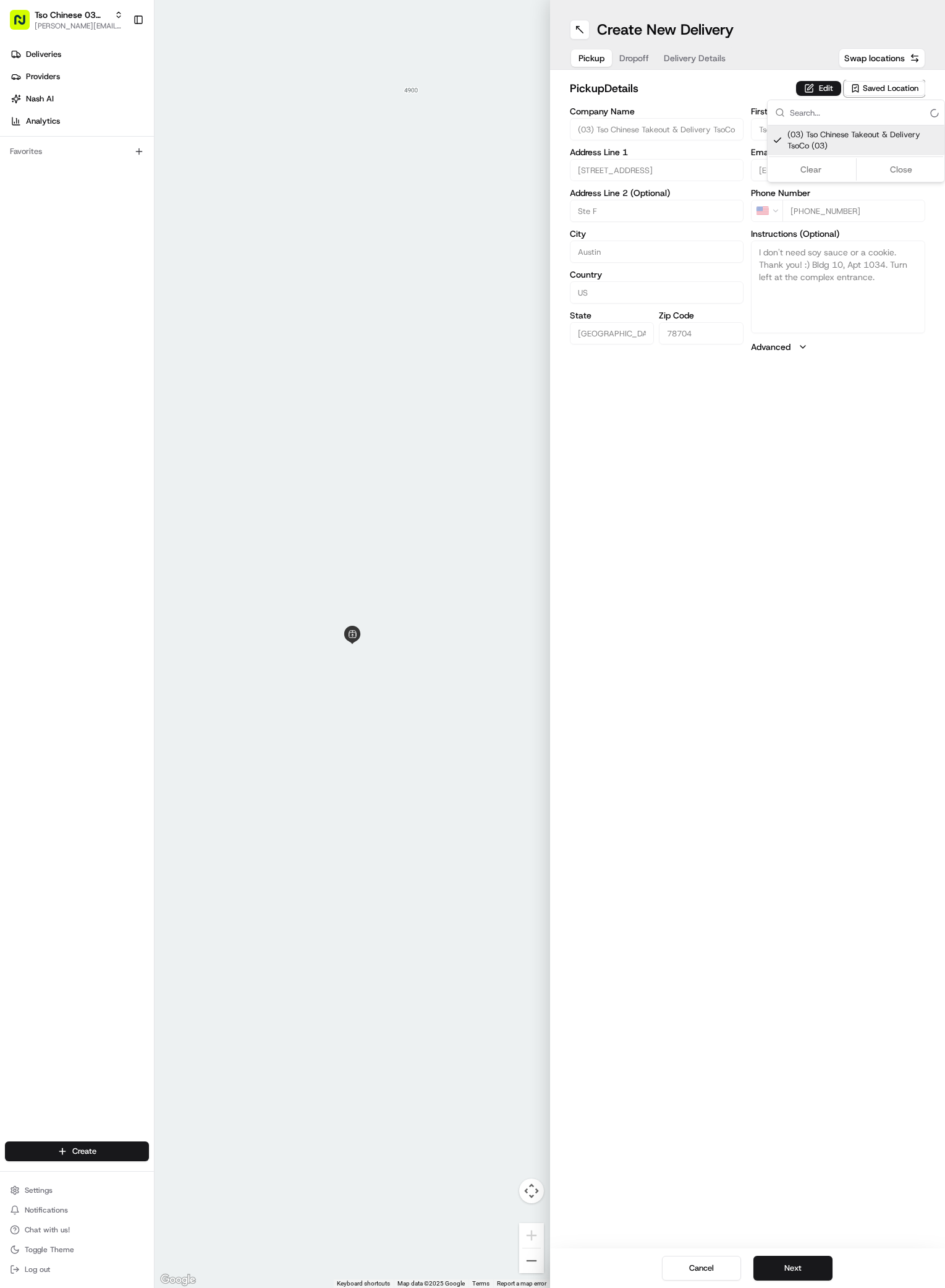
type input "TsoCo Manager"
type input "[EMAIL_ADDRESS][DOMAIN_NAME]"
type input "[PHONE_NUMBER]"
type textarea "Submit a picture displaying address & food as Proof of Delivery. Envía una foto…"
type input "[STREET_ADDRESS]"
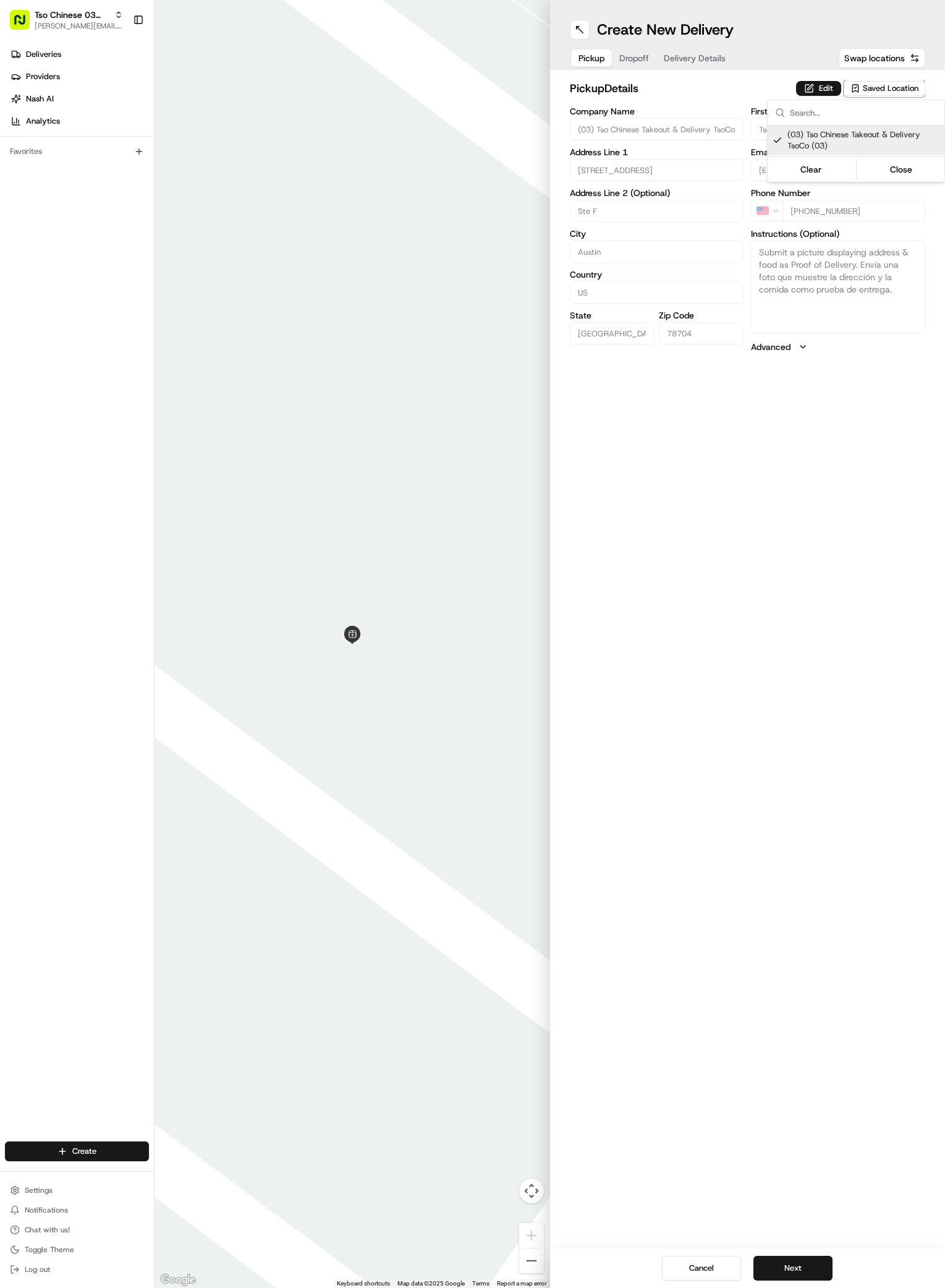
click at [859, 1065] on html "Tso Chinese 03 TsoCo [PERSON_NAME][EMAIL_ADDRESS][DOMAIN_NAME] Toggle Sidebar D…" at bounding box center [472, 644] width 945 height 1288
click at [786, 1280] on button "Next" at bounding box center [793, 1269] width 79 height 25
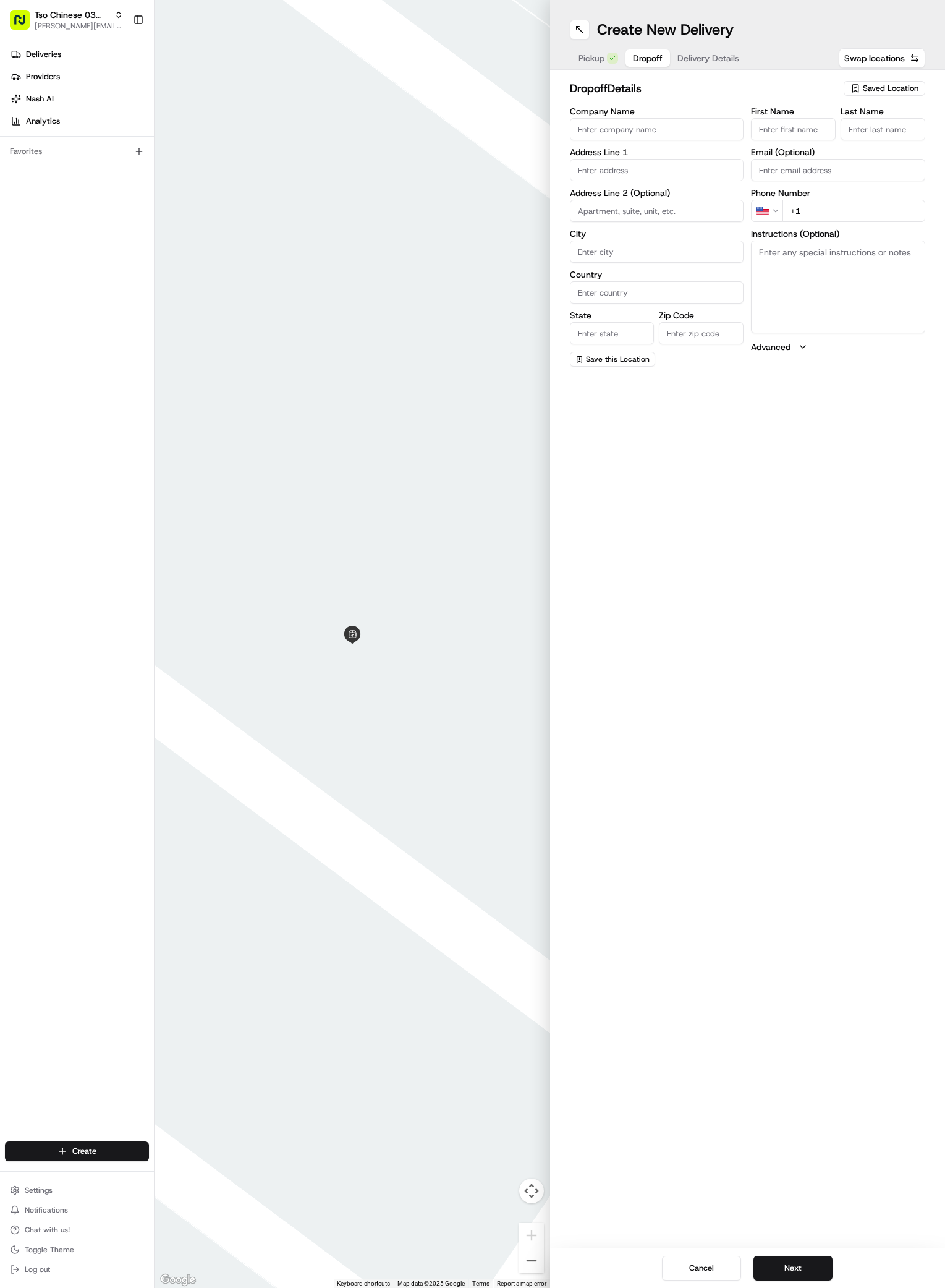
paste input "[PERSON_NAME]"
type input "[PERSON_NAME]"
type input "."
click at [855, 230] on label "Instructions (Optional)" at bounding box center [838, 234] width 174 height 8
click at [855, 241] on textarea "Instructions (Optional)" at bounding box center [838, 287] width 174 height 93
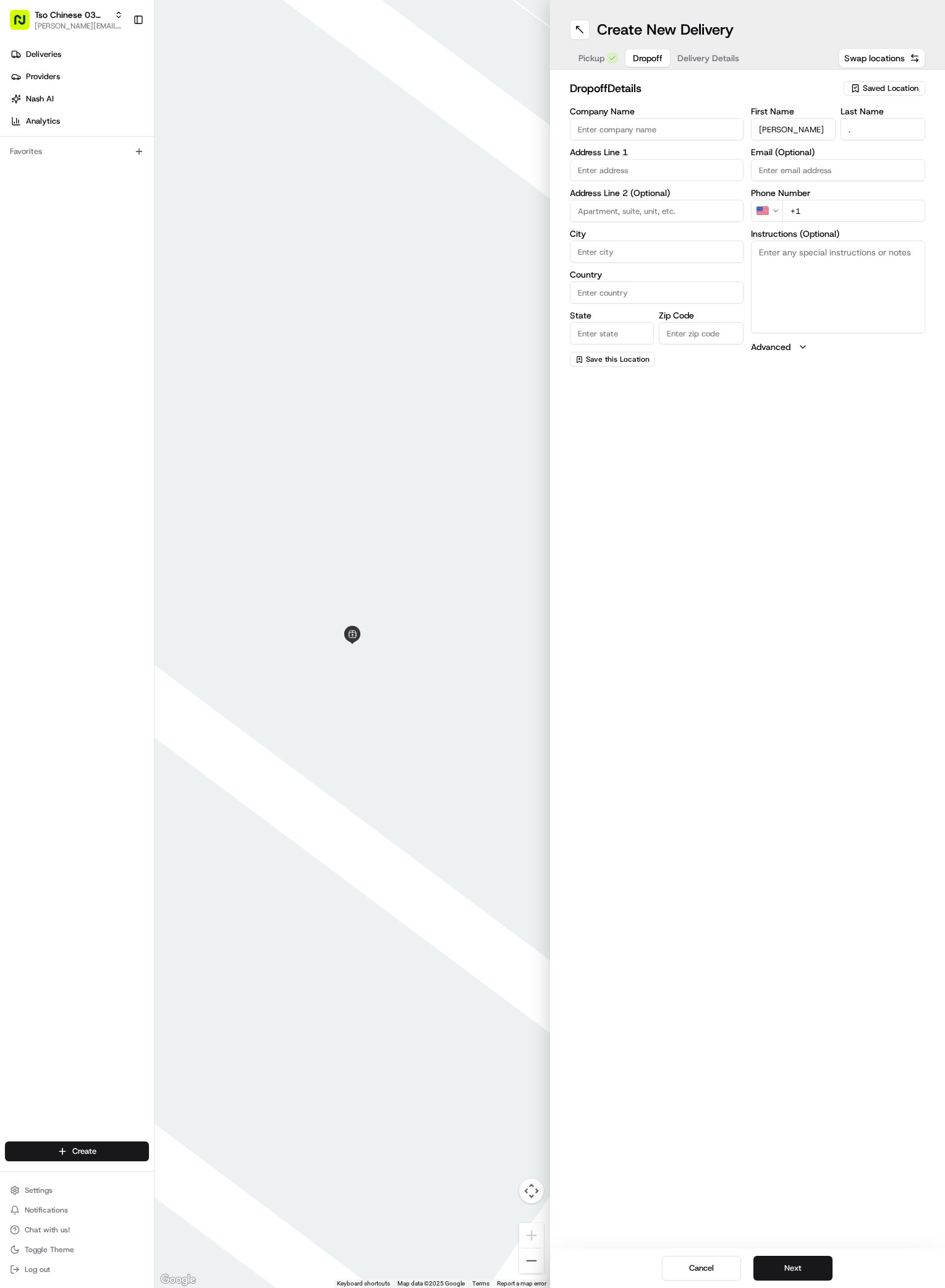
paste textarea "7049968843"
type textarea "7049968843"
click at [849, 217] on input "+1" at bounding box center [854, 211] width 143 height 22
paste input "[PHONE_NUMBER]"
type input "[PHONE_NUMBER]"
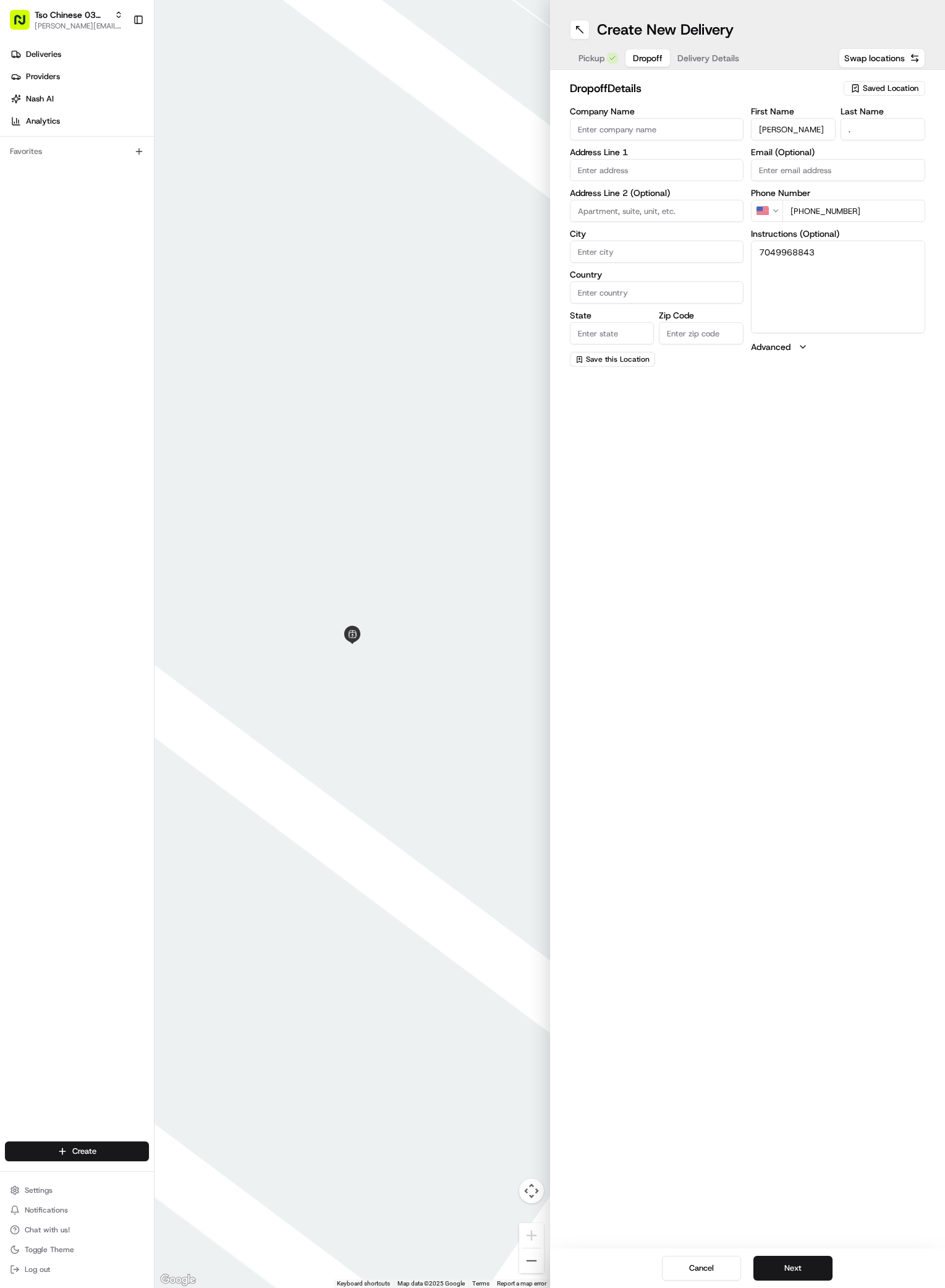
drag, startPoint x: 827, startPoint y: 256, endPoint x: 750, endPoint y: 256, distance: 77.0
click at [750, 256] on div "Company Name Address Line 1 Address Line 2 (Optional) City Country State Zip Co…" at bounding box center [748, 237] width 356 height 260
click at [869, 301] on textarea "Instructions (Optional)" at bounding box center [838, 287] width 174 height 93
paste textarea "I don't need soy sauce or a cookie. Thank you! :) Bldg 10, Apt 1034. Turn left …"
type textarea "I don't need soy sauce or a cookie. Thank you! :) Bldg 10, Apt 1034. Turn left …"
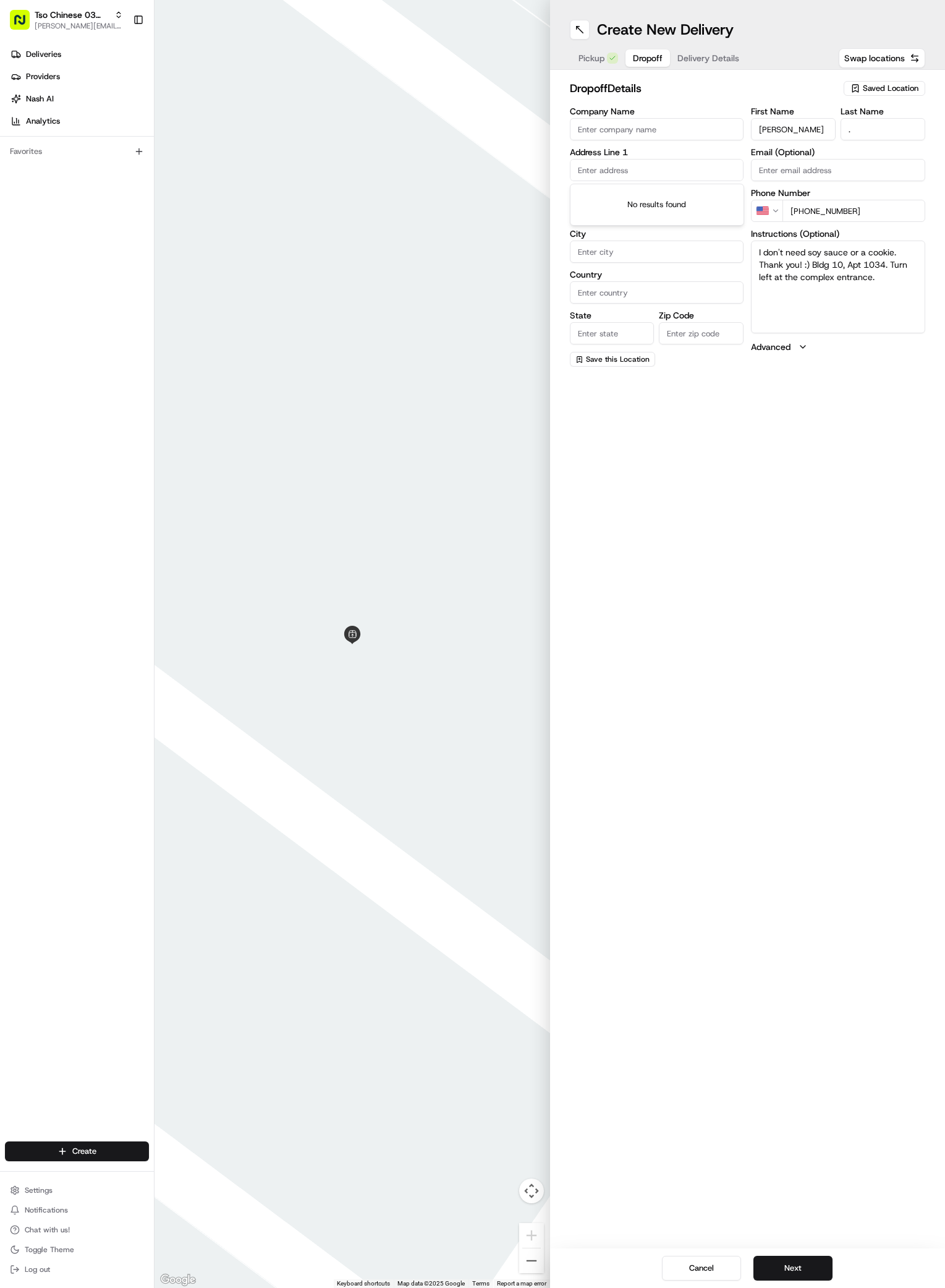
paste input "[STREET_ADDRESS]"
click at [595, 195] on div "[STREET_ADDRESS]" at bounding box center [657, 196] width 168 height 19
type input "[STREET_ADDRESS]"
type input "Austin"
type input "[GEOGRAPHIC_DATA]"
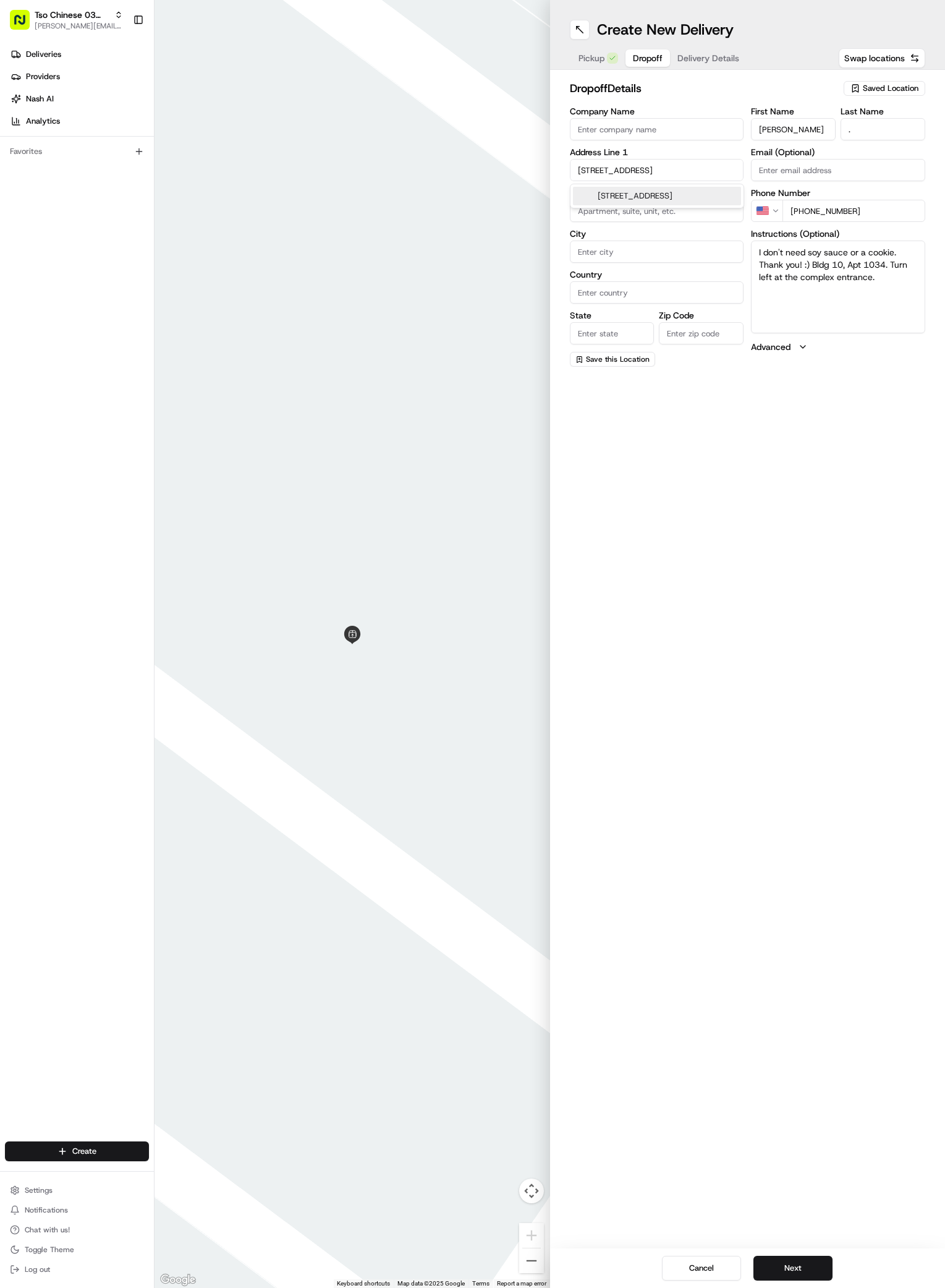
type input "[GEOGRAPHIC_DATA]"
type input "78741"
type input "[STREET_ADDRESS]"
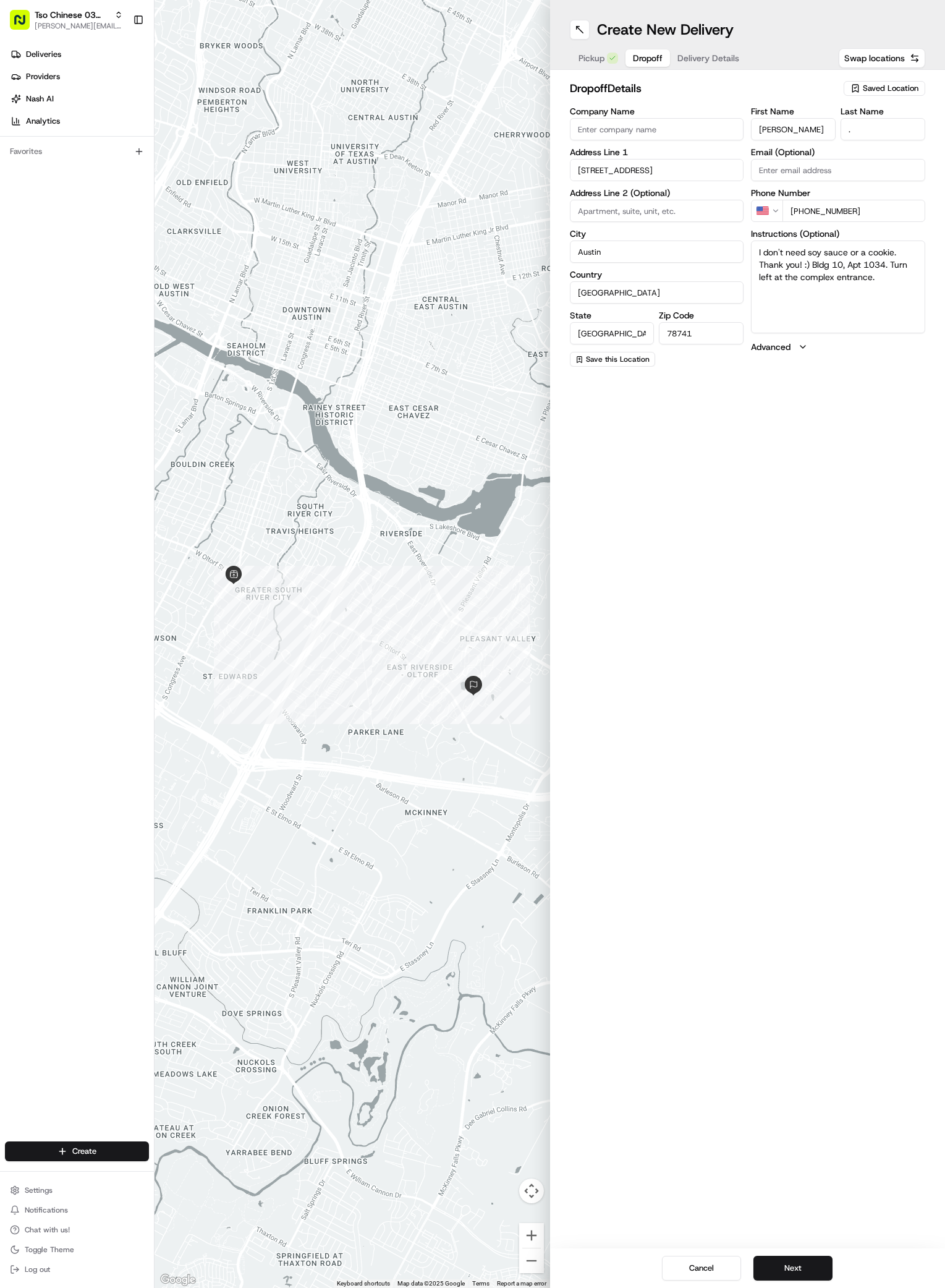
click at [606, 210] on input at bounding box center [657, 211] width 174 height 22
type input "APT 1034"
click at [800, 1270] on button "Next" at bounding box center [793, 1269] width 79 height 25
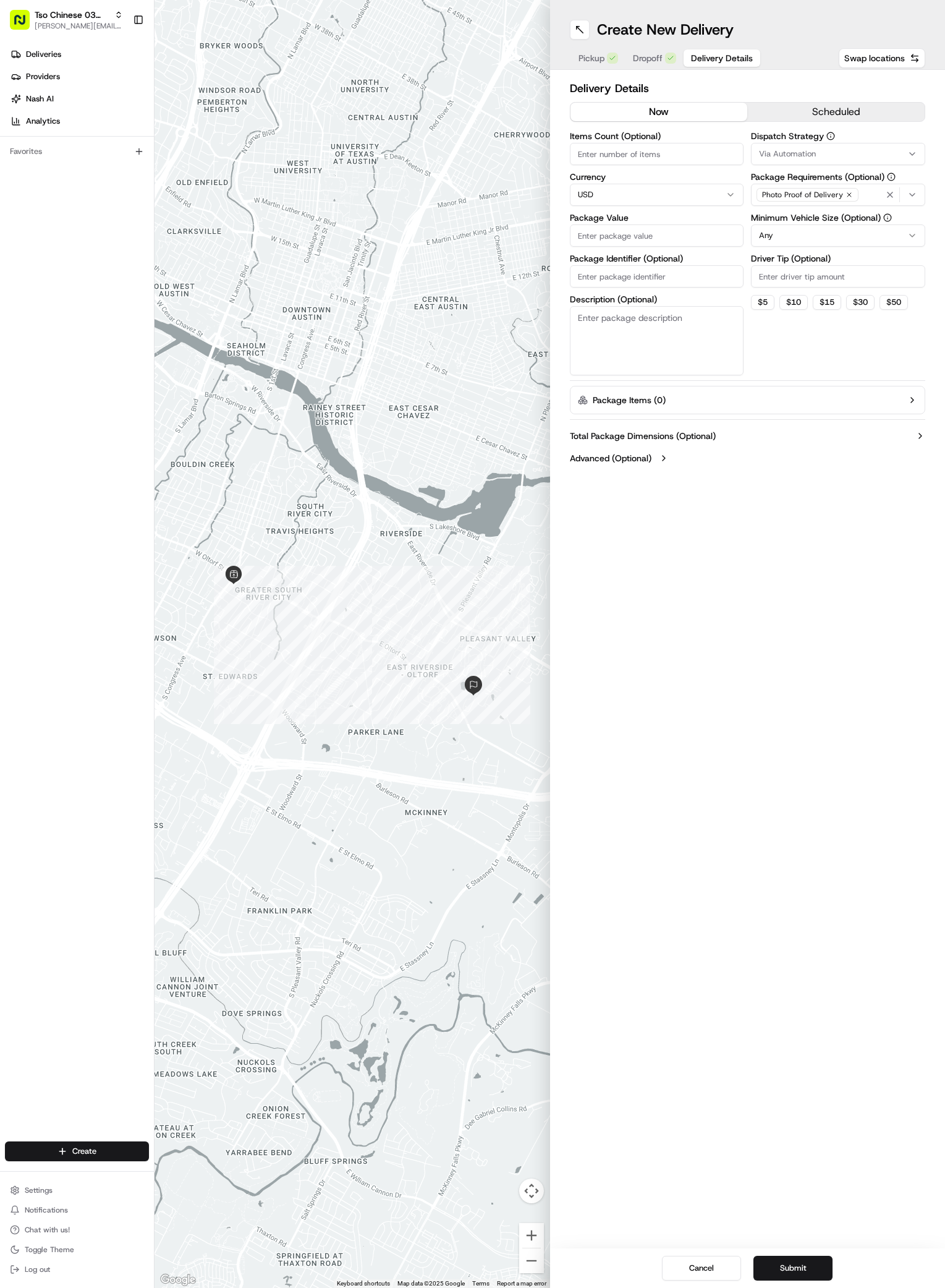
click at [908, 148] on div "Via Automation" at bounding box center [839, 154] width 168 height 11
click at [788, 223] on span "TsoCo Strategy" at bounding box center [848, 221] width 152 height 11
click at [816, 357] on html "Tso Chinese 03 TsoCo [PERSON_NAME][EMAIL_ADDRESS][DOMAIN_NAME] Toggle Sidebar D…" at bounding box center [472, 644] width 945 height 1288
click at [848, 194] on icon "button" at bounding box center [849, 194] width 3 height 3
click at [848, 194] on div "Select requirements" at bounding box center [839, 195] width 168 height 11
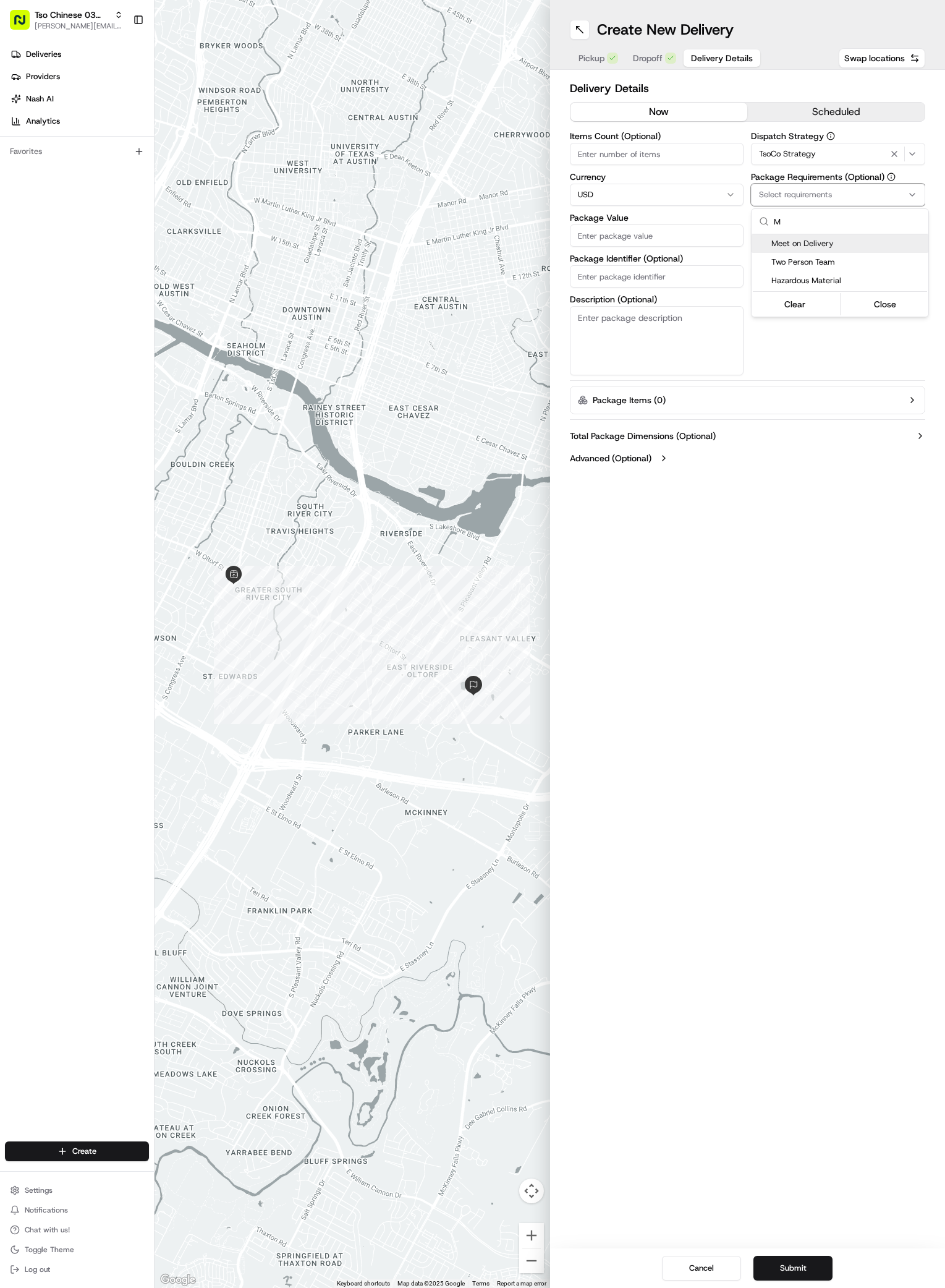
type input "M"
click at [781, 251] on div "Meet on Delivery" at bounding box center [840, 244] width 177 height 19
click at [764, 328] on html "Tso Chinese 03 TsoCo [PERSON_NAME][EMAIL_ADDRESS][DOMAIN_NAME] Toggle Sidebar D…" at bounding box center [472, 644] width 945 height 1288
click at [836, 270] on input "Driver Tip (Optional)" at bounding box center [838, 276] width 174 height 22
type input "2"
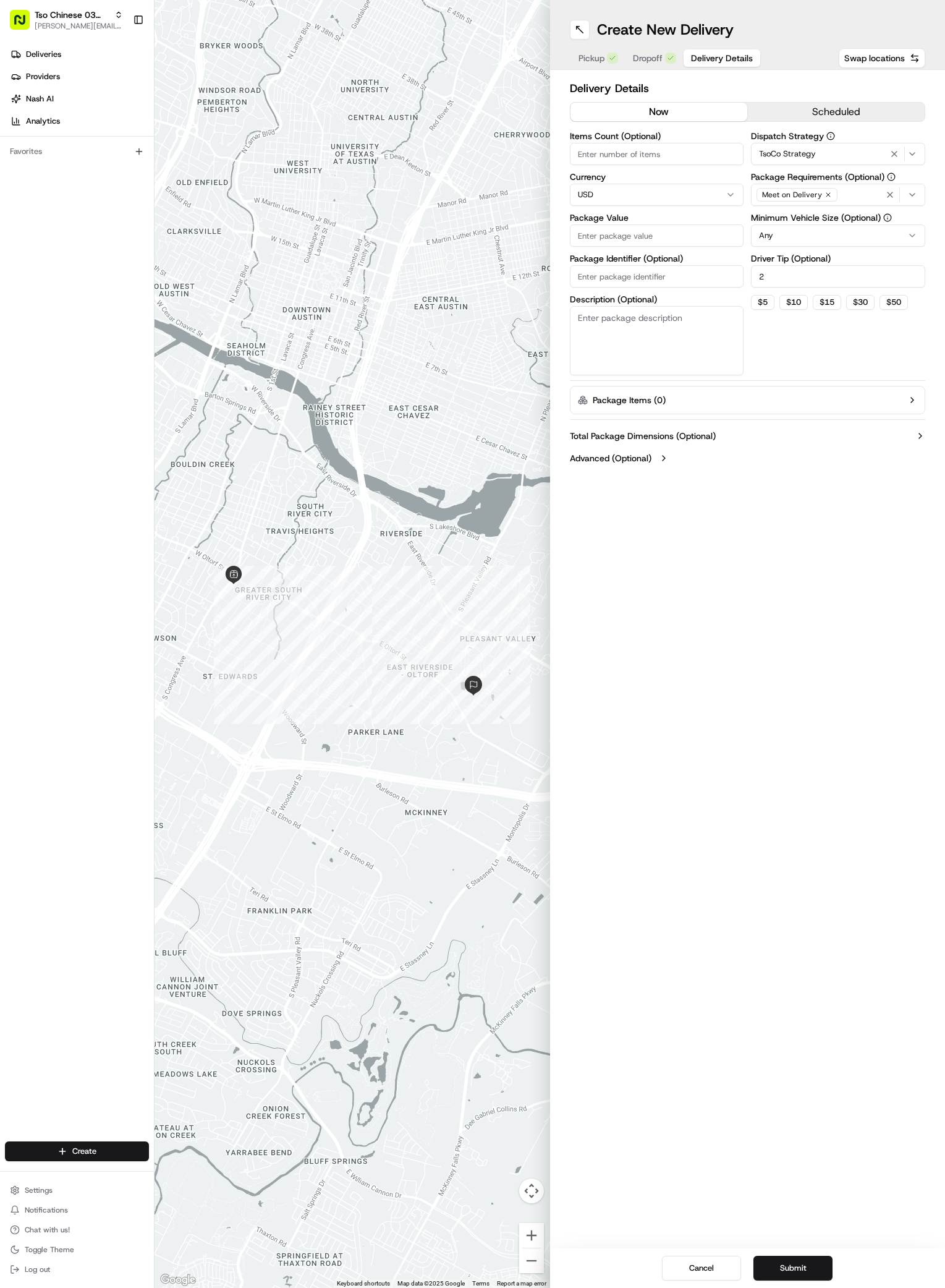
click at [658, 240] on input "Package Value" at bounding box center [657, 235] width 174 height 22
type input "43.19"
click at [664, 285] on input "Package Identifier (Optional)" at bounding box center [657, 276] width 174 height 22
paste input "NFFXGAK"
type input "NFFXGAK"
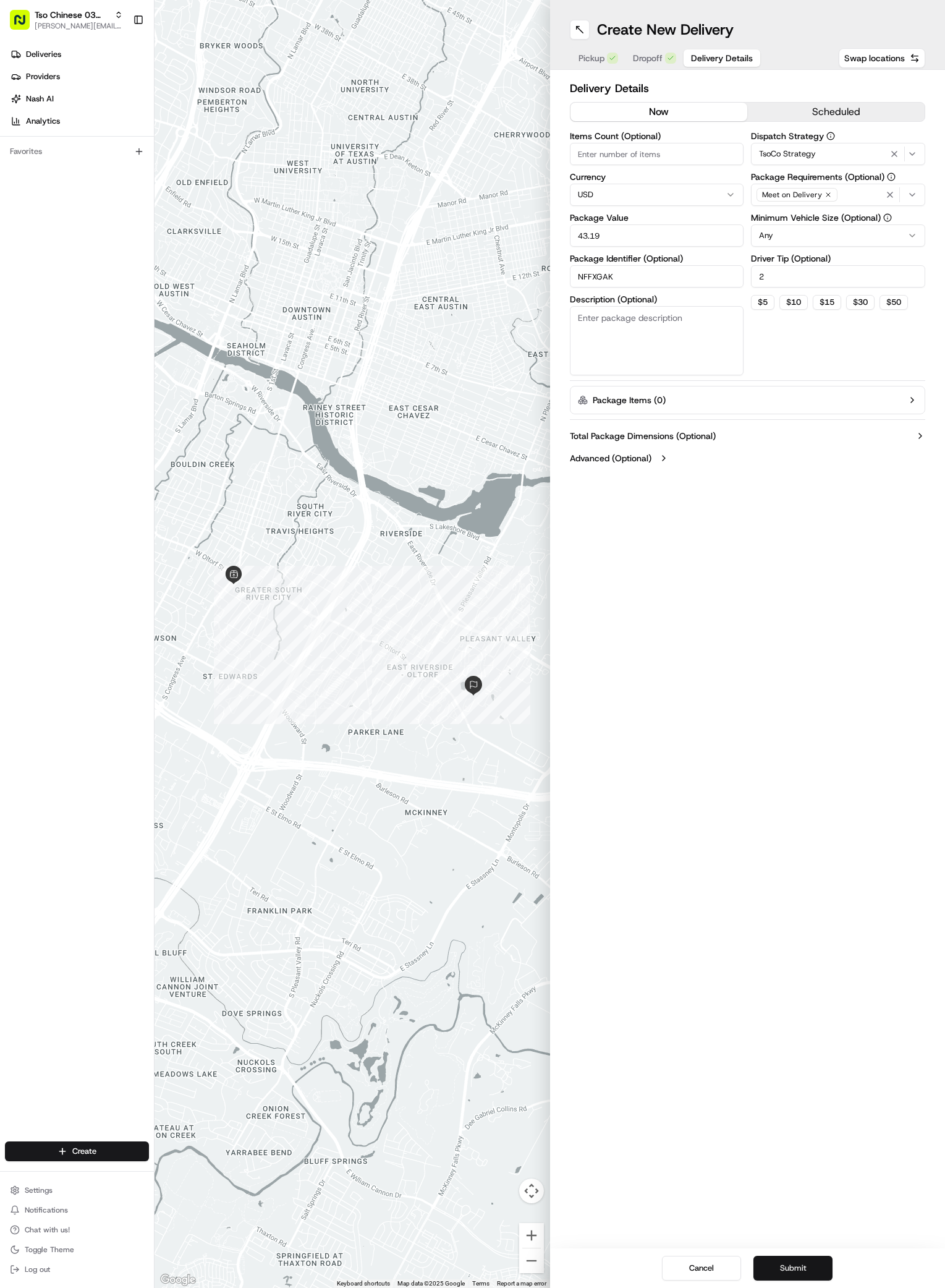
click at [800, 1264] on button "Submit" at bounding box center [793, 1269] width 79 height 25
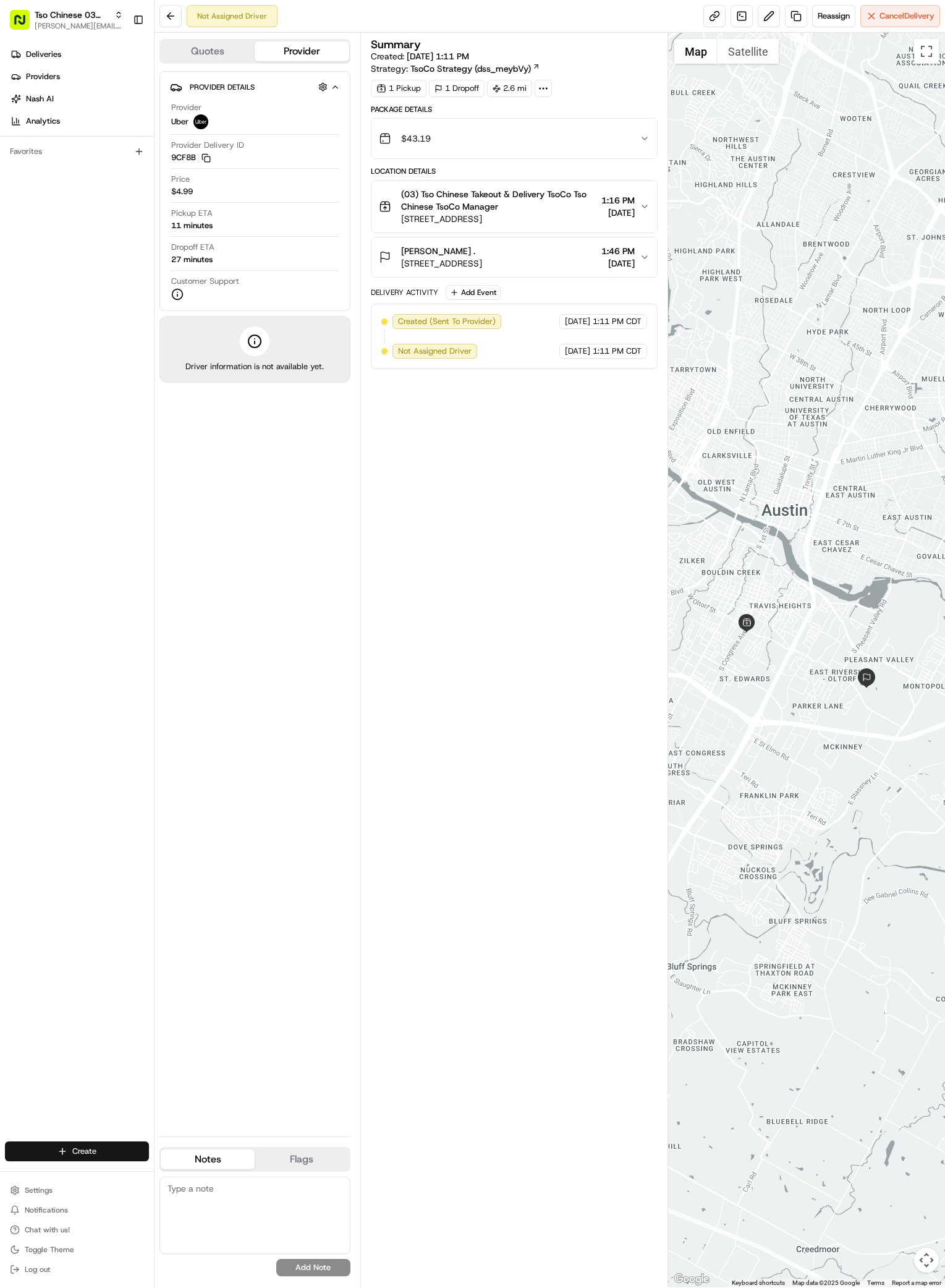
click at [79, 1154] on html "Tso Chinese 03 TsoCo [PERSON_NAME][EMAIL_ADDRESS][DOMAIN_NAME] Toggle Sidebar D…" at bounding box center [472, 644] width 945 height 1288
click at [173, 1177] on div at bounding box center [166, 1174] width 15 height 15
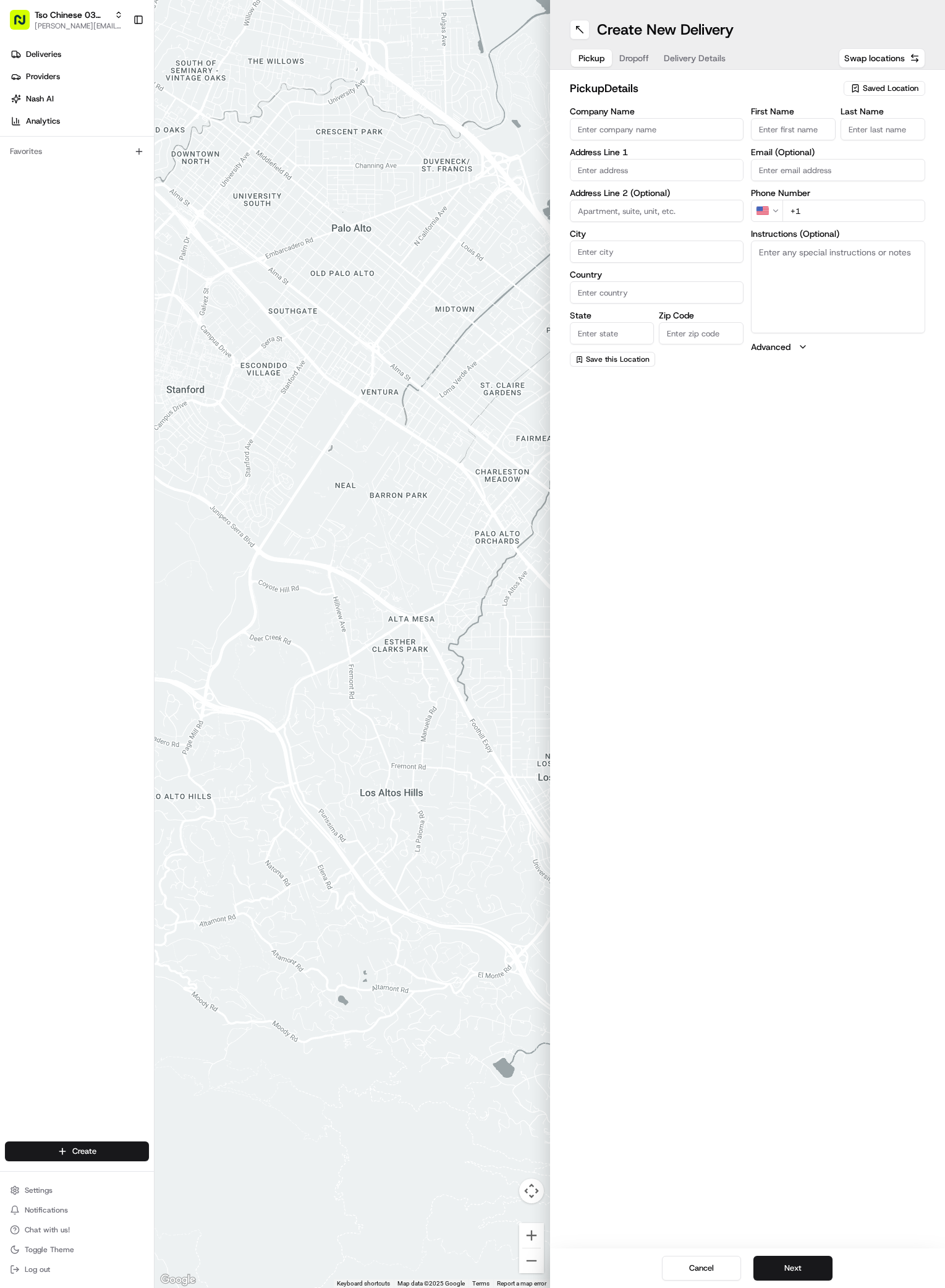
click at [910, 95] on div "Saved Location" at bounding box center [884, 88] width 81 height 15
click at [834, 144] on span "(03) Tso Chinese Takeout & Delivery TsoCo (03)" at bounding box center [864, 141] width 152 height 22
type input "(03) Tso Chinese Takeout & Delivery TsoCo"
type input "Ste F"
type input "Austin"
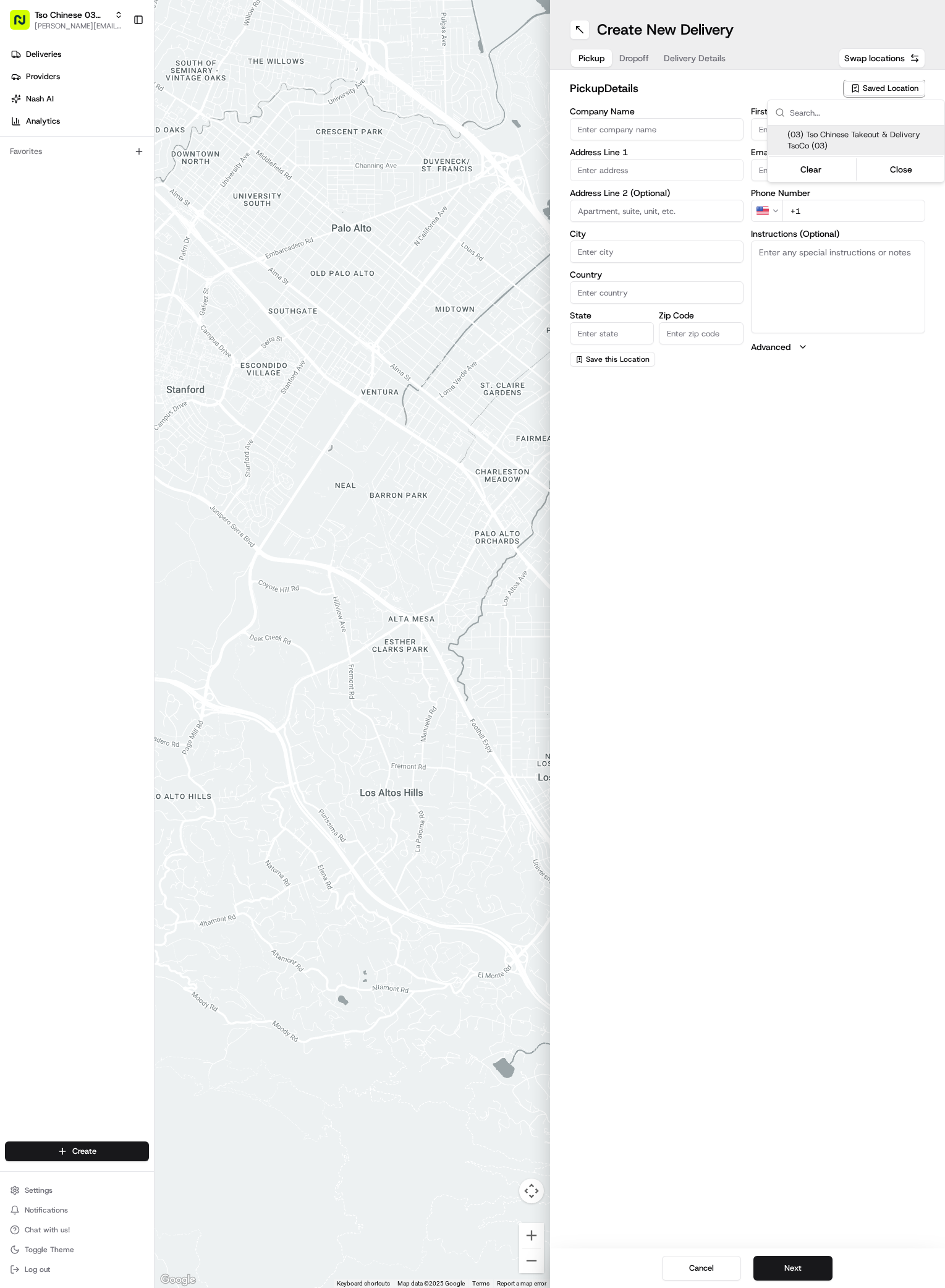
type input "US"
type input "[GEOGRAPHIC_DATA]"
type input "78704"
type input "Tso Chinese"
type input "TsoCo Manager"
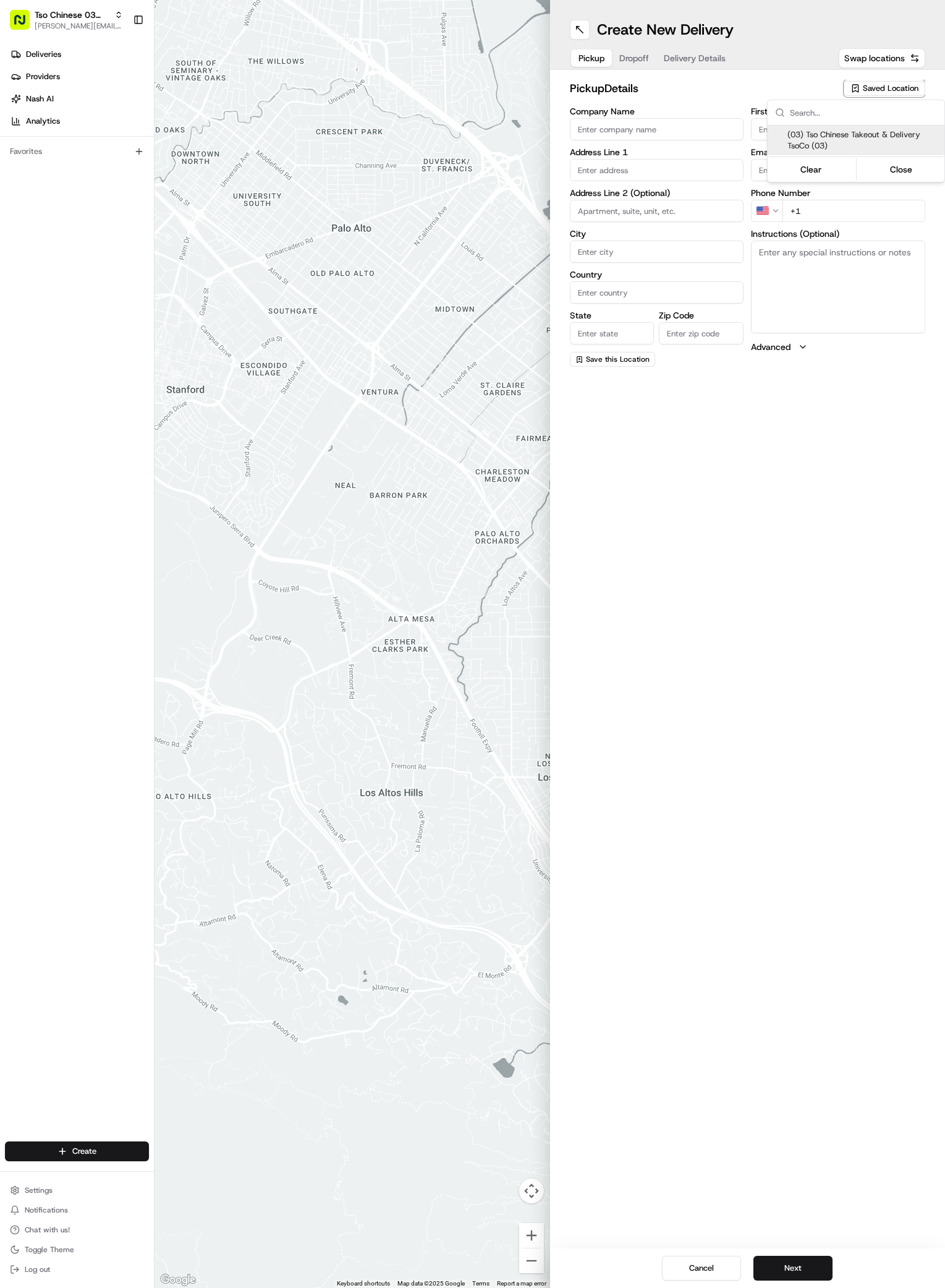
type input "[EMAIL_ADDRESS][DOMAIN_NAME]"
type input "[PHONE_NUMBER]"
type textarea "Submit a picture displaying address & food as Proof of Delivery. Envía una foto…"
type input "[STREET_ADDRESS]"
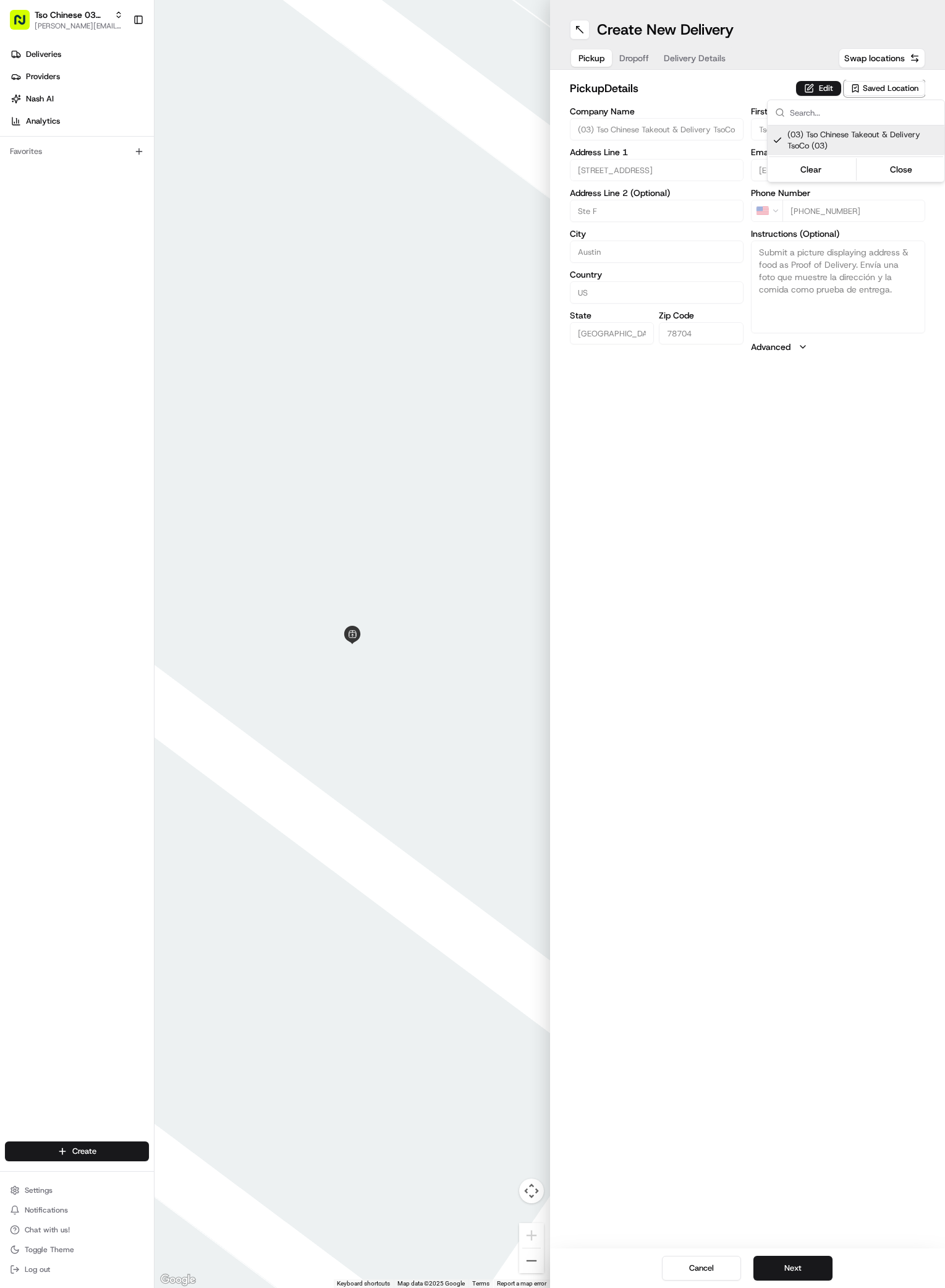
click at [772, 748] on html "Tso Chinese 03 TsoCo [PERSON_NAME][EMAIL_ADDRESS][DOMAIN_NAME] Toggle Sidebar D…" at bounding box center [472, 644] width 945 height 1288
click at [794, 1253] on div "Cancel Next" at bounding box center [748, 1268] width 395 height 40
click at [800, 1268] on button "Next" at bounding box center [793, 1269] width 79 height 25
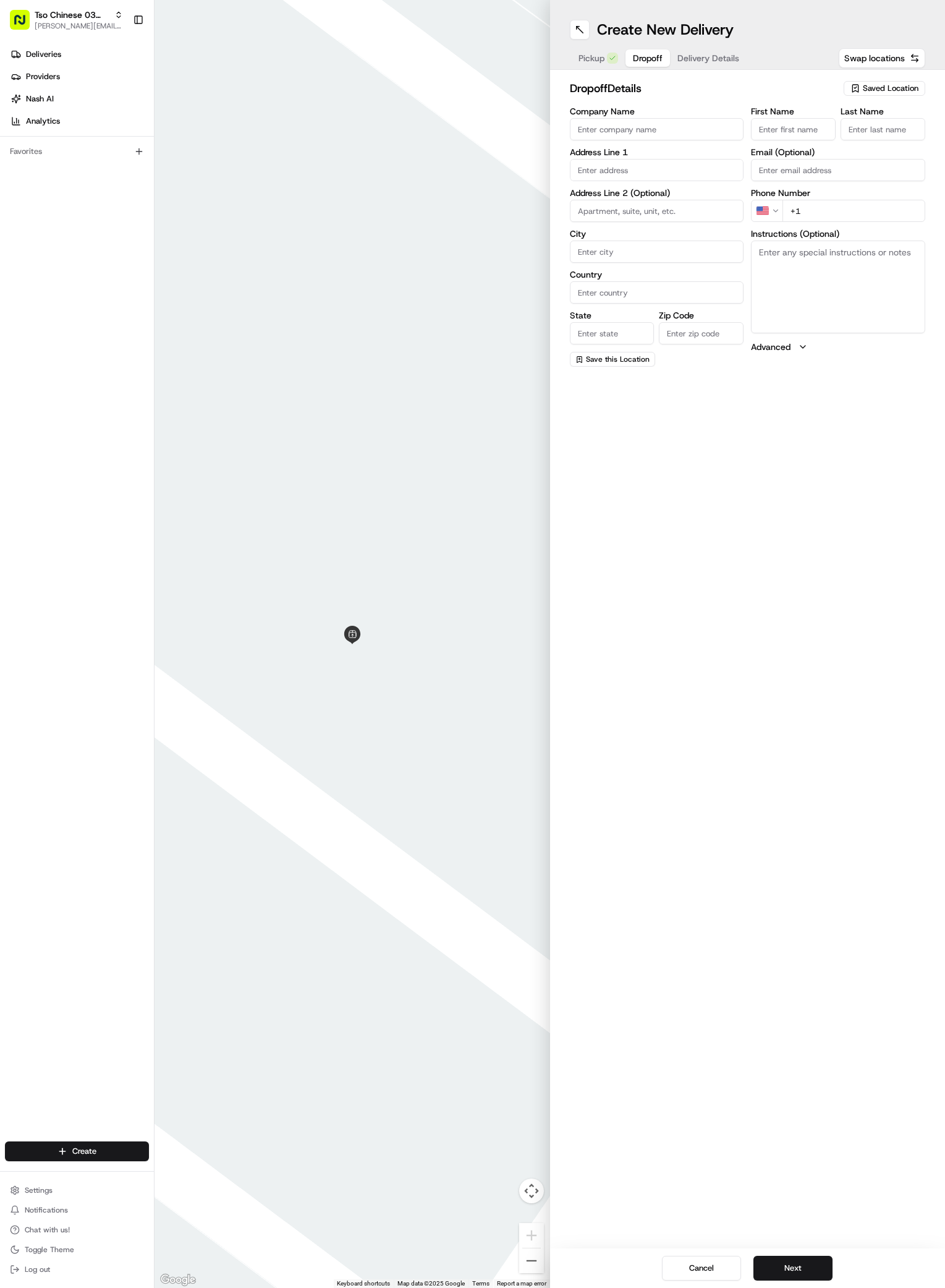
click at [794, 127] on input "First Name" at bounding box center [793, 129] width 85 height 22
paste input "[PERSON_NAME]"
type input "[PERSON_NAME]"
click at [884, 115] on label "Last Name" at bounding box center [883, 111] width 85 height 8
click at [884, 118] on input "Last Name" at bounding box center [883, 129] width 85 height 22
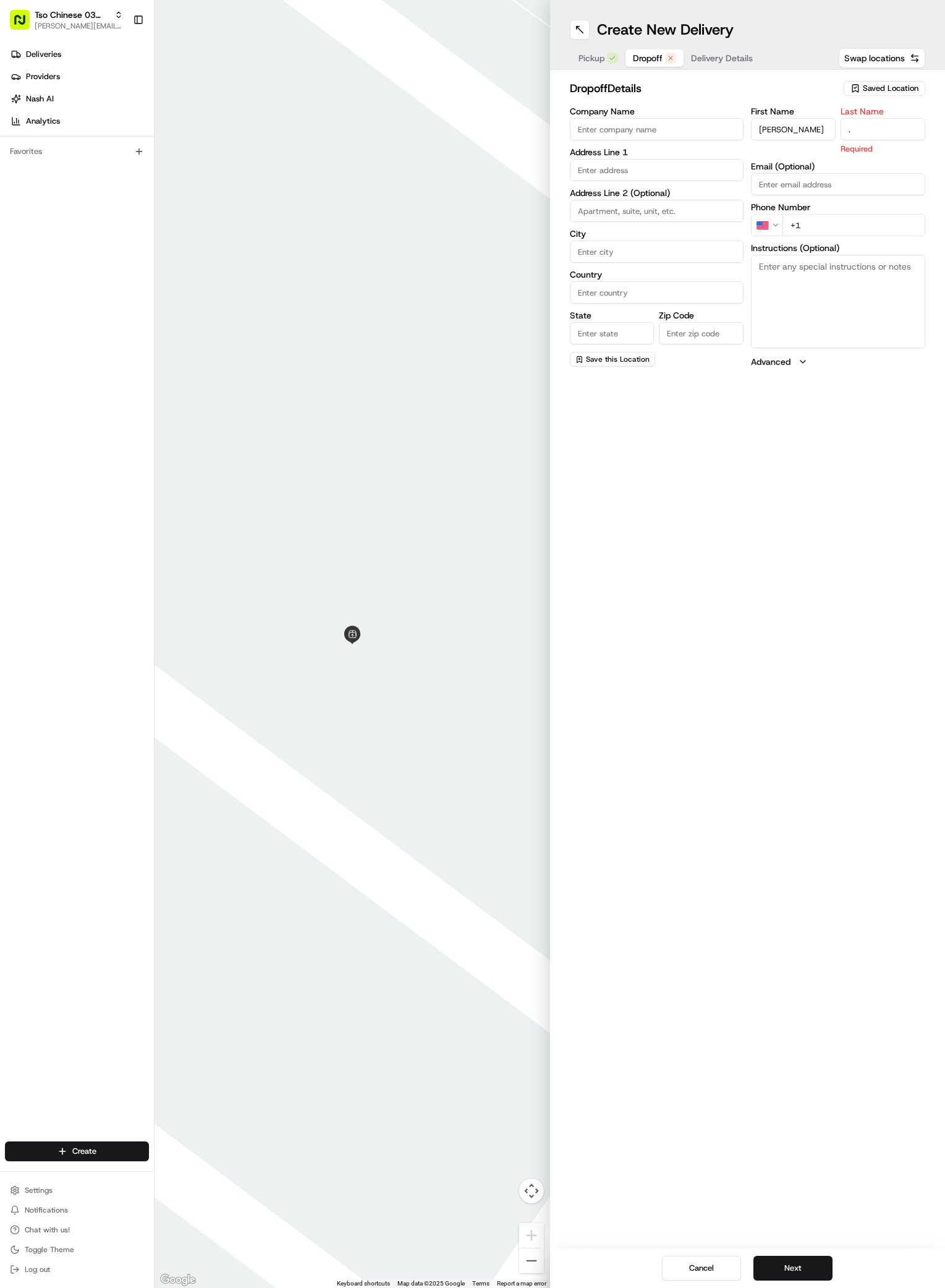
type input "."
paste input "[PHONE_NUMBER]"
type input "[PHONE_NUMBER]"
paste input "[STREET_ADDRESS]"
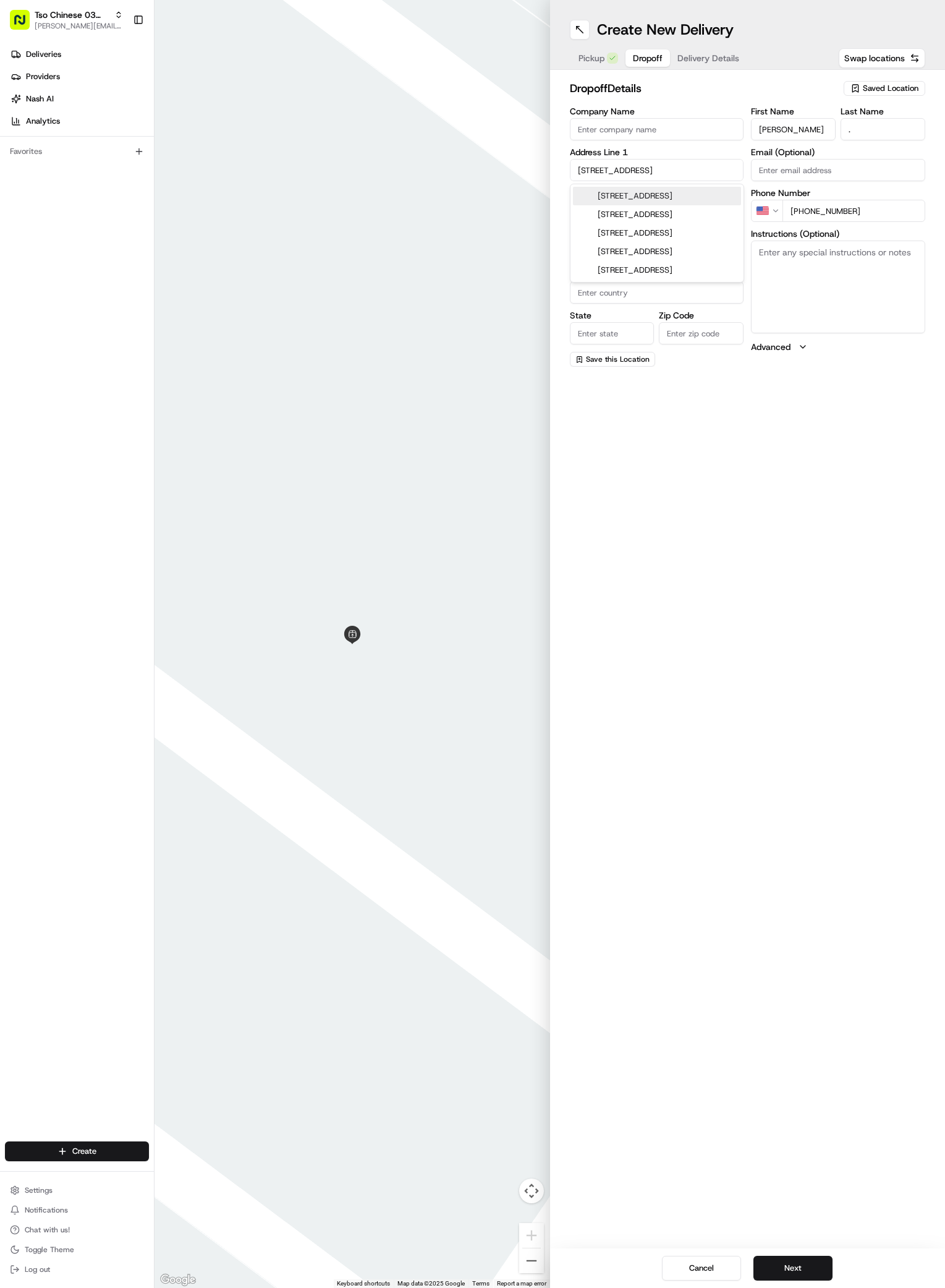
click at [619, 201] on div "[STREET_ADDRESS]" at bounding box center [657, 196] width 168 height 19
type input "[STREET_ADDRESS]"
type input "Austin"
type input "[GEOGRAPHIC_DATA]"
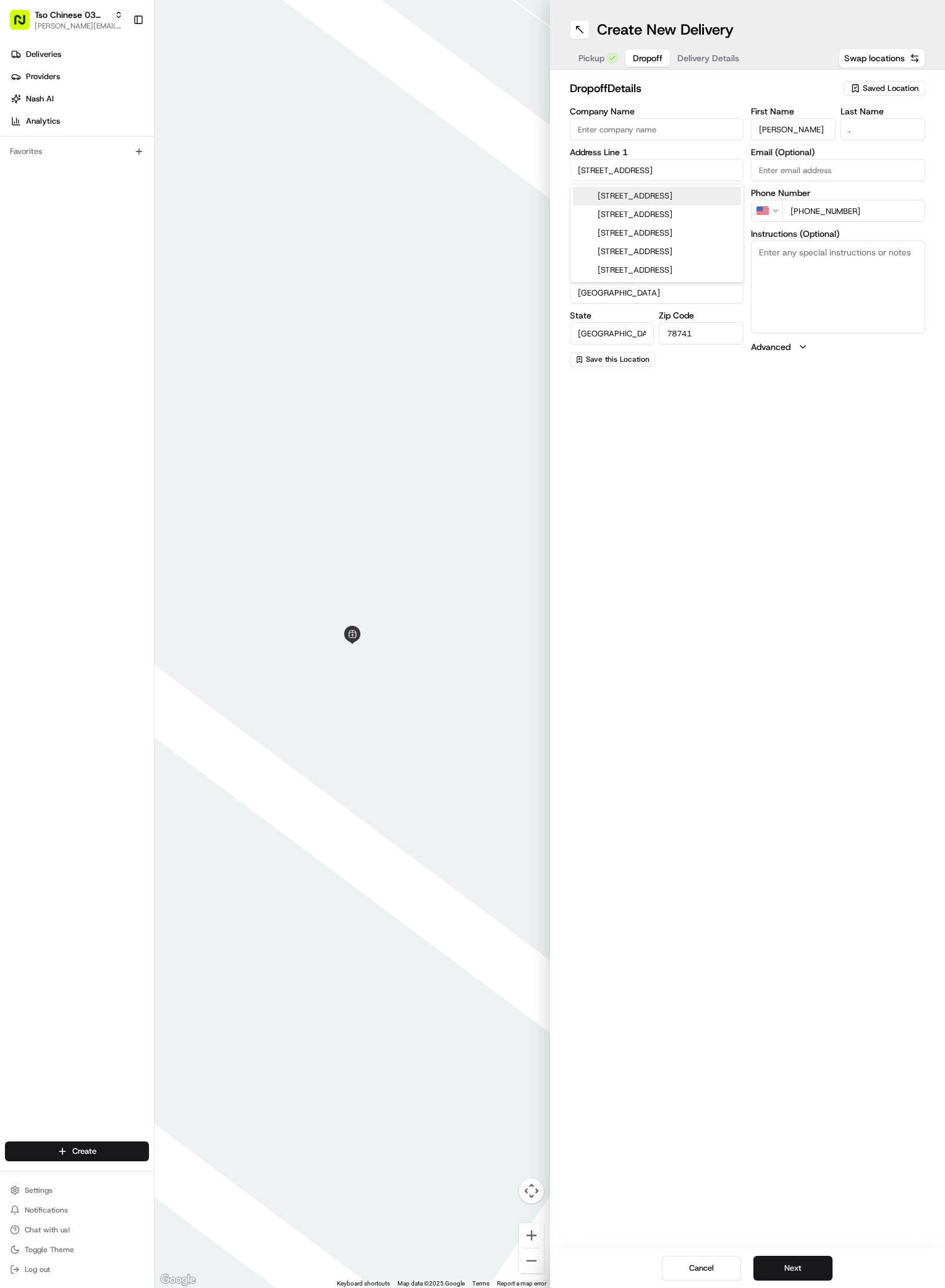
type input "78741"
type input "[STREET_ADDRESS]"
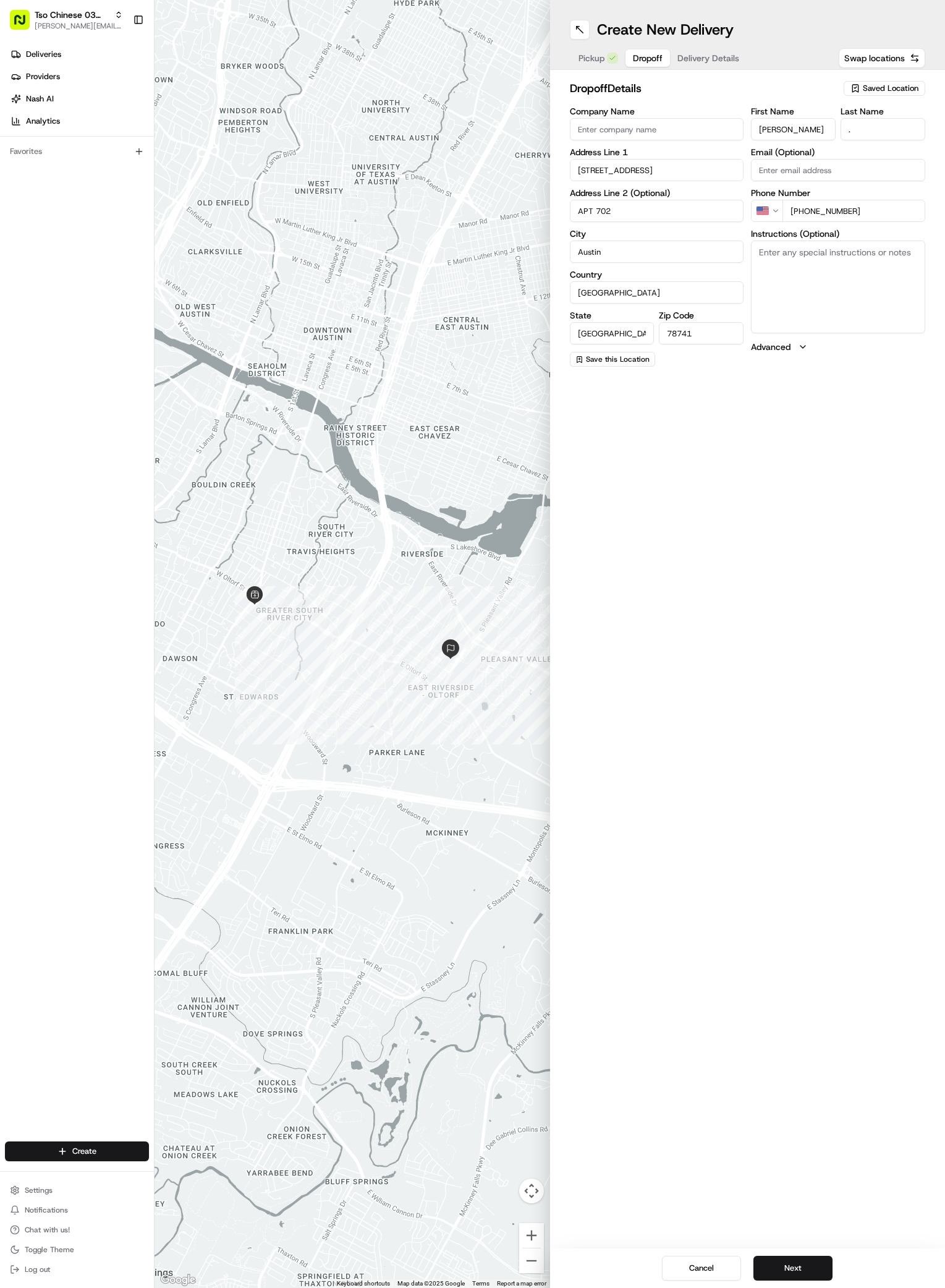
type input "APT 702"
click at [866, 279] on textarea "Instructions (Optional)" at bounding box center [838, 287] width 174 height 93
paste textarea "Enter off of [GEOGRAPHIC_DATA] and drive all the way around the complex and the…"
type textarea "Enter off of [GEOGRAPHIC_DATA] and drive all the way around the complex and the…"
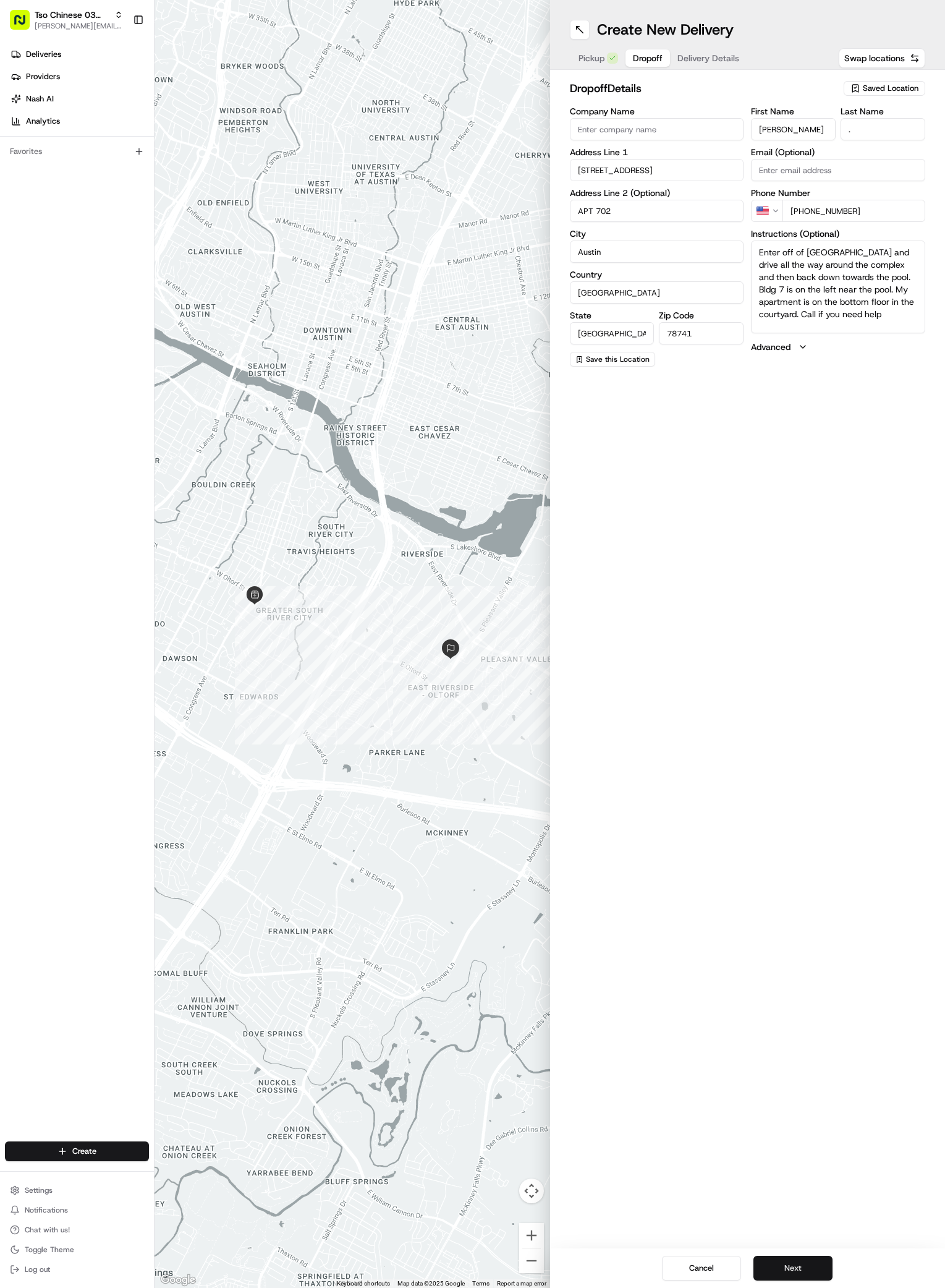
click at [783, 1267] on button "Next" at bounding box center [793, 1269] width 79 height 25
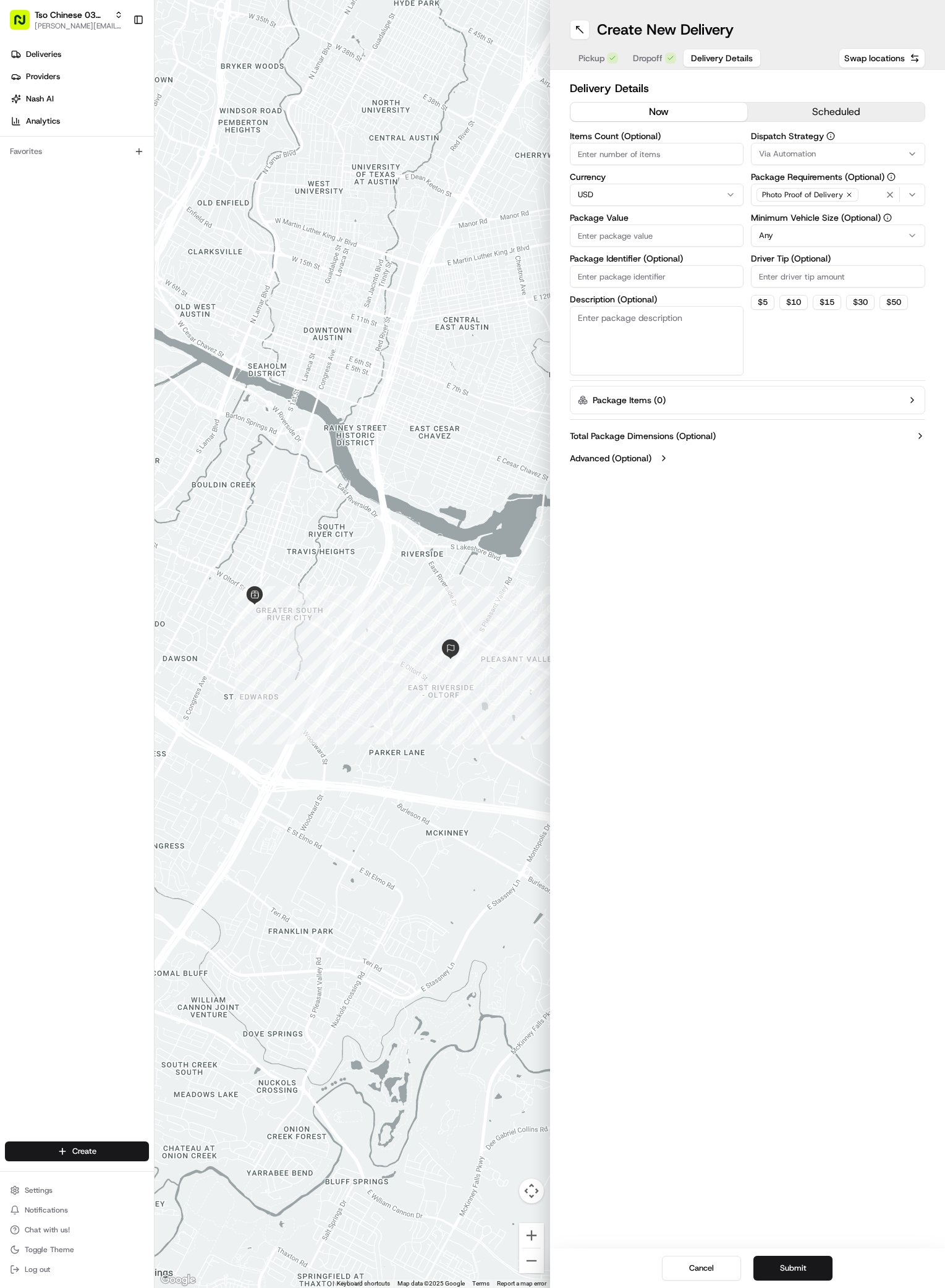
click at [877, 155] on div "Via Automation" at bounding box center [839, 154] width 168 height 11
click at [811, 211] on div "Via Automation" at bounding box center [840, 203] width 177 height 19
click at [808, 224] on span "TsoCo Strategy" at bounding box center [848, 221] width 152 height 11
click at [846, 343] on html "Tso Chinese 03 TsoCo [PERSON_NAME][EMAIL_ADDRESS][DOMAIN_NAME] Toggle Sidebar D…" at bounding box center [472, 644] width 945 height 1288
click at [847, 192] on icon "button" at bounding box center [849, 194] width 8 height 8
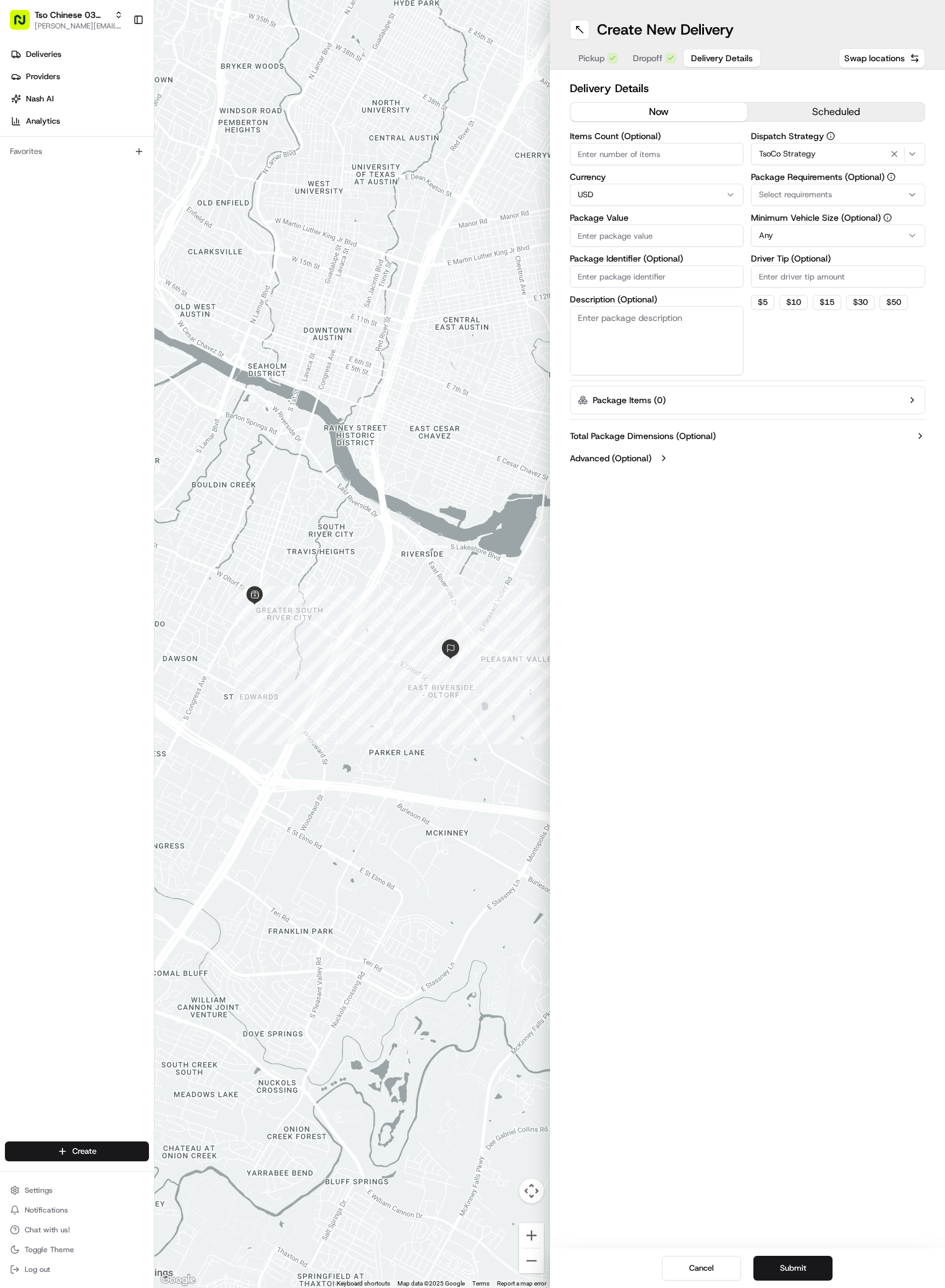
click at [847, 196] on div "Select requirements" at bounding box center [839, 195] width 168 height 11
type input "M"
click at [775, 244] on span "Meet on Delivery" at bounding box center [848, 244] width 152 height 11
click at [784, 332] on html "Tso Chinese 03 TsoCo [PERSON_NAME][EMAIL_ADDRESS][DOMAIN_NAME] Toggle Sidebar D…" at bounding box center [472, 644] width 945 height 1288
click at [812, 278] on input "Driver Tip (Optional)" at bounding box center [838, 276] width 174 height 22
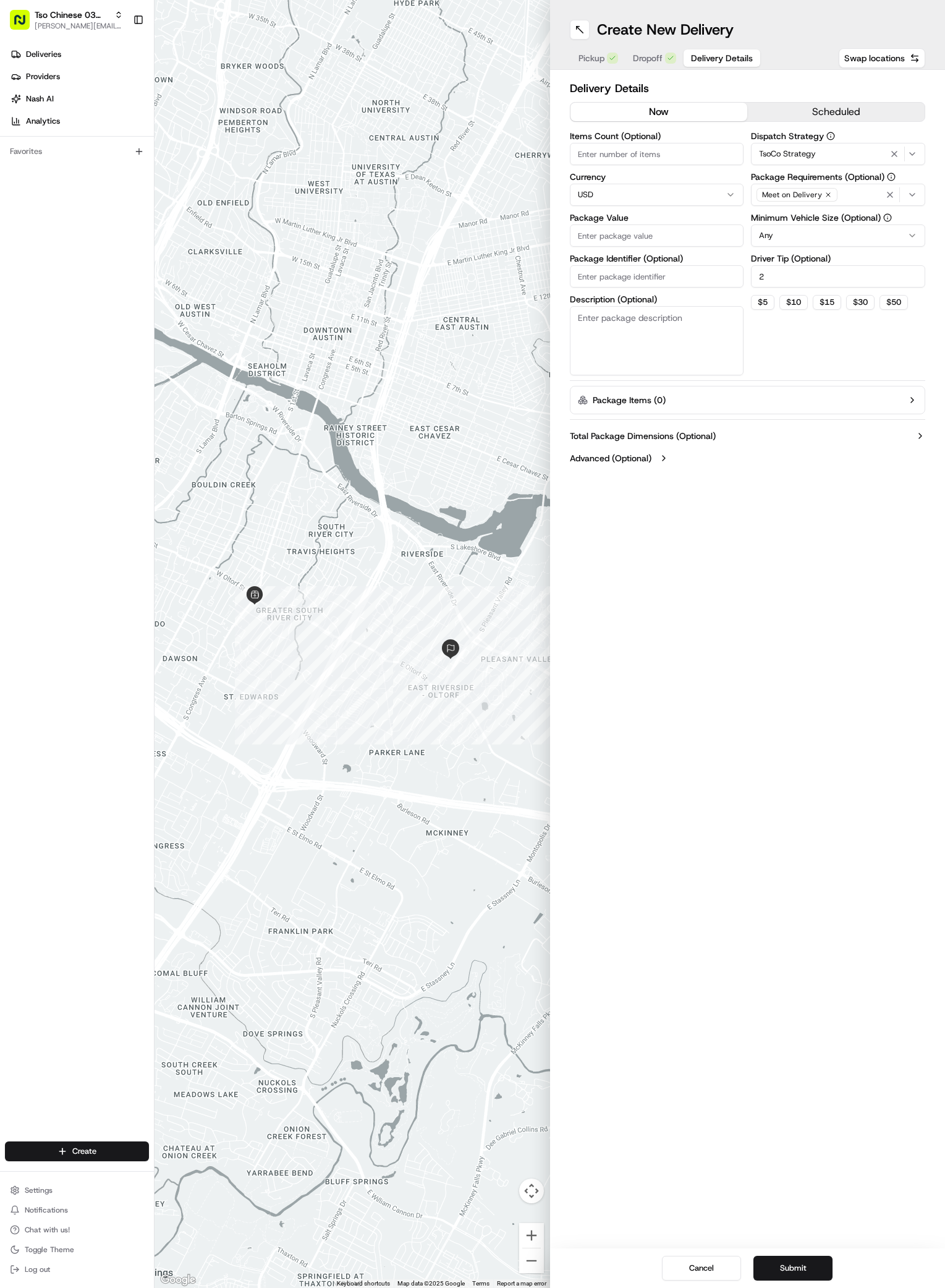
type input "2"
click at [635, 245] on input "Package Value" at bounding box center [657, 235] width 174 height 22
type input "27.82"
click at [674, 285] on input "Package Identifier (Optional)" at bounding box center [657, 276] width 174 height 22
paste input "#PXJTFXH"
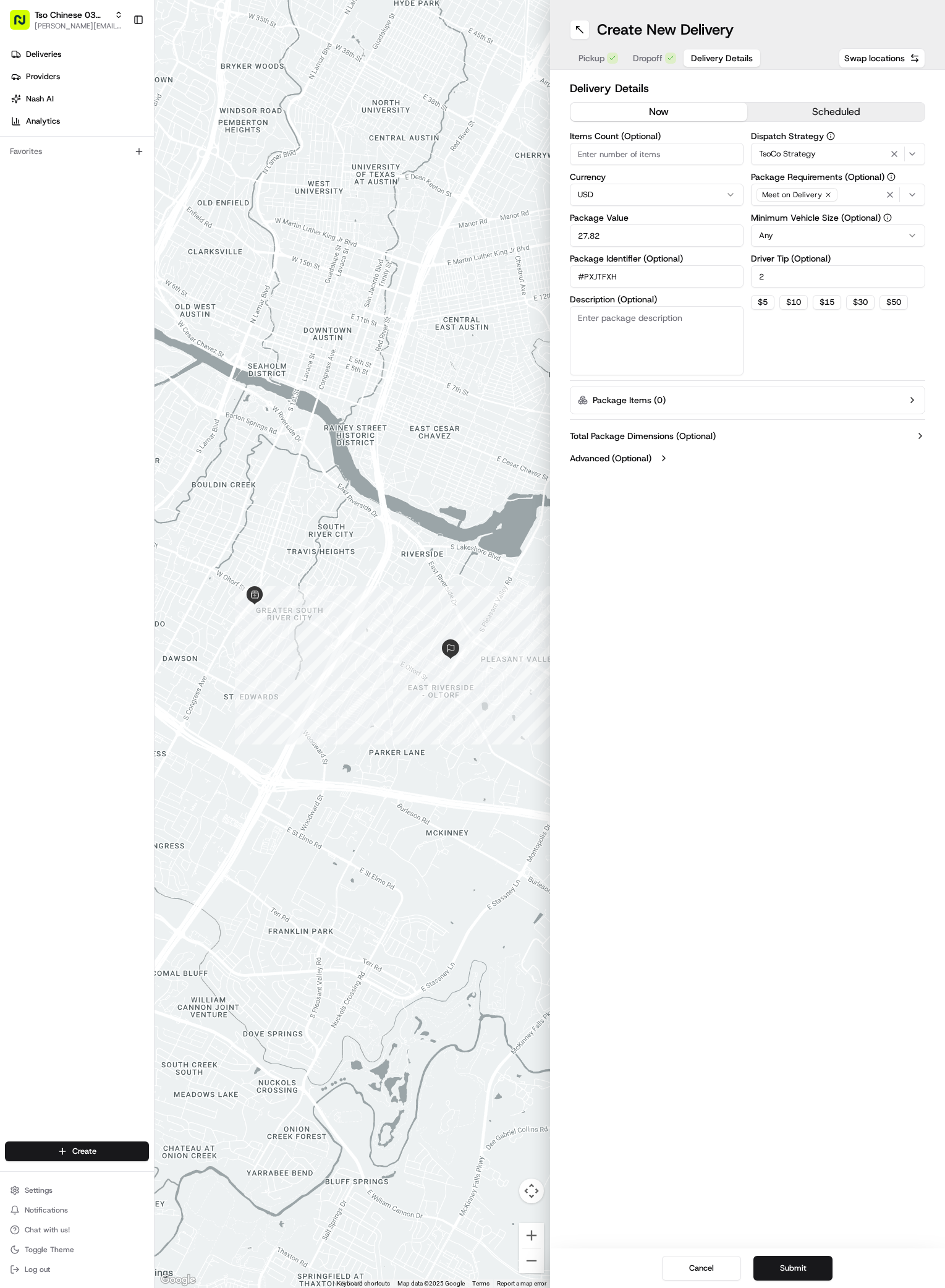
type input "#PXJTFXH"
click at [848, 1170] on div "Create New Delivery Pickup Dropoff Delivery Details Swap locations Delivery Det…" at bounding box center [748, 644] width 395 height 1288
click at [817, 1259] on button "Submit" at bounding box center [793, 1269] width 79 height 25
